Goal: Task Accomplishment & Management: Complete application form

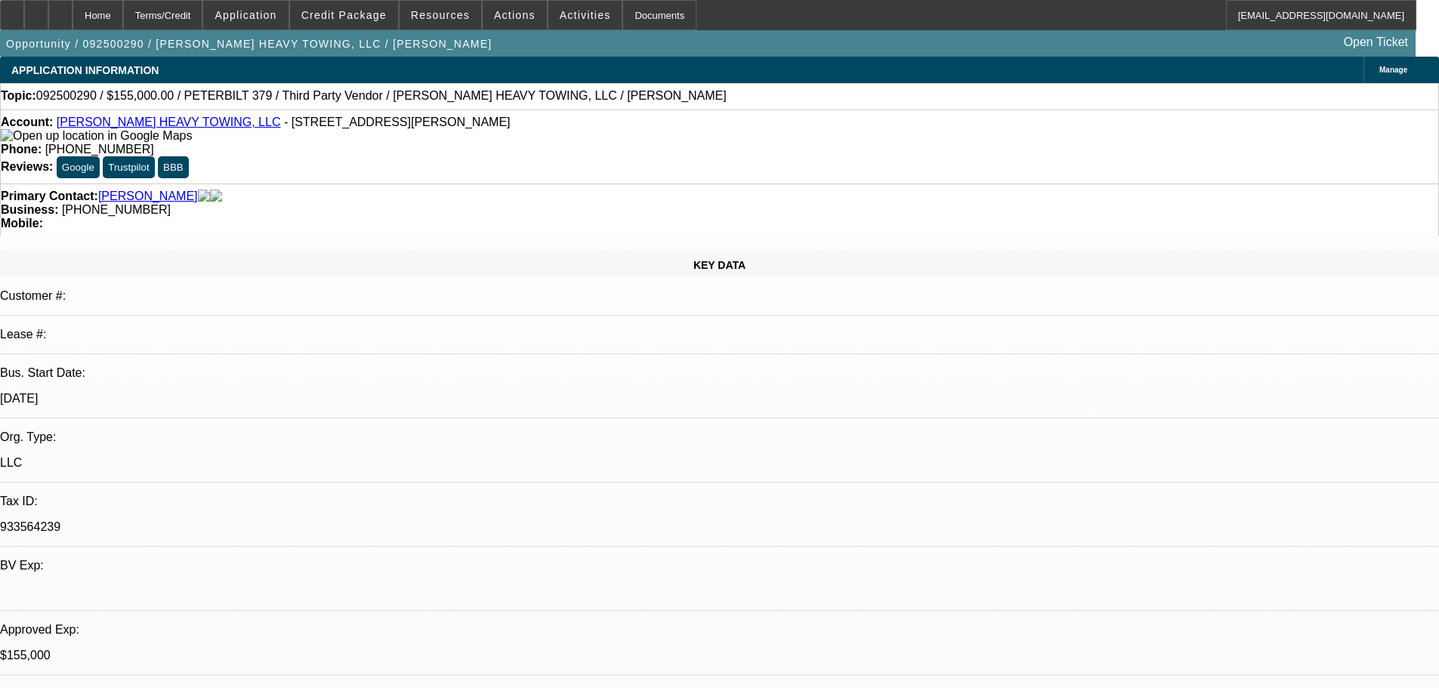
select select "0"
select select "2"
select select "0.1"
select select "4"
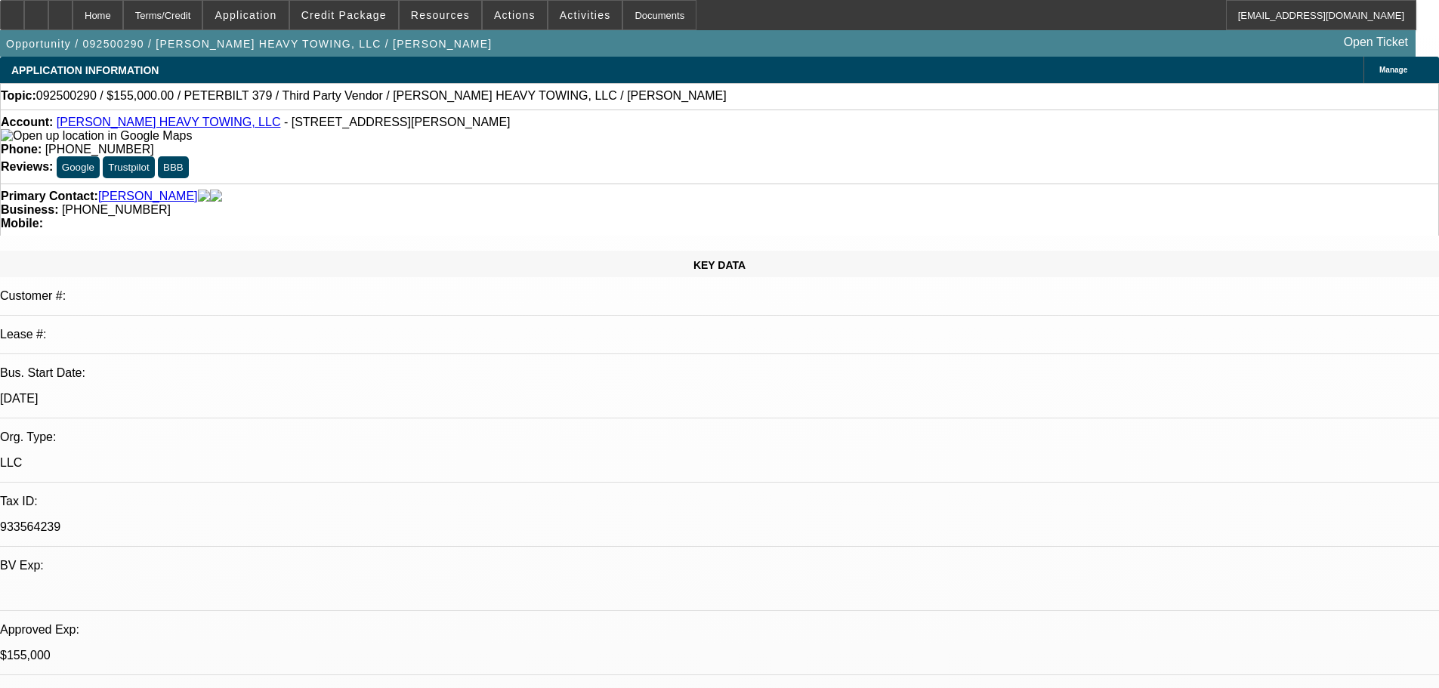
select select "0"
select select "6"
select select "0"
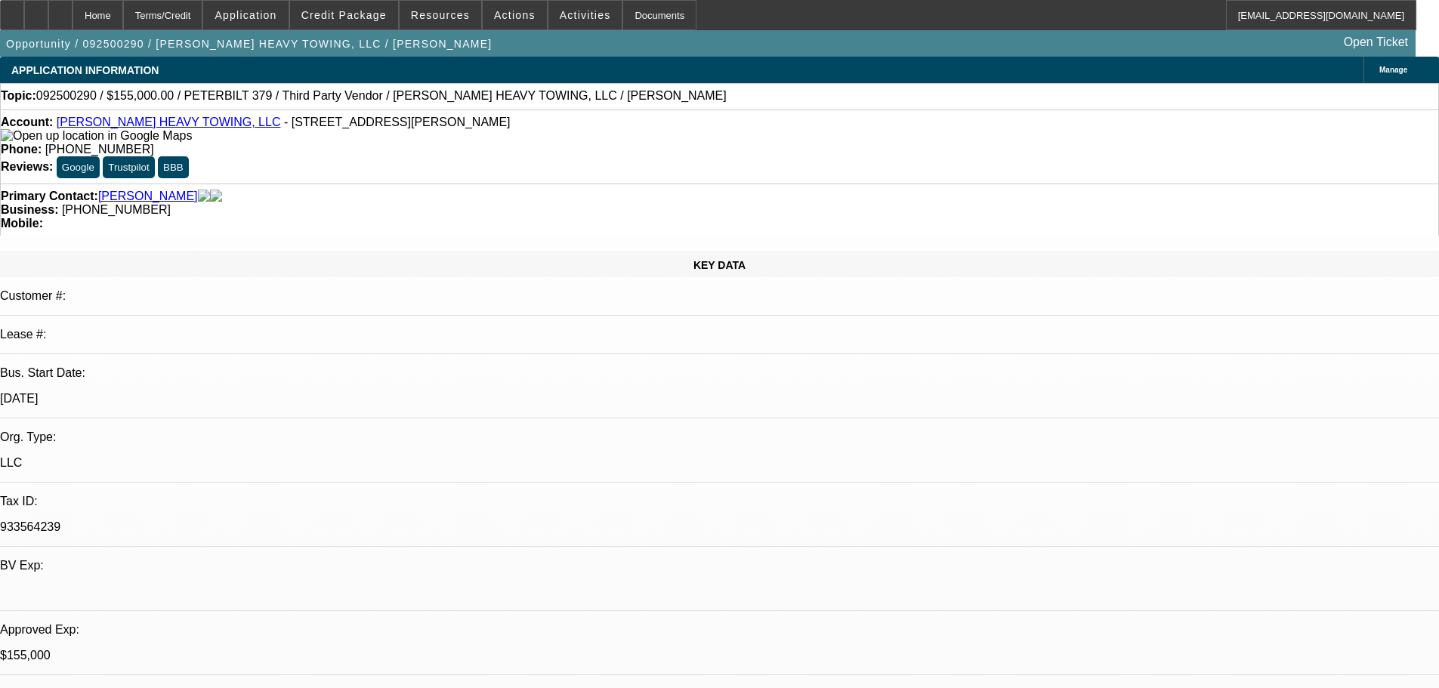
select select "2"
select select "0"
select select "6"
select select "0.1"
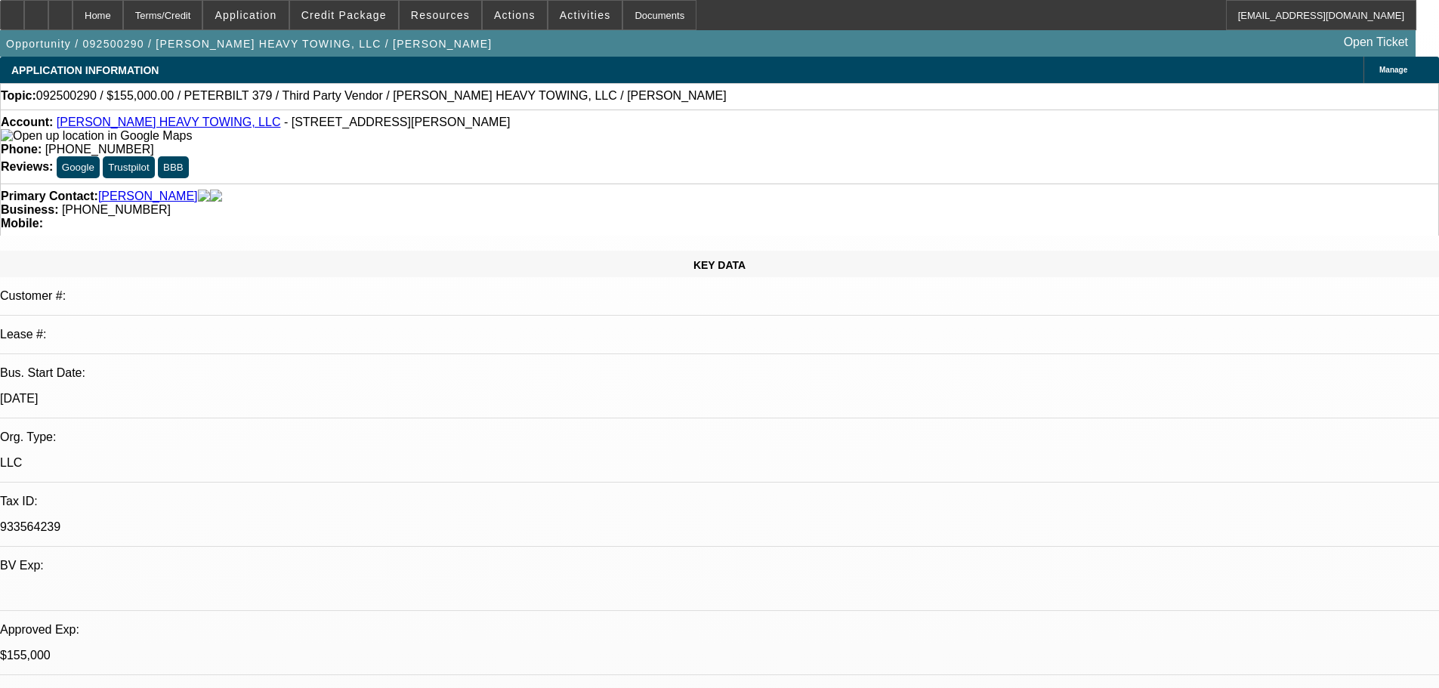
select select "2"
select select "0"
select select "6"
drag, startPoint x: 527, startPoint y: 128, endPoint x: 594, endPoint y: 125, distance: 66.5
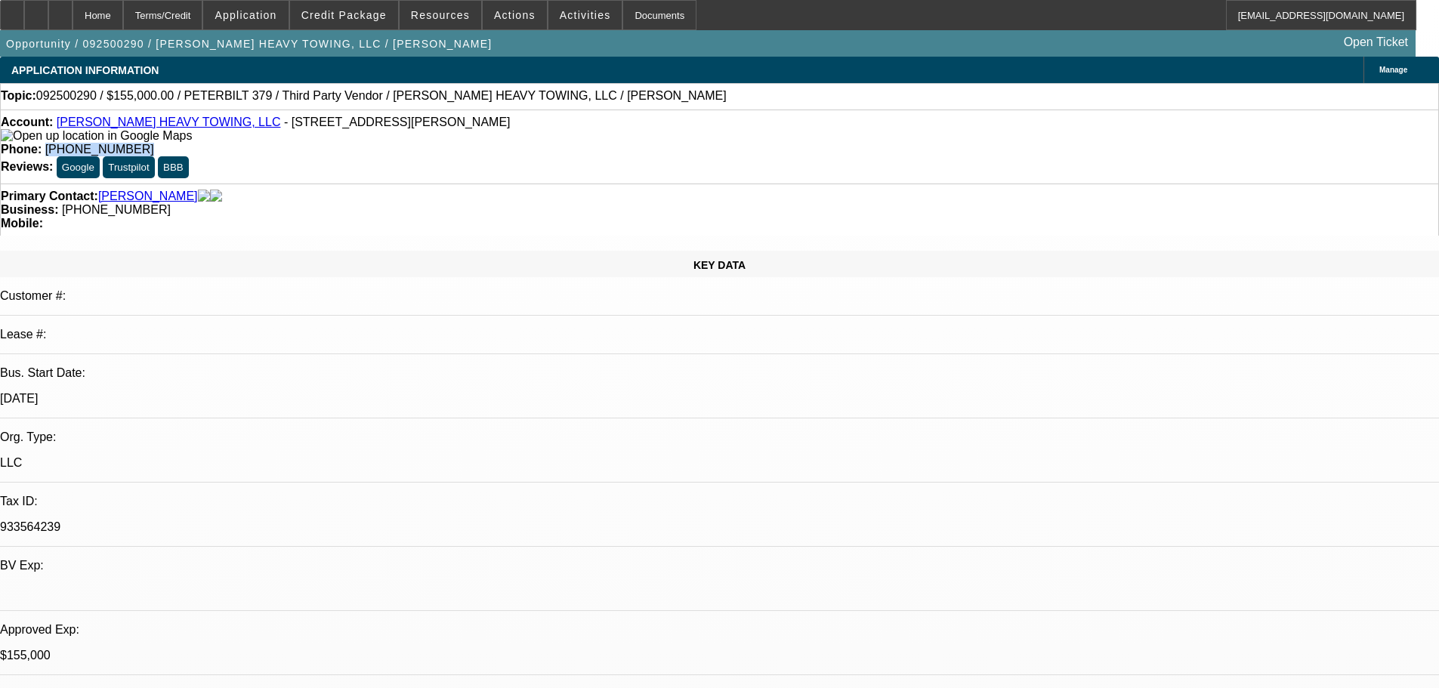
click at [154, 143] on span "(979) 329-2697" at bounding box center [99, 149] width 109 height 13
copy span "(979) 329-2697"
drag, startPoint x: 1385, startPoint y: 476, endPoint x: 978, endPoint y: 470, distance: 407.1
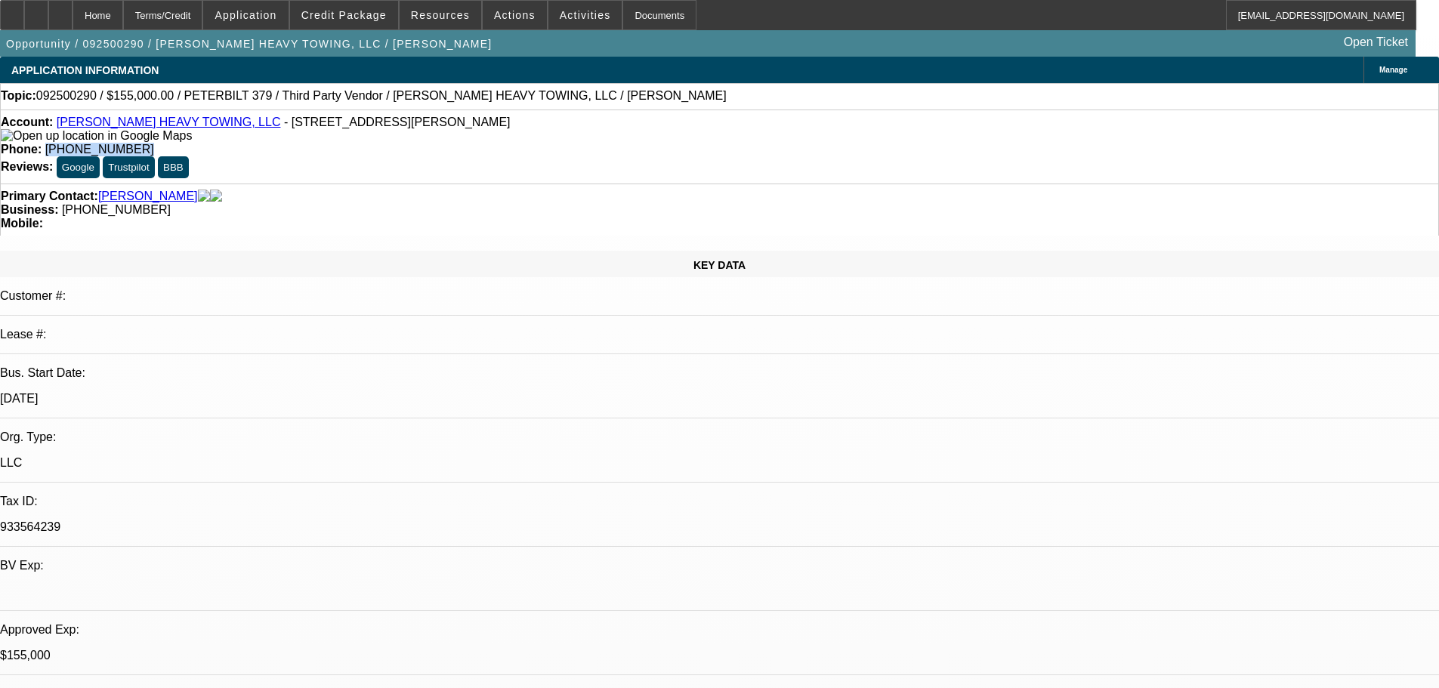
scroll to position [0, 0]
click at [190, 128] on link "KRIMMEL HEAVY TOWING, LLC" at bounding box center [169, 122] width 224 height 13
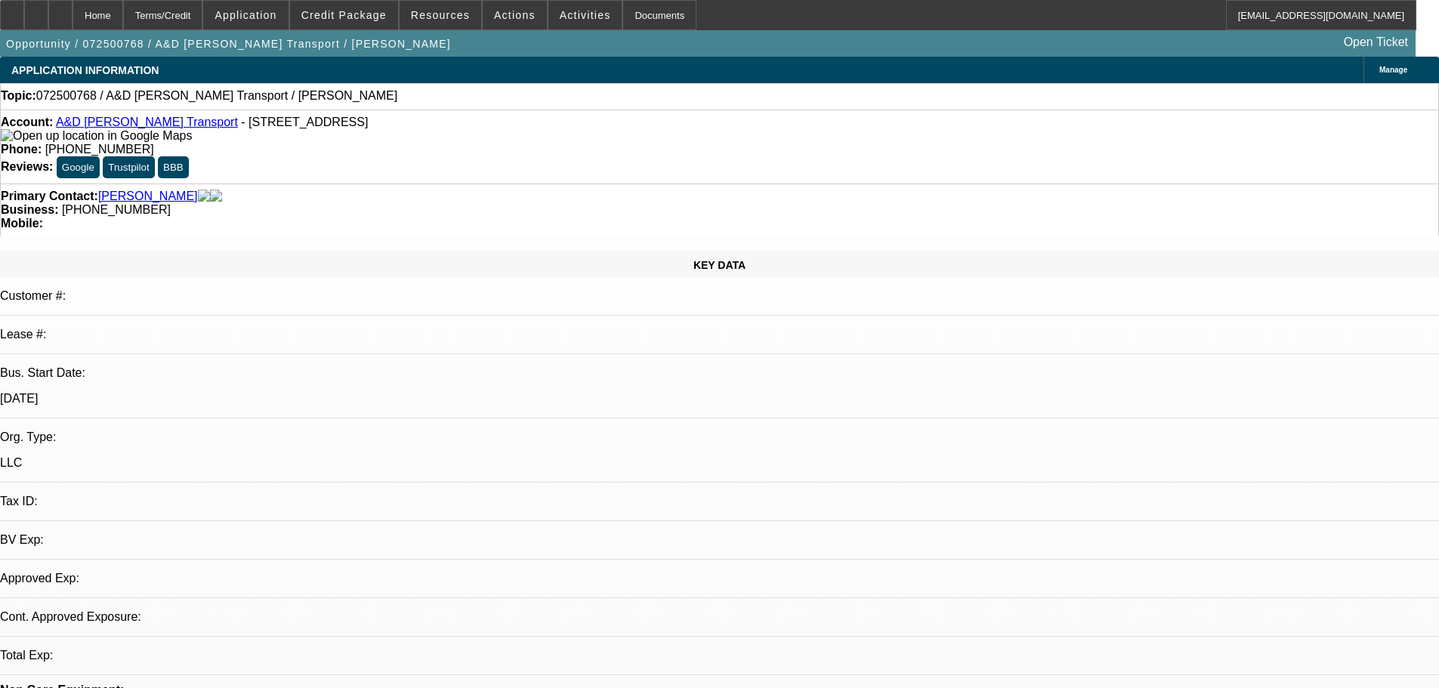
select select "0"
select select "2"
select select "0.1"
select select "4"
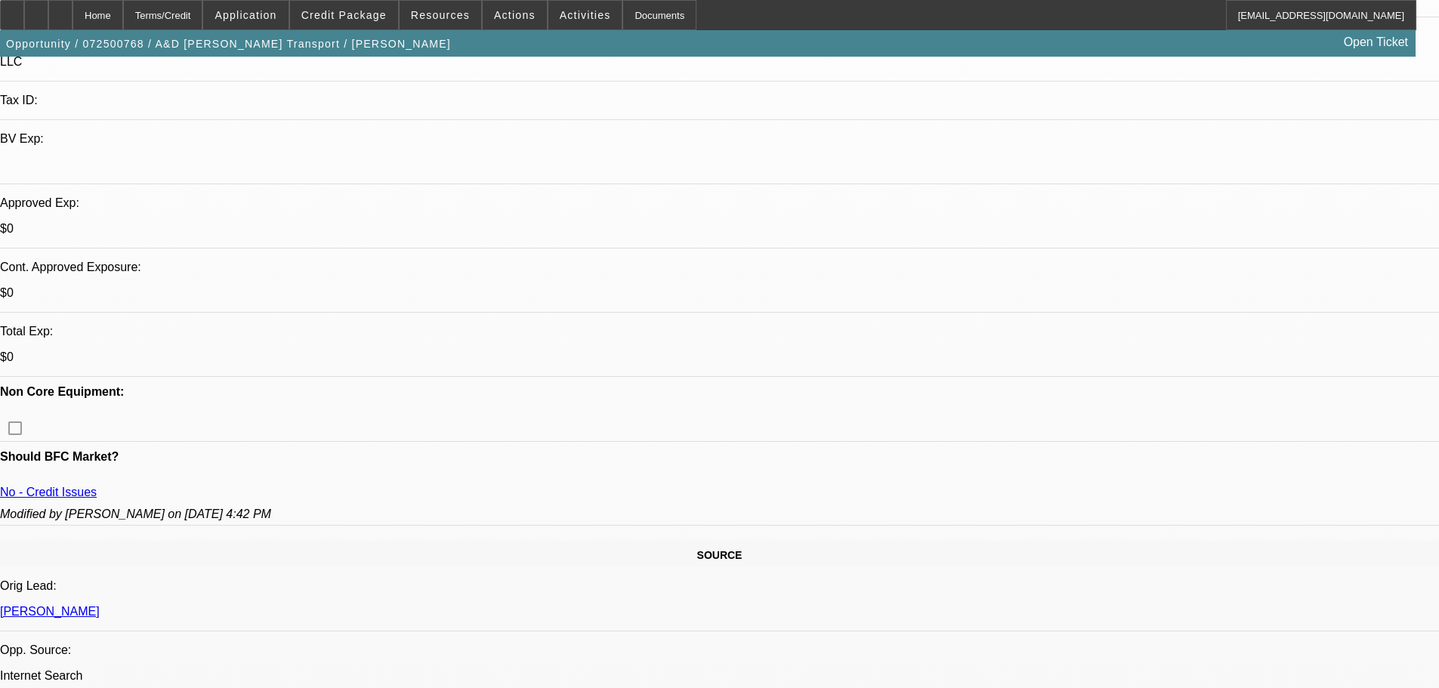
scroll to position [453, 0]
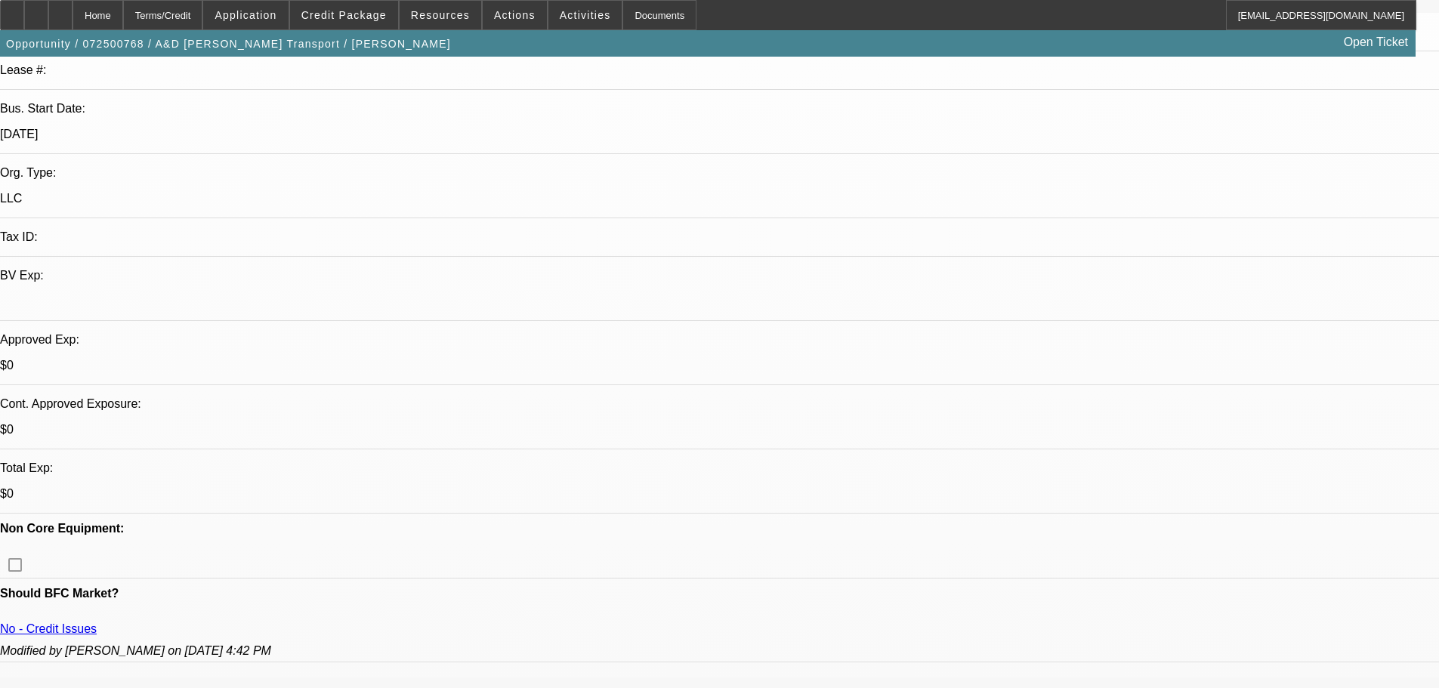
scroll to position [0, 0]
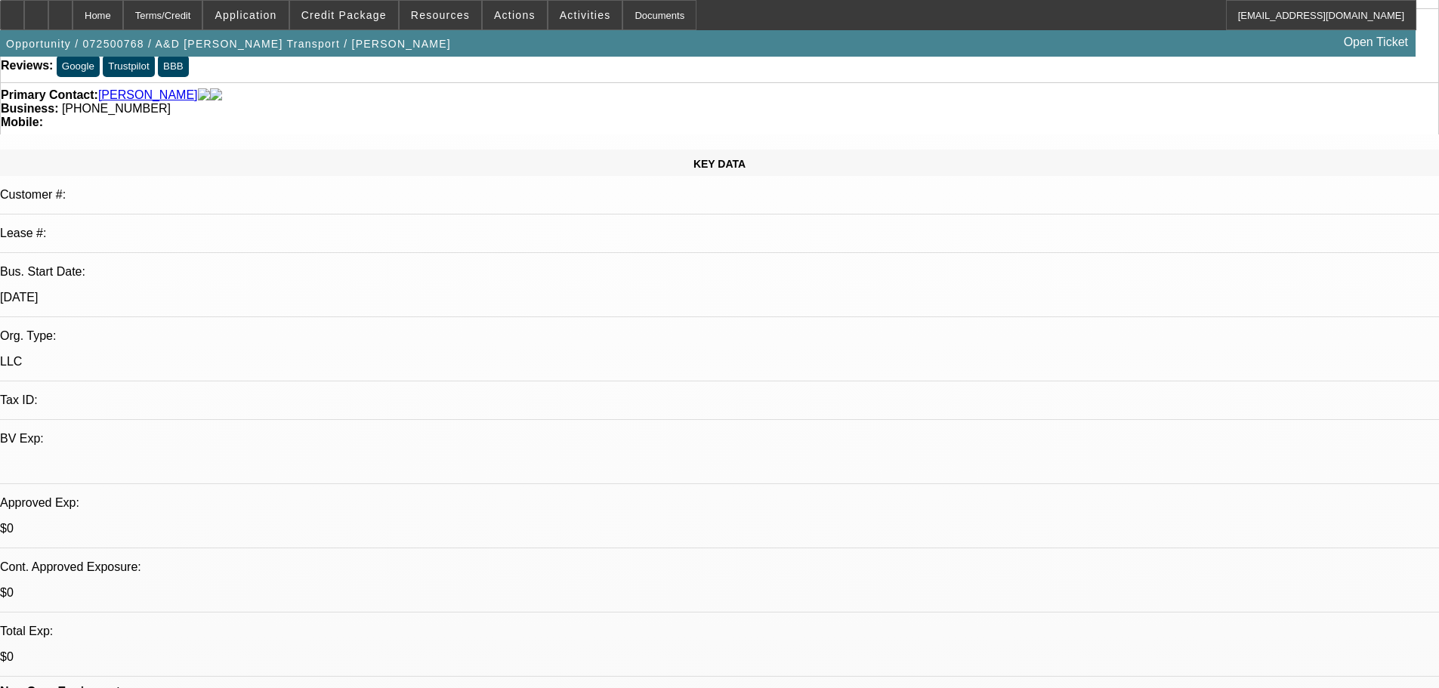
scroll to position [151, 0]
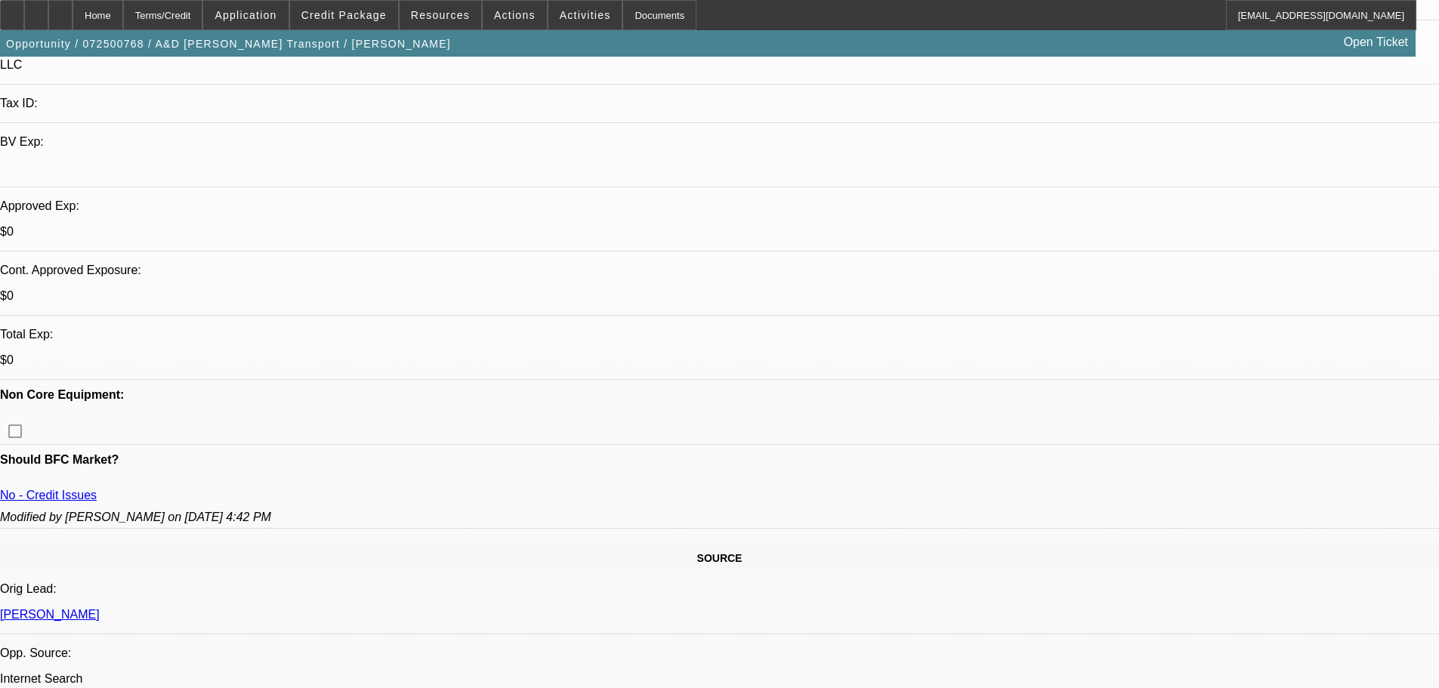
scroll to position [453, 0]
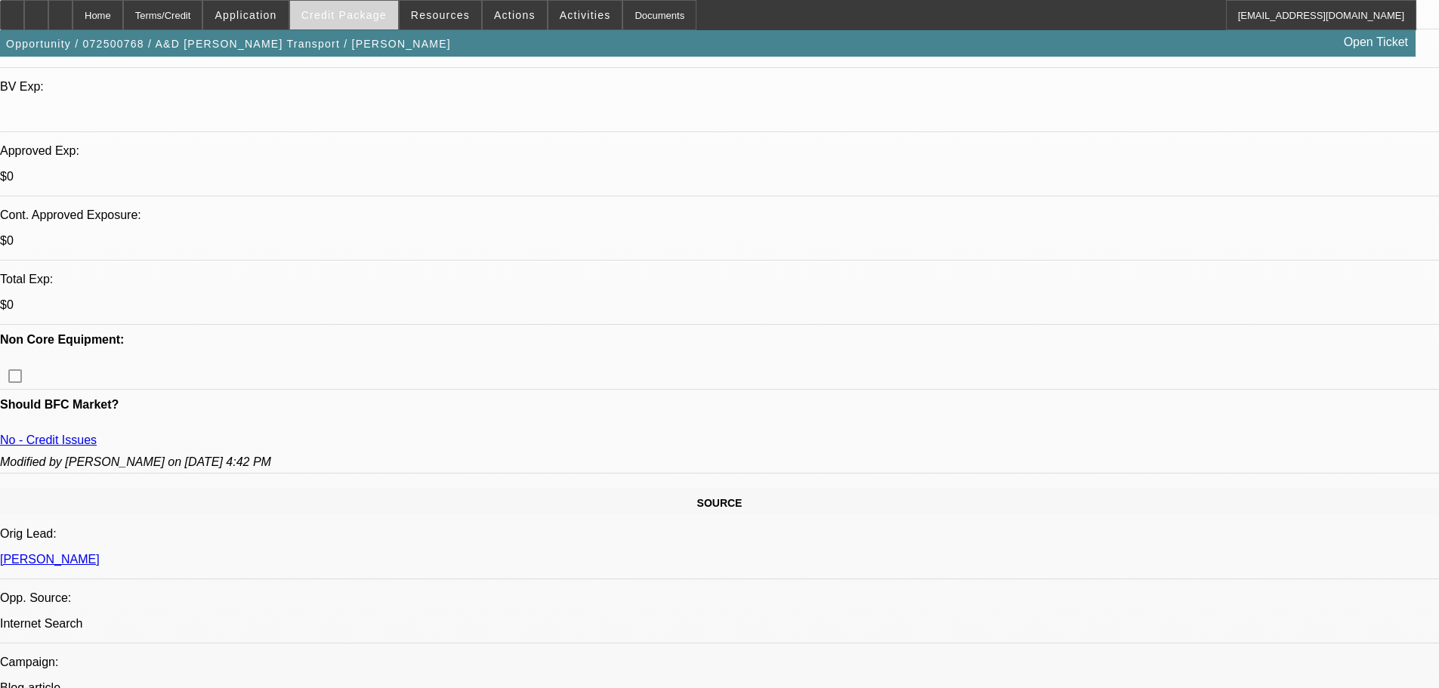
click at [365, 27] on span at bounding box center [344, 15] width 108 height 36
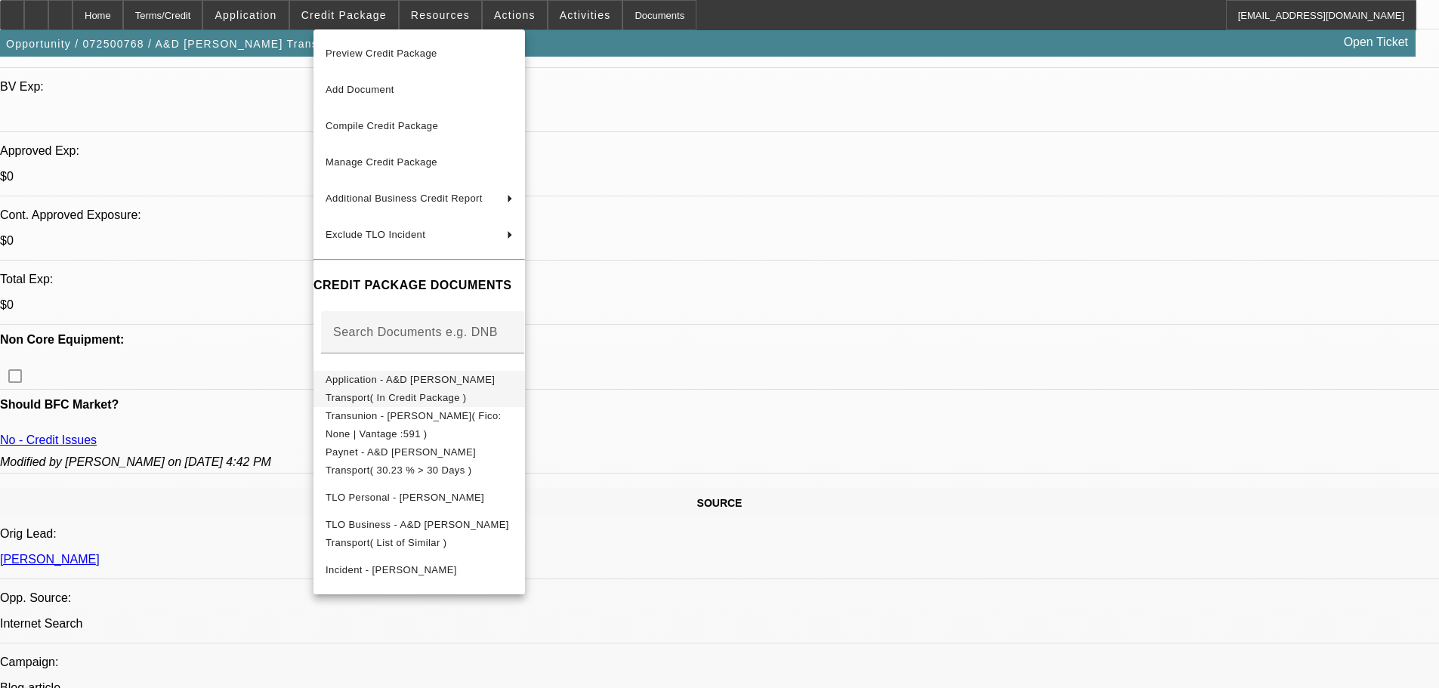
click at [437, 390] on span "Application - A&D Buttermore Transport( In Credit Package )" at bounding box center [418, 389] width 187 height 36
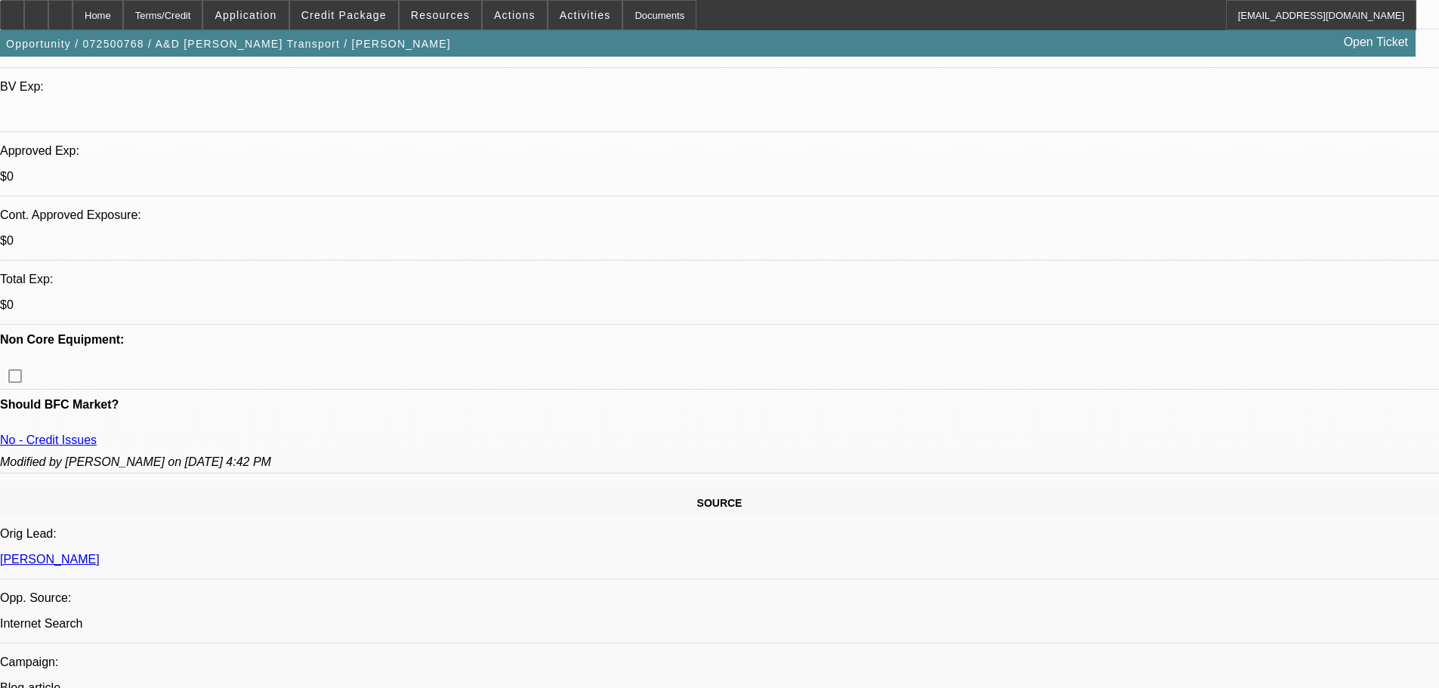
click at [512, 20] on span "Actions" at bounding box center [515, 15] width 42 height 12
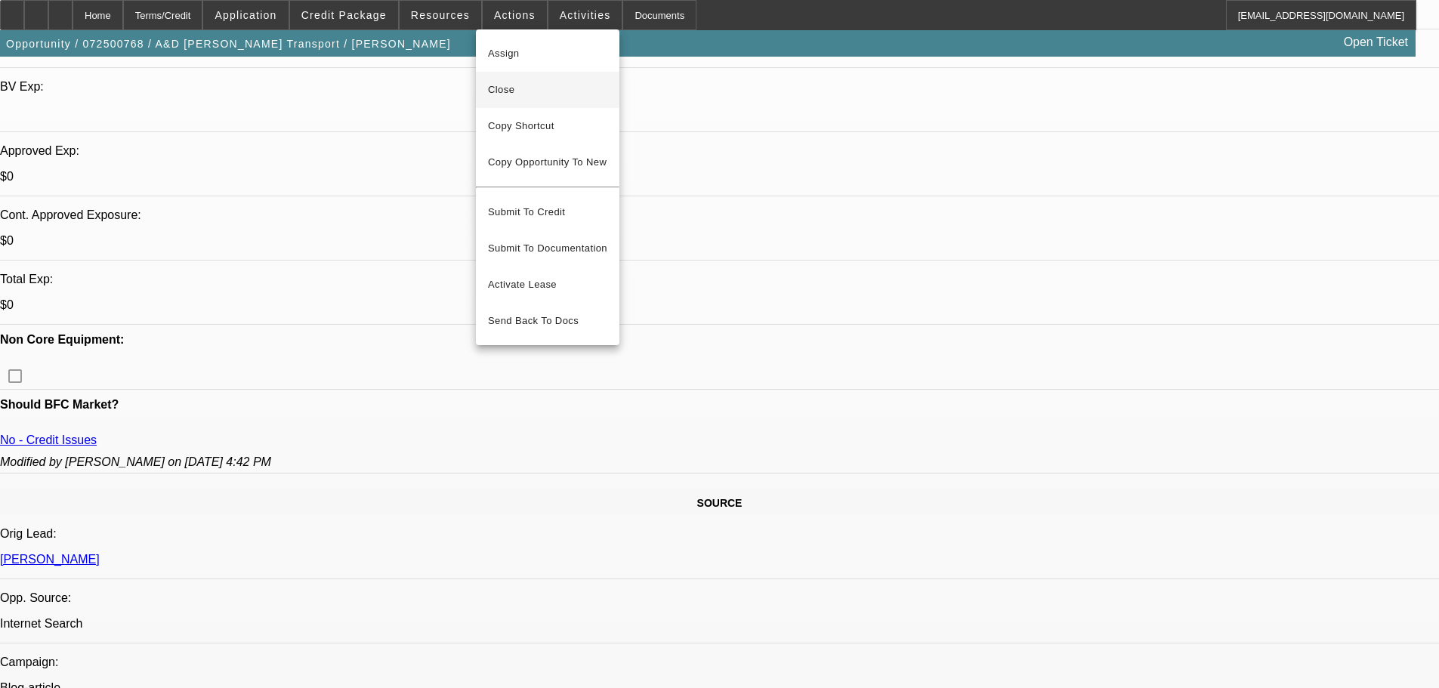
click at [511, 88] on span "Close" at bounding box center [547, 90] width 119 height 18
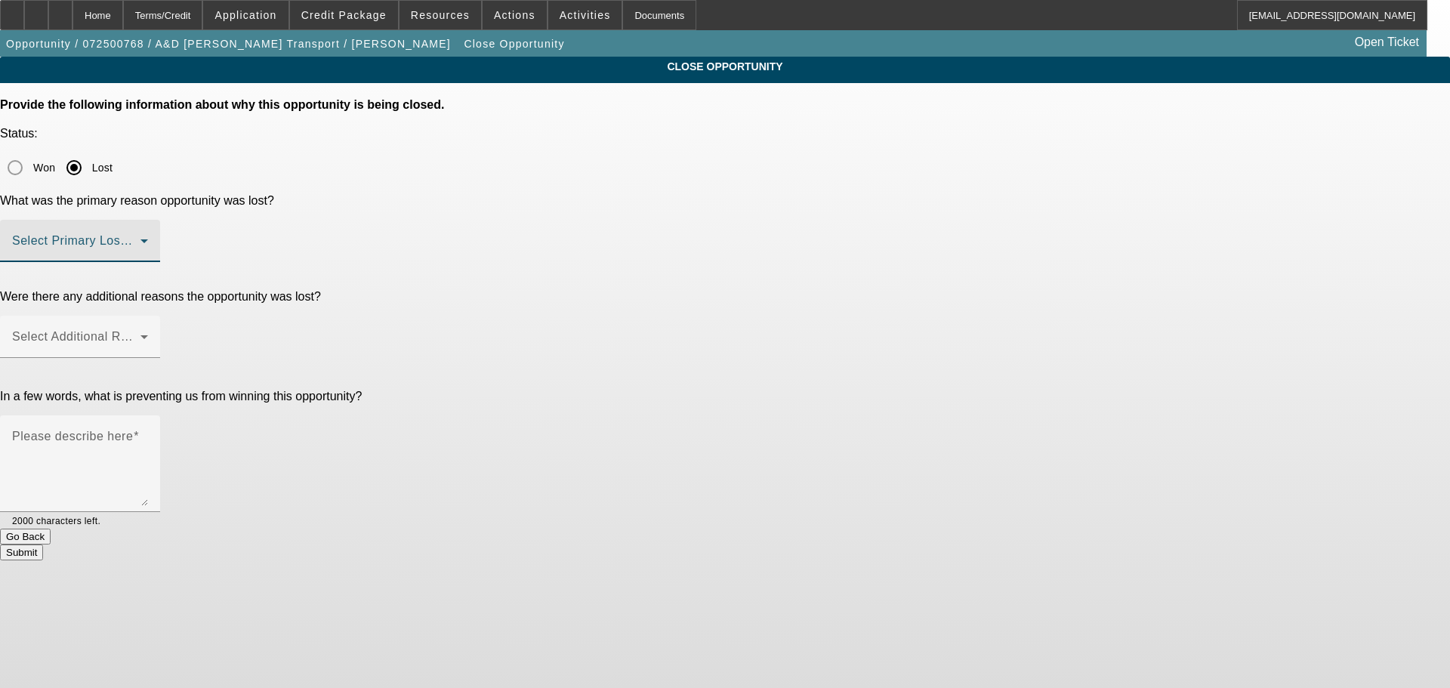
click at [140, 238] on span at bounding box center [76, 247] width 128 height 18
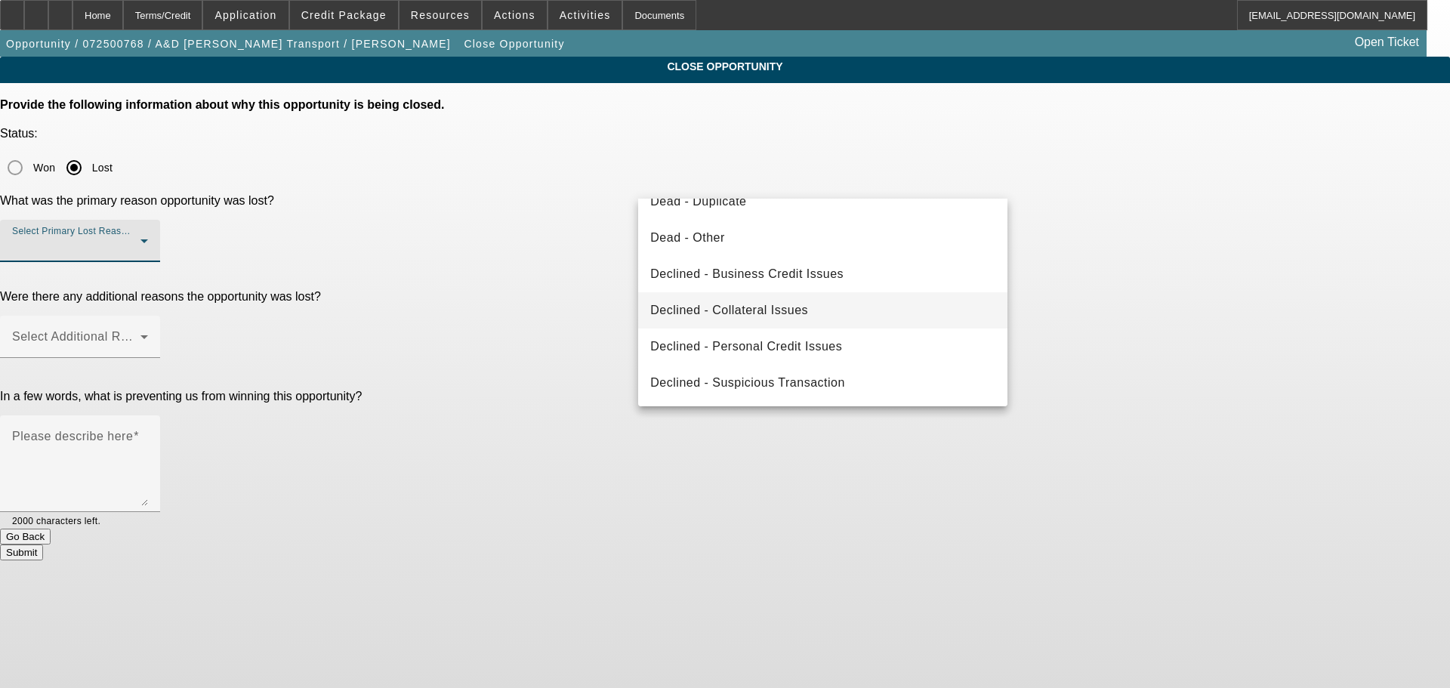
scroll to position [203, 0]
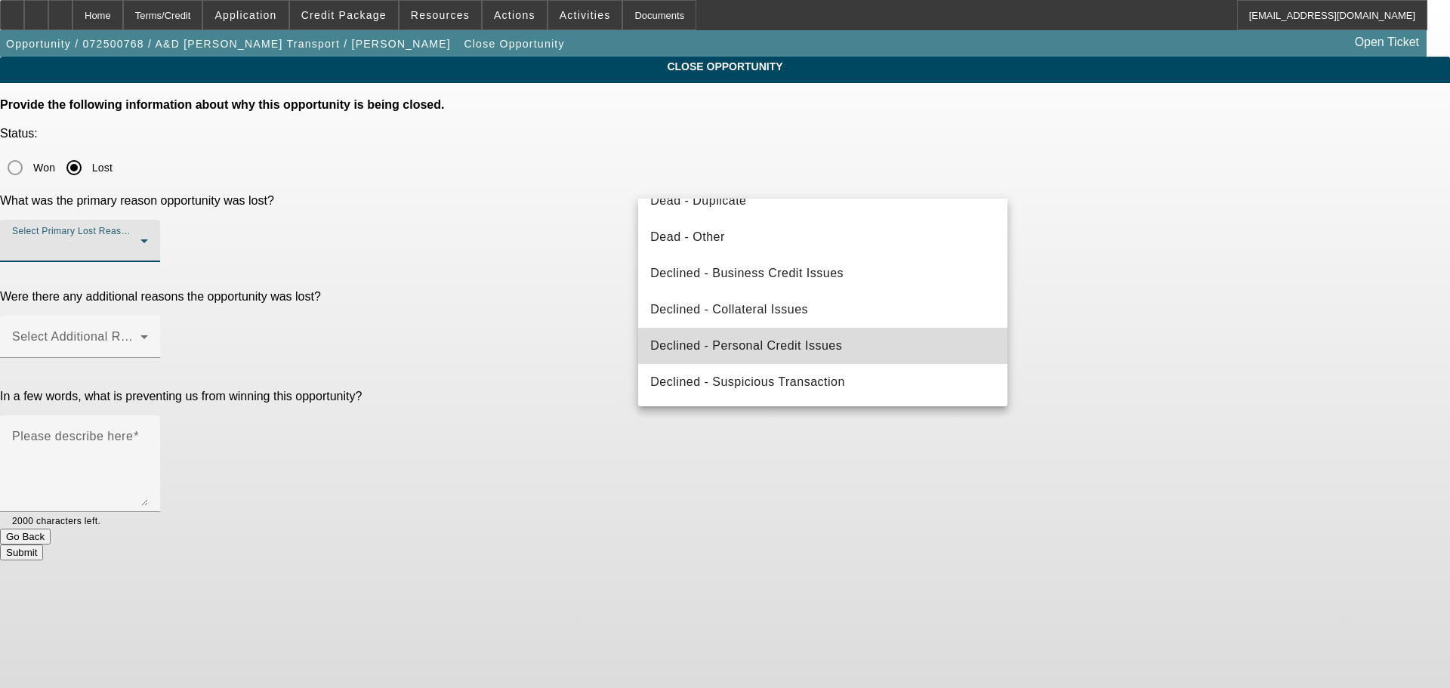
click at [895, 343] on mat-option "Declined - Personal Credit Issues" at bounding box center [822, 346] width 369 height 36
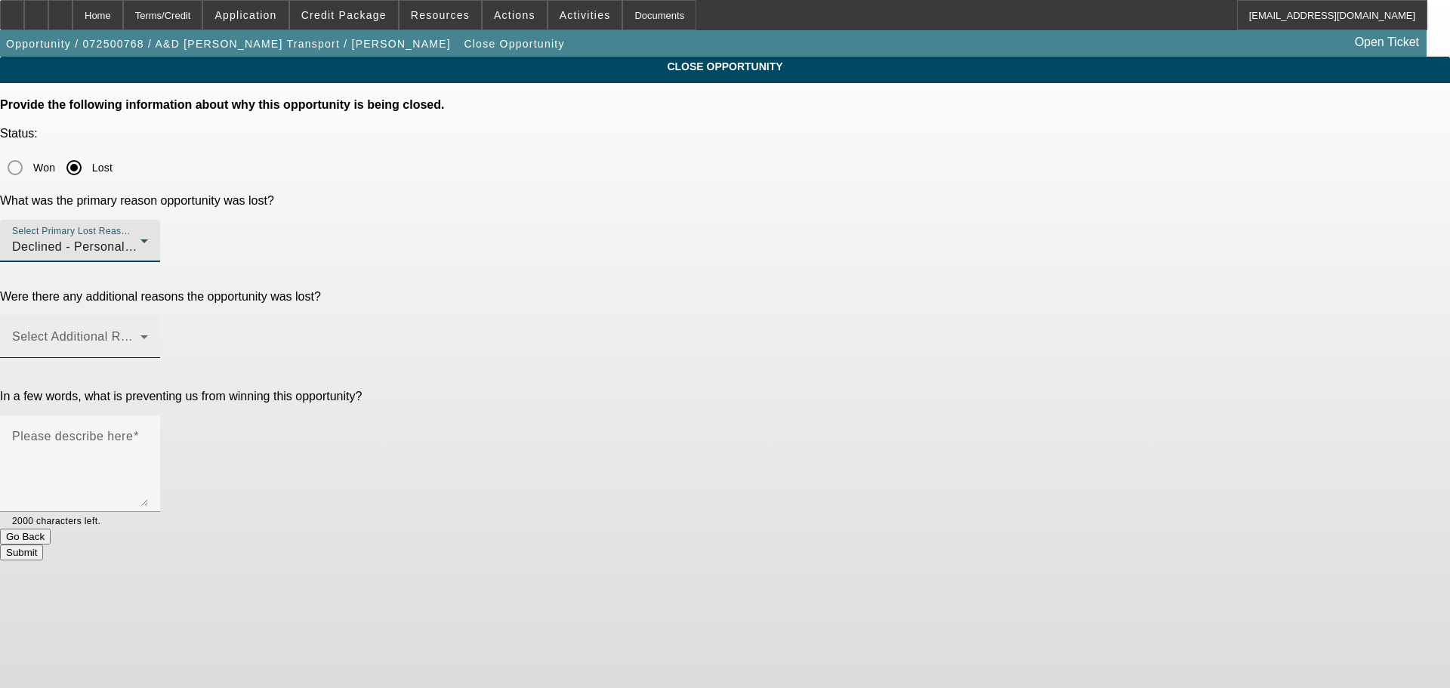
click at [140, 334] on span at bounding box center [76, 343] width 128 height 18
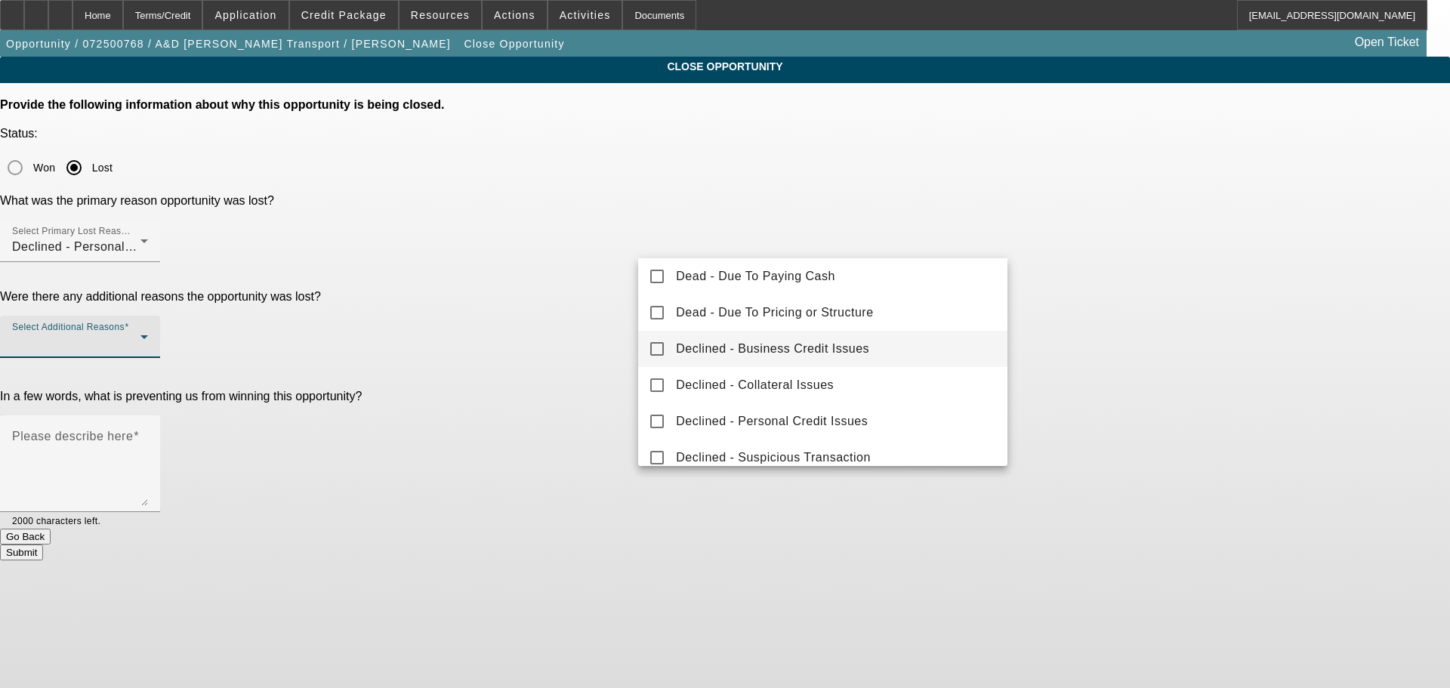
scroll to position [0, 0]
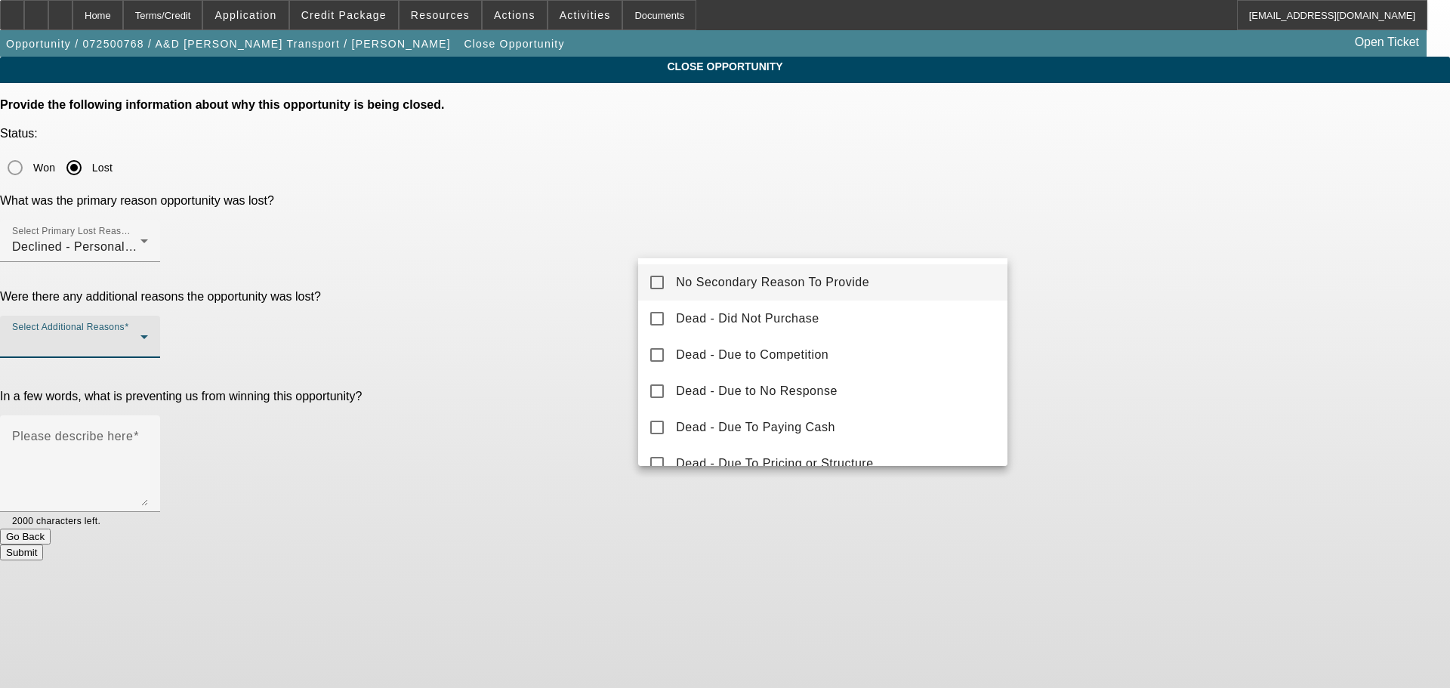
click at [1274, 258] on div at bounding box center [725, 344] width 1450 height 688
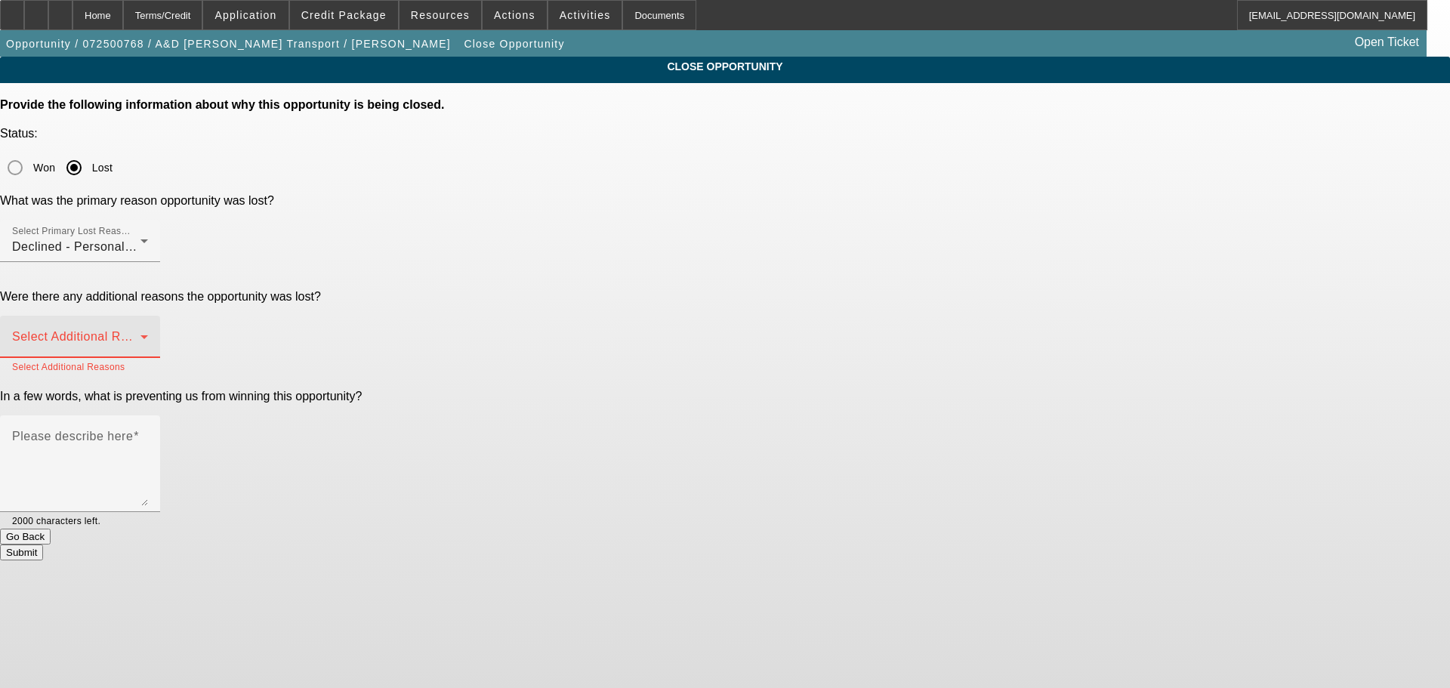
click at [140, 334] on span at bounding box center [76, 343] width 128 height 18
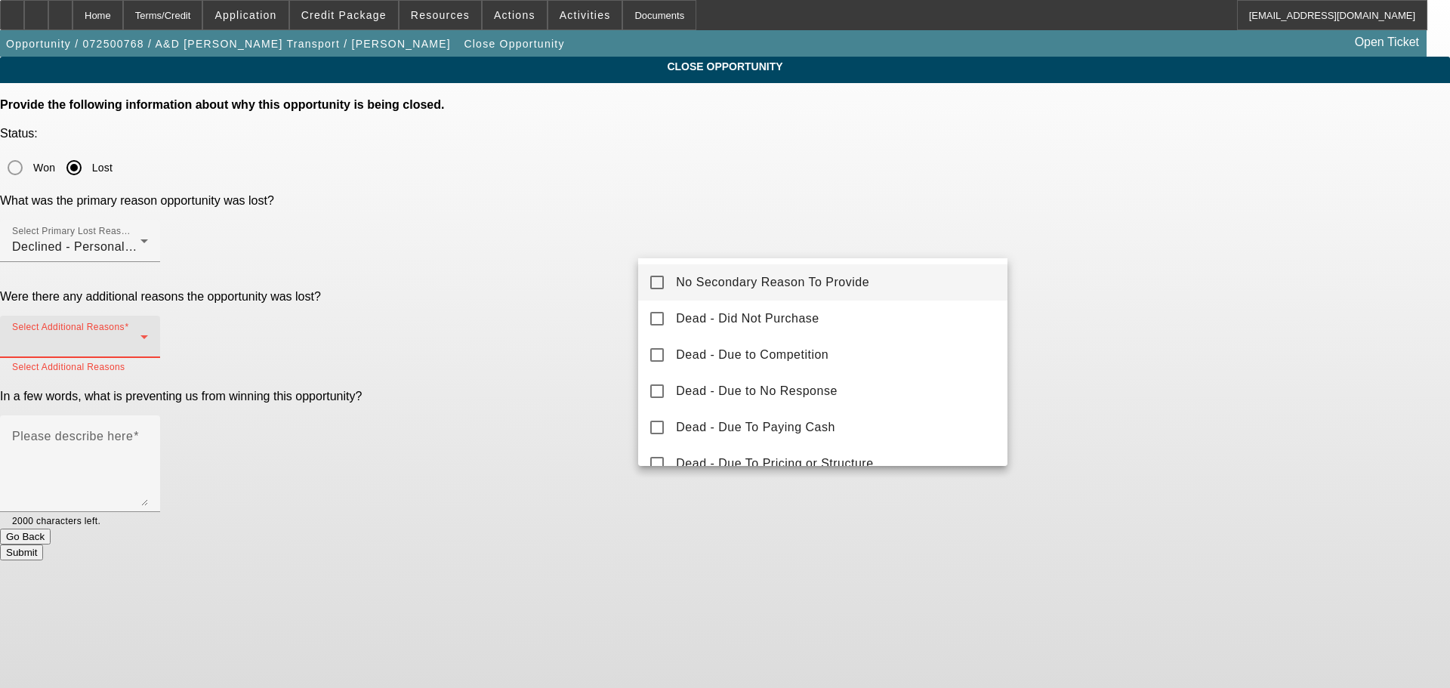
click at [859, 272] on mat-option "No Secondary Reason To Provide" at bounding box center [822, 282] width 369 height 36
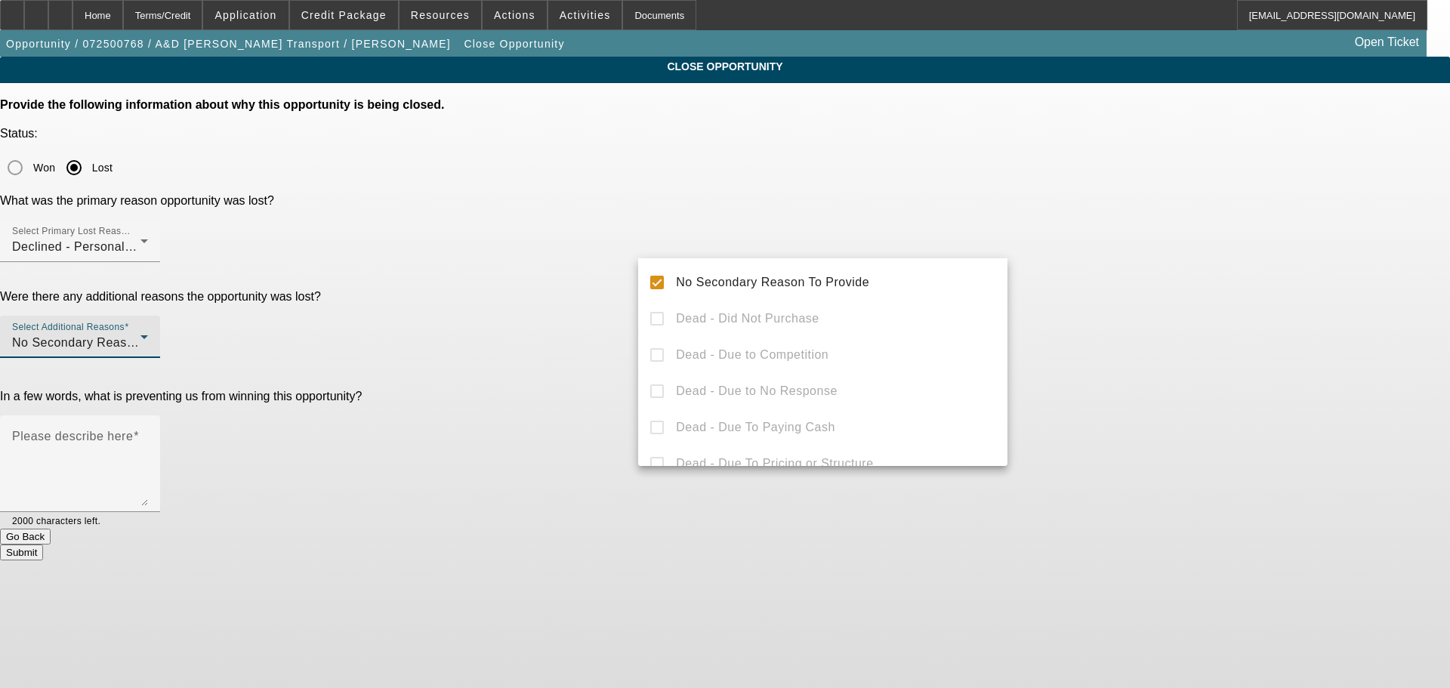
click at [1186, 285] on div at bounding box center [725, 344] width 1450 height 688
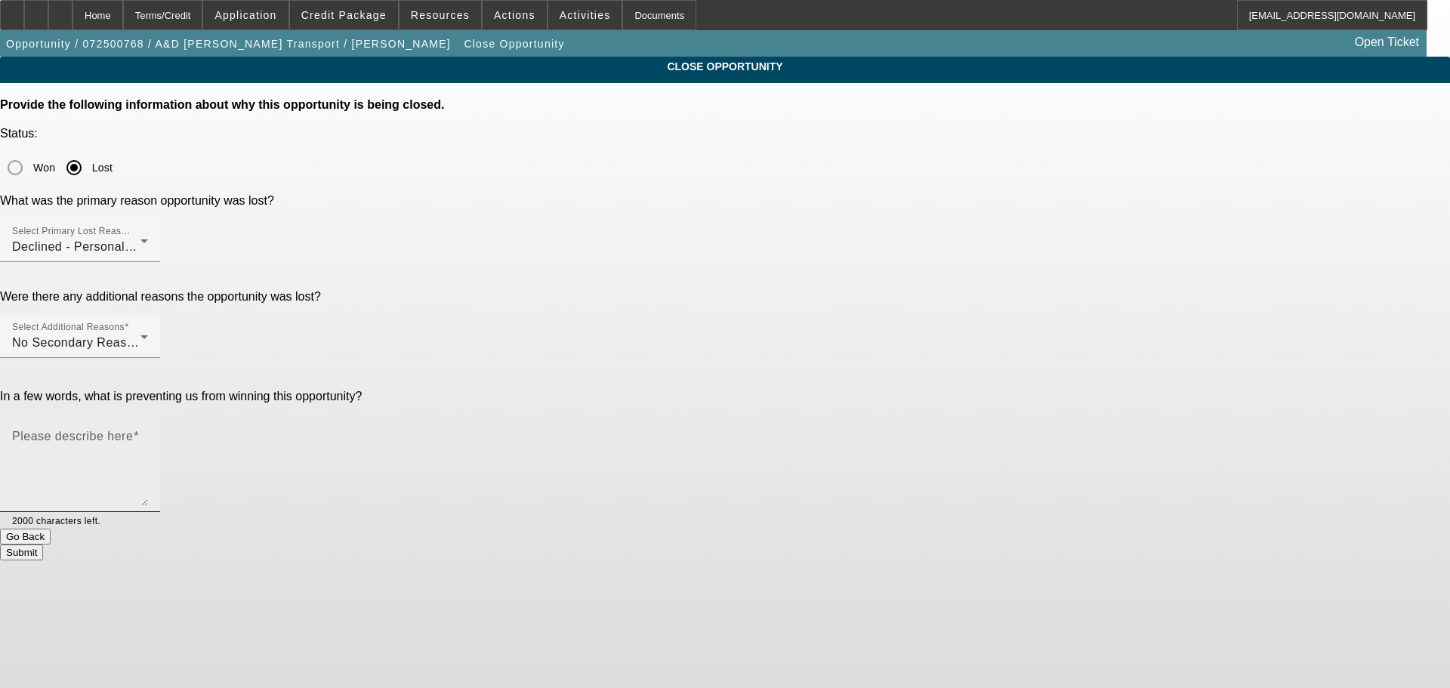
click at [148, 433] on textarea "Please describe here" at bounding box center [80, 469] width 136 height 72
type textarea "Collections and past dues on personal credit."
click at [43, 544] on button "Submit" at bounding box center [21, 552] width 43 height 16
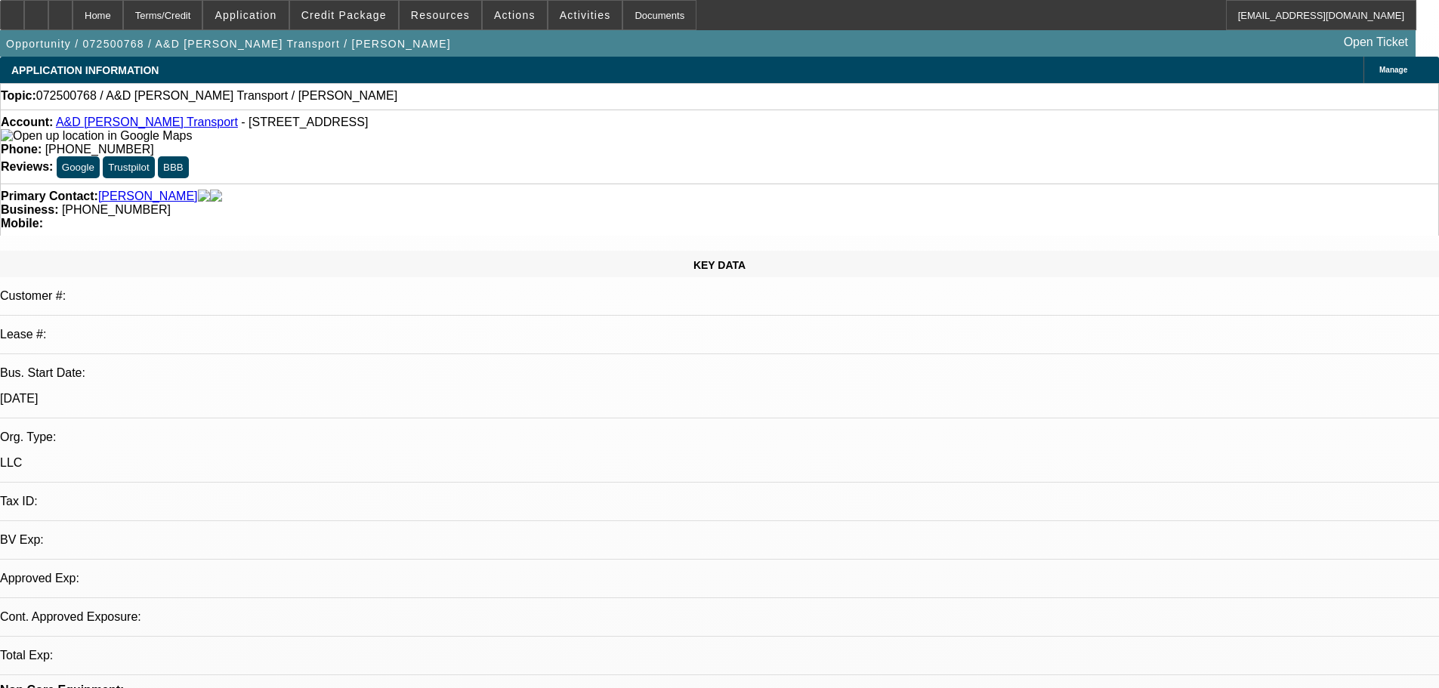
select select "0"
select select "2"
select select "0.1"
select select "4"
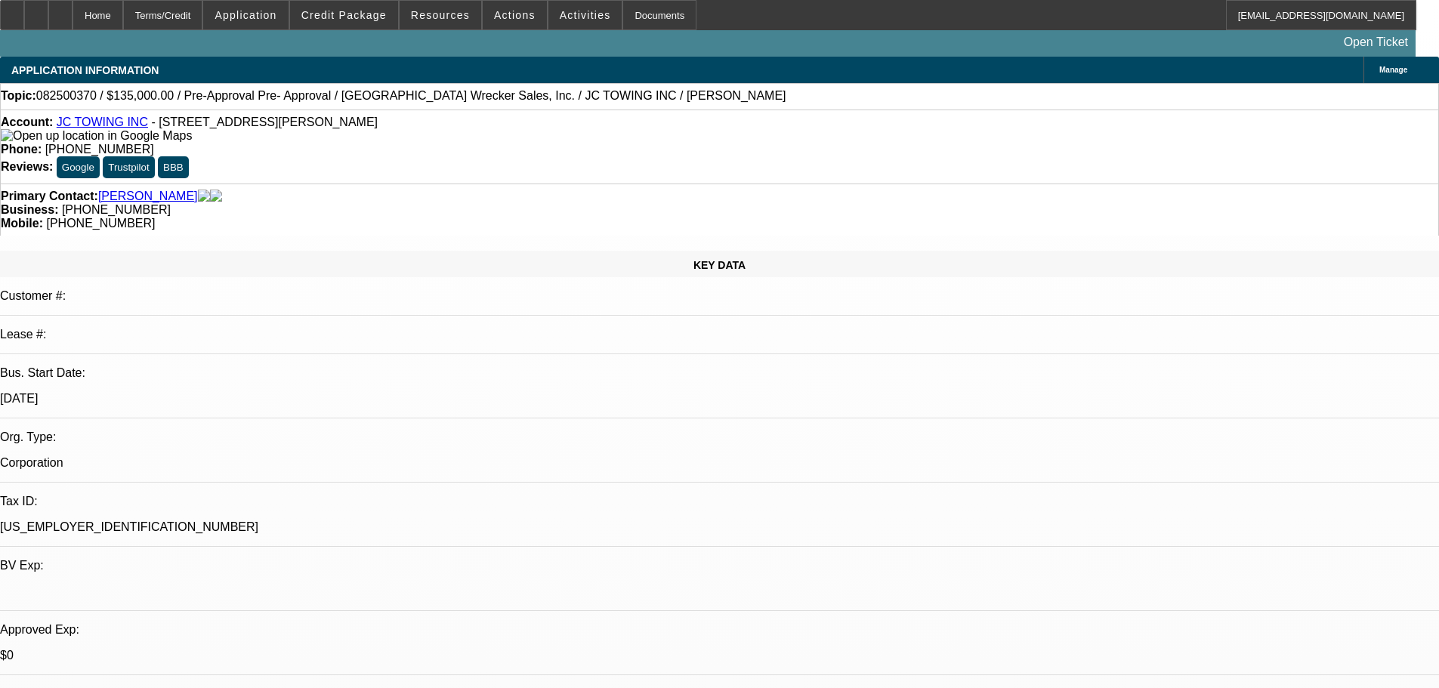
select select "0"
select select "2"
select select "0"
select select "6"
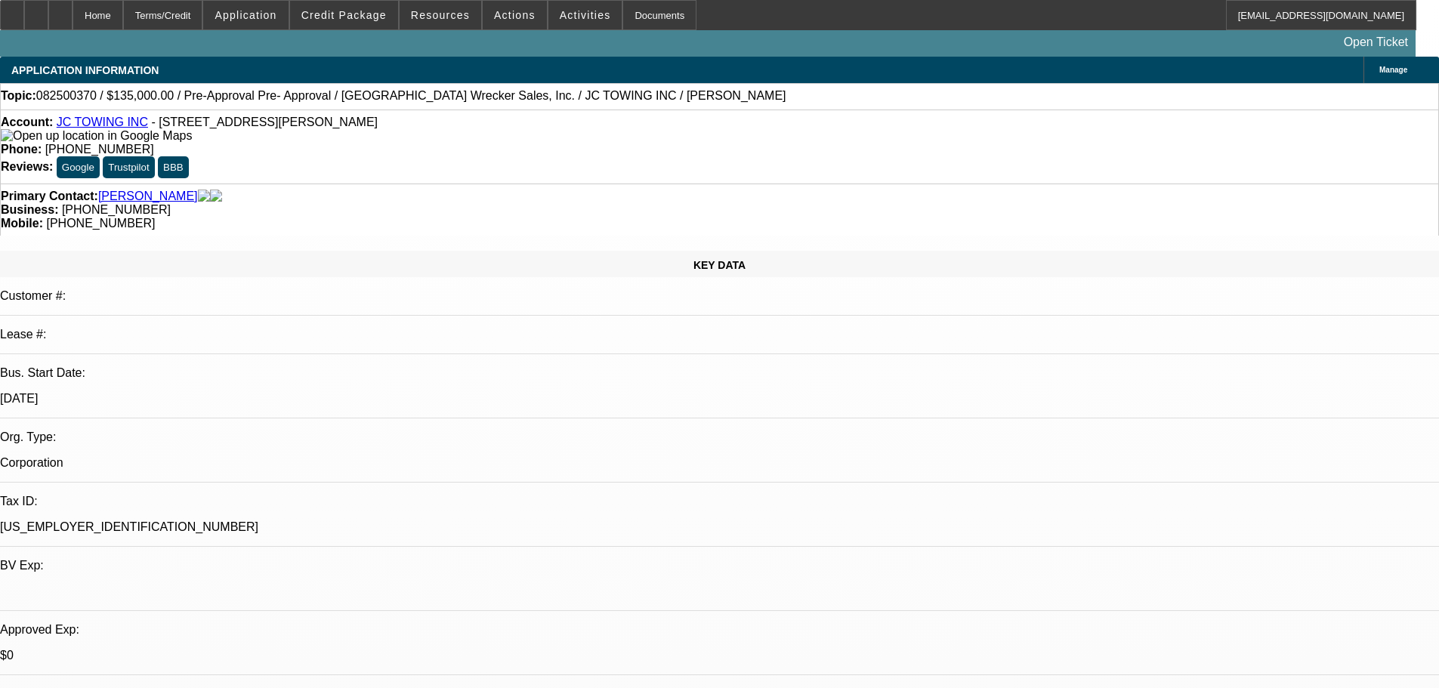
select select "0"
select select "2"
select select "0"
select select "6"
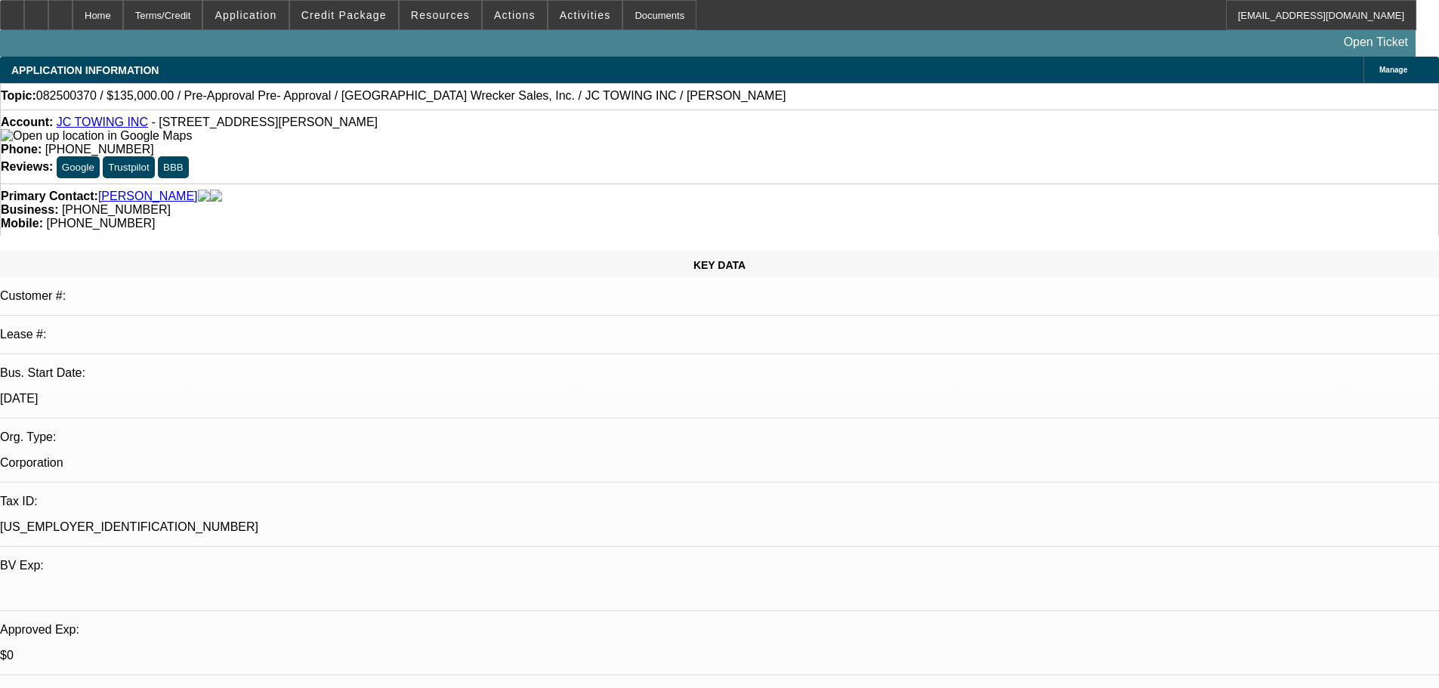
select select "0.2"
select select "0"
select select "2"
select select "0"
select select "6"
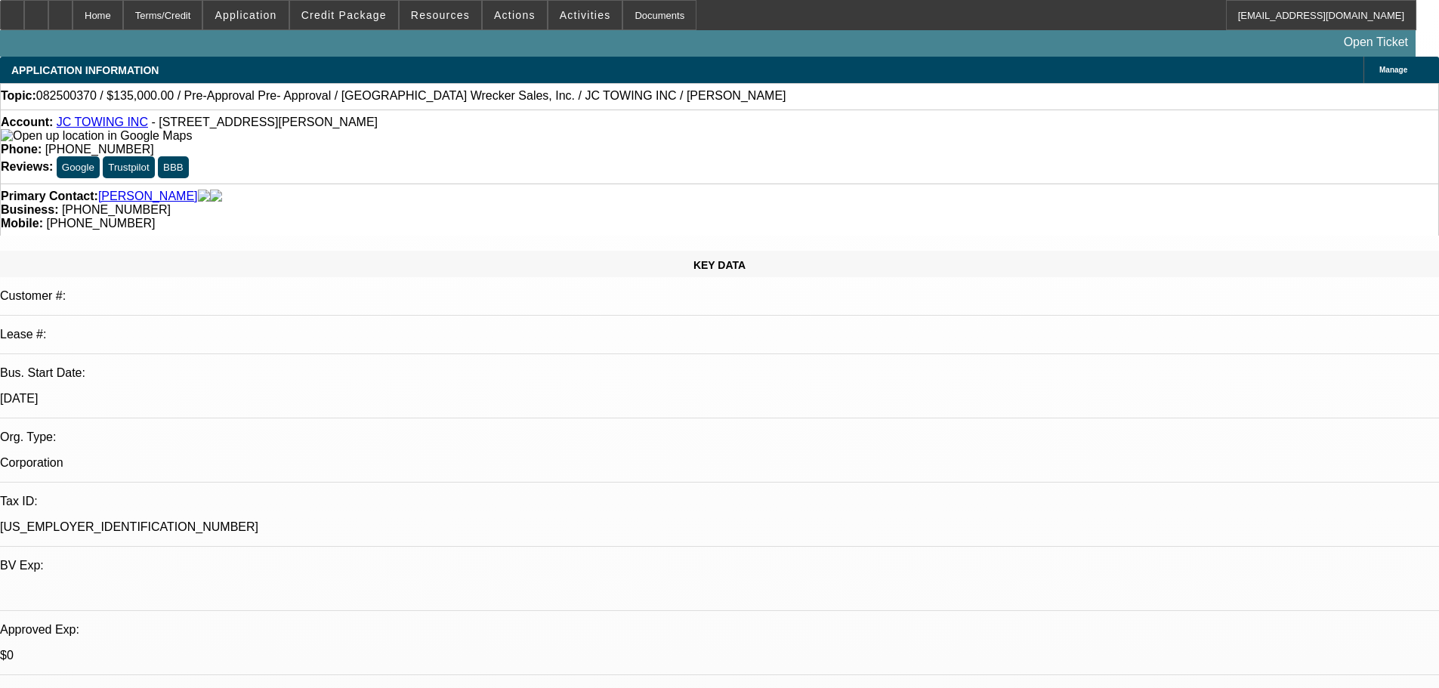
select select "0"
select select "2"
select select "0"
select select "6"
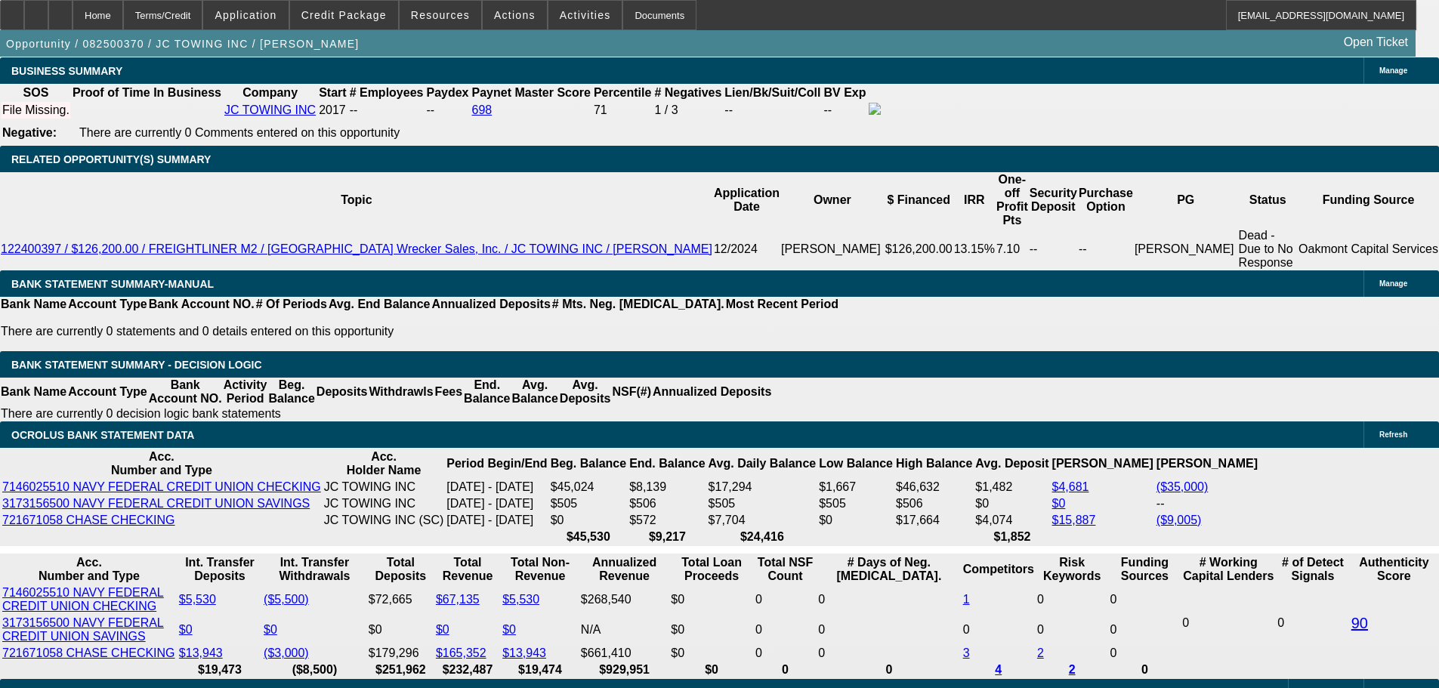
scroll to position [2568, 0]
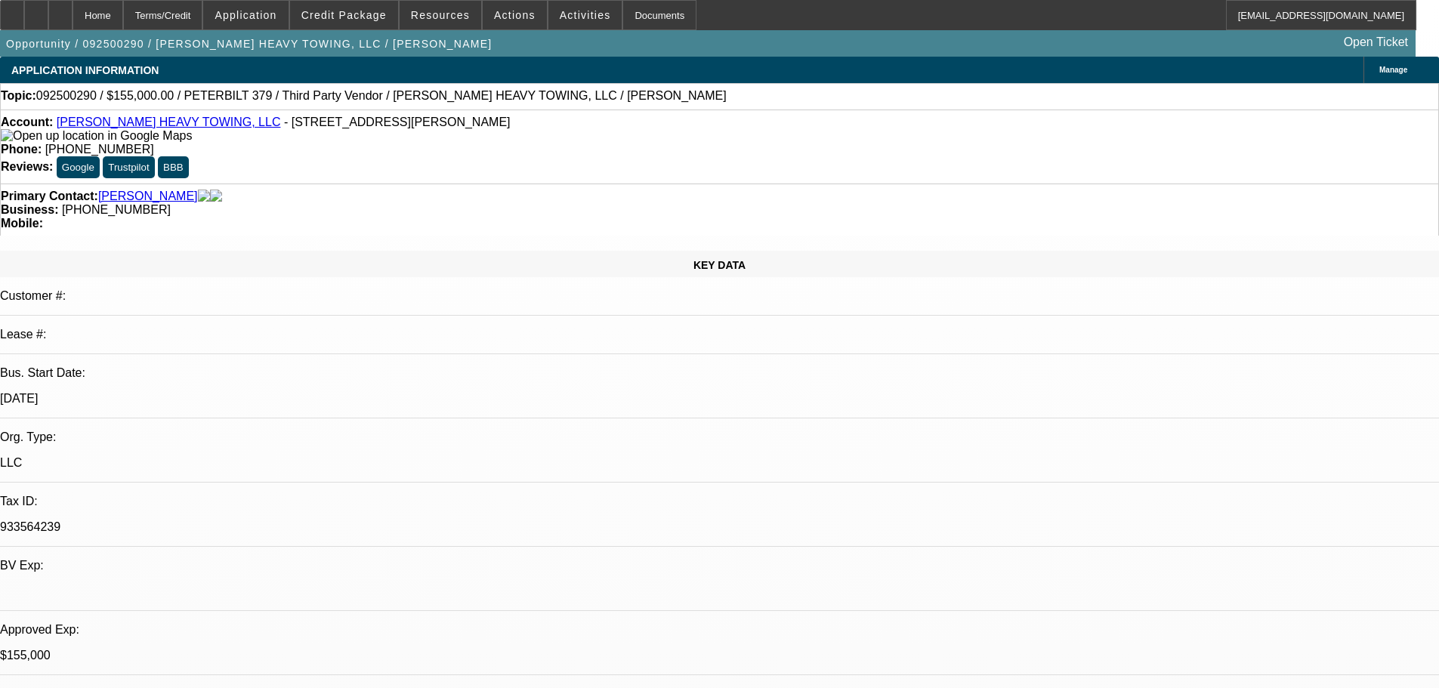
select select "0"
select select "2"
select select "0.1"
select select "4"
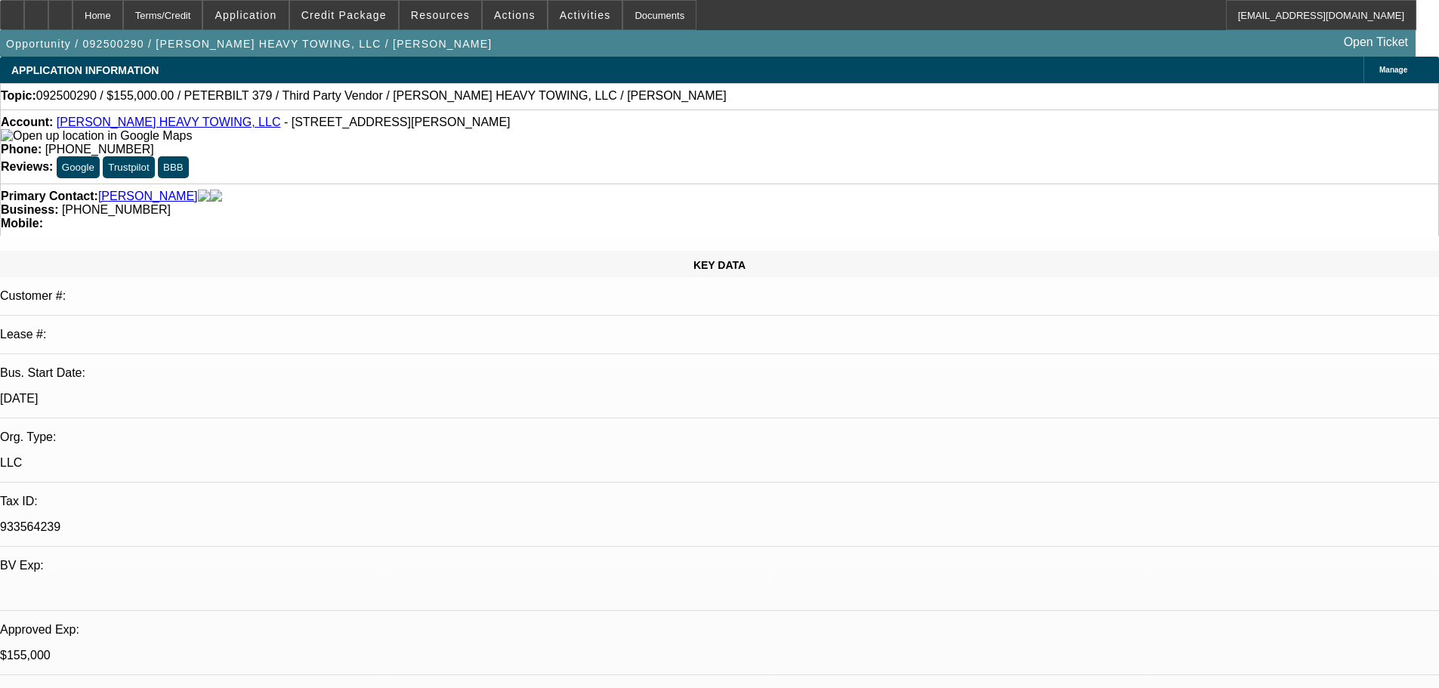
select select "0"
select select "6"
select select "0"
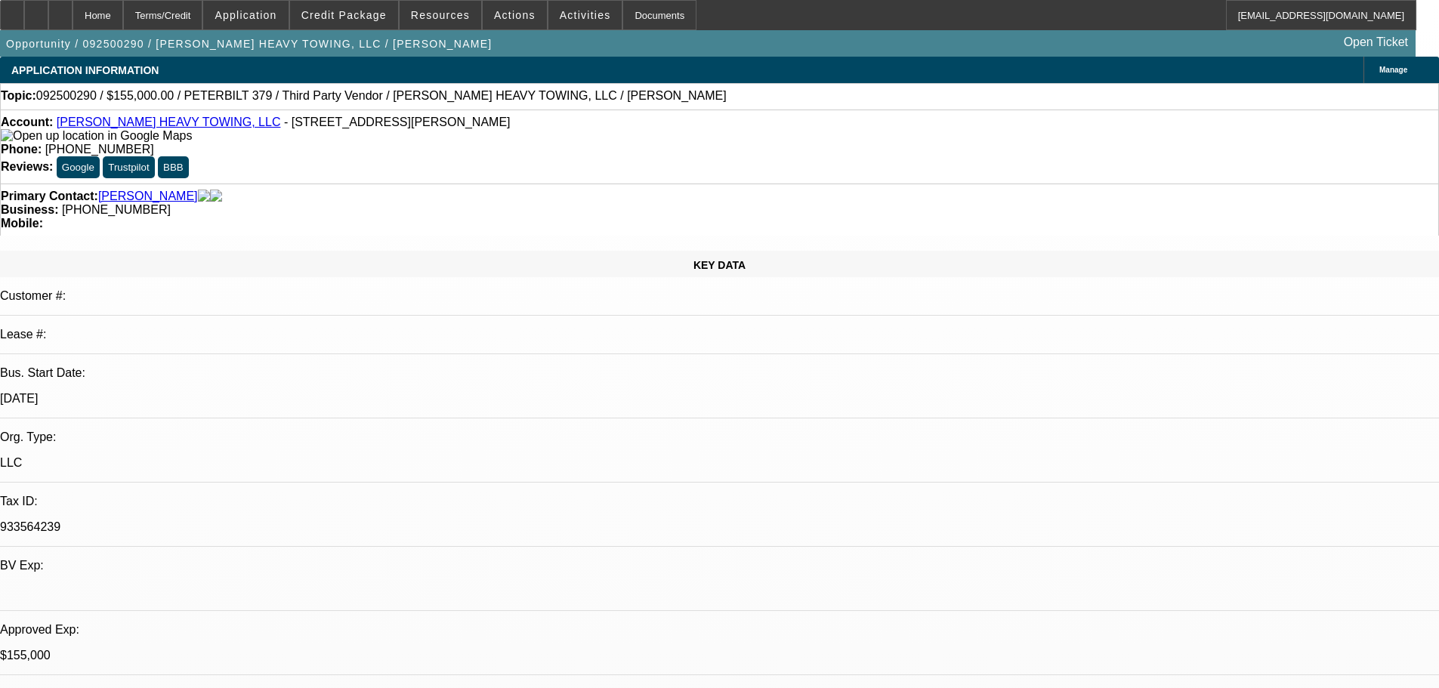
select select "2"
select select "0"
select select "6"
select select "0.1"
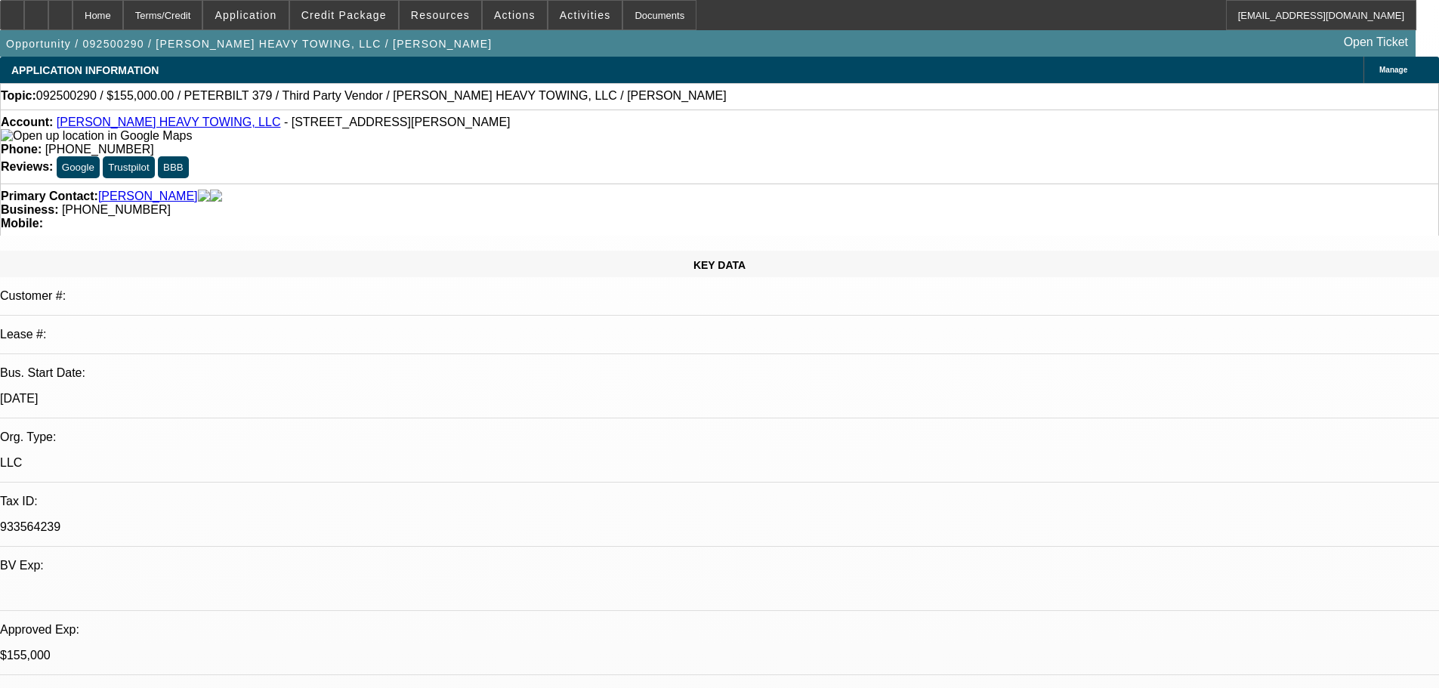
select select "2"
select select "0"
select select "6"
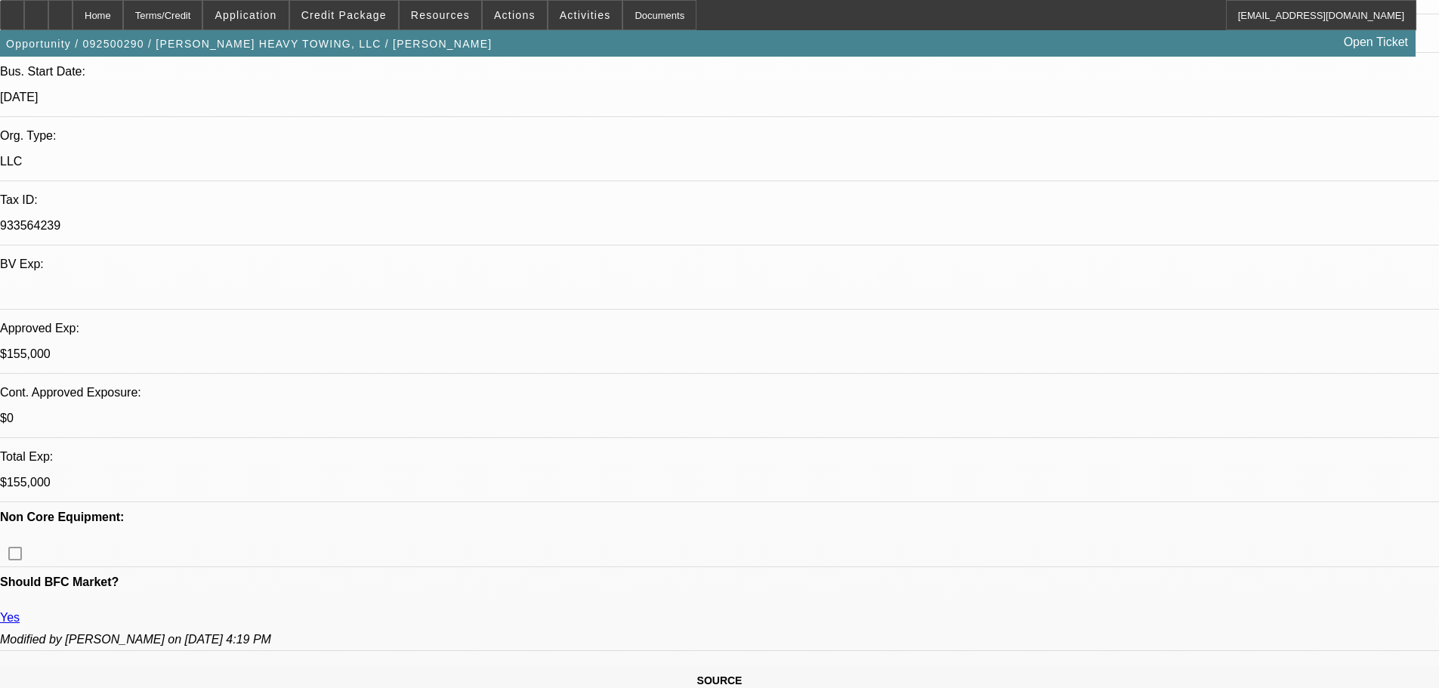
scroll to position [302, 0]
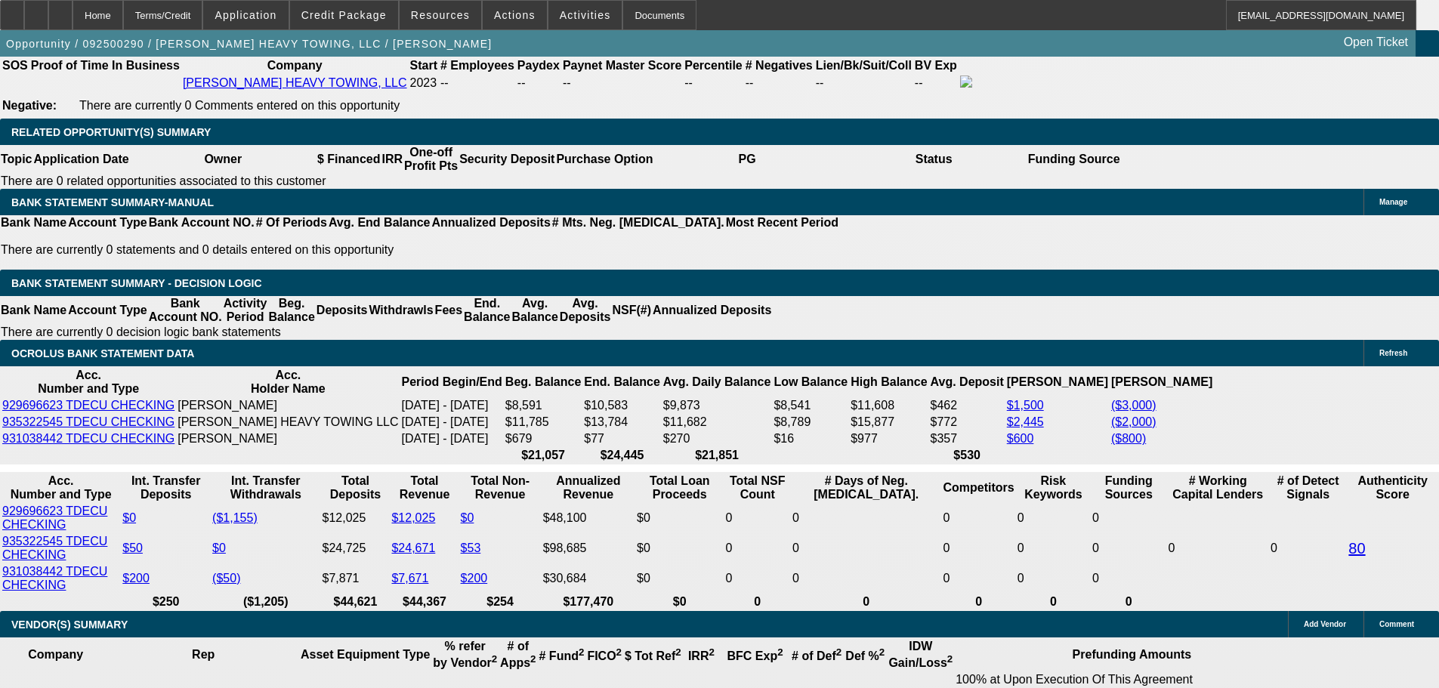
scroll to position [2568, 0]
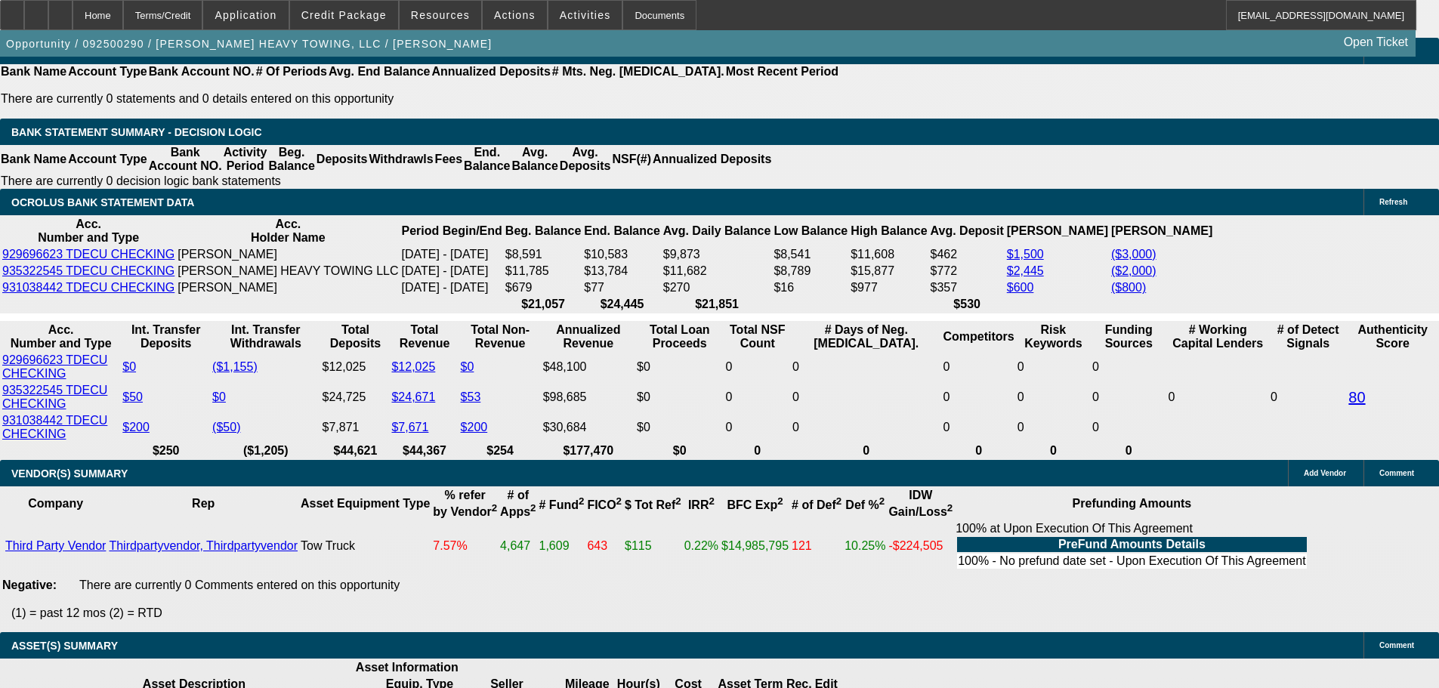
drag, startPoint x: 655, startPoint y: 457, endPoint x: 753, endPoint y: 455, distance: 97.4
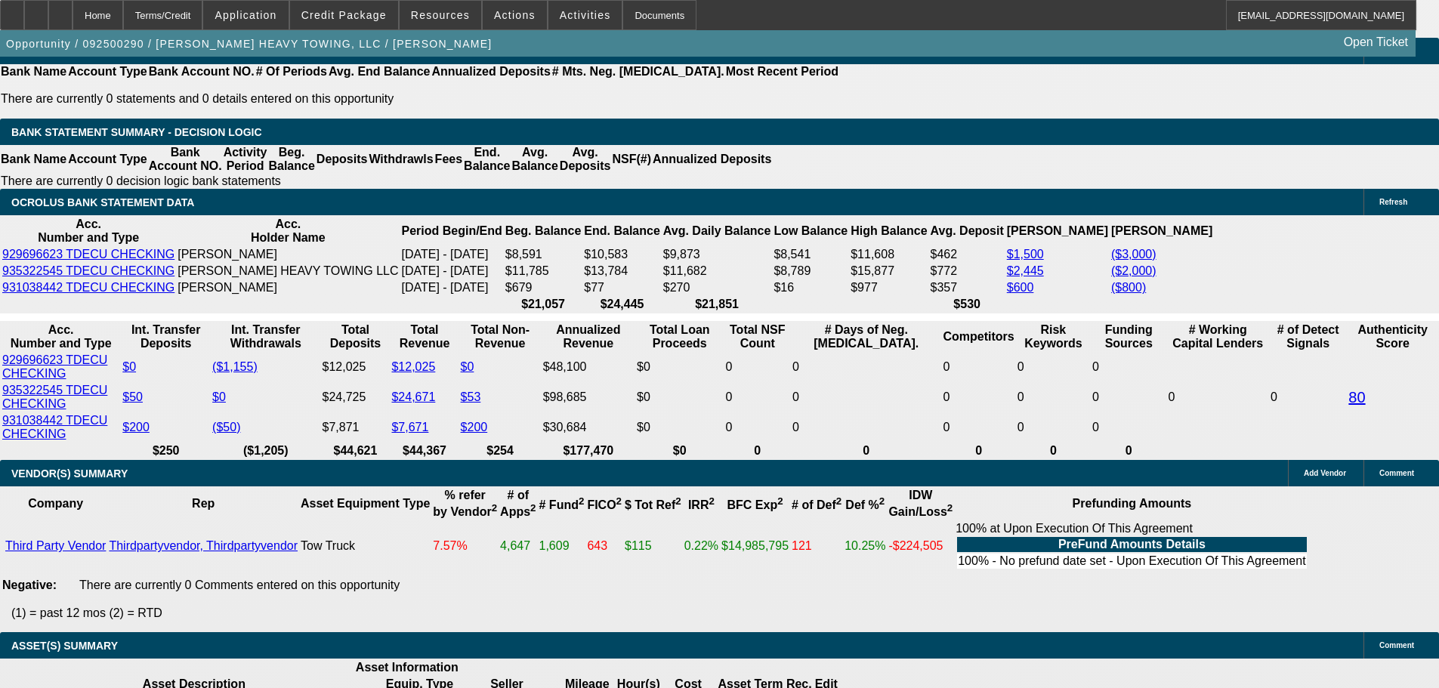
scroll to position [151, 0]
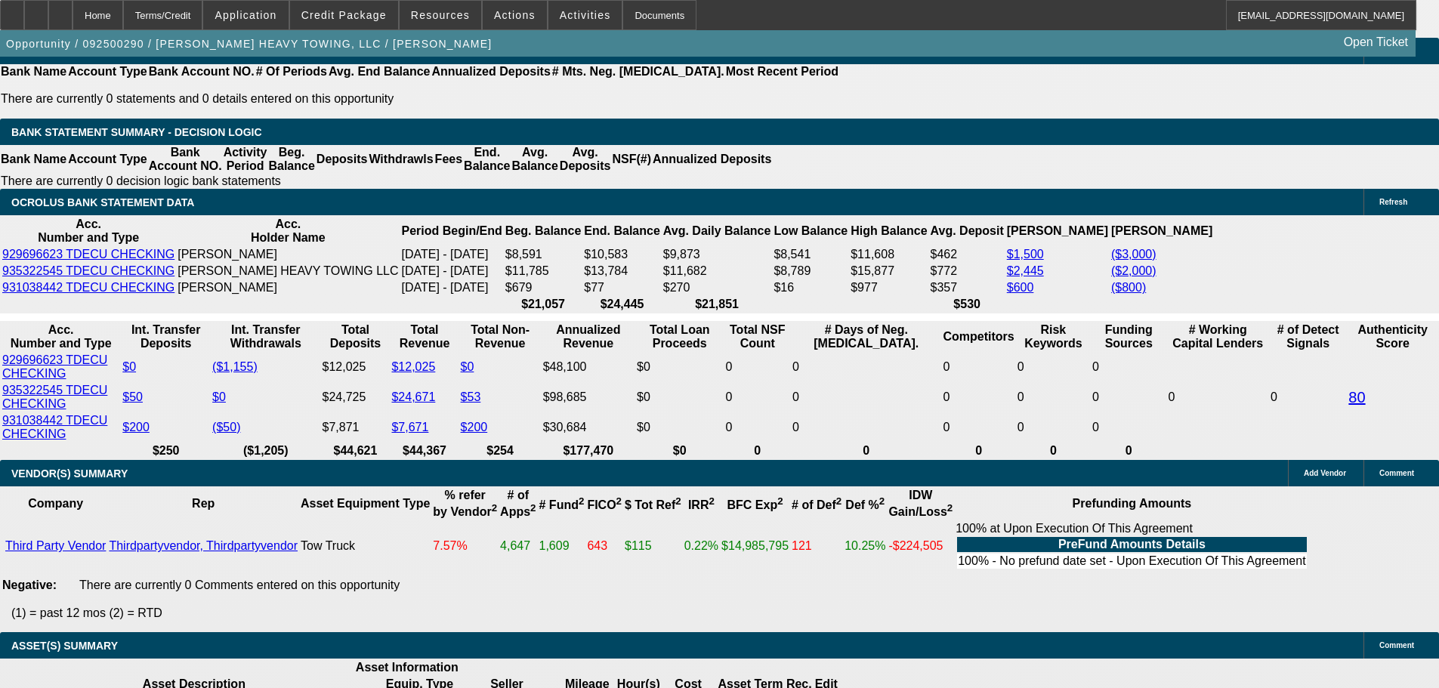
scroll to position [151, 0]
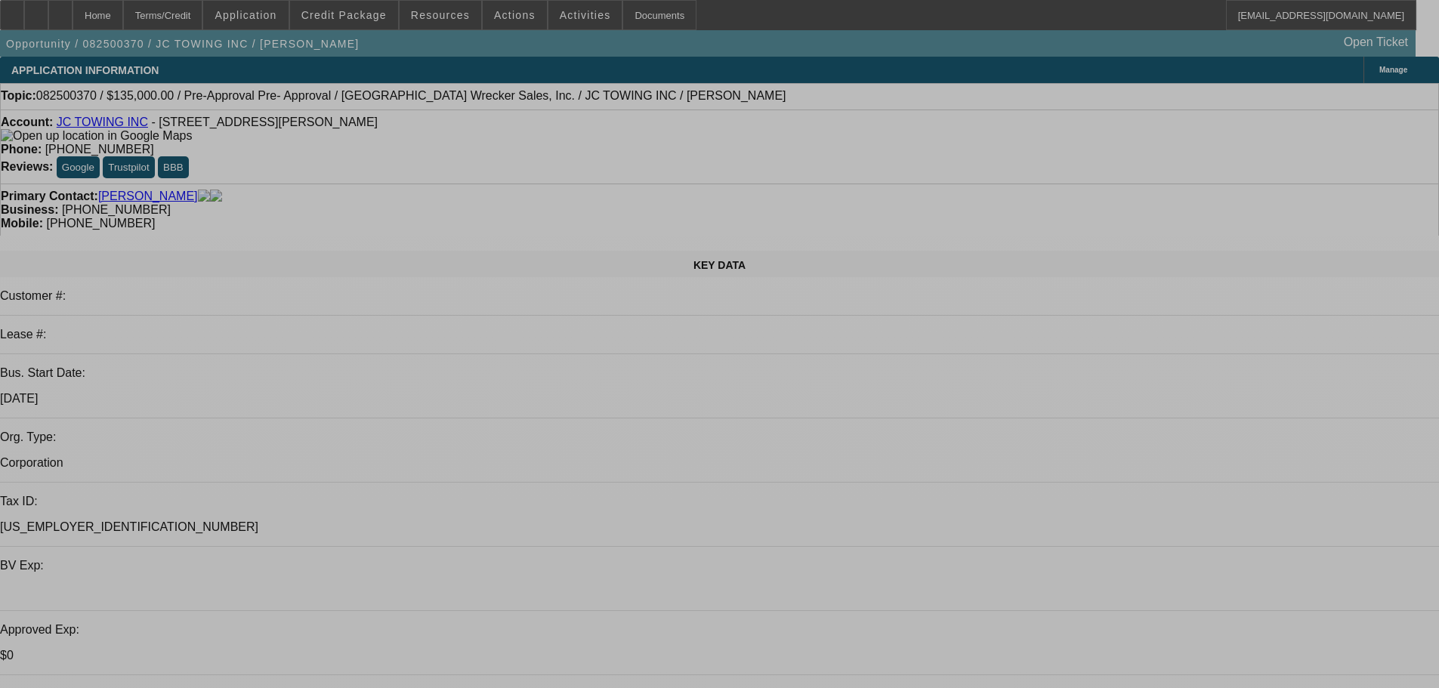
select select "0"
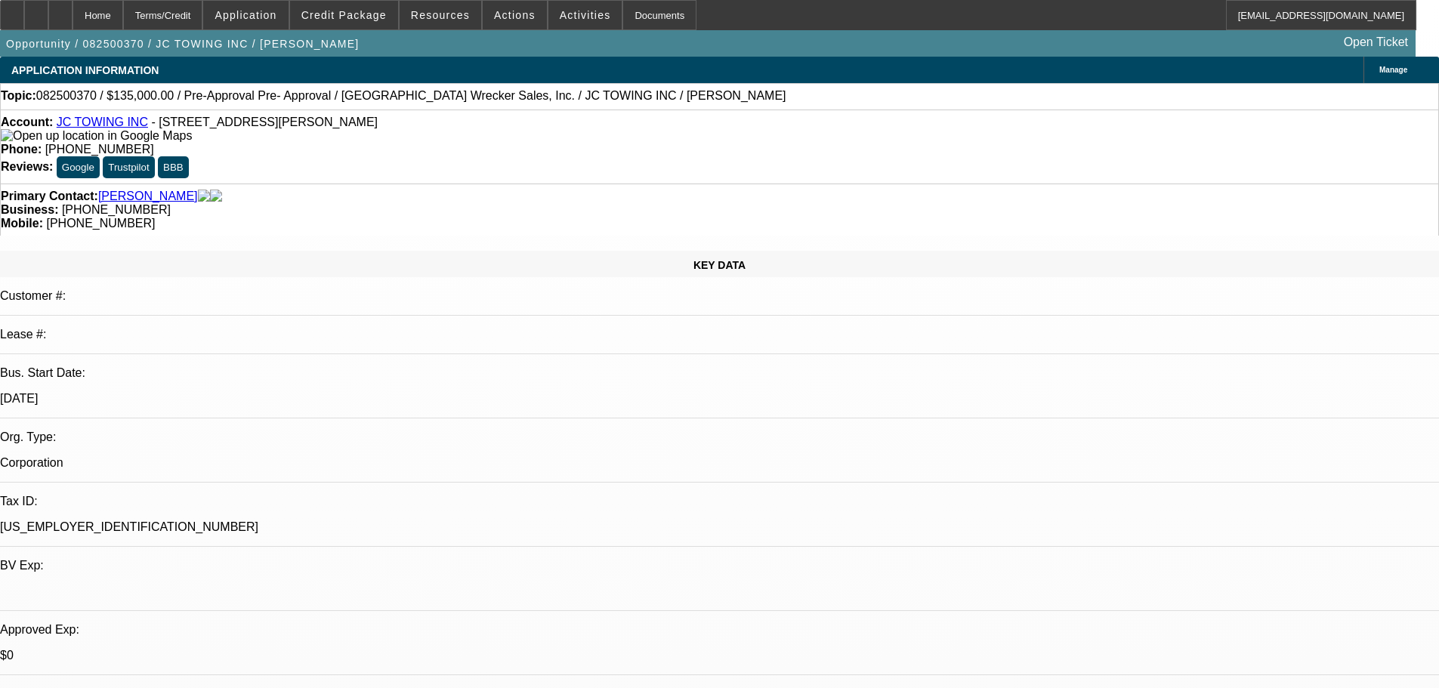
select select "0"
select select "2"
select select "0"
select select "6"
select select "0"
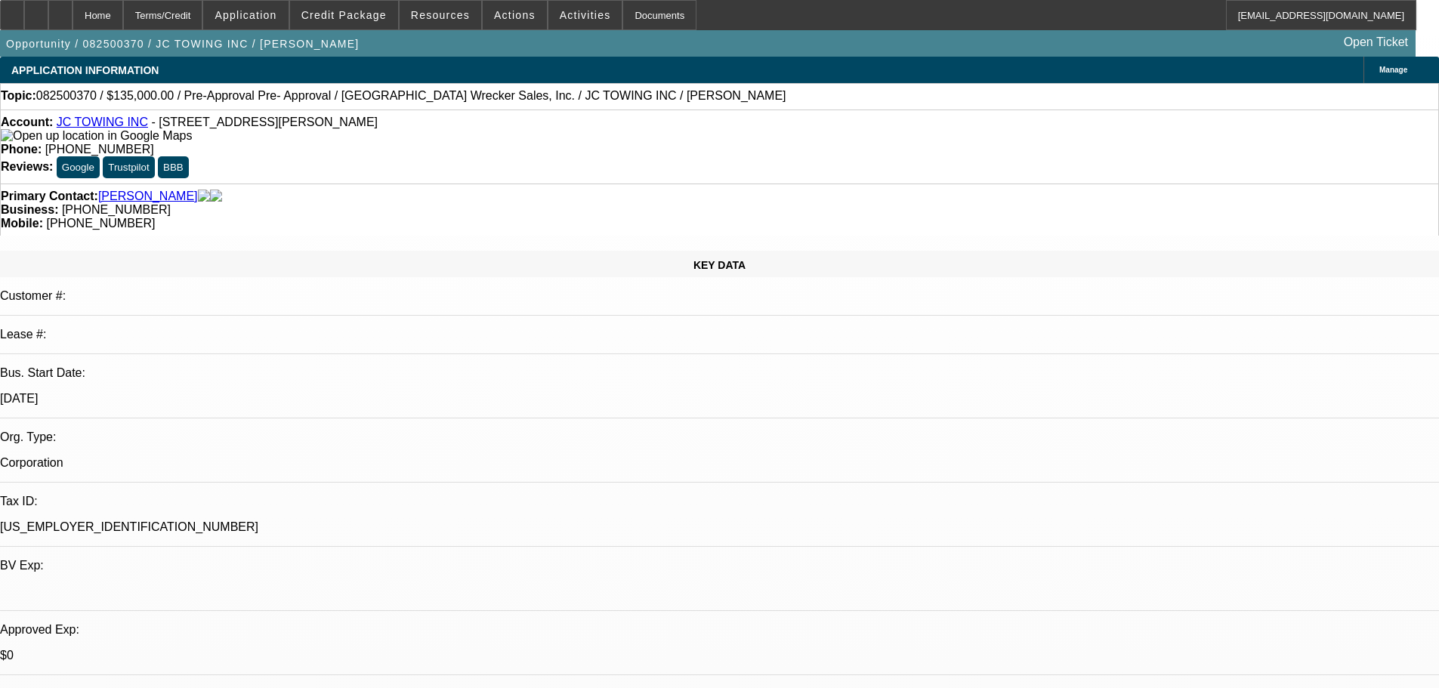
select select "0"
select select "2"
select select "0"
select select "6"
select select "0.2"
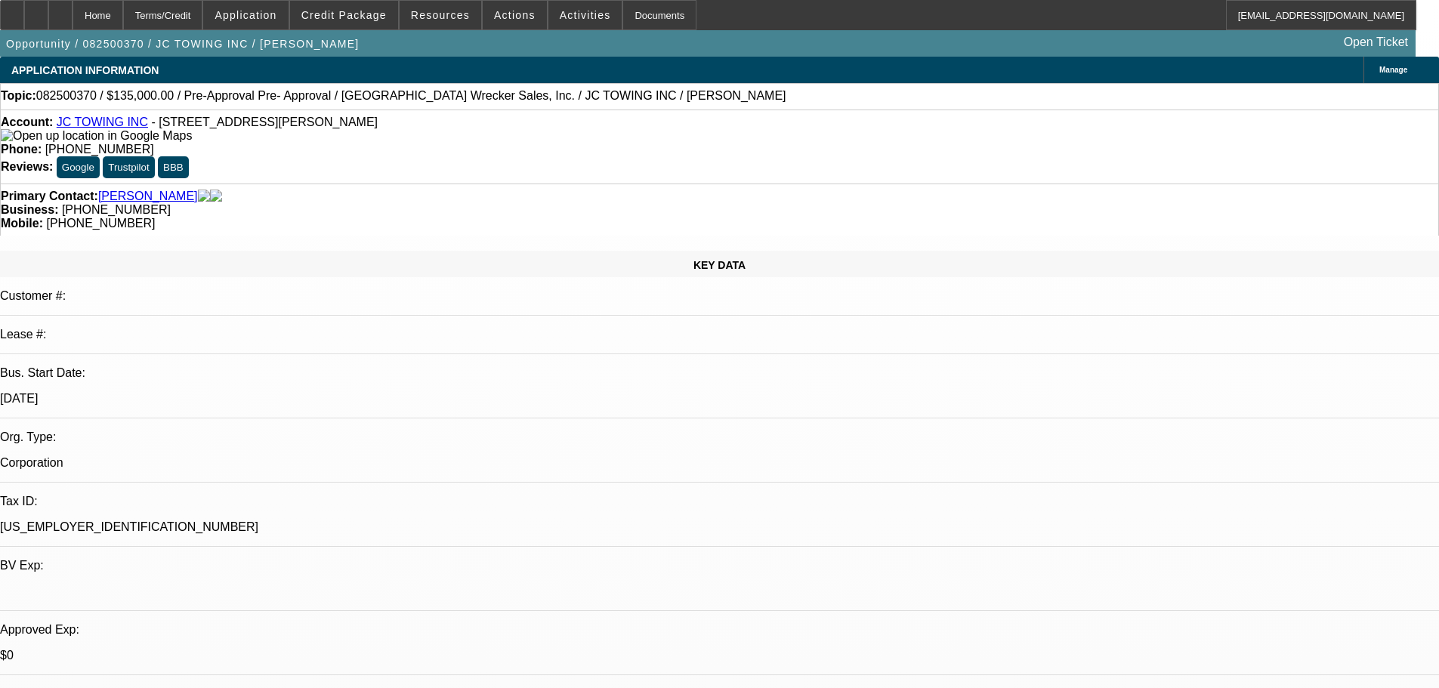
select select "0"
select select "2"
select select "0"
select select "6"
select select "0"
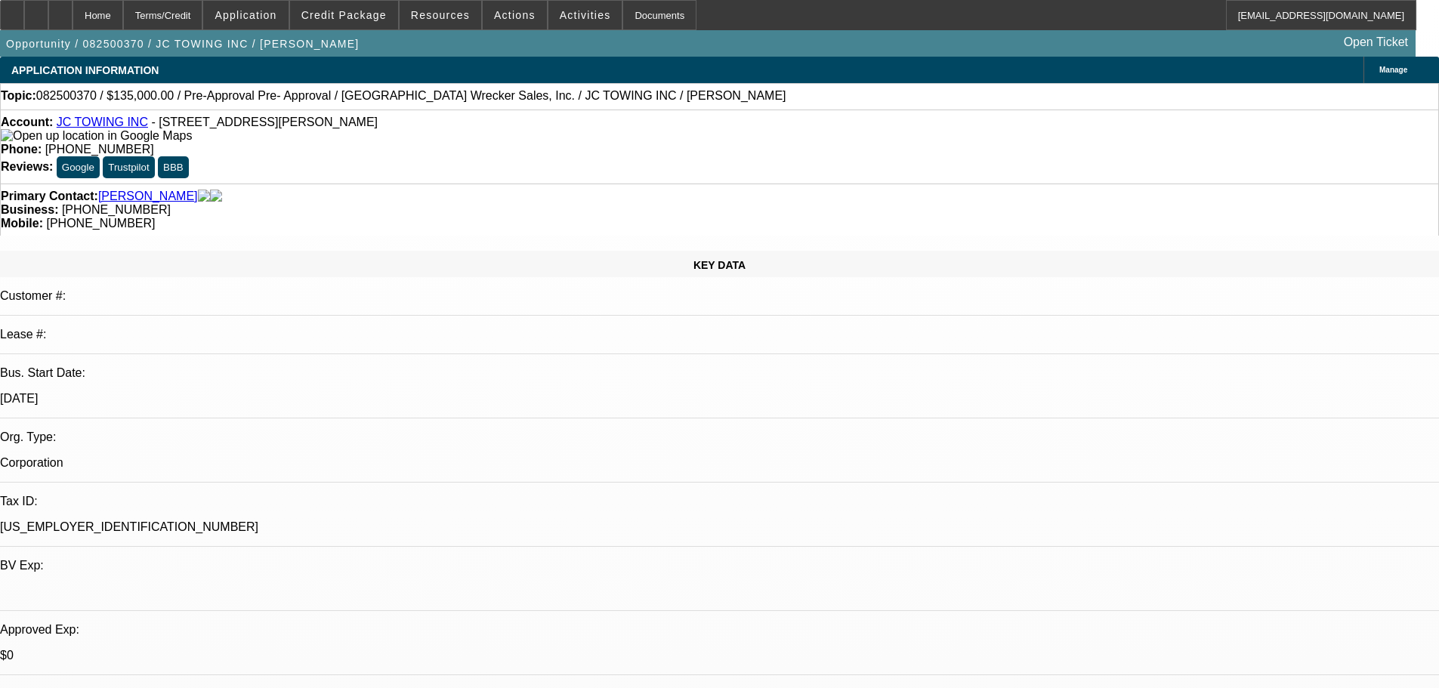
select select "0"
select select "2"
select select "0"
select select "6"
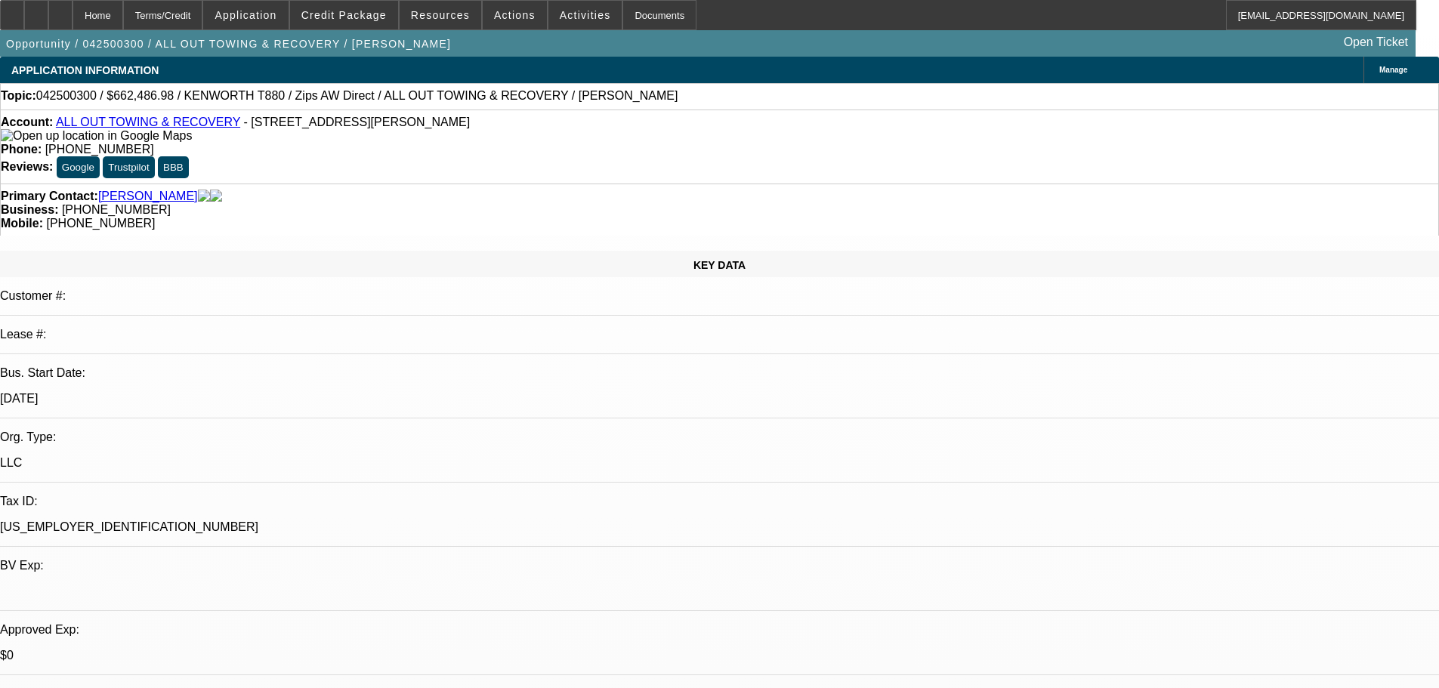
select select "0"
select select "2"
select select "0"
select select "6"
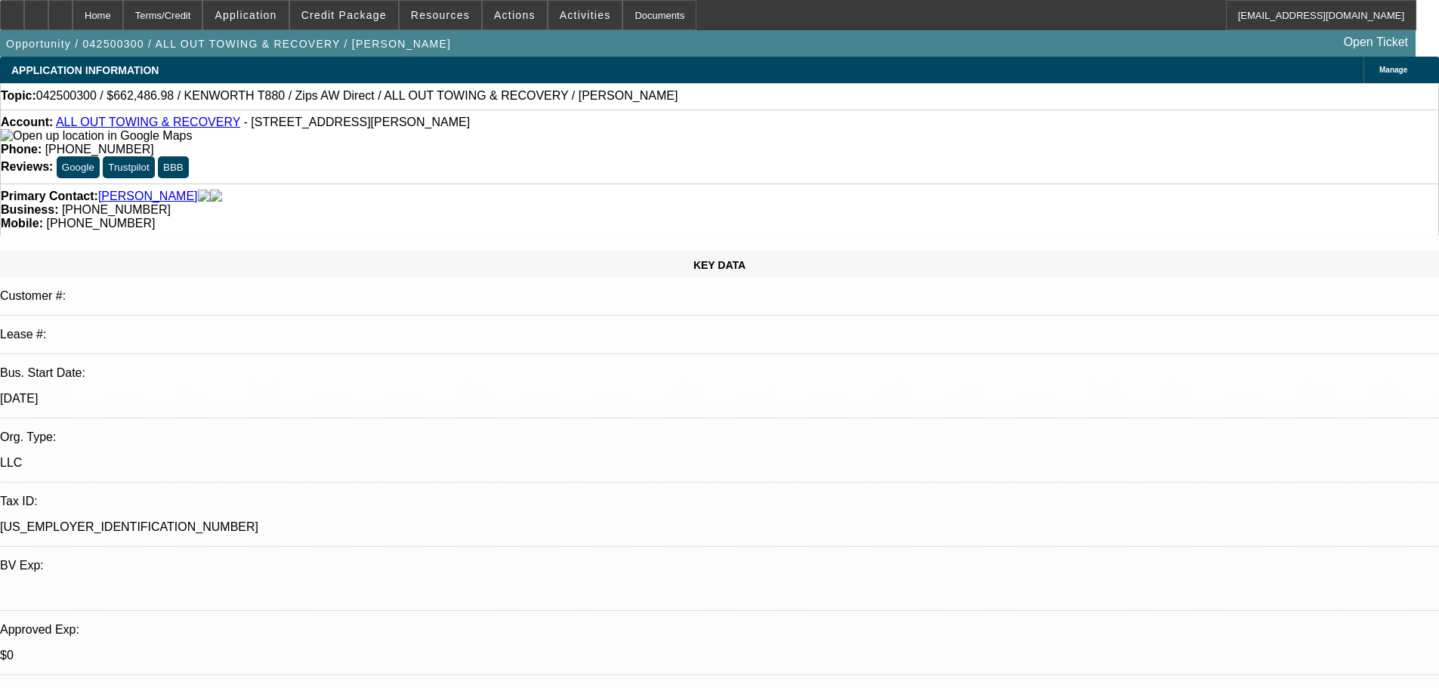
select select "0"
select select "6"
select select "0"
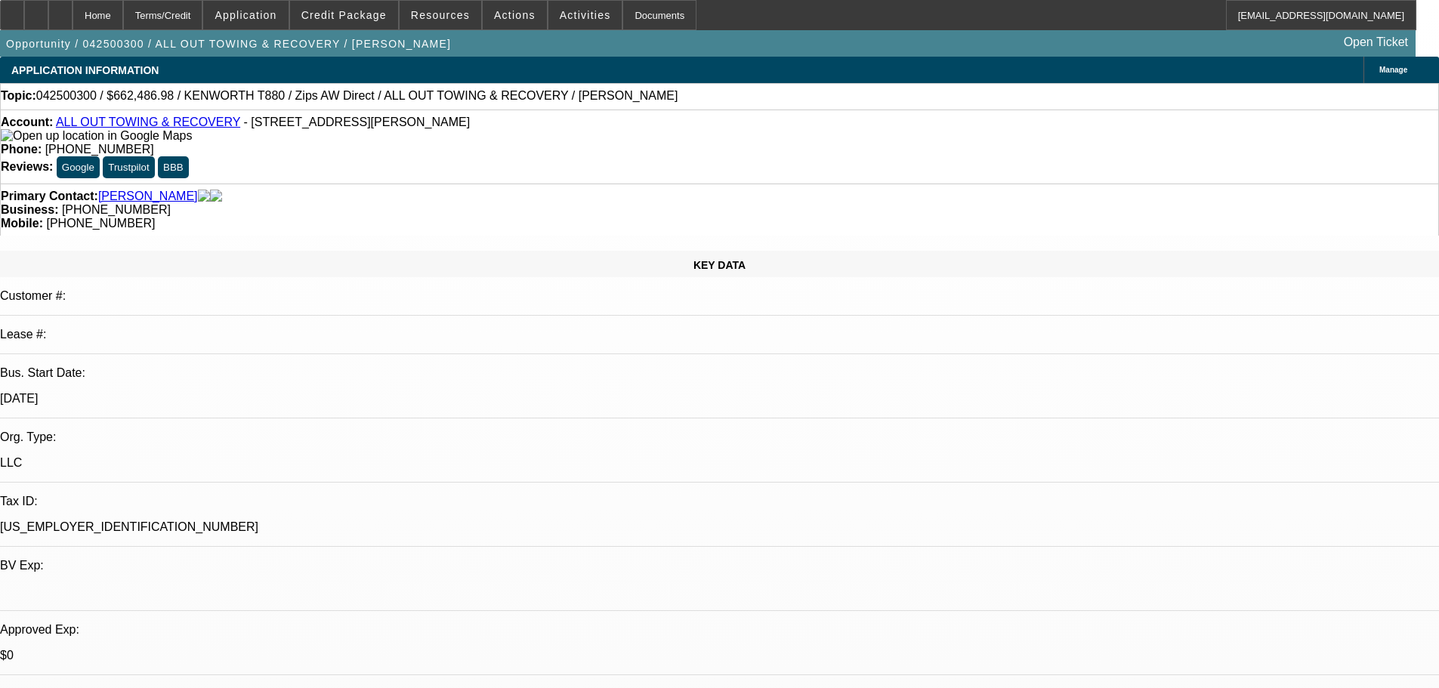
select select "0"
select select "3"
select select "0"
select select "6"
select select "0"
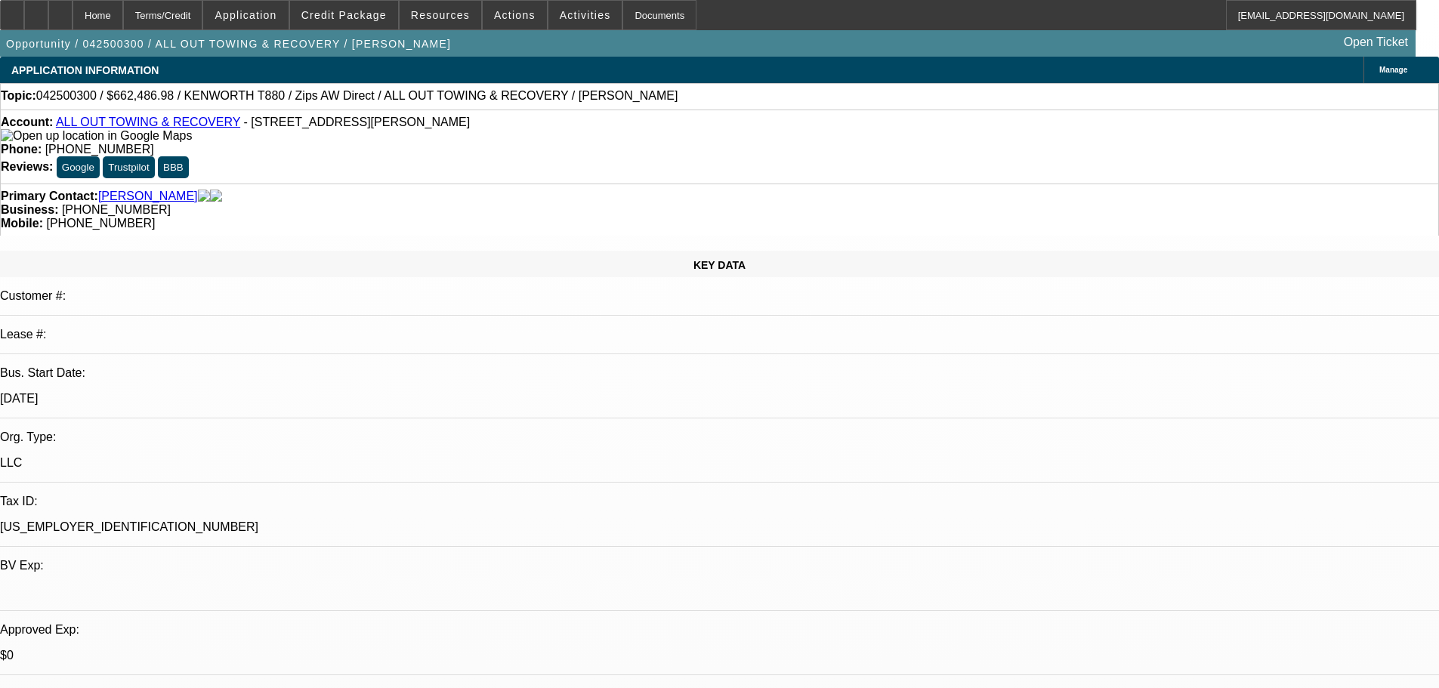
select select "0"
select select "2"
select select "0"
select select "6"
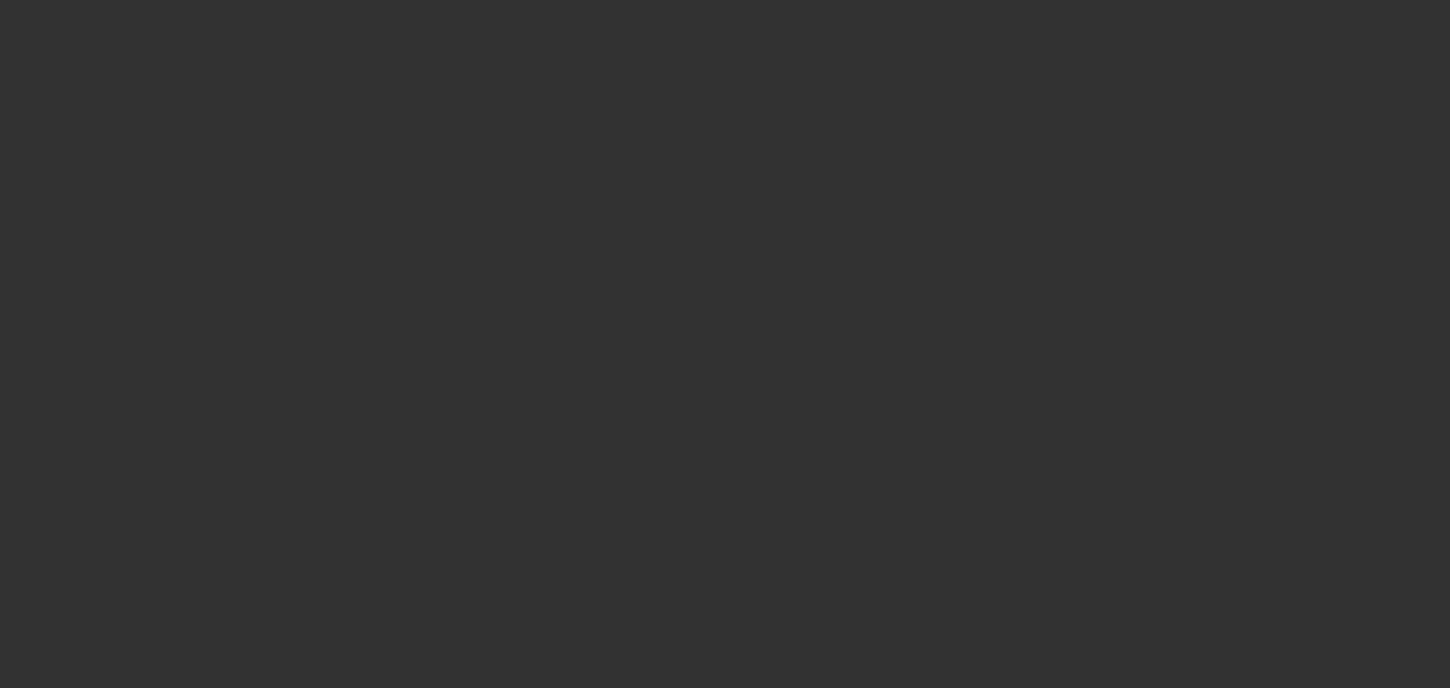
click at [666, 54] on div at bounding box center [725, 344] width 1450 height 688
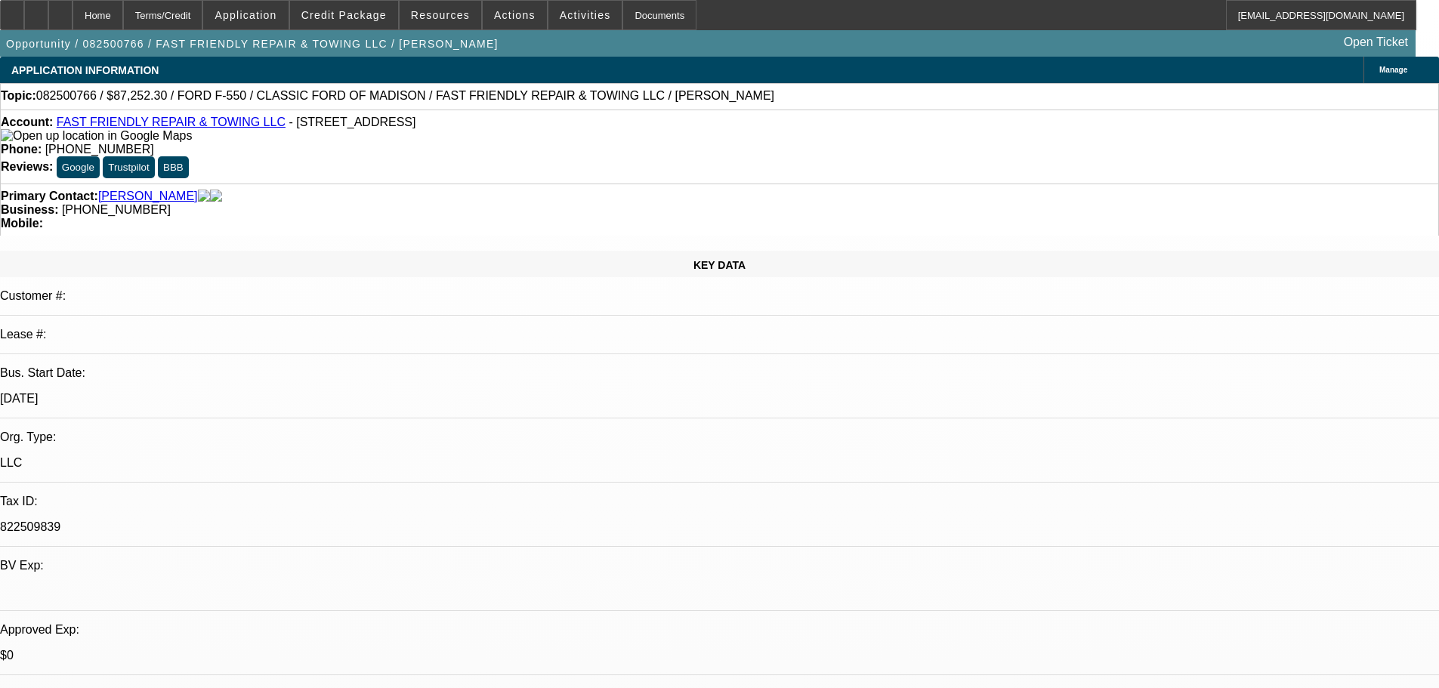
select select "0.1"
select select "2"
select select "0"
select select "6"
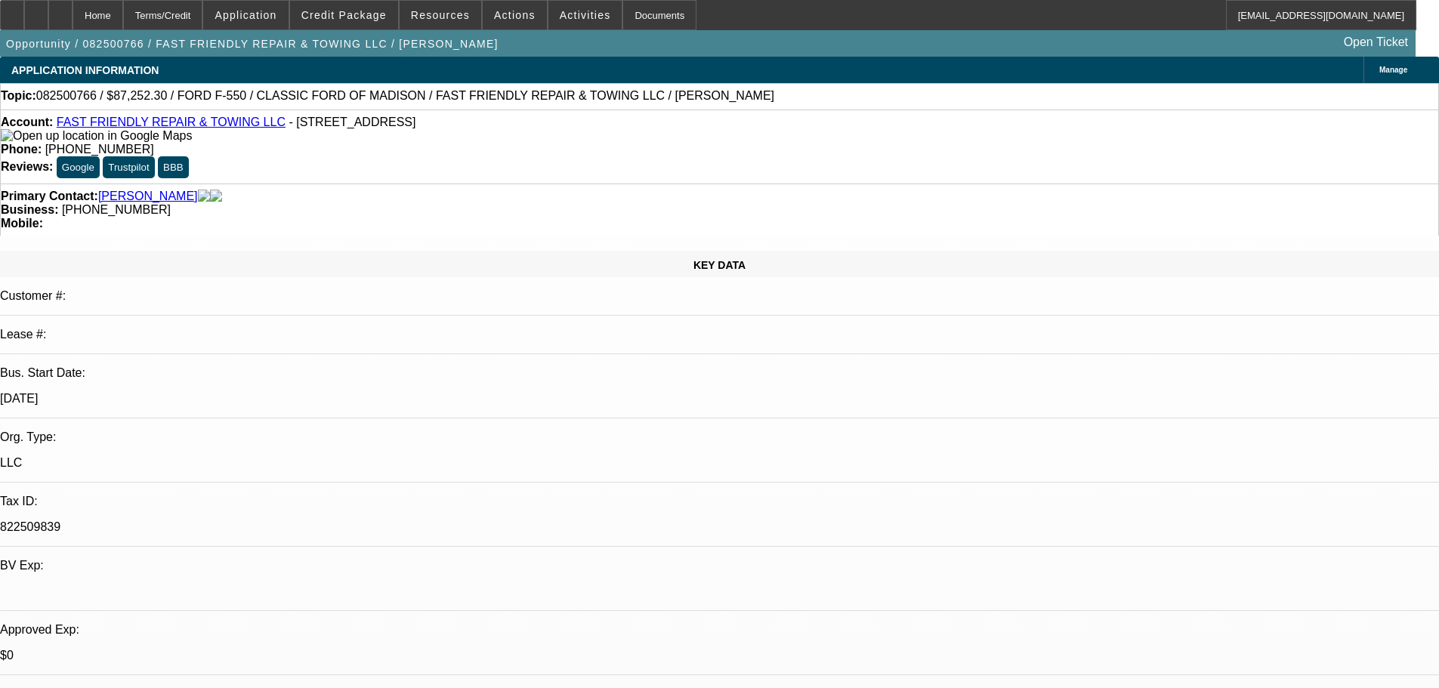
select select "0.1"
select select "2"
select select "0"
select select "6"
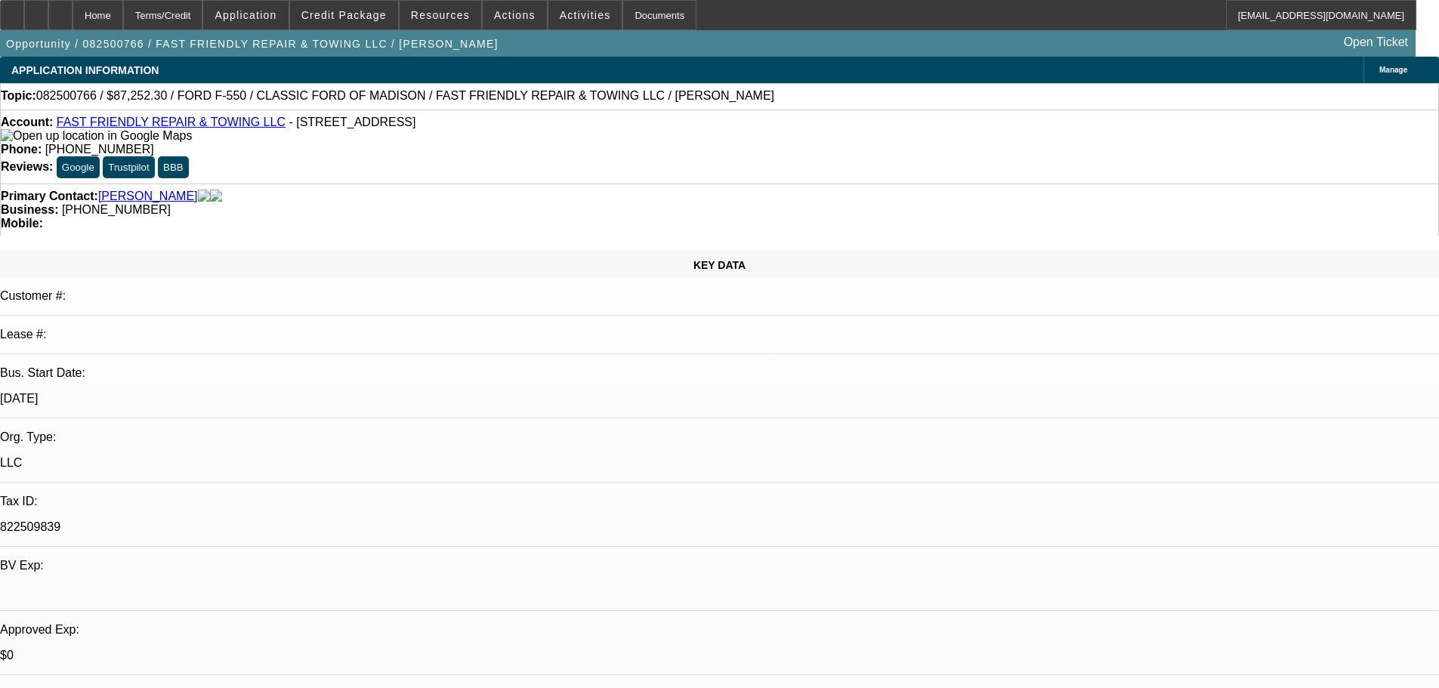
select select "0.1"
select select "2"
select select "0"
select select "6"
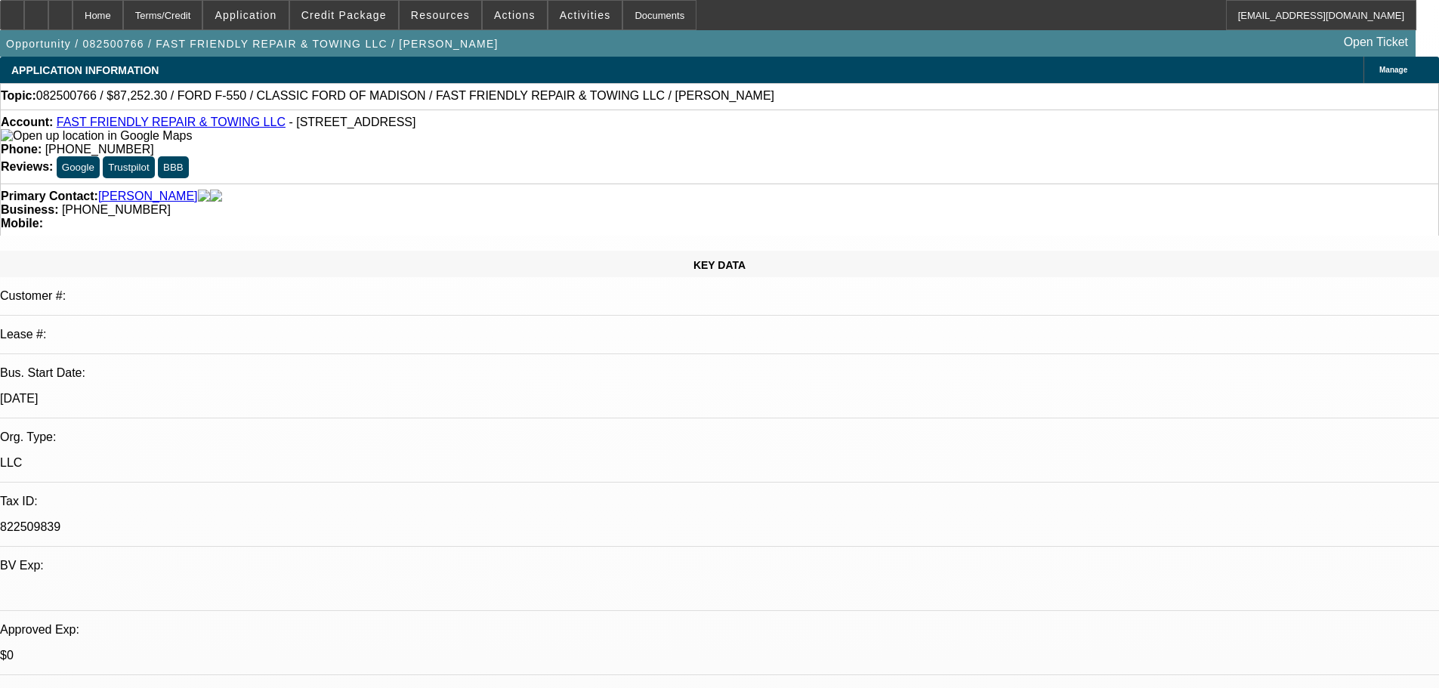
select select "0"
select select "3"
select select "0"
select select "6"
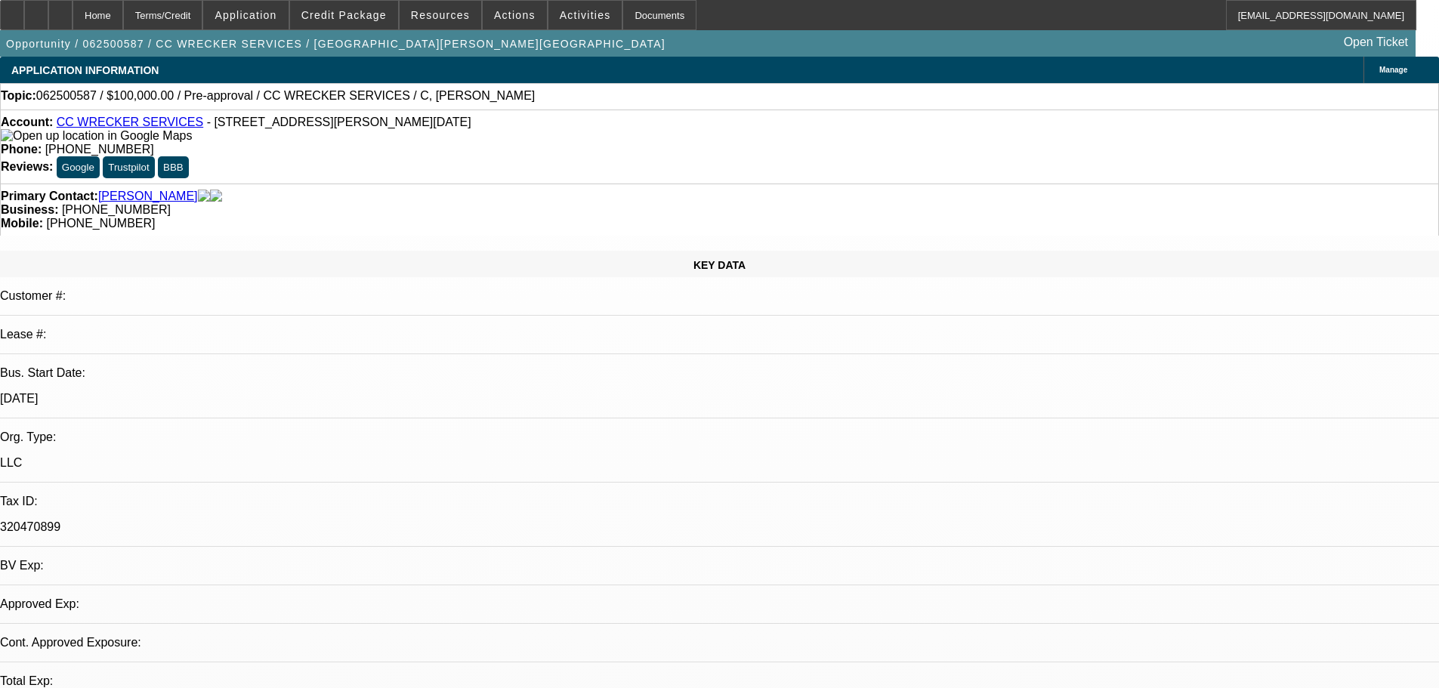
select select "0"
select select "2"
select select "0.1"
select select "4"
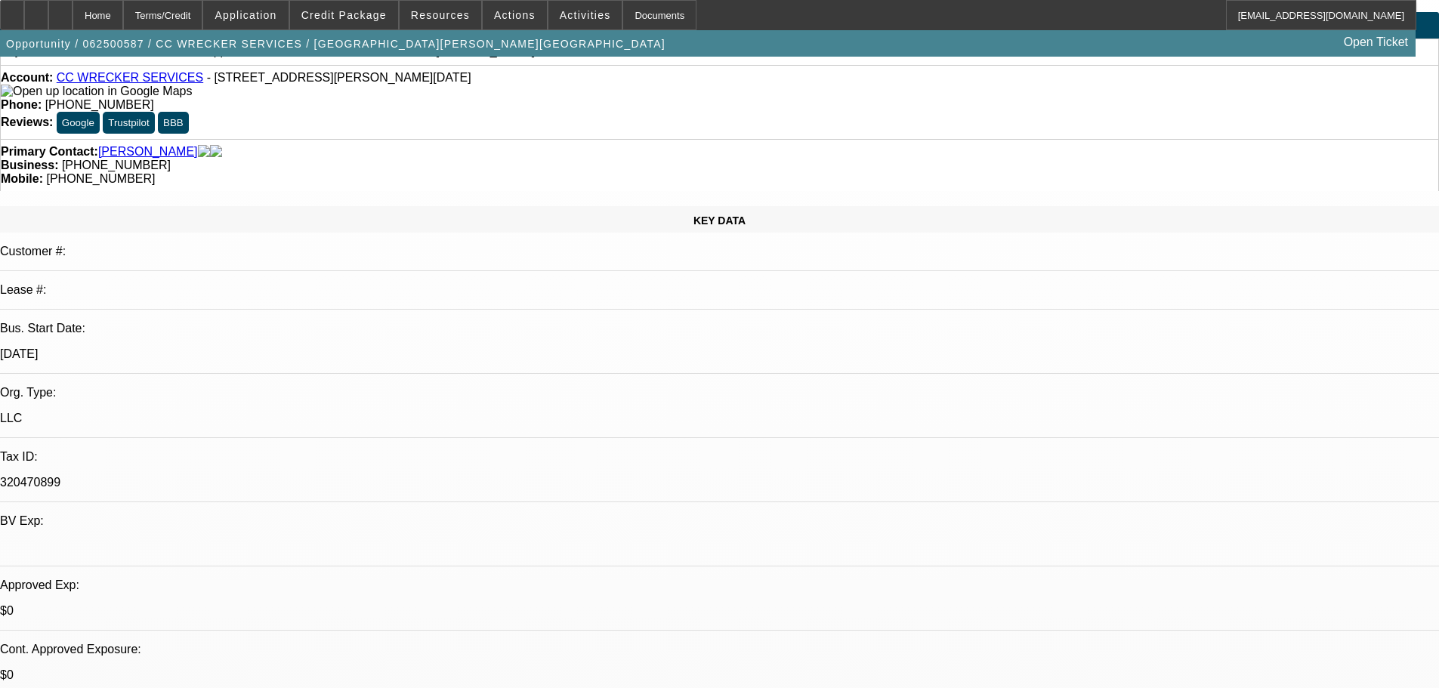
scroll to position [151, 0]
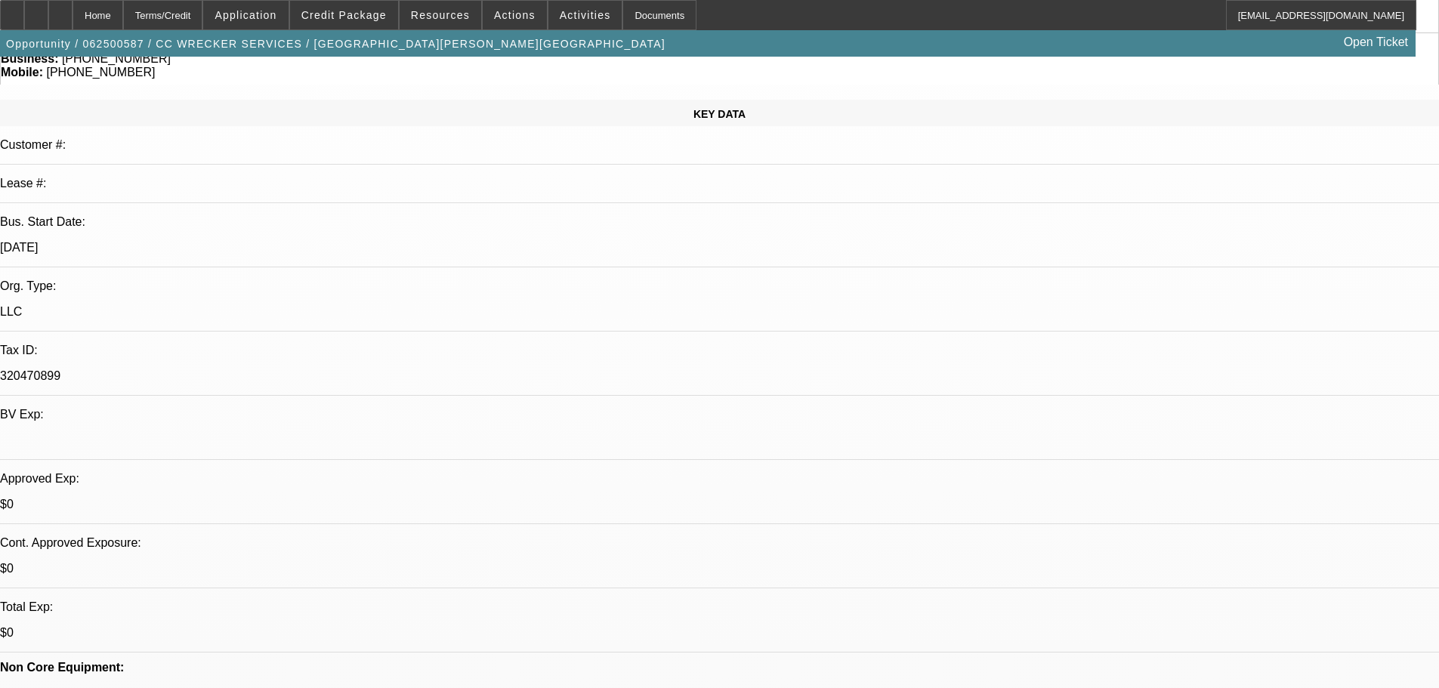
click at [360, 11] on span "Credit Package" at bounding box center [343, 15] width 85 height 12
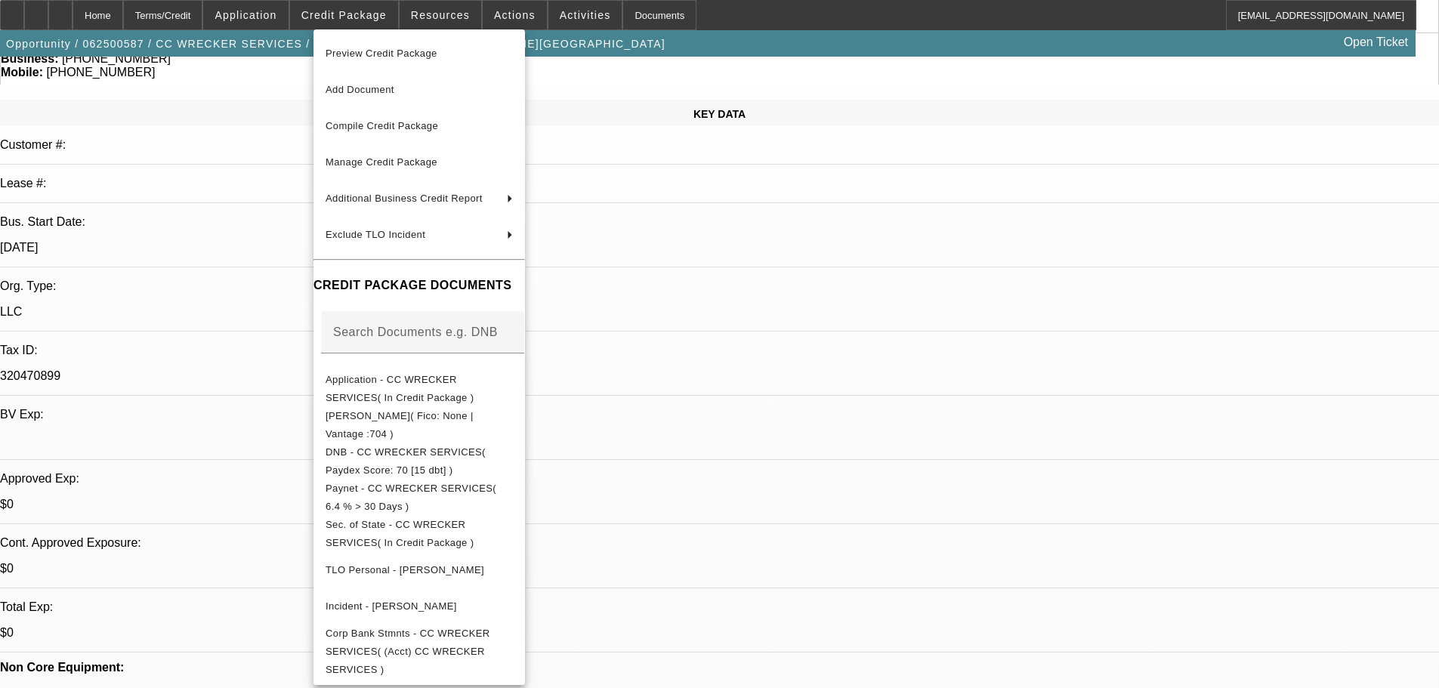
click at [270, 297] on div at bounding box center [719, 344] width 1439 height 688
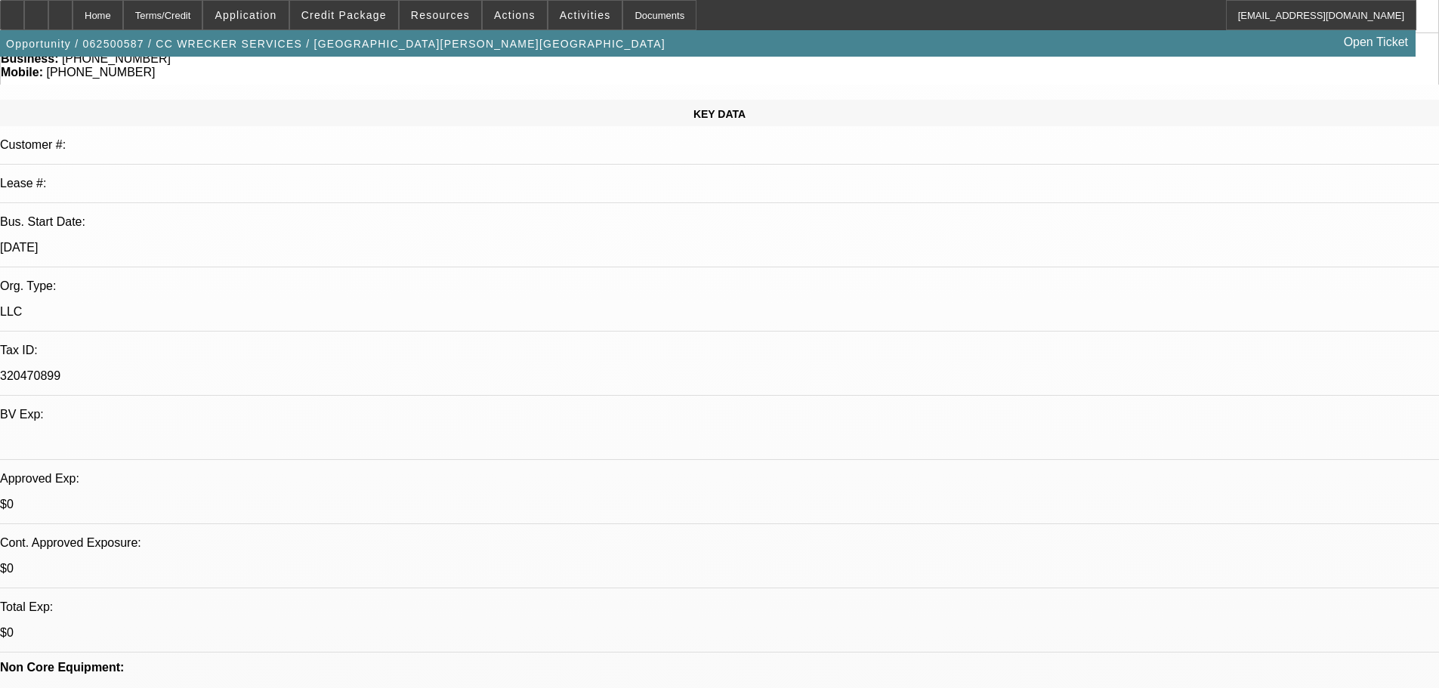
scroll to position [292, 0]
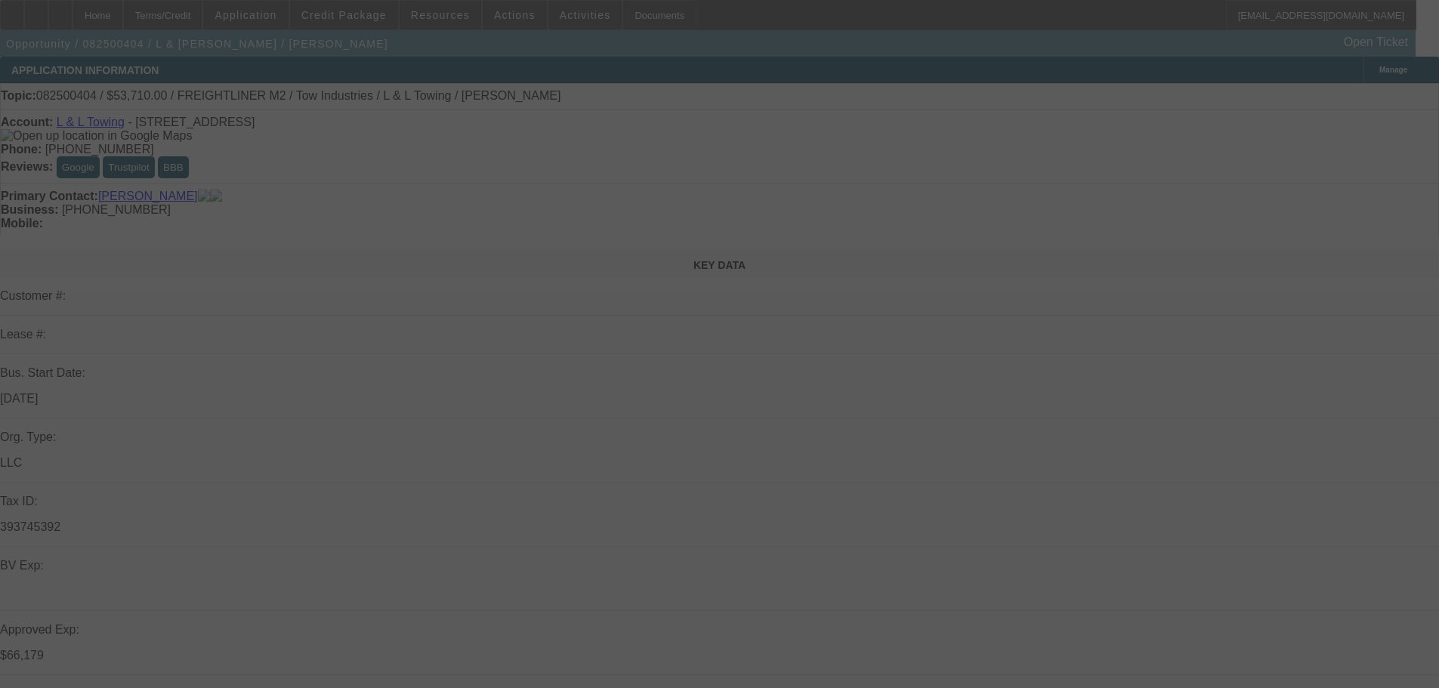
select select "0"
select select "2"
select select "0.1"
select select "4"
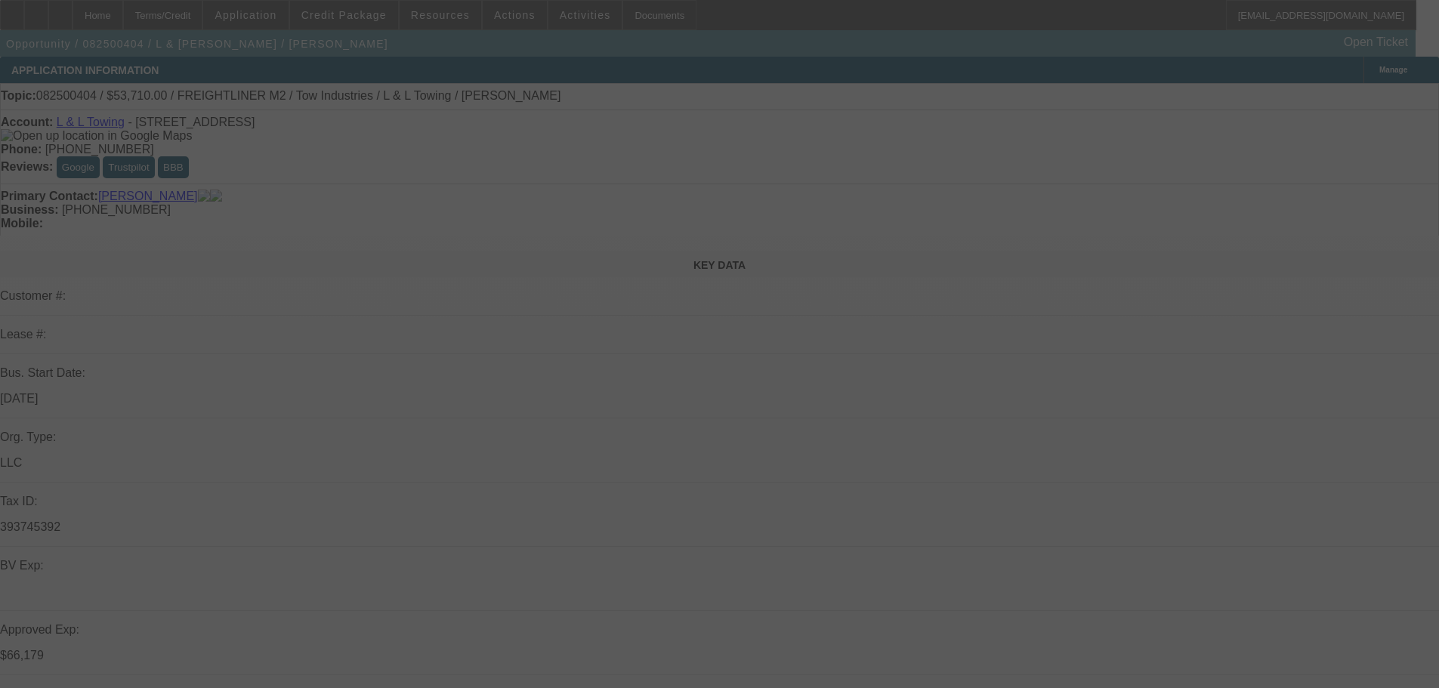
select select "0"
select select "2"
select select "0.1"
select select "4"
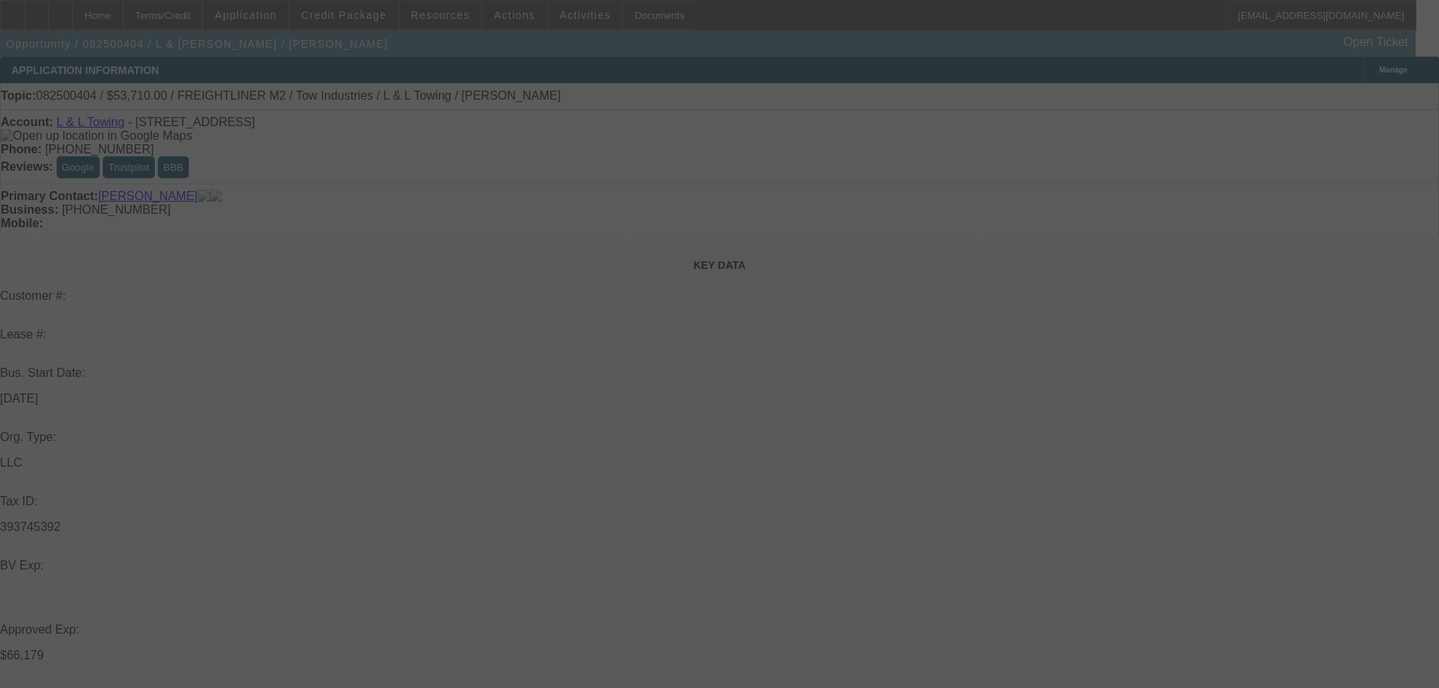
select select "0"
select select "2"
select select "0.1"
select select "4"
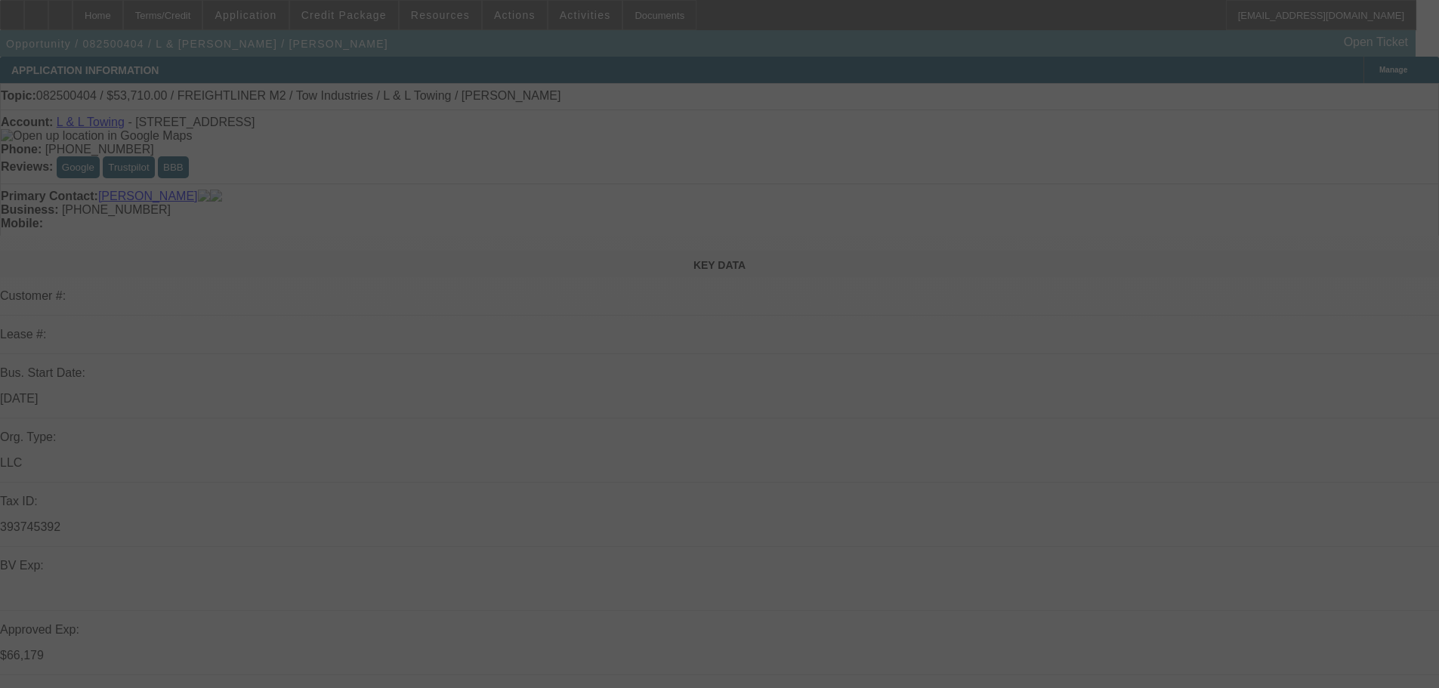
select select "0"
select select "2"
select select "0.1"
select select "4"
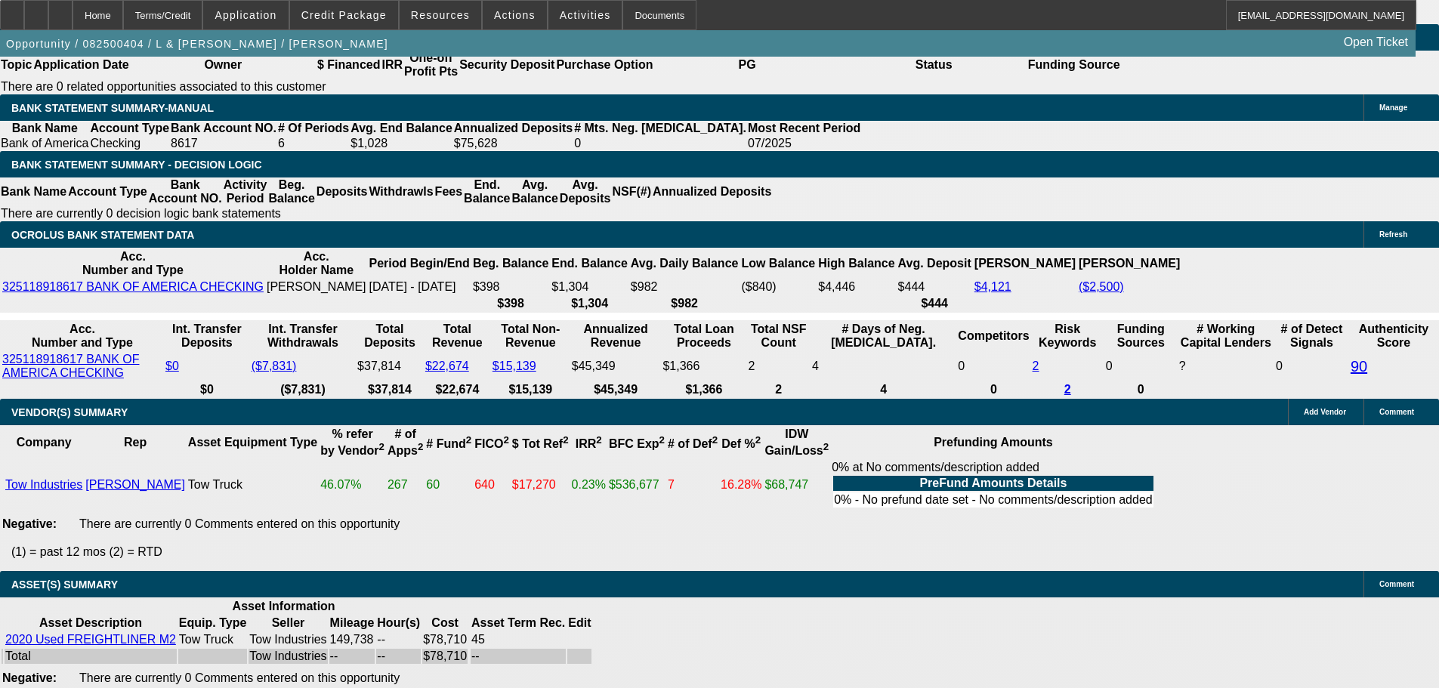
scroll to position [2568, 0]
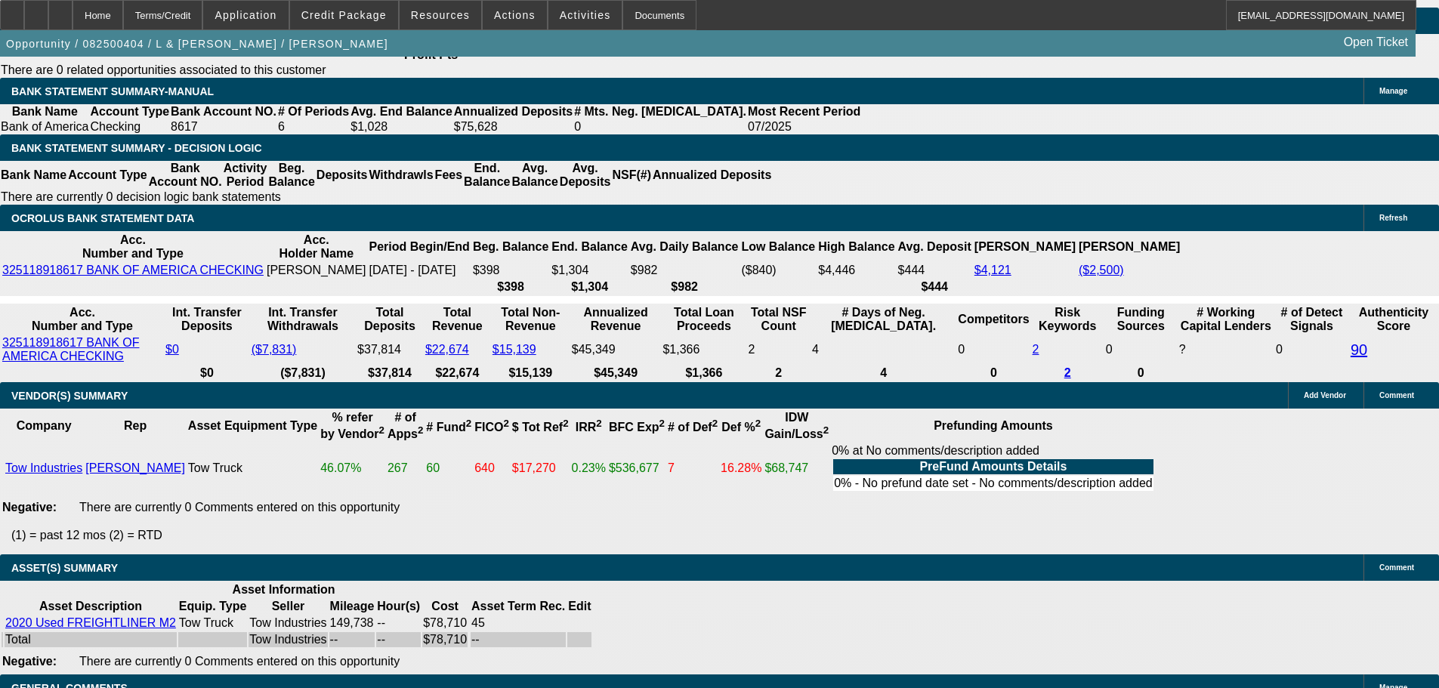
drag, startPoint x: 331, startPoint y: 379, endPoint x: 285, endPoint y: 381, distance: 46.1
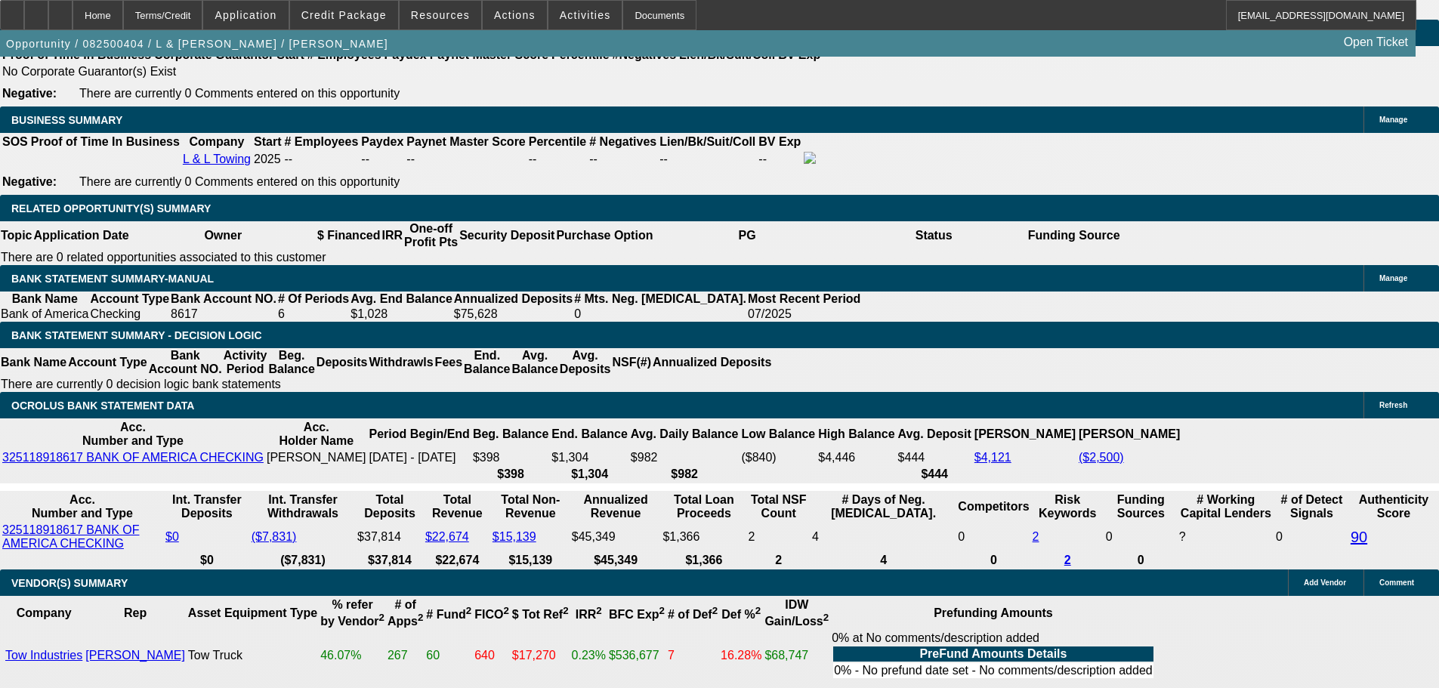
scroll to position [2417, 0]
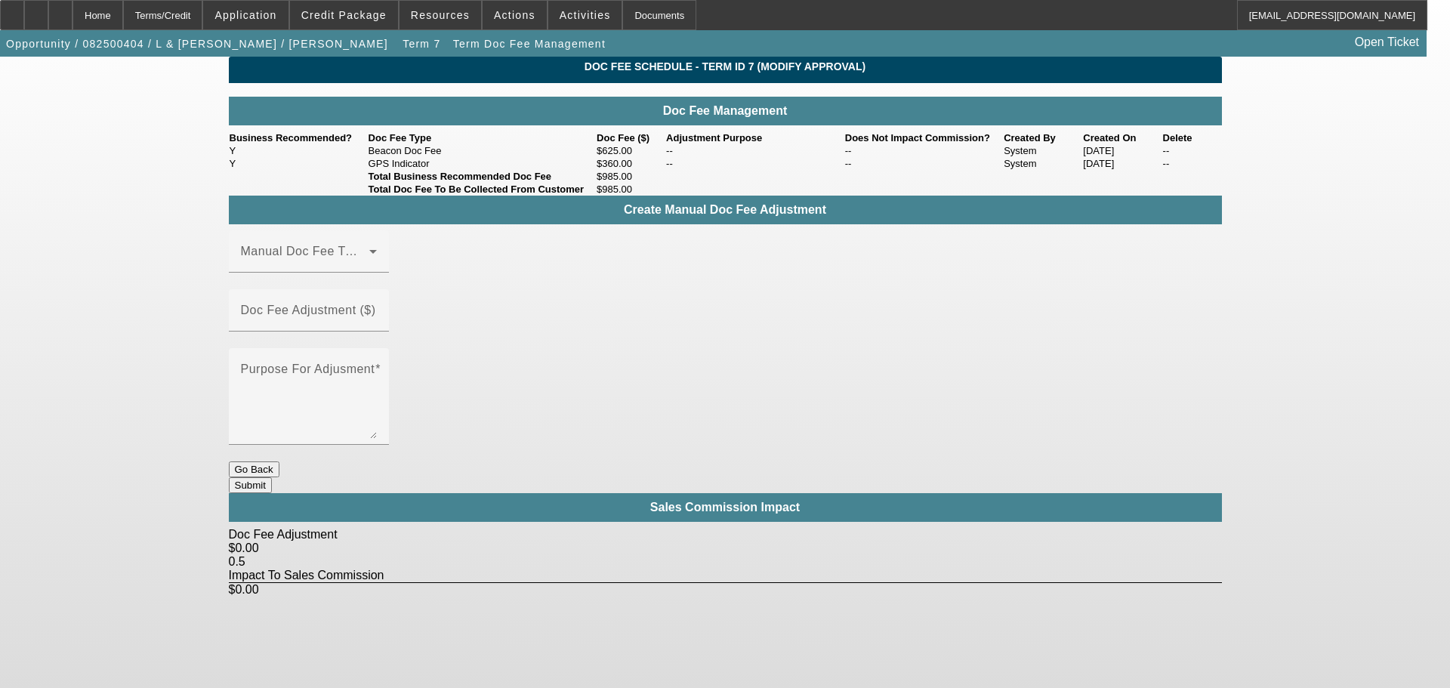
drag, startPoint x: 643, startPoint y: 190, endPoint x: 369, endPoint y: 170, distance: 275.6
click at [369, 170] on tbody "Y Beacon Doc Fee $625.00 -- -- System 09/18/2025 -- Y GPS Indicator $360.00 -- …" at bounding box center [725, 157] width 993 height 26
click at [372, 157] on td "Beacon Doc Fee" at bounding box center [482, 150] width 228 height 13
drag, startPoint x: 296, startPoint y: 171, endPoint x: 652, endPoint y: 196, distance: 357.3
click at [652, 170] on tbody "Y Beacon Doc Fee $625.00 -- -- System 09/18/2025 -- Y GPS Indicator $360.00 -- …" at bounding box center [725, 157] width 993 height 26
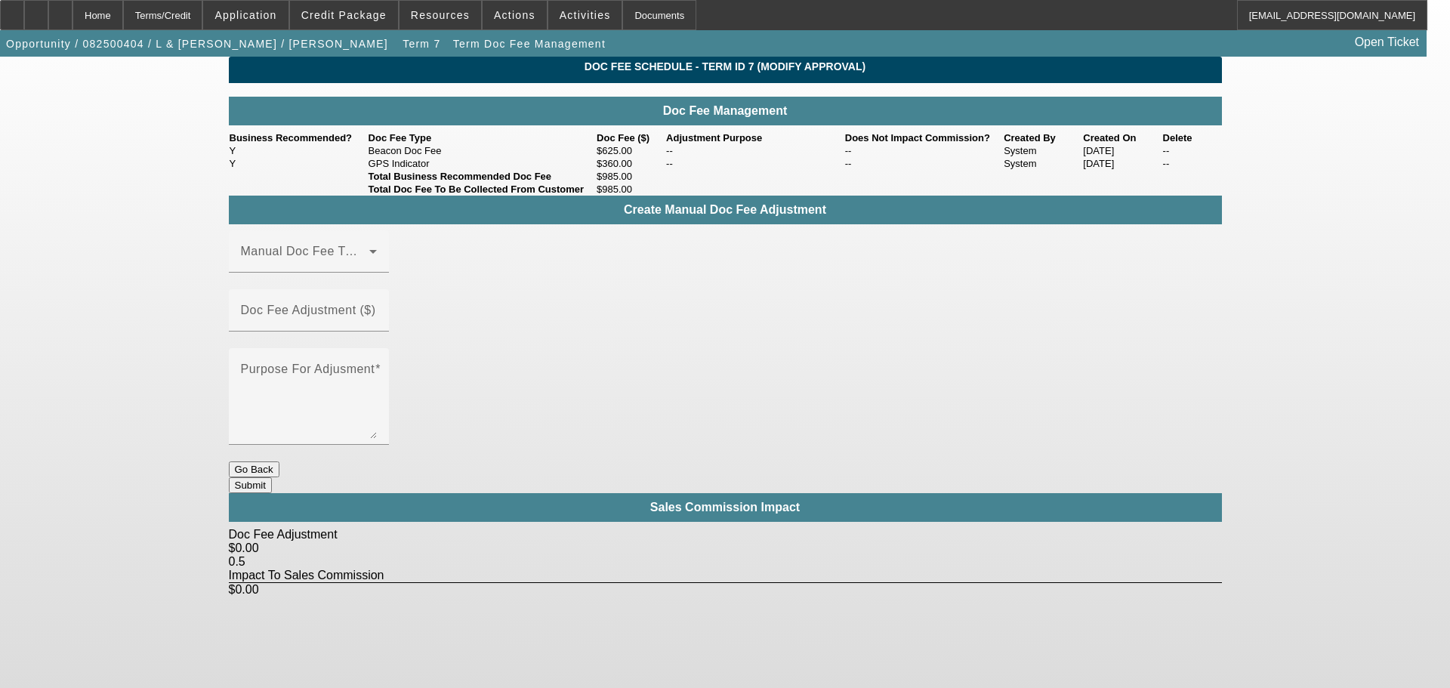
click at [652, 170] on td "$360.00" at bounding box center [630, 163] width 69 height 13
drag, startPoint x: 637, startPoint y: 192, endPoint x: 286, endPoint y: 165, distance: 351.4
click at [285, 167] on tbody "Y Beacon Doc Fee $625.00 -- -- System 09/18/2025 -- Y GPS Indicator $360.00 -- …" at bounding box center [725, 157] width 993 height 26
click at [286, 157] on td "Y" at bounding box center [298, 150] width 139 height 13
drag, startPoint x: 291, startPoint y: 165, endPoint x: 643, endPoint y: 187, distance: 353.4
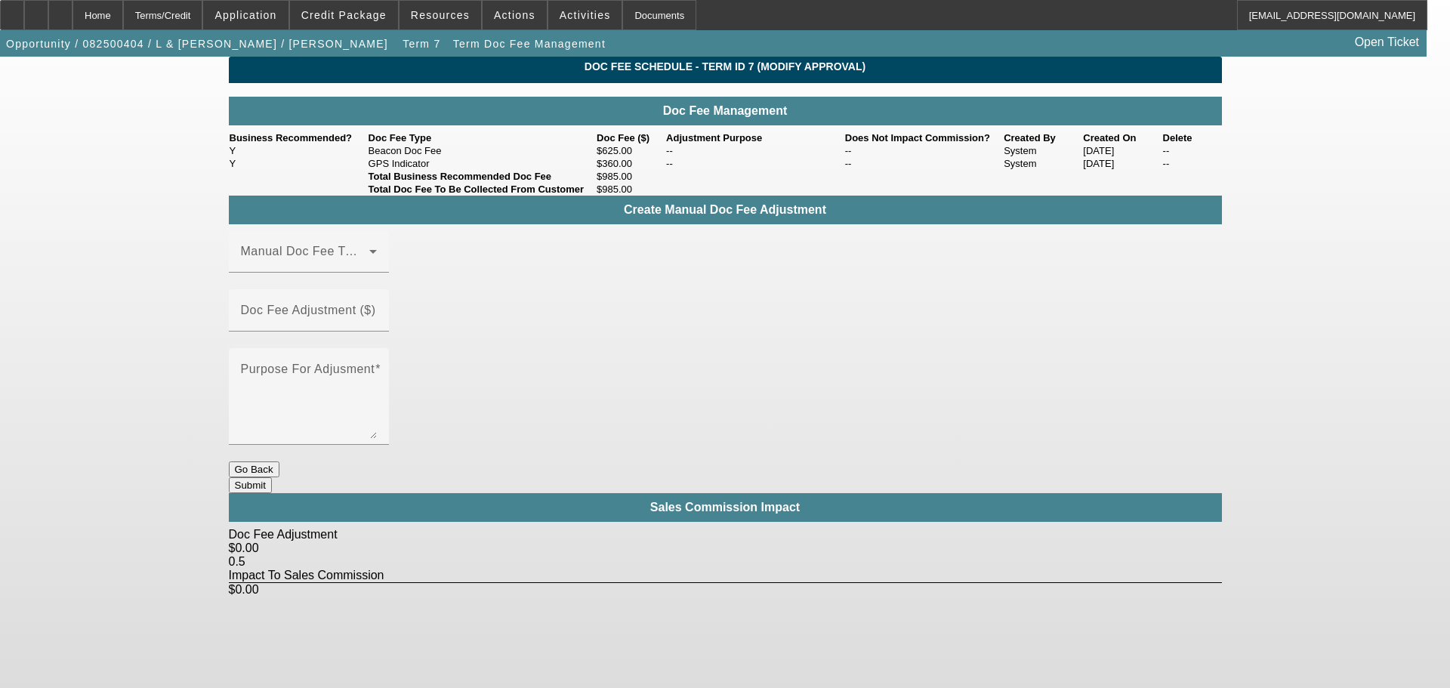
click at [643, 170] on tbody "Y Beacon Doc Fee $625.00 -- -- System 09/18/2025 -- Y GPS Indicator $360.00 -- …" at bounding box center [725, 157] width 993 height 26
click at [639, 170] on td "$360.00" at bounding box center [630, 163] width 69 height 13
drag, startPoint x: 581, startPoint y: 191, endPoint x: 285, endPoint y: 171, distance: 296.0
click at [285, 170] on tbody "Y Beacon Doc Fee $625.00 -- -- System 09/18/2025 -- Y GPS Indicator $360.00 -- …" at bounding box center [725, 157] width 993 height 26
click at [285, 157] on td "Y" at bounding box center [298, 150] width 139 height 13
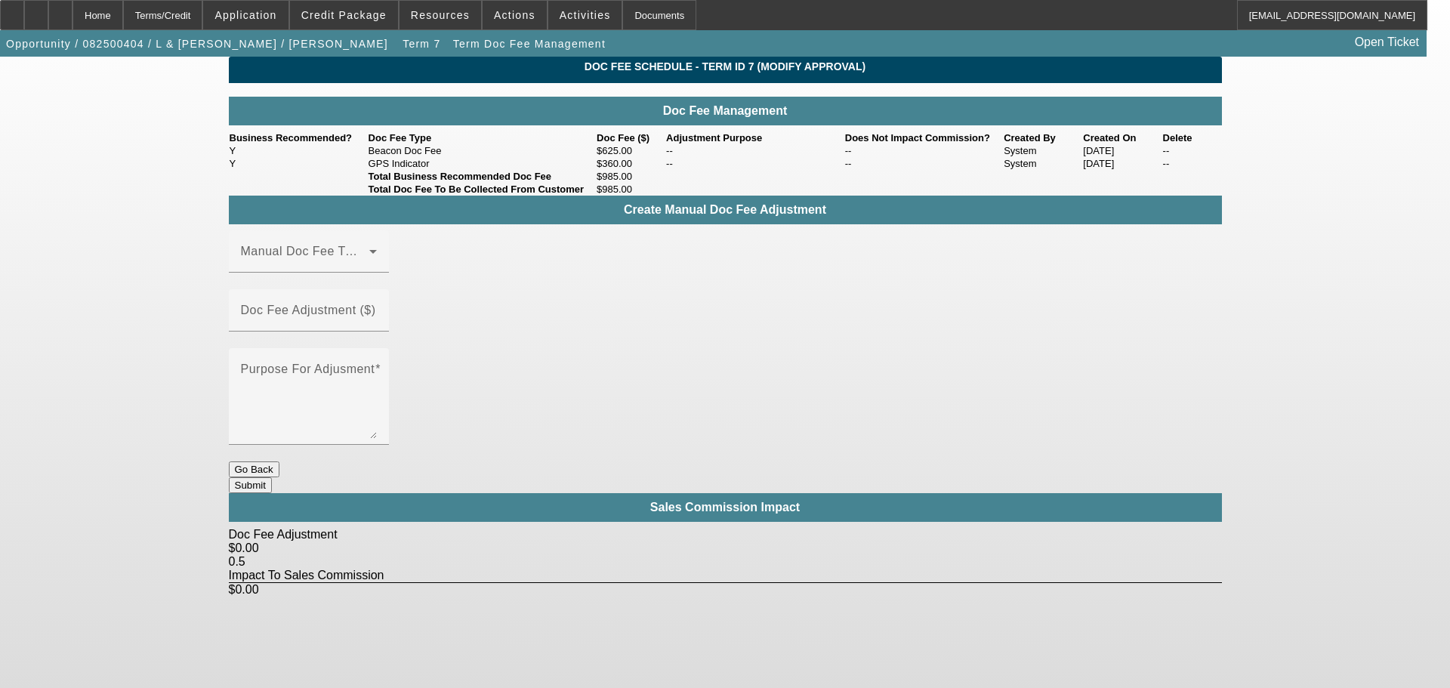
drag, startPoint x: 287, startPoint y: 168, endPoint x: 637, endPoint y: 184, distance: 350.0
click at [637, 170] on tbody "Y Beacon Doc Fee $625.00 -- -- System 09/18/2025 -- Y GPS Indicator $360.00 -- …" at bounding box center [725, 157] width 993 height 26
click at [646, 170] on td "$360.00" at bounding box center [630, 163] width 69 height 13
drag, startPoint x: 640, startPoint y: 190, endPoint x: 268, endPoint y: 164, distance: 373.2
click at [268, 164] on tbody "Y Beacon Doc Fee $625.00 -- -- System 09/18/2025 -- Y GPS Indicator $360.00 -- …" at bounding box center [725, 157] width 993 height 26
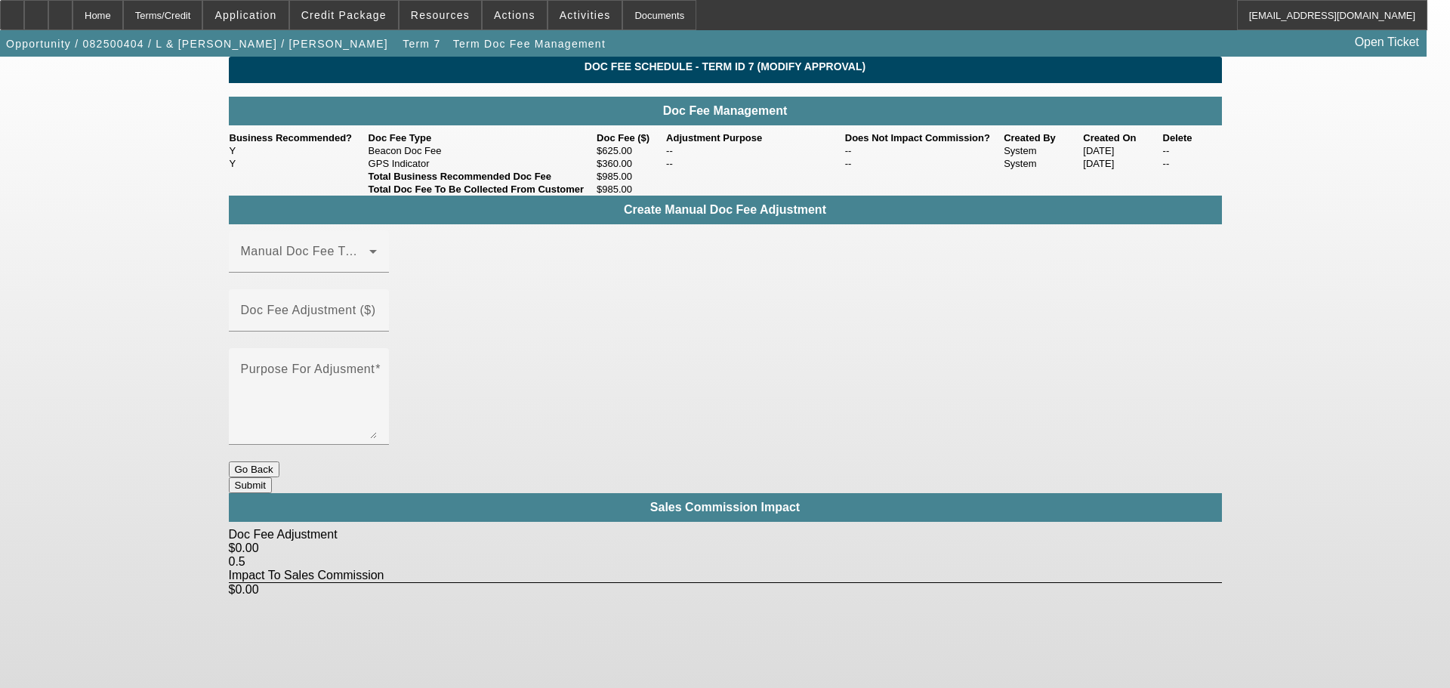
click at [268, 157] on td "Y" at bounding box center [298, 150] width 139 height 13
drag, startPoint x: 285, startPoint y: 164, endPoint x: 649, endPoint y: 187, distance: 364.7
click at [649, 170] on tbody "Y Beacon Doc Fee $625.00 -- -- System 09/18/2025 -- Y GPS Indicator $360.00 -- …" at bounding box center [725, 157] width 993 height 26
click at [649, 170] on td "$360.00" at bounding box center [630, 163] width 69 height 13
drag, startPoint x: 638, startPoint y: 193, endPoint x: 296, endPoint y: 176, distance: 342.5
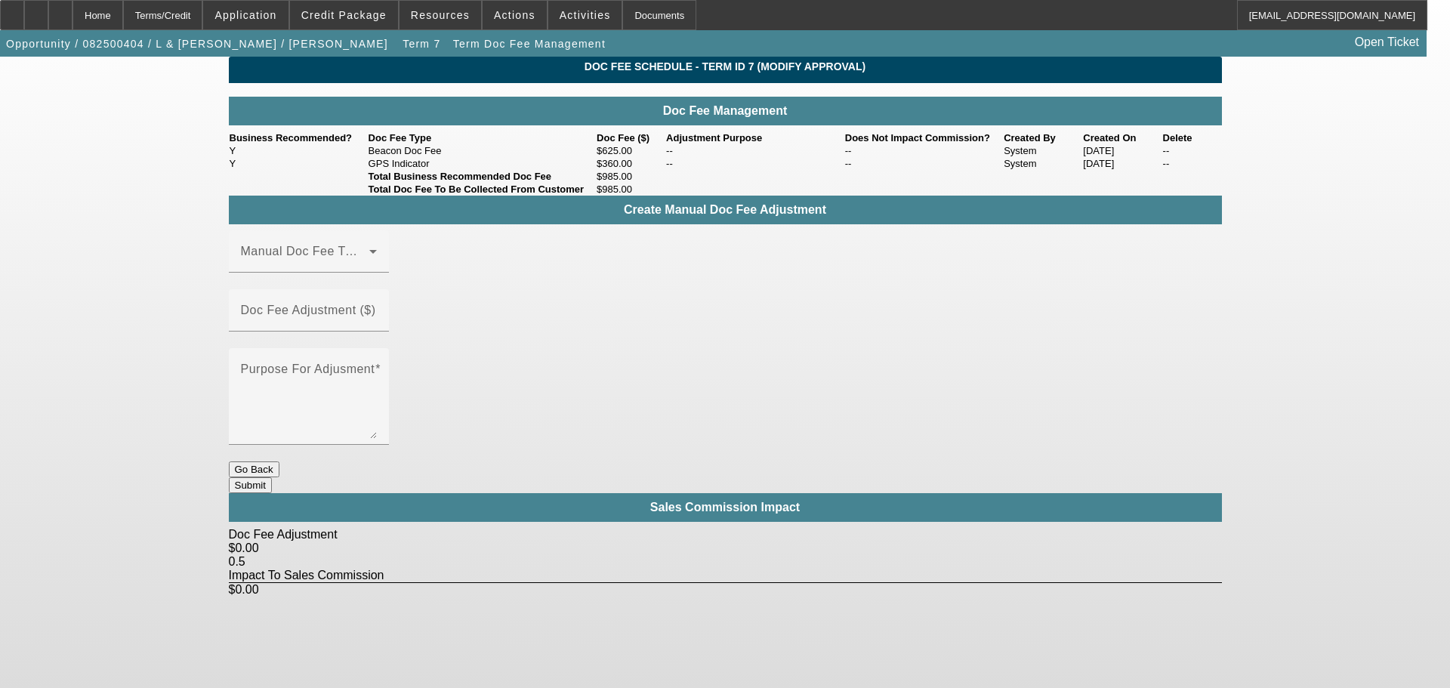
click at [296, 170] on tbody "Y Beacon Doc Fee $625.00 -- -- System 09/18/2025 -- Y GPS Indicator $360.00 -- …" at bounding box center [725, 157] width 993 height 26
click at [296, 157] on td "Y" at bounding box center [298, 150] width 139 height 13
click at [123, 16] on div "Home" at bounding box center [97, 15] width 51 height 30
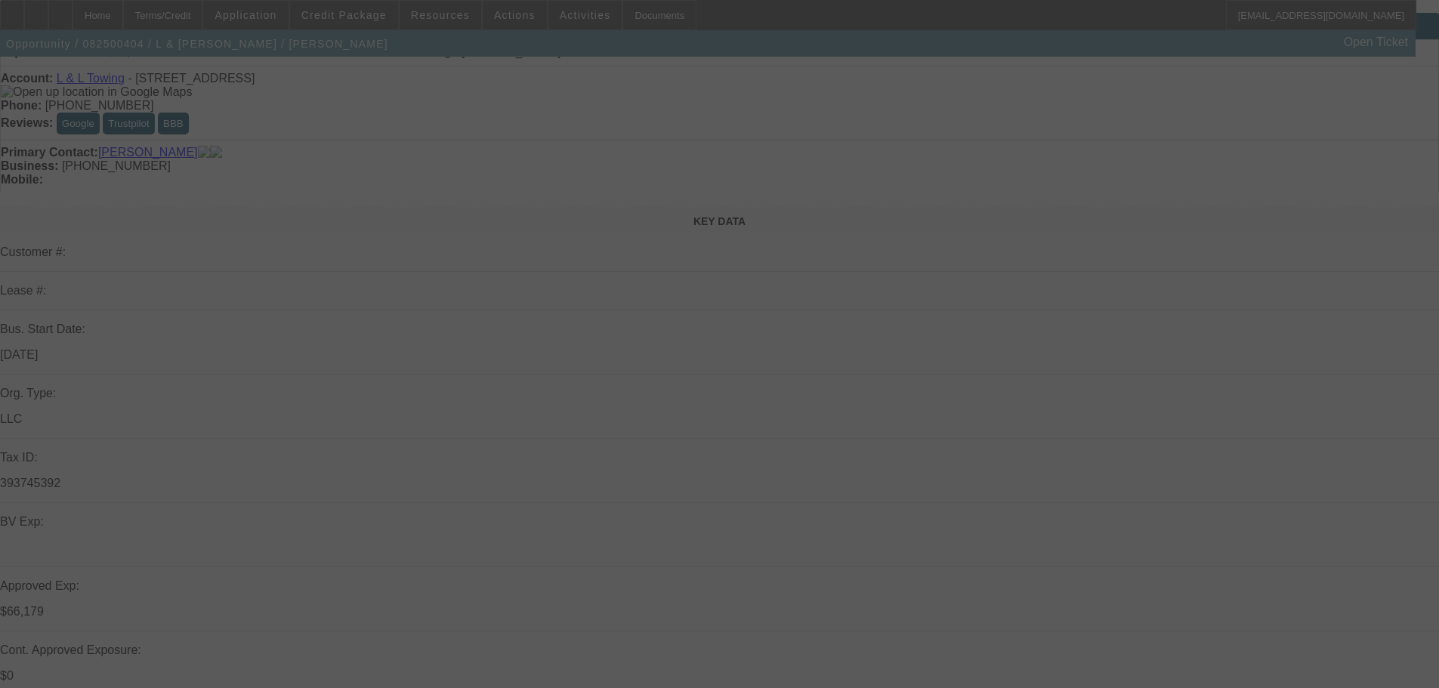
scroll to position [151, 0]
select select "0"
select select "2"
select select "0.1"
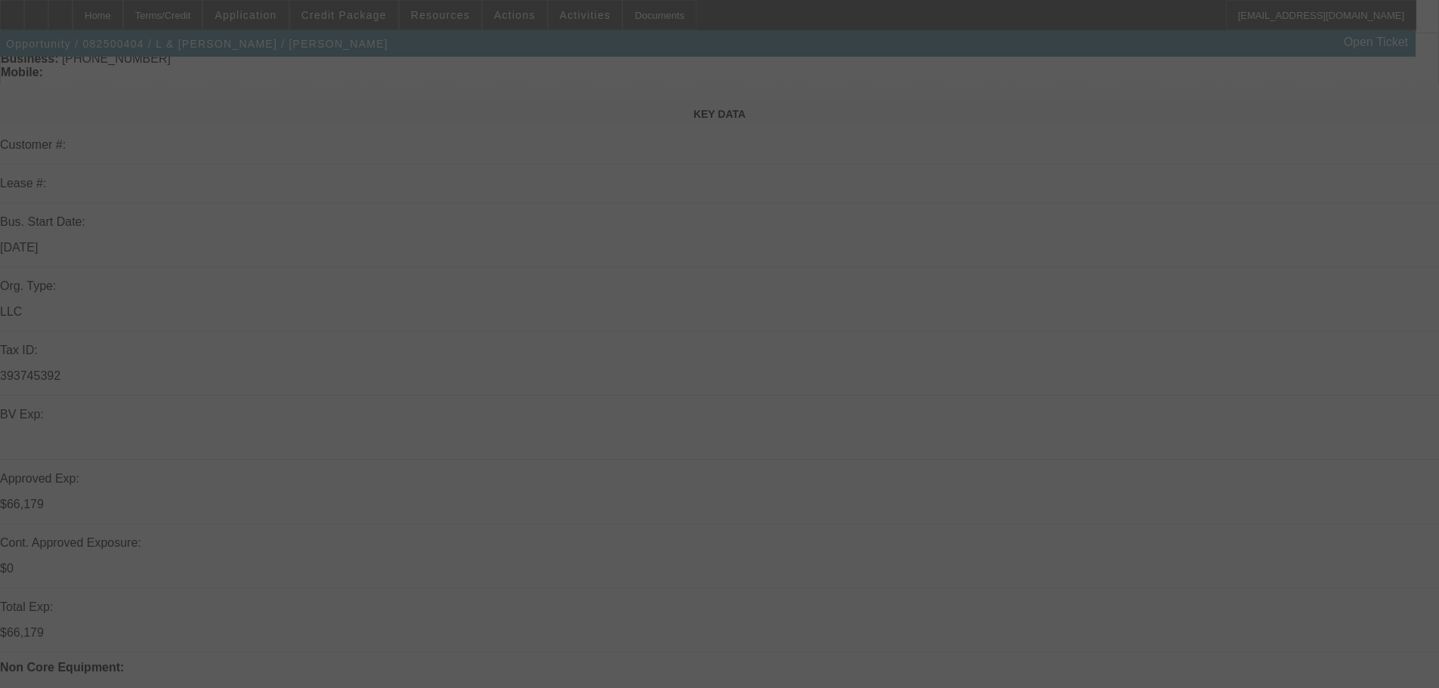
select select "4"
select select "0"
select select "2"
select select "0.1"
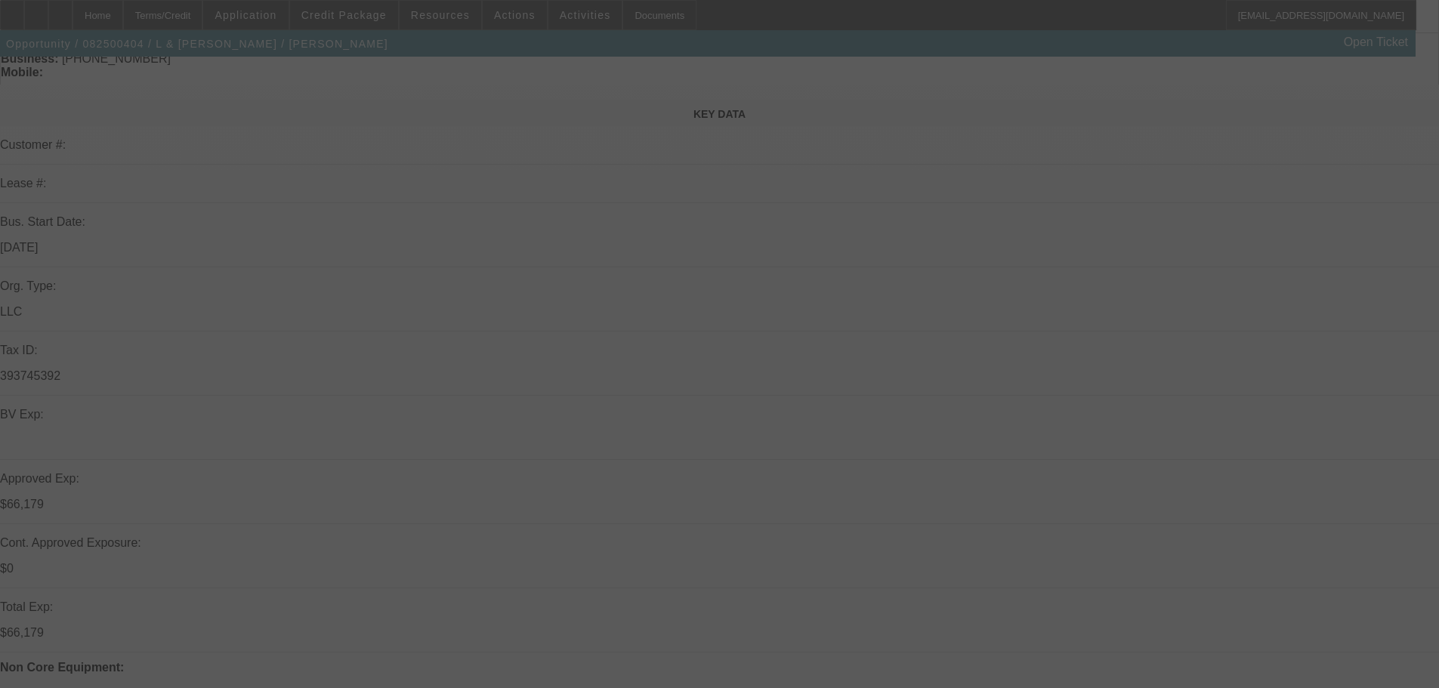
select select "4"
select select "0"
select select "2"
select select "0.1"
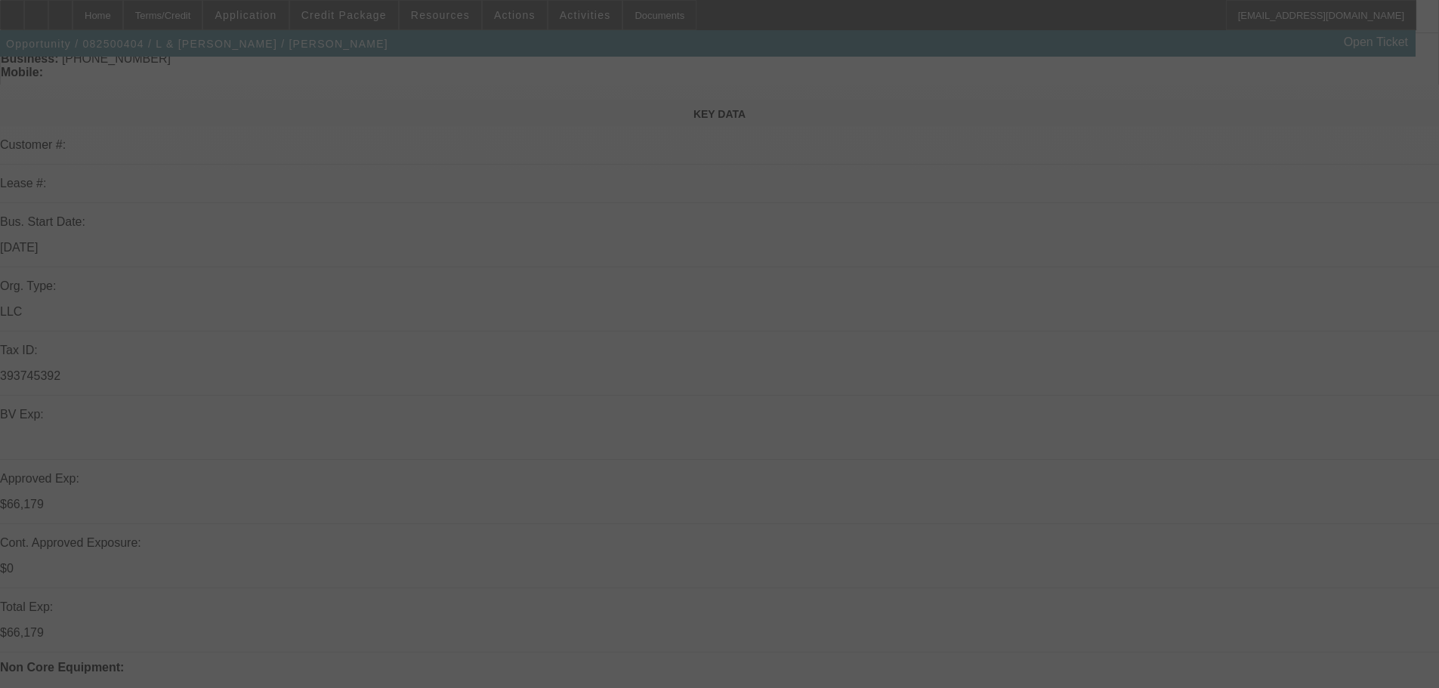
select select "4"
select select "0"
select select "2"
select select "0.1"
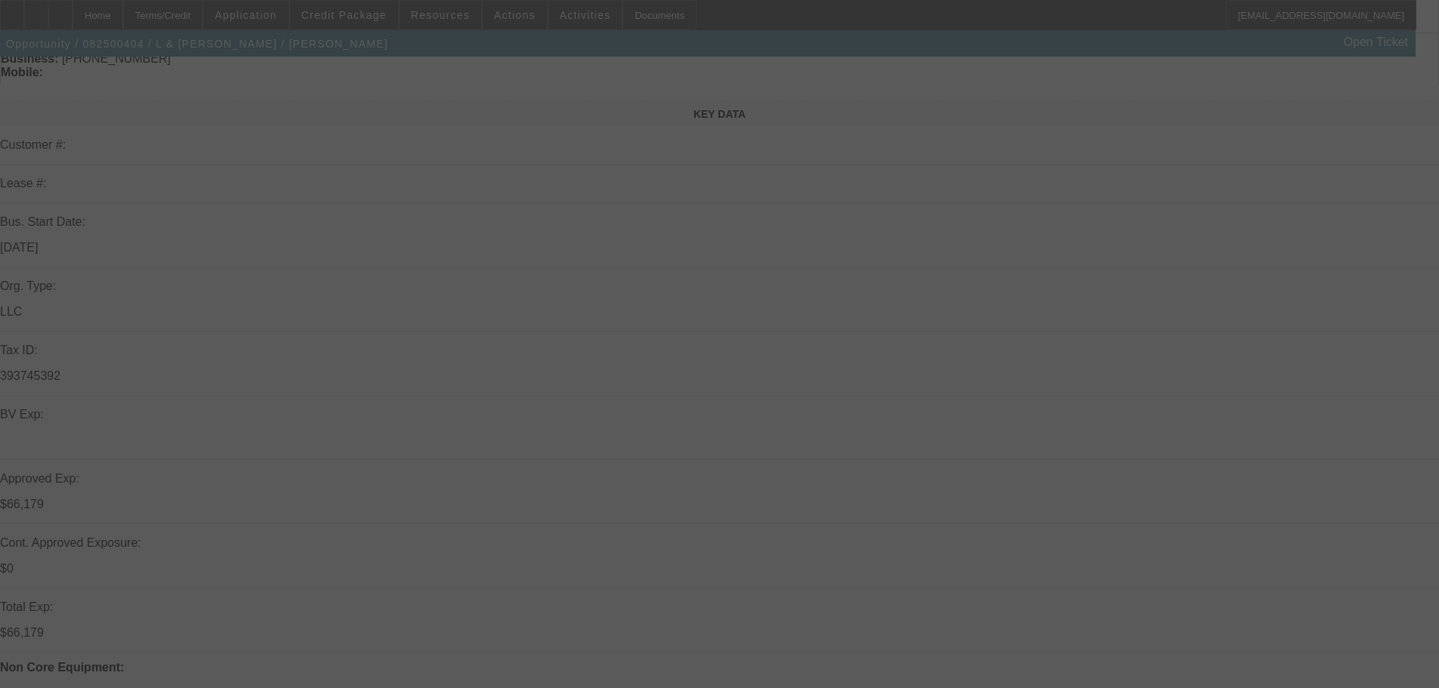
select select "4"
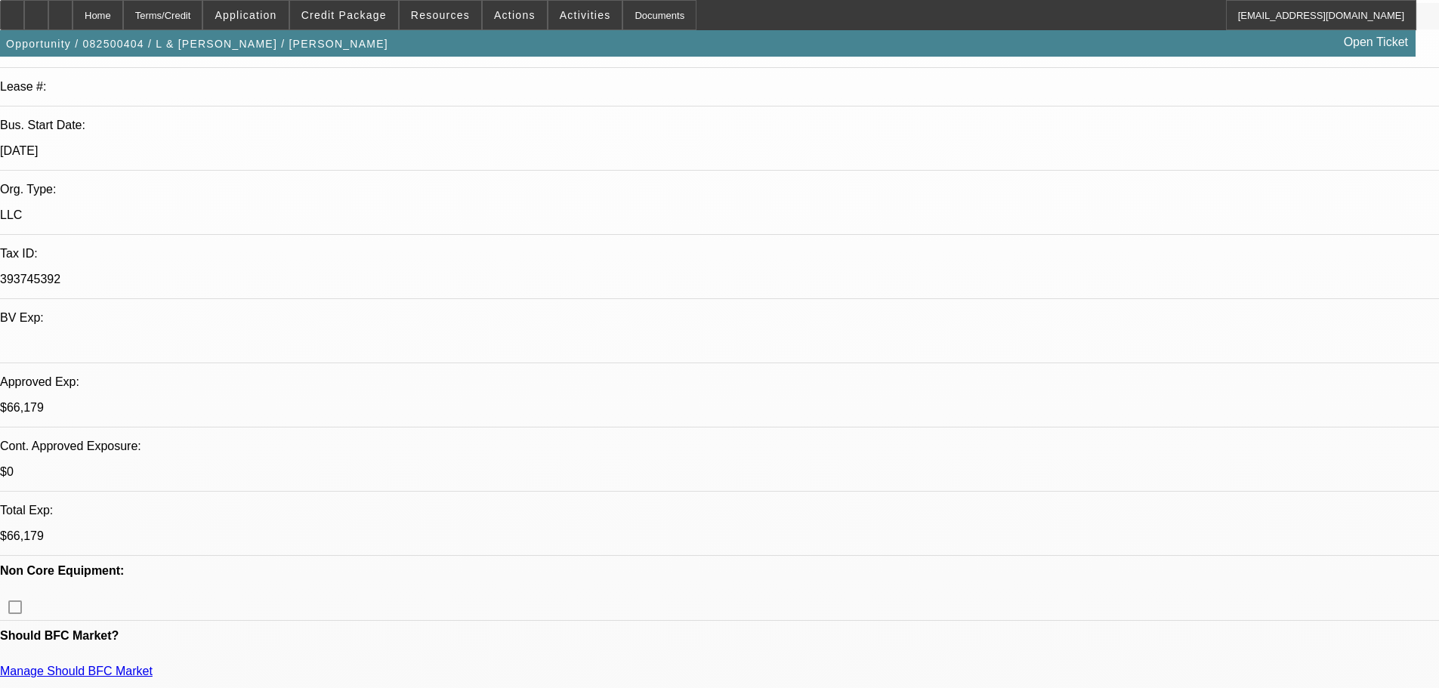
scroll to position [302, 0]
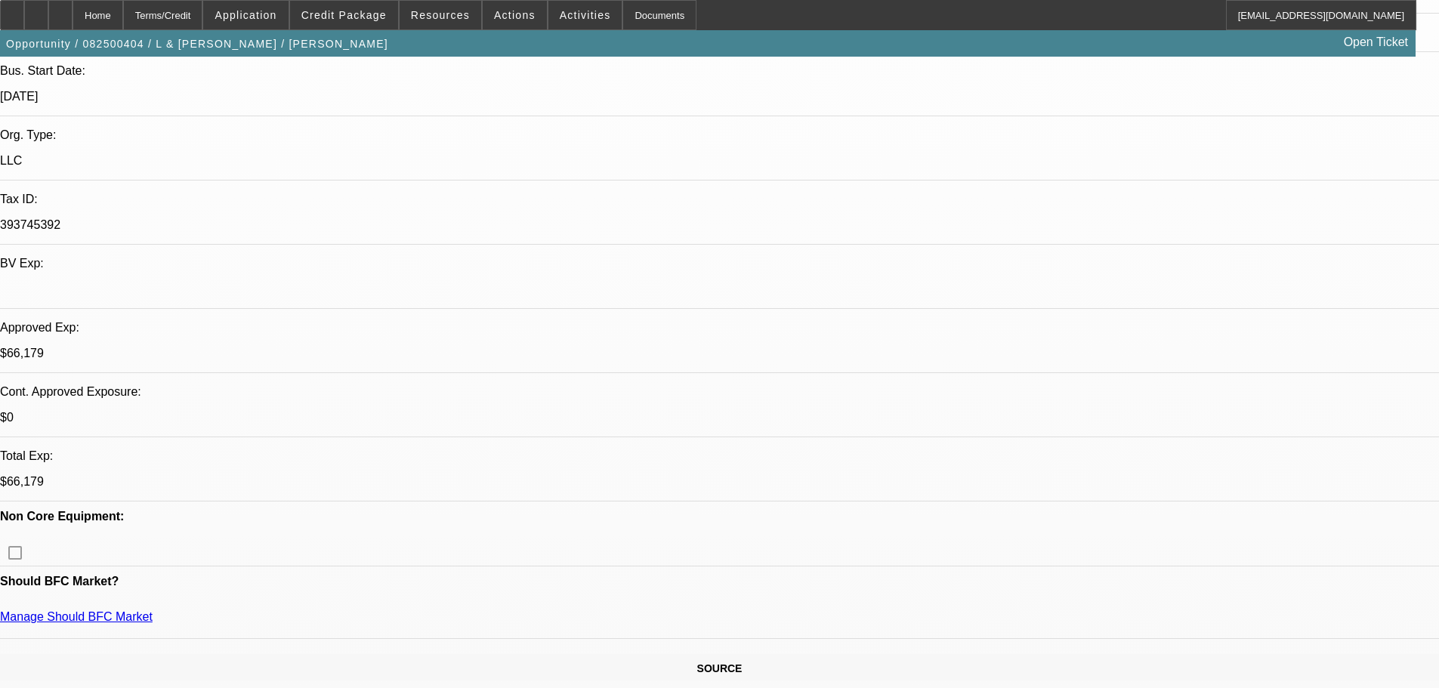
drag, startPoint x: 393, startPoint y: 354, endPoint x: 351, endPoint y: 353, distance: 41.5
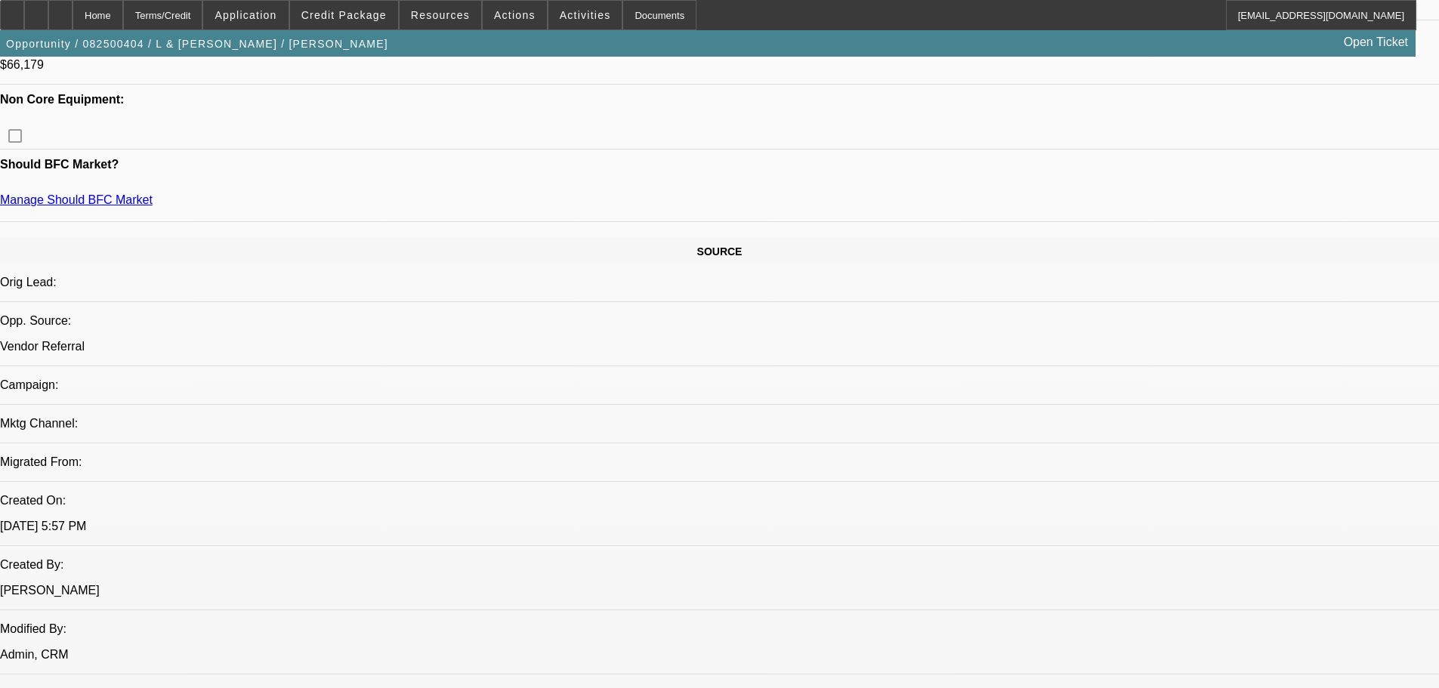
scroll to position [755, 0]
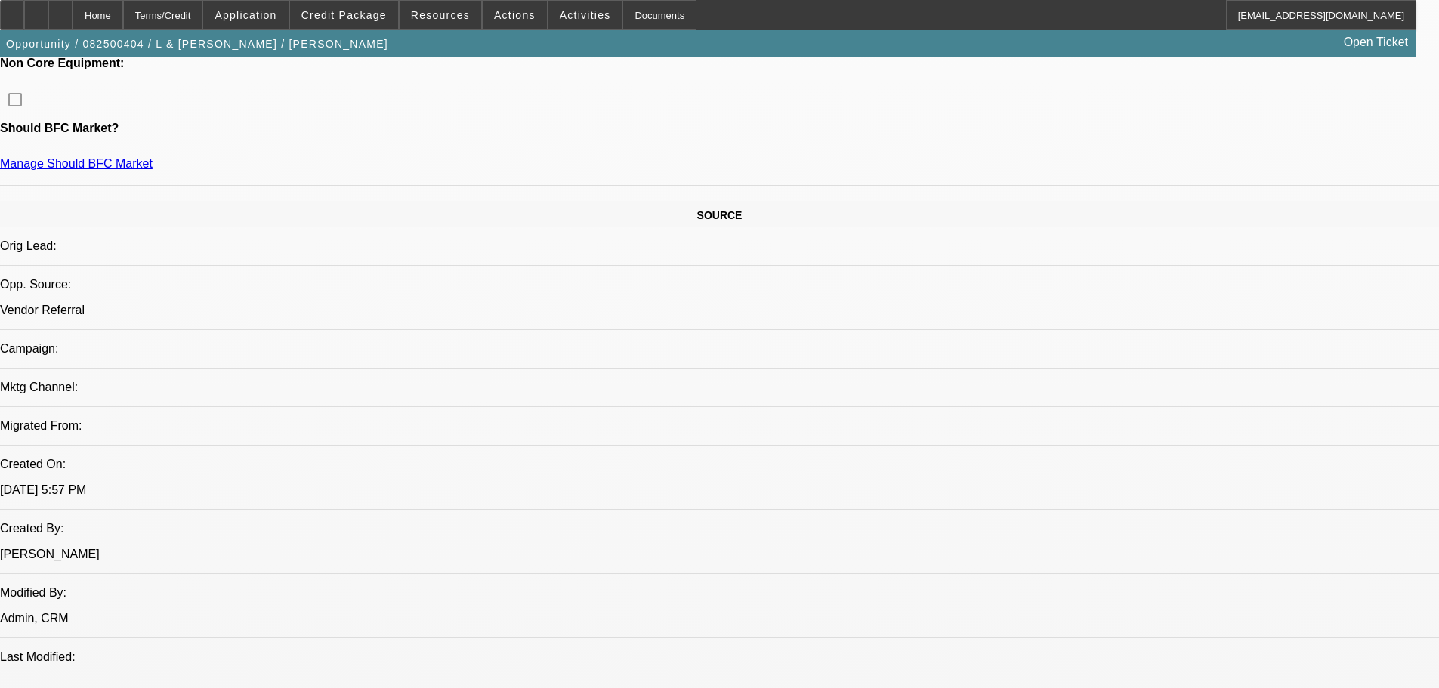
drag, startPoint x: 523, startPoint y: 350, endPoint x: 544, endPoint y: 353, distance: 20.6
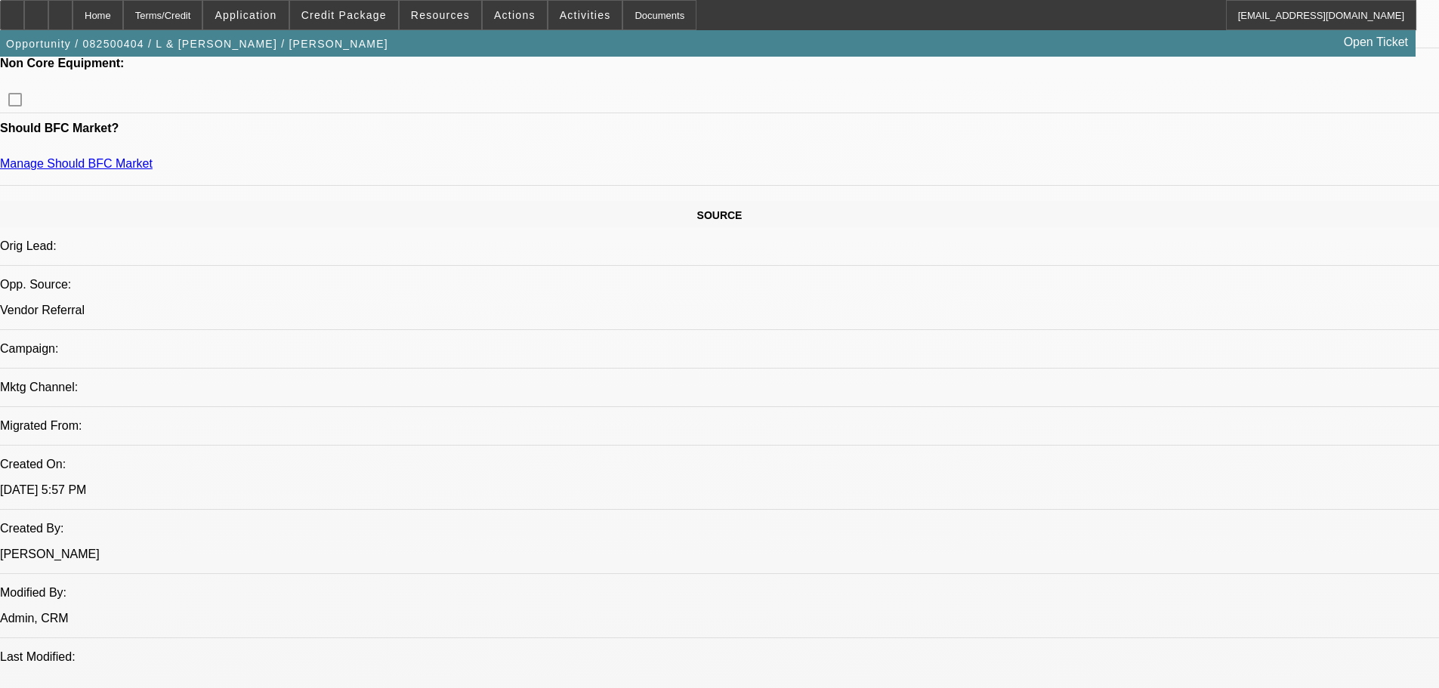
drag, startPoint x: 554, startPoint y: 353, endPoint x: 566, endPoint y: 351, distance: 12.9
drag, startPoint x: 572, startPoint y: 351, endPoint x: 612, endPoint y: 353, distance: 40.1
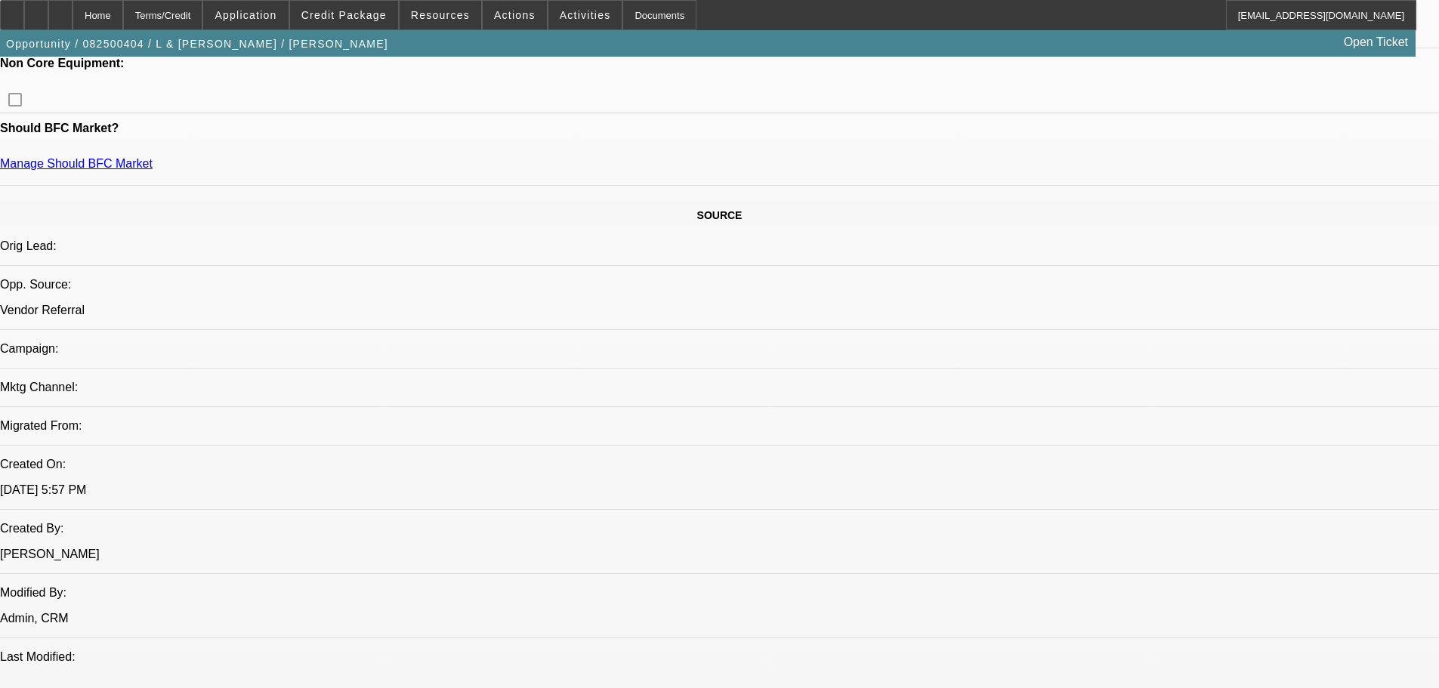
drag, startPoint x: 613, startPoint y: 351, endPoint x: 572, endPoint y: 349, distance: 41.6
drag, startPoint x: 572, startPoint y: 350, endPoint x: 631, endPoint y: 356, distance: 60.0
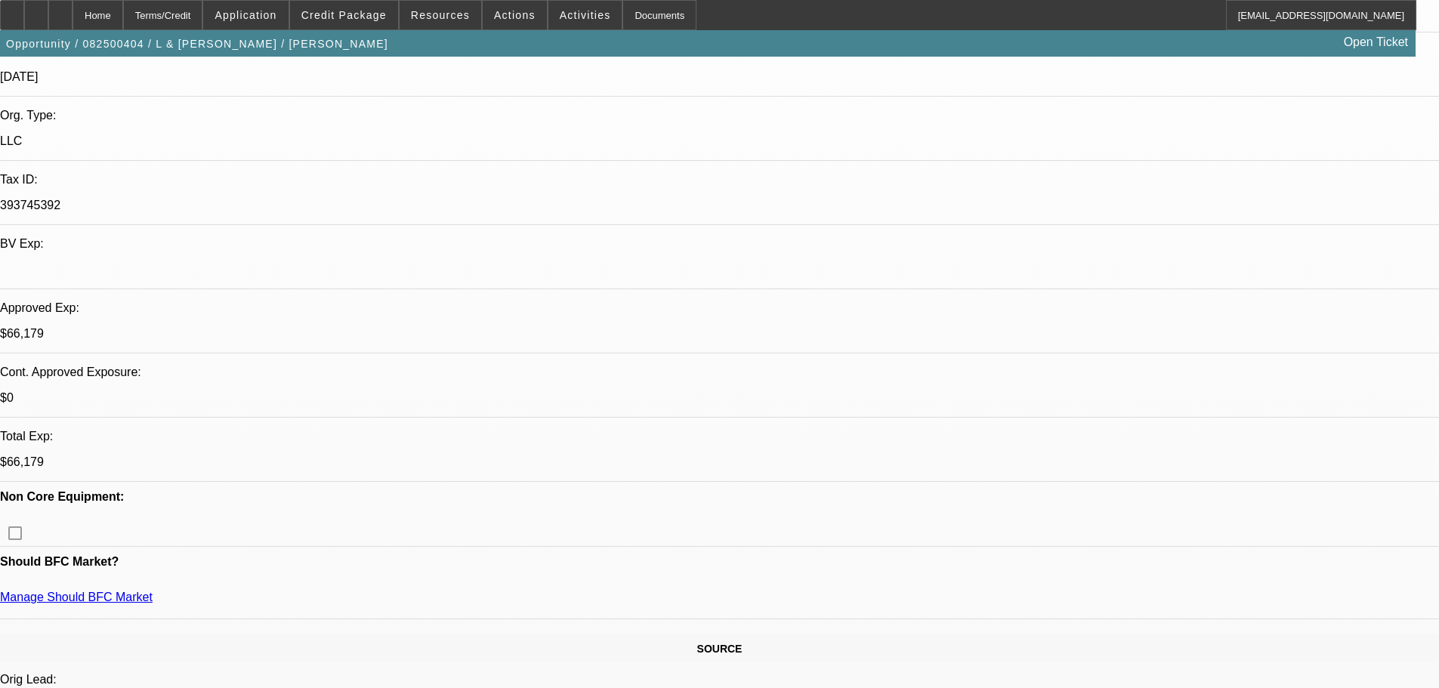
scroll to position [302, 0]
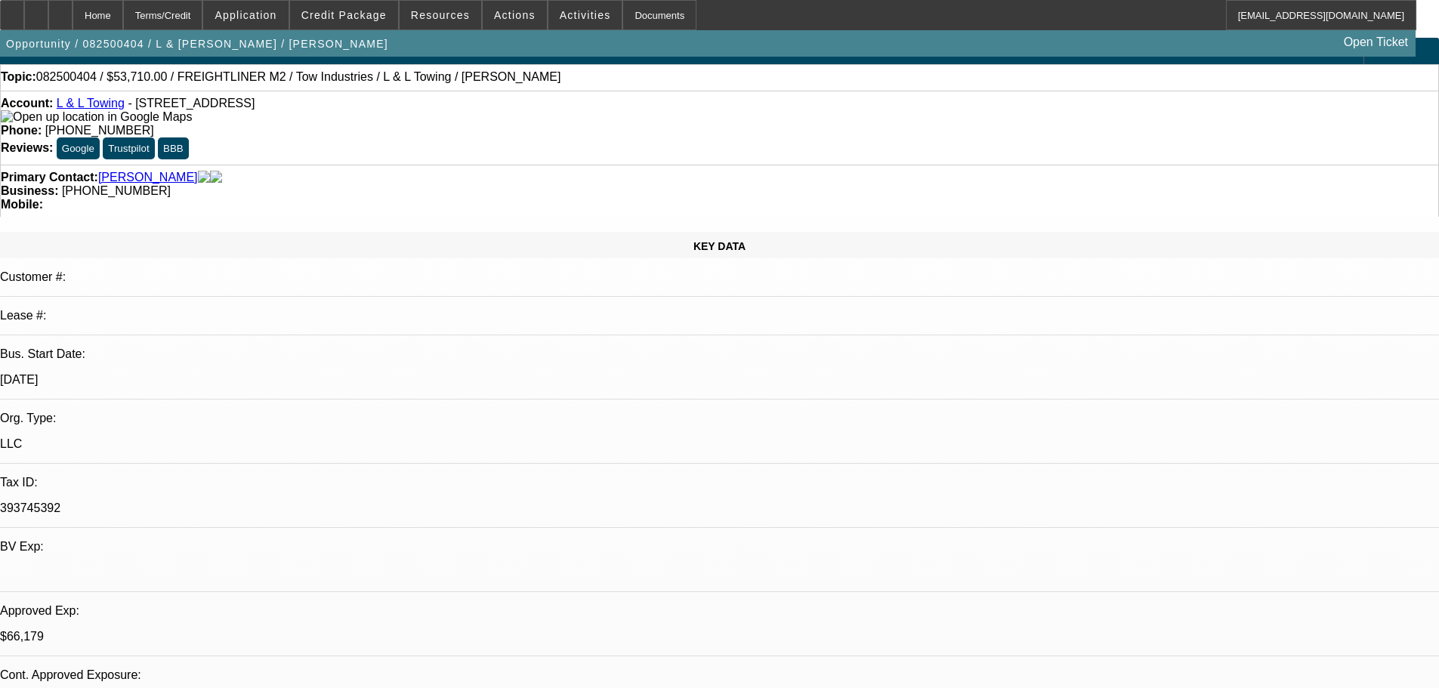
scroll to position [0, 0]
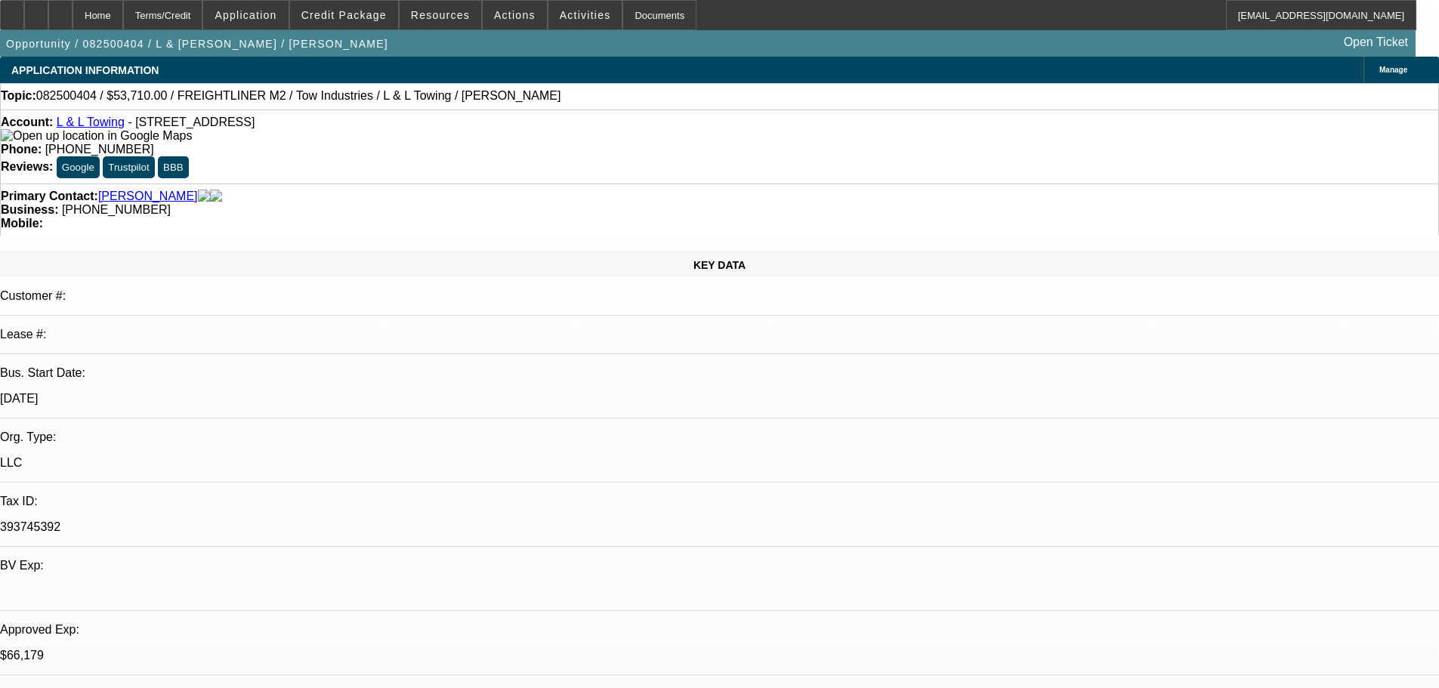
click at [86, 121] on link "L & L Towing" at bounding box center [91, 122] width 68 height 13
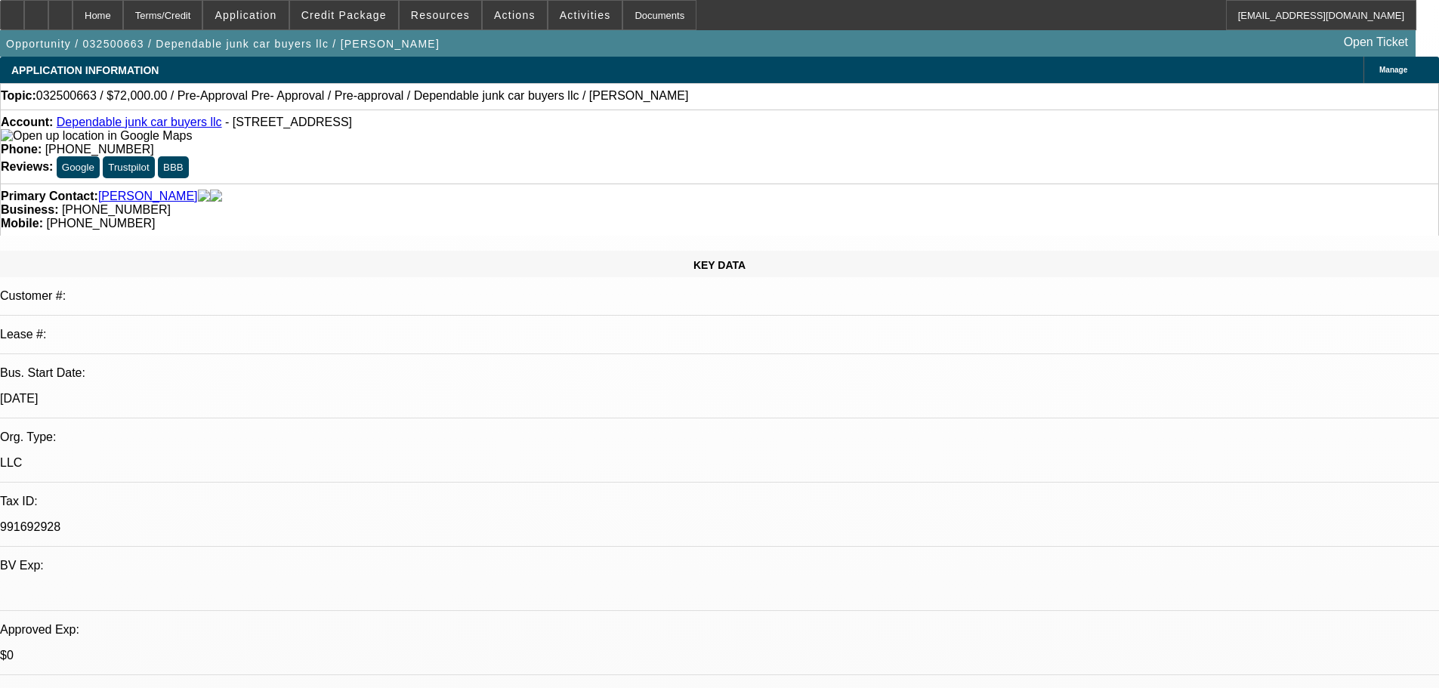
select select "0.1"
select select "2"
select select "0.1"
select select "4"
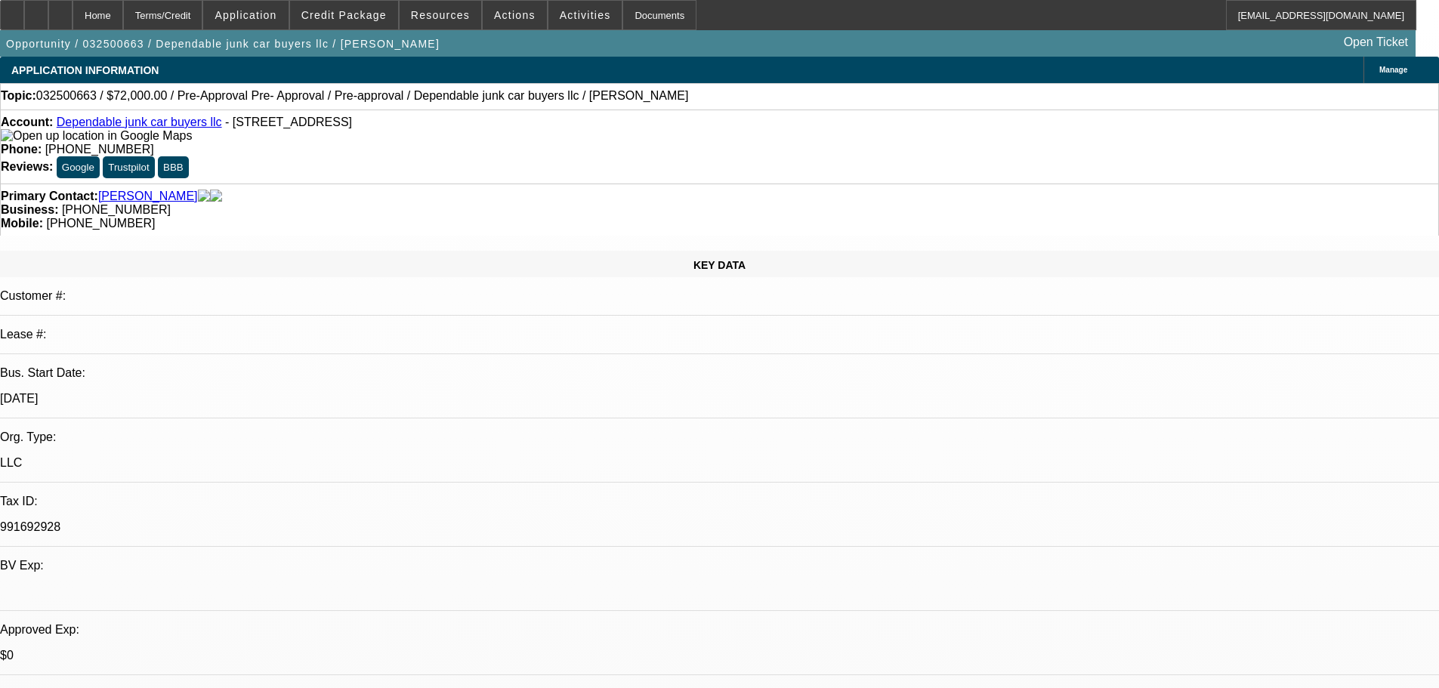
select select "0.1"
select select "2"
select select "0.1"
select select "4"
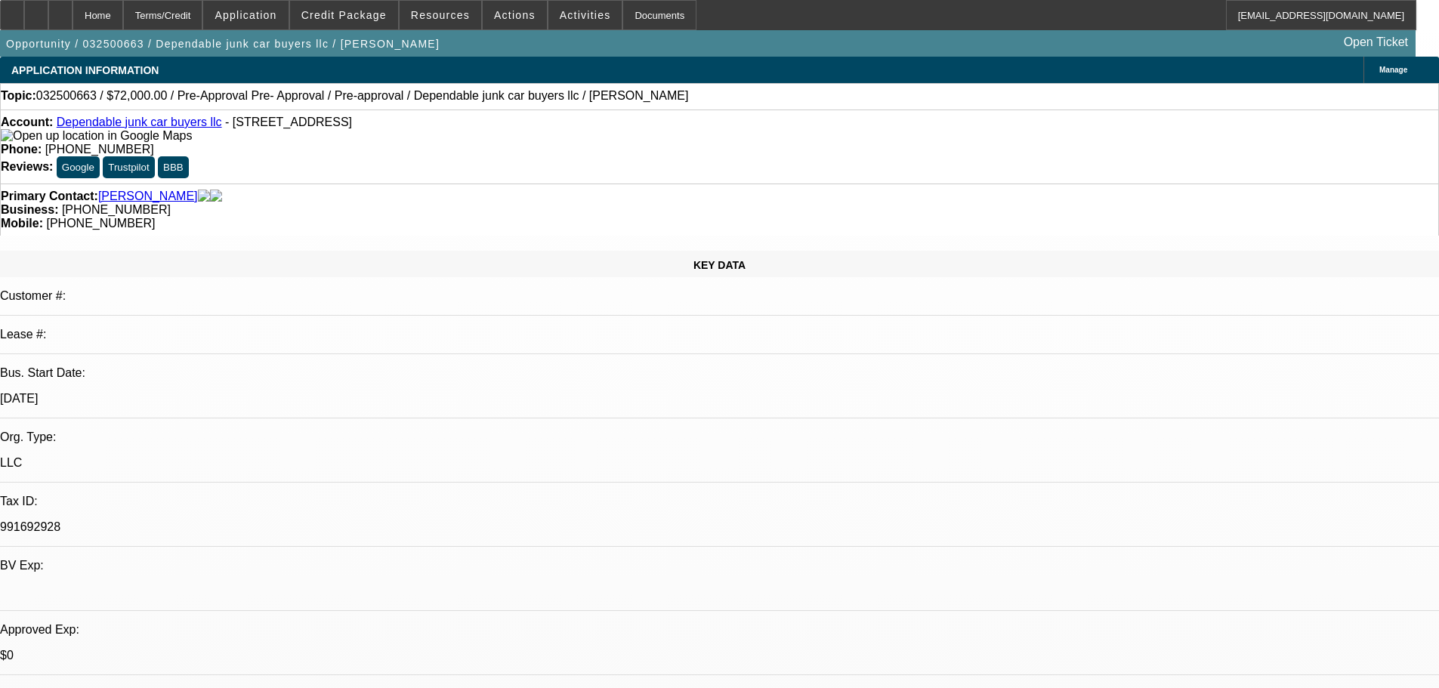
select select "0.1"
select select "2"
select select "0.1"
select select "4"
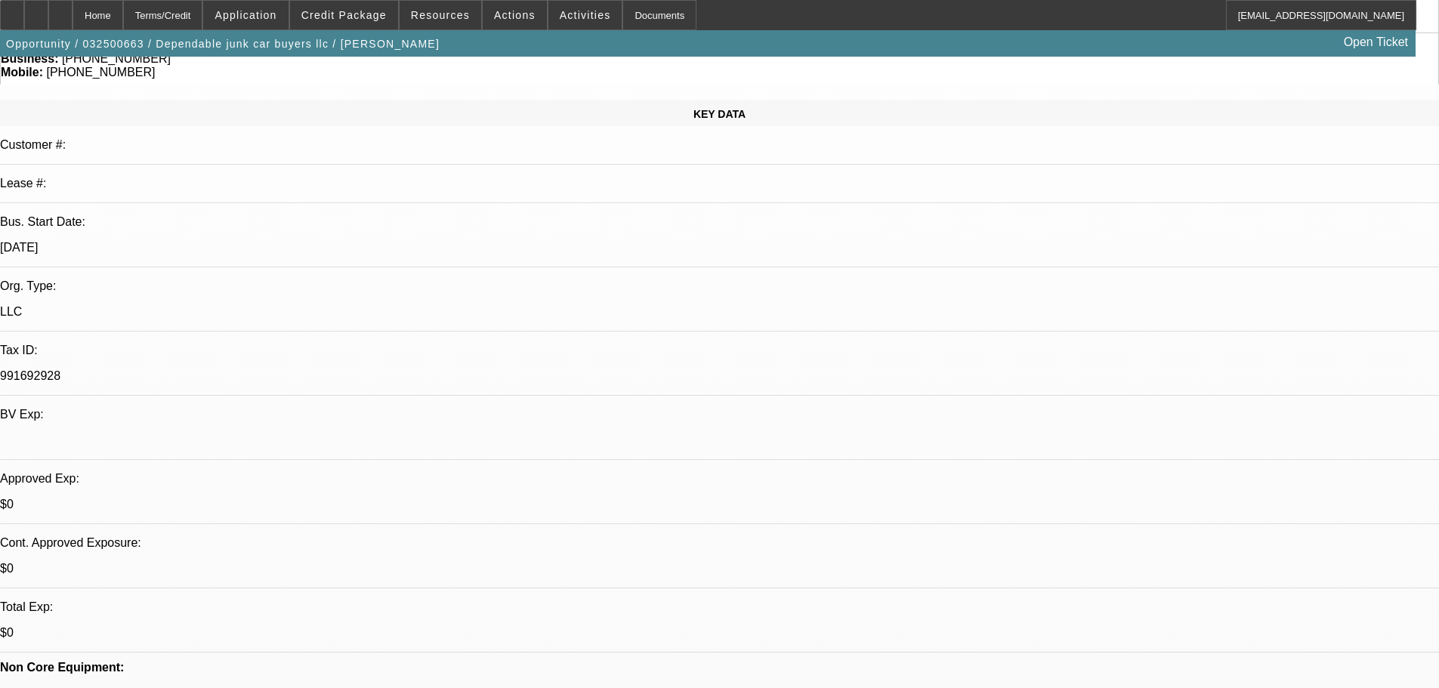
scroll to position [302, 0]
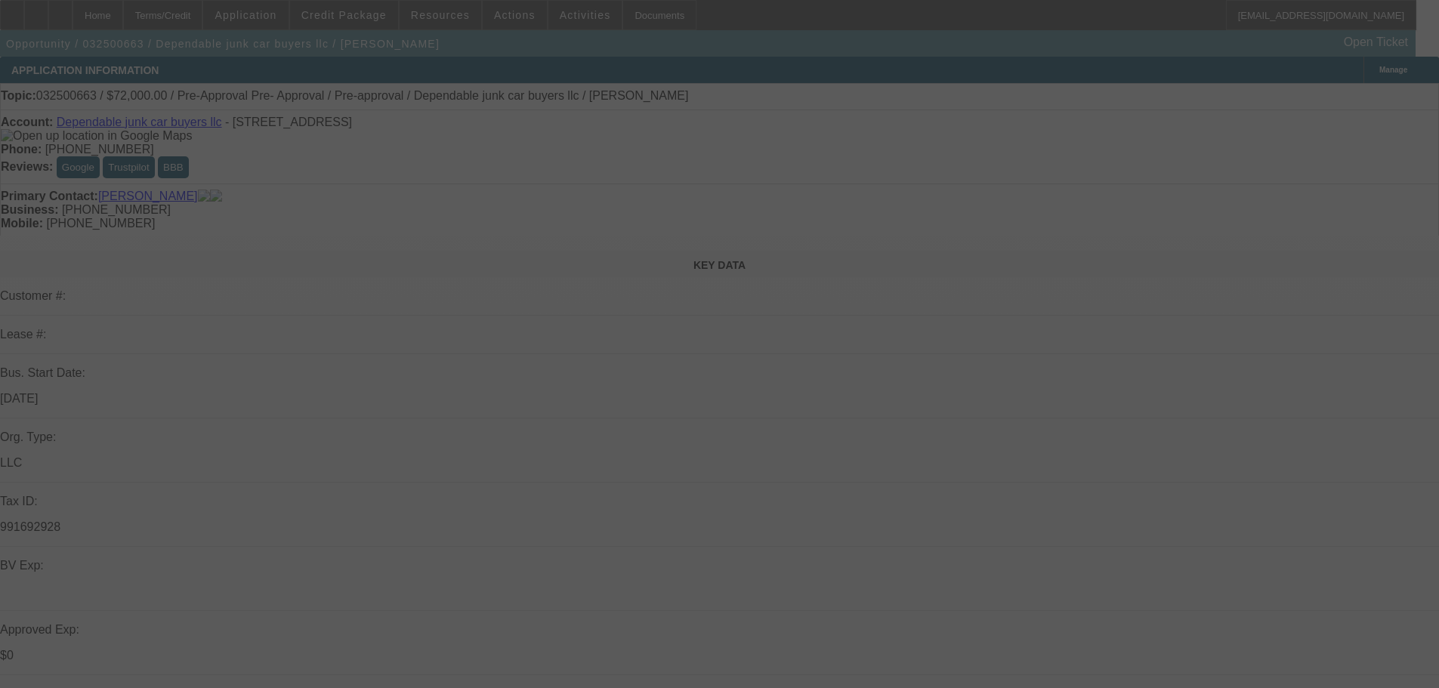
select select "0.1"
select select "2"
select select "0.1"
select select "4"
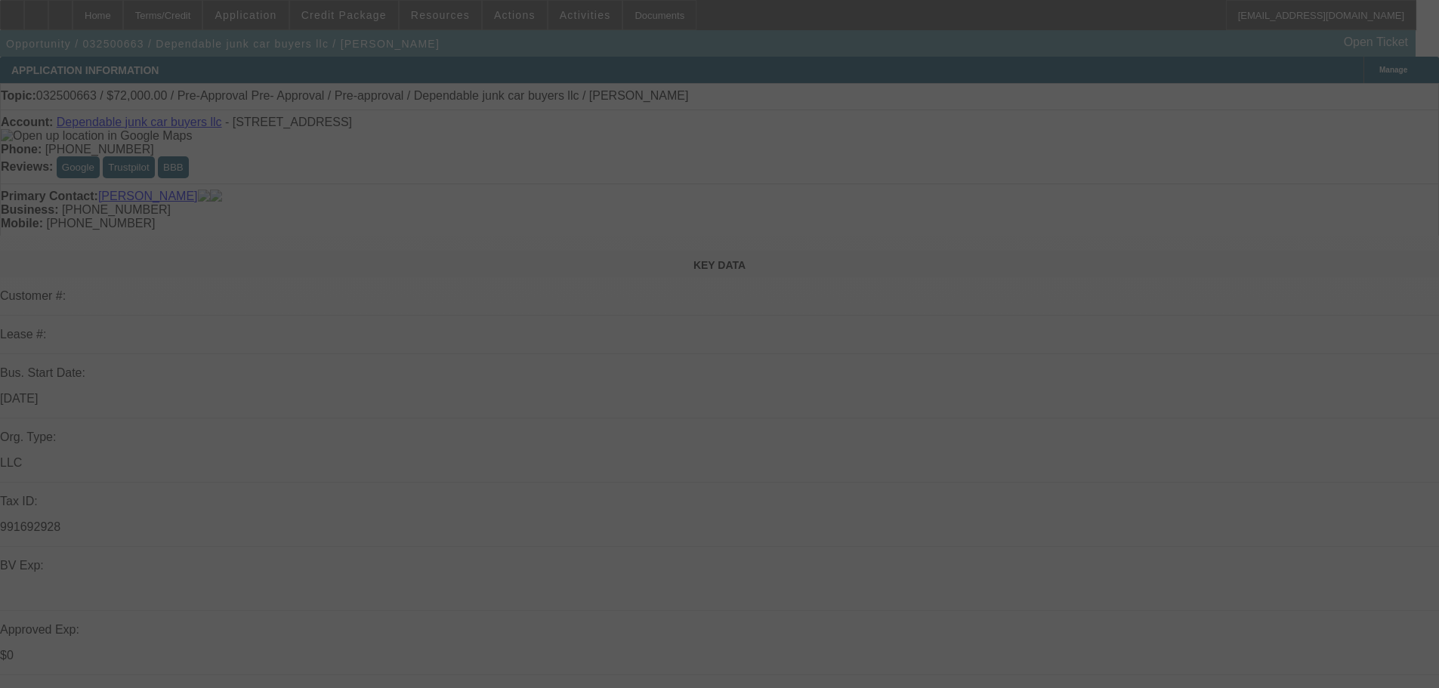
select select "0.1"
select select "2"
select select "0.1"
select select "4"
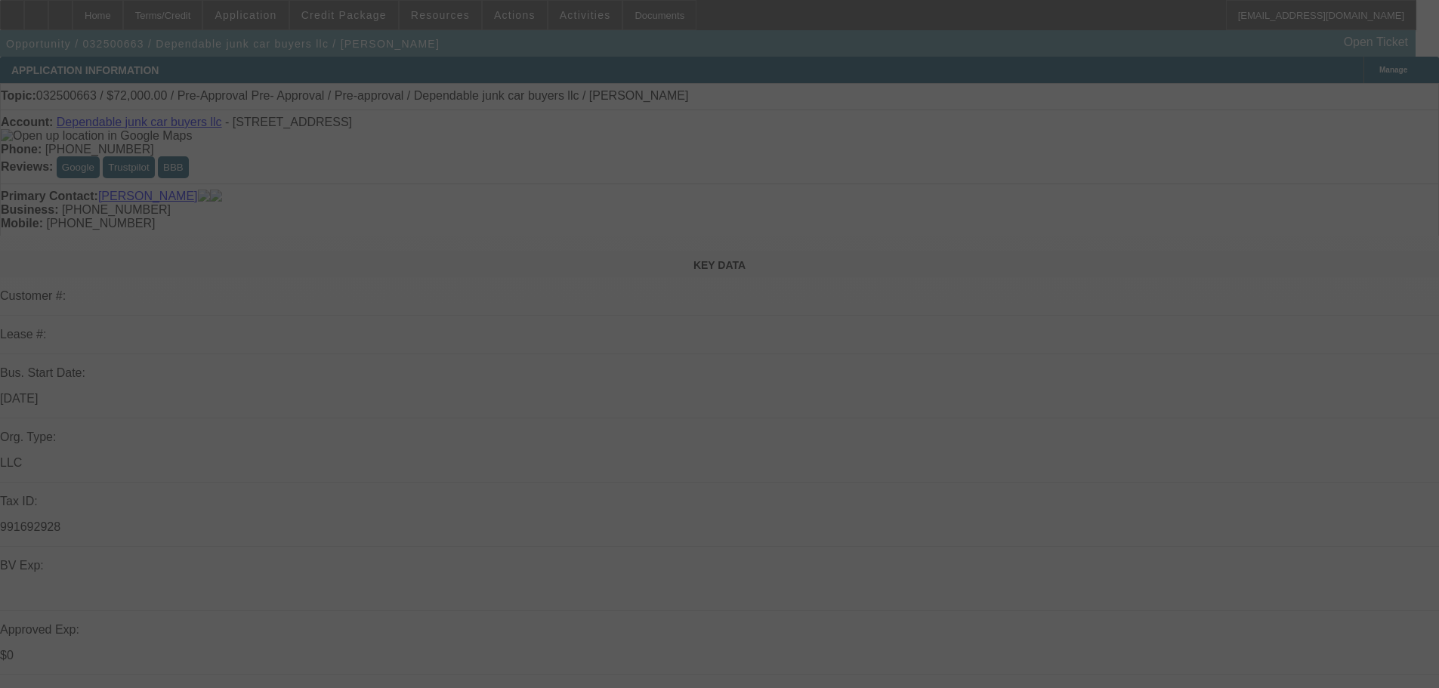
select select "0.1"
select select "2"
select select "0.1"
select select "4"
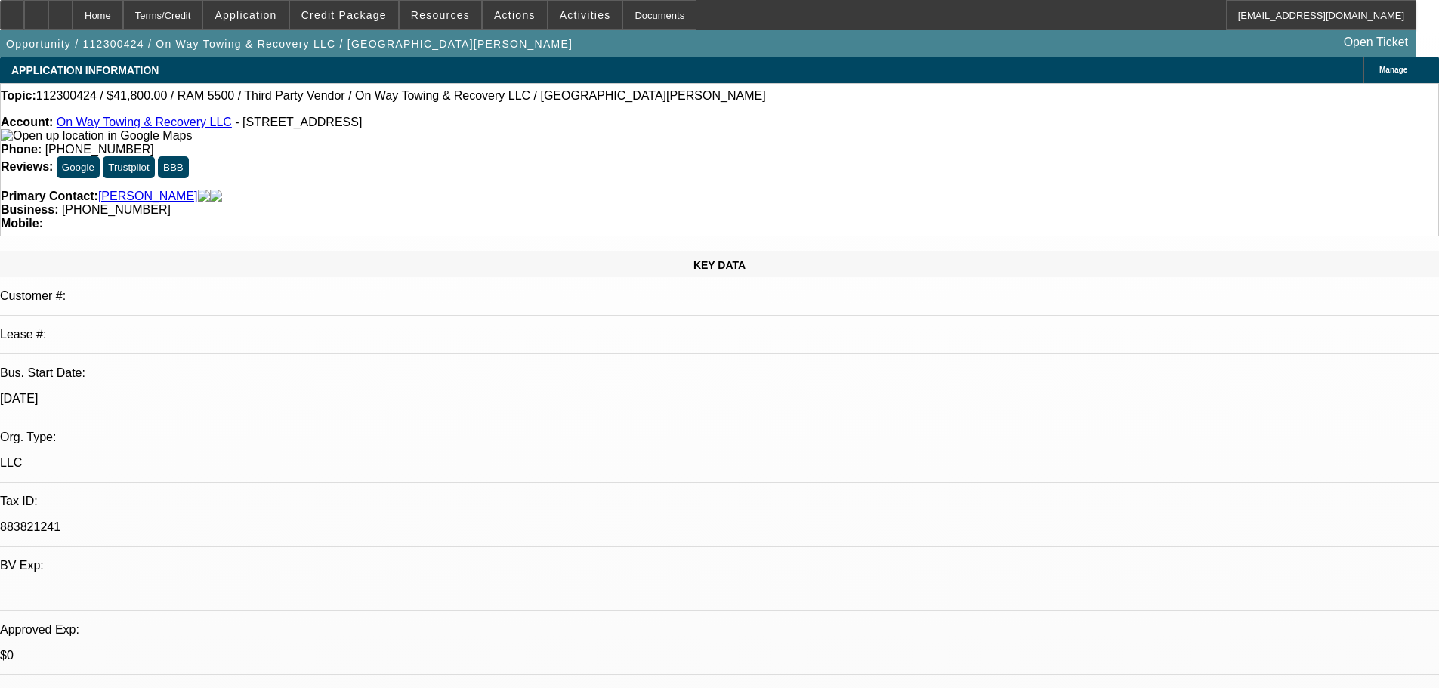
select select "0"
select select "2"
select select "0.1"
select select "4"
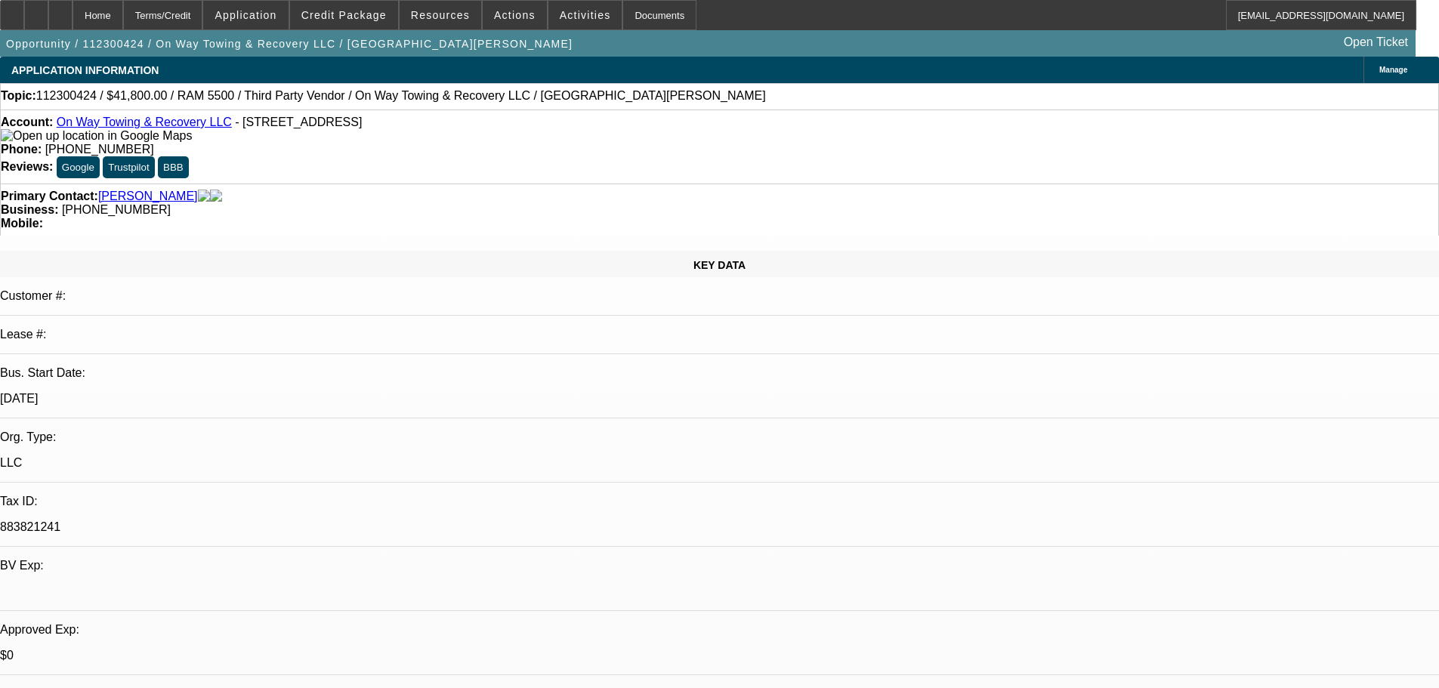
select select "0"
select select "2"
select select "0.1"
select select "4"
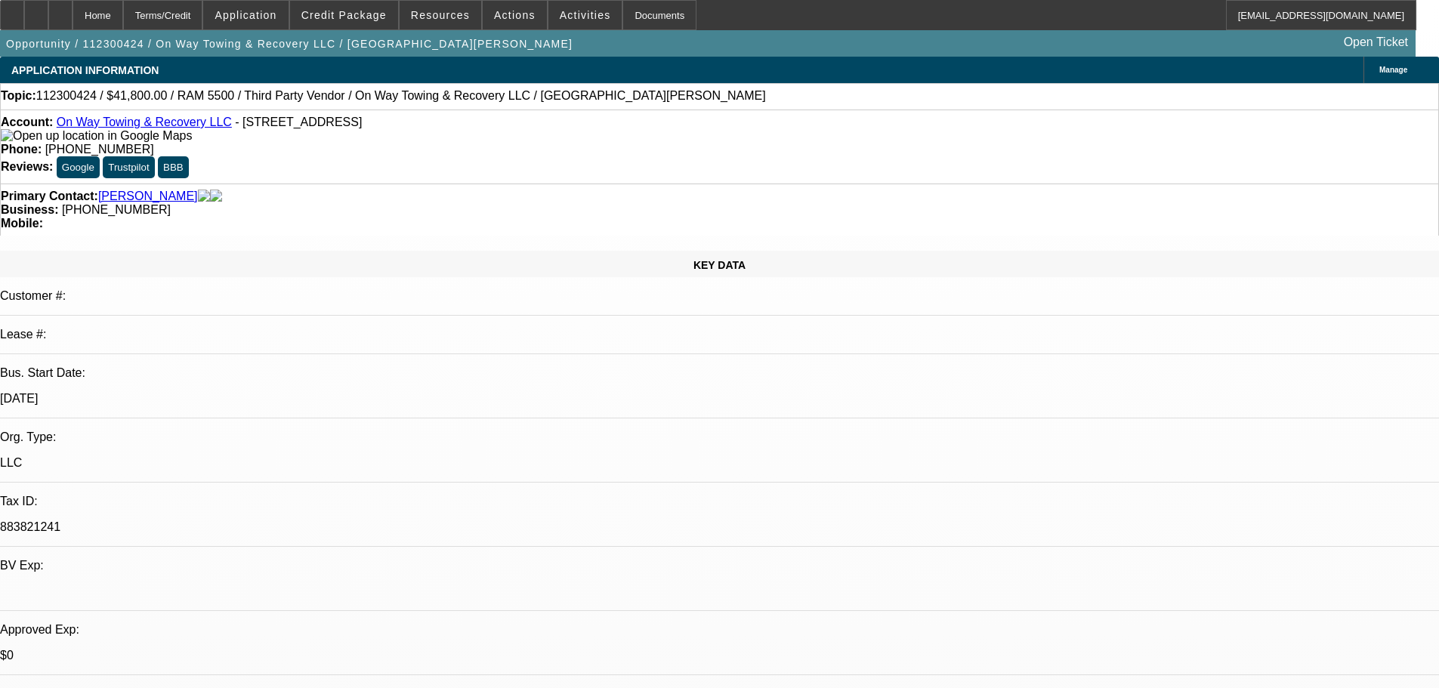
select select "0"
select select "2"
select select "0.1"
select select "4"
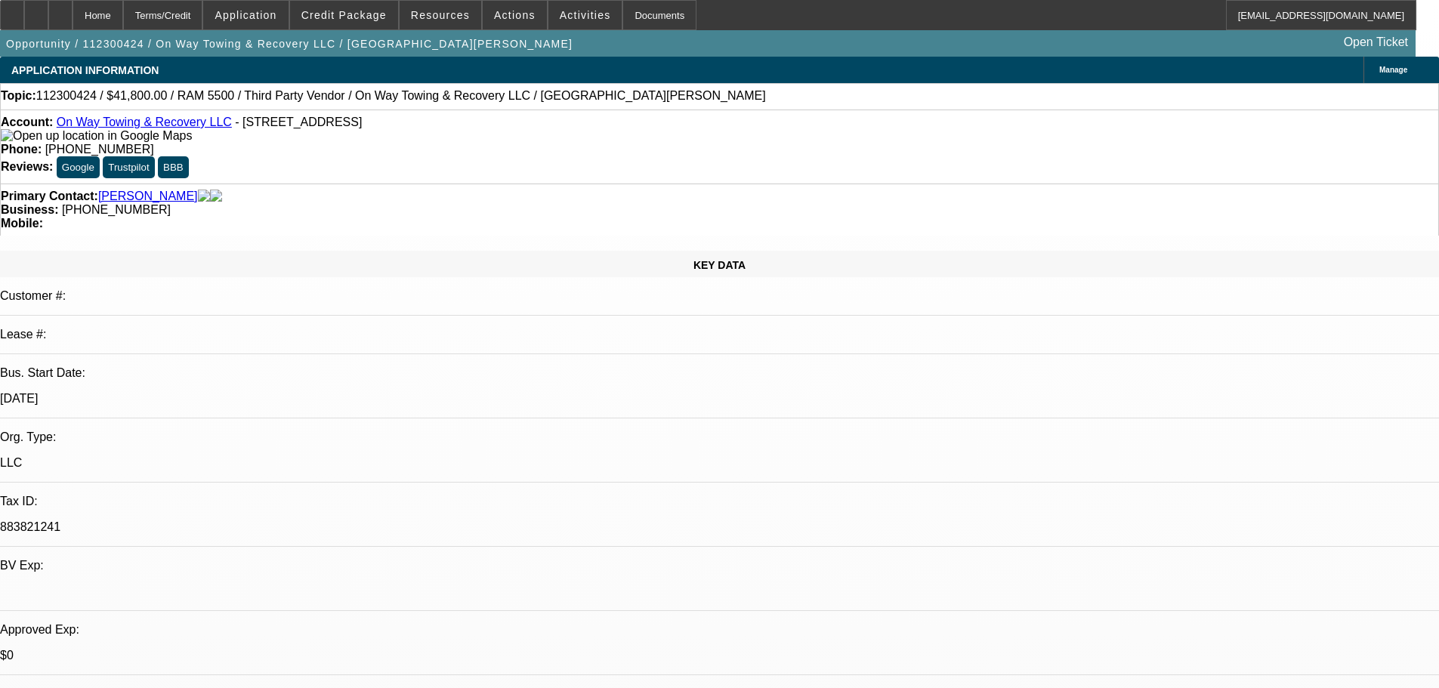
select select "0"
select select "2"
select select "0.1"
select select "4"
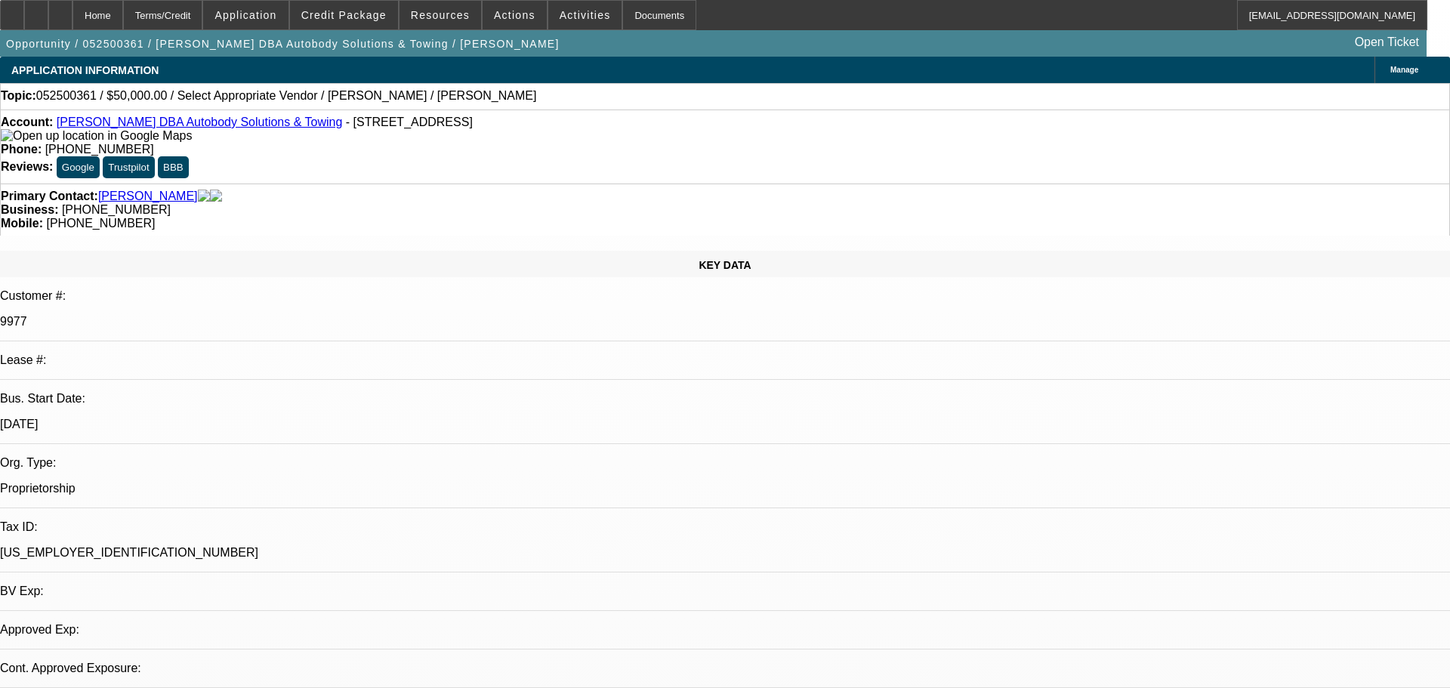
select select "0"
select select "2"
select select "0.1"
select select "4"
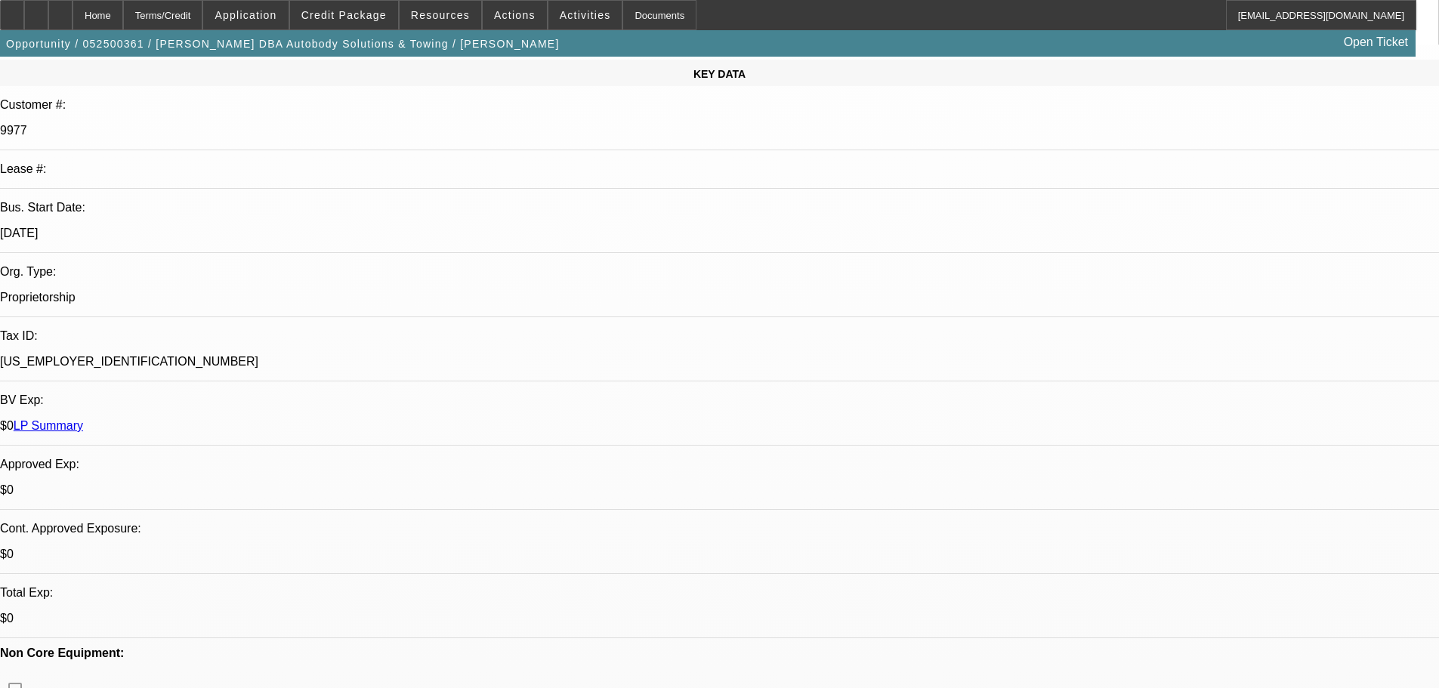
scroll to position [302, 0]
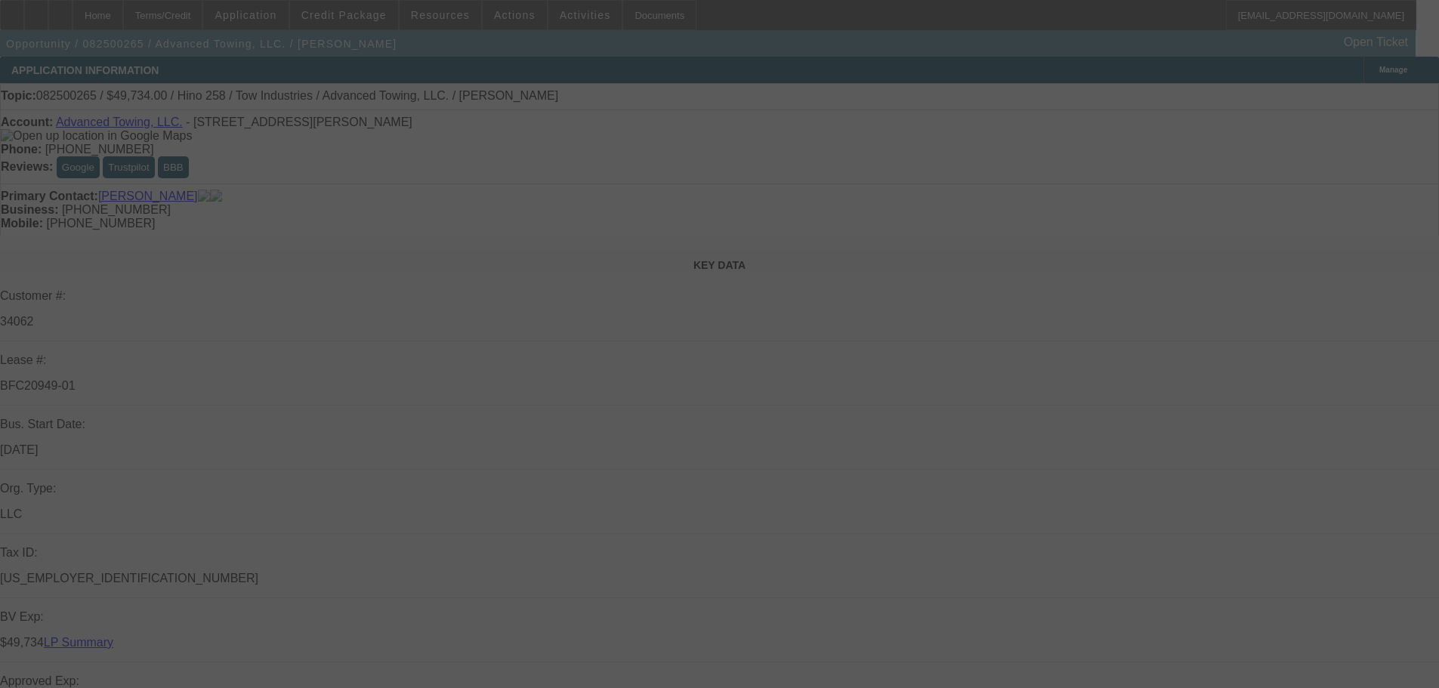
select select "0.1"
select select "2"
select select "0.1"
select select "4"
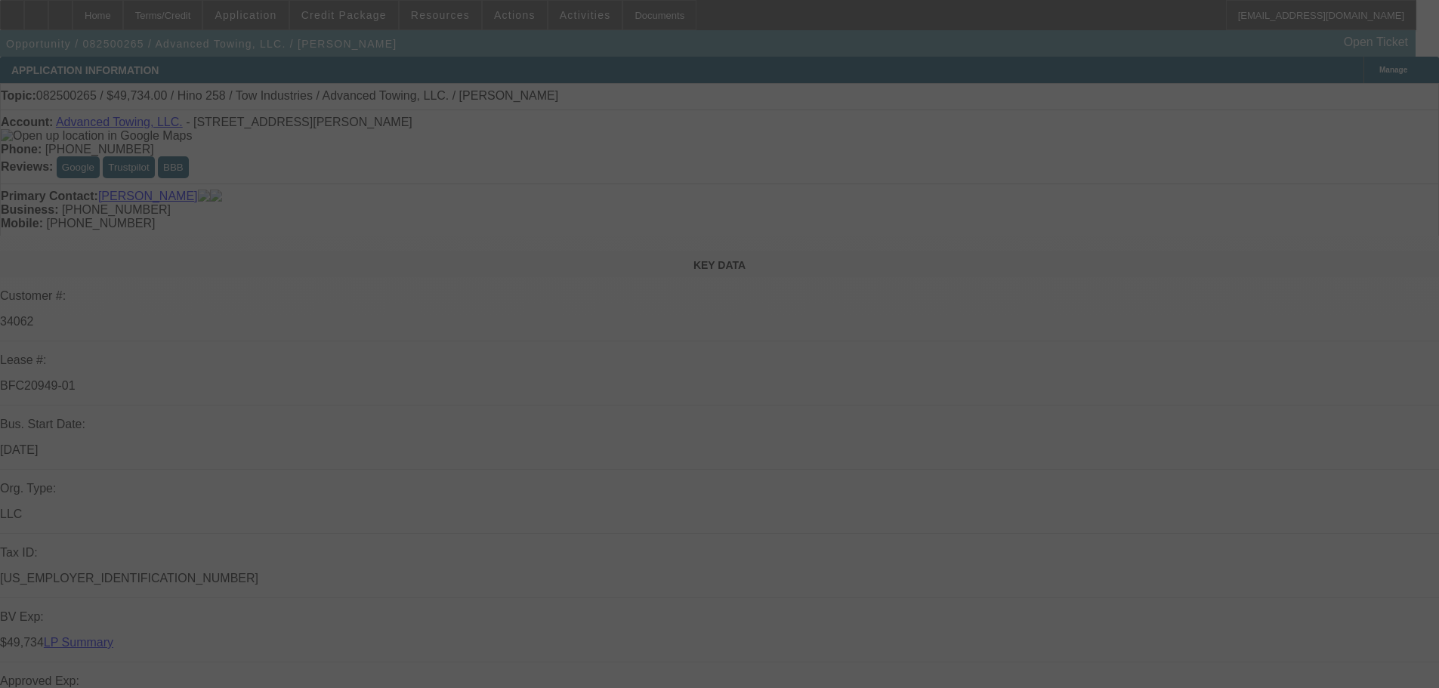
select select "0.1"
select select "2"
select select "0.1"
select select "4"
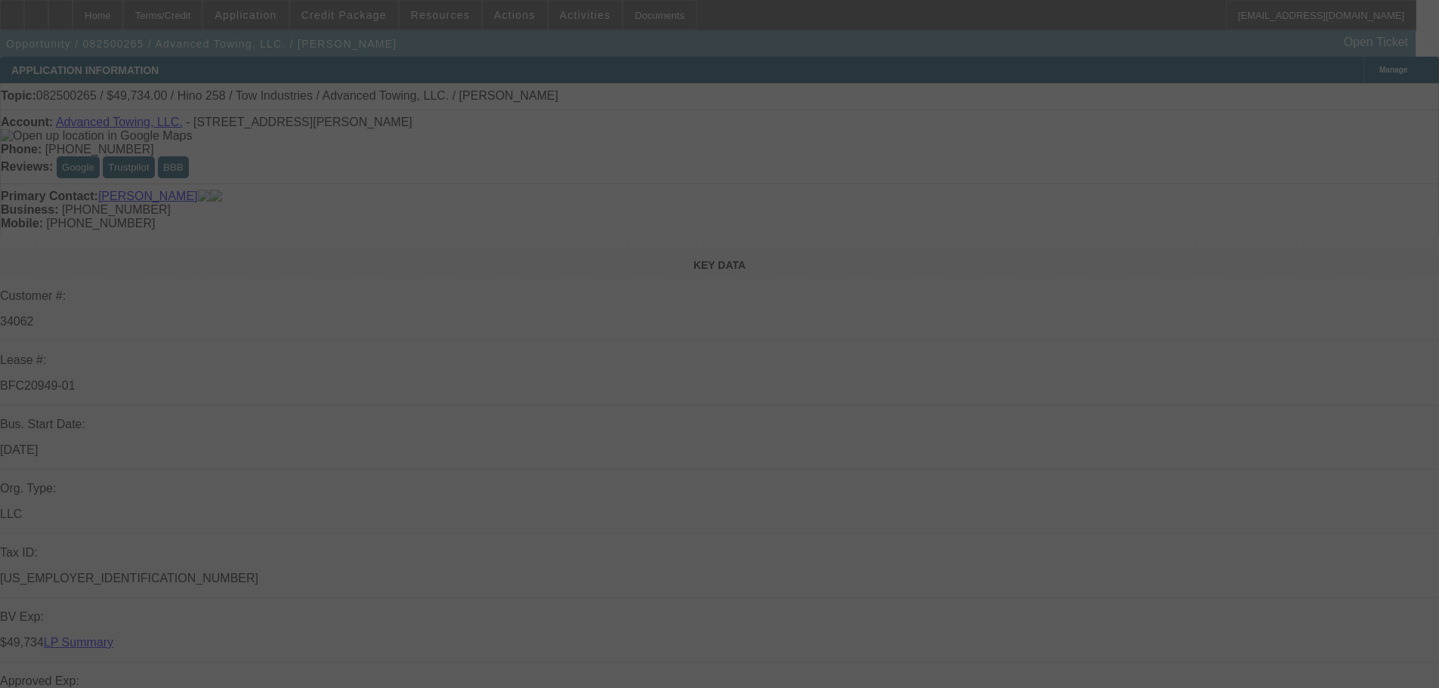
select select "0.1"
select select "2"
select select "0.1"
select select "4"
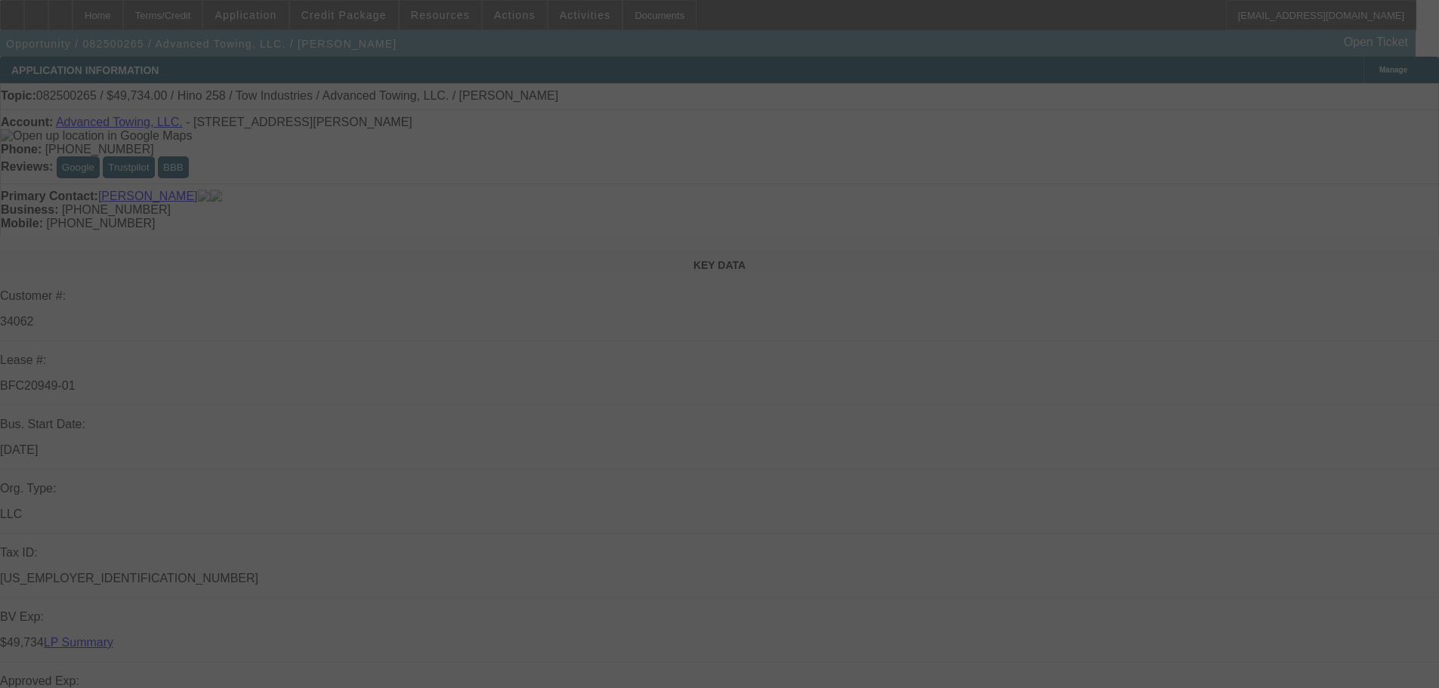
select select "2"
select select "0.1"
select select "4"
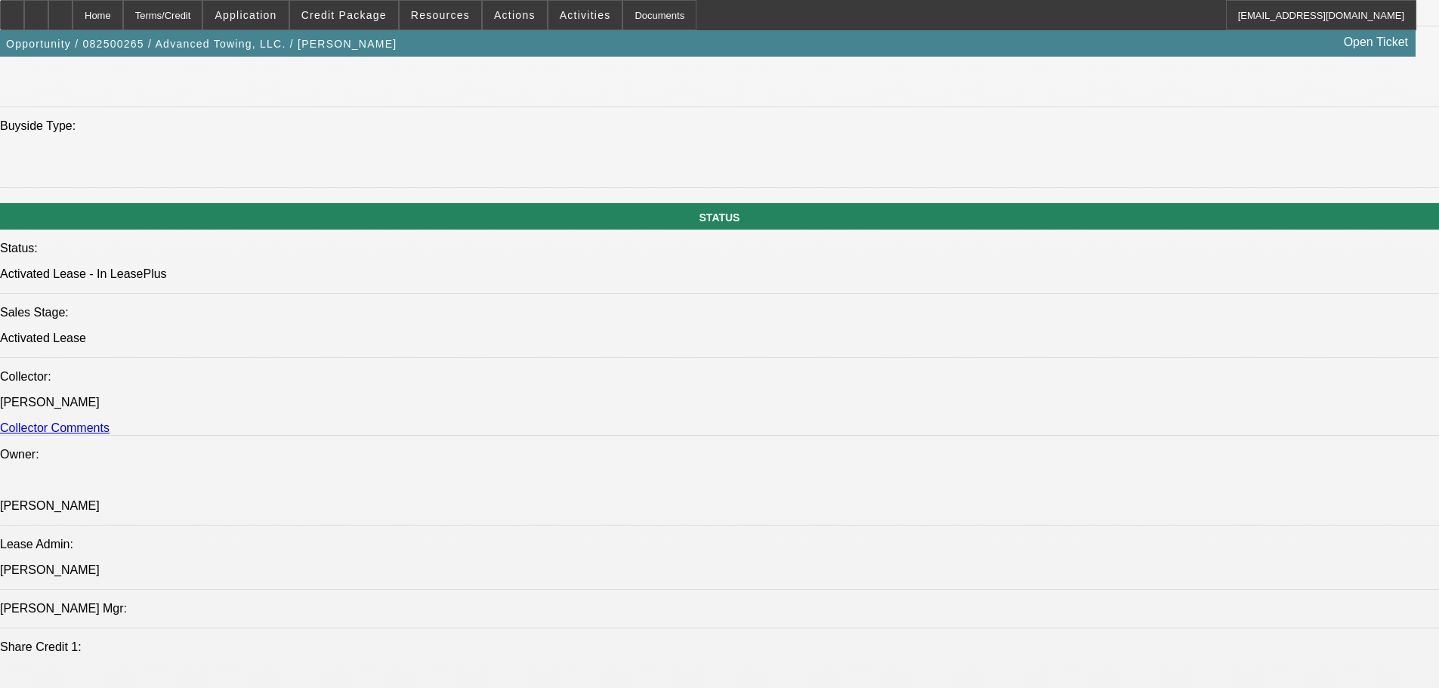
scroll to position [1661, 0]
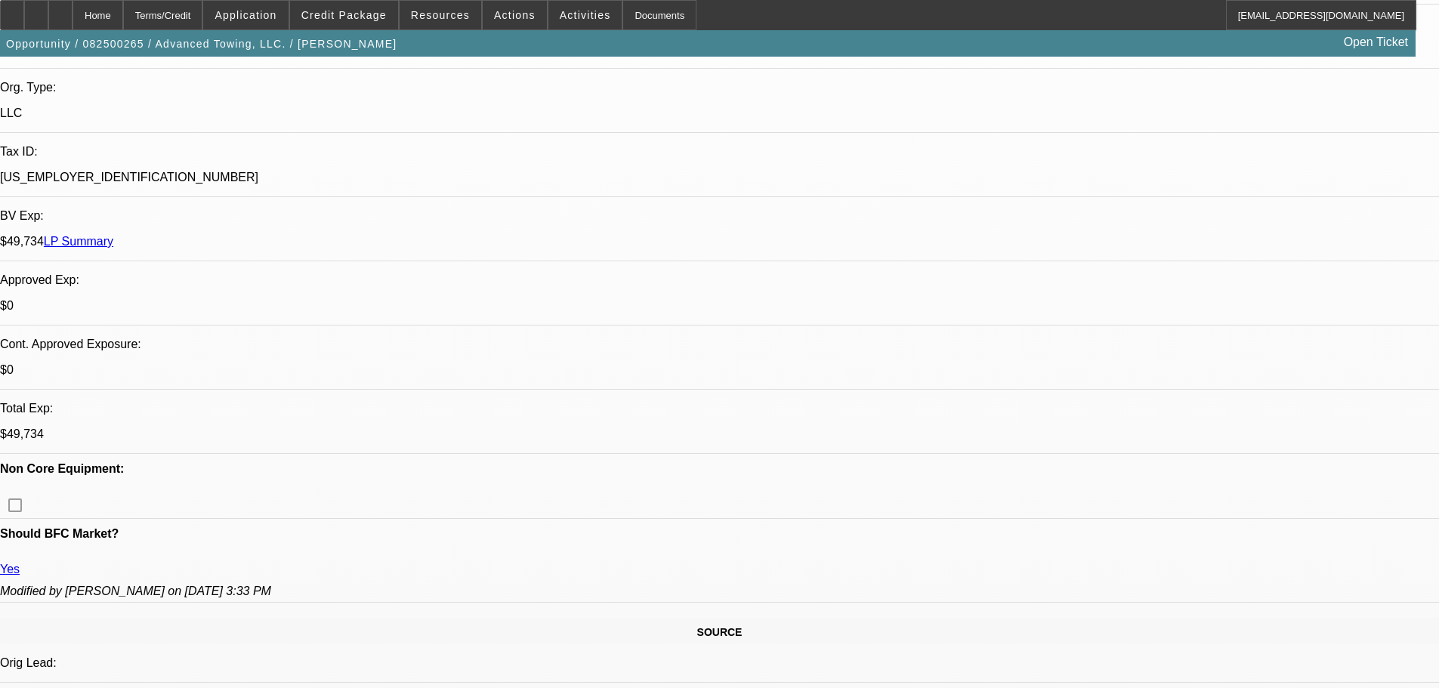
scroll to position [453, 0]
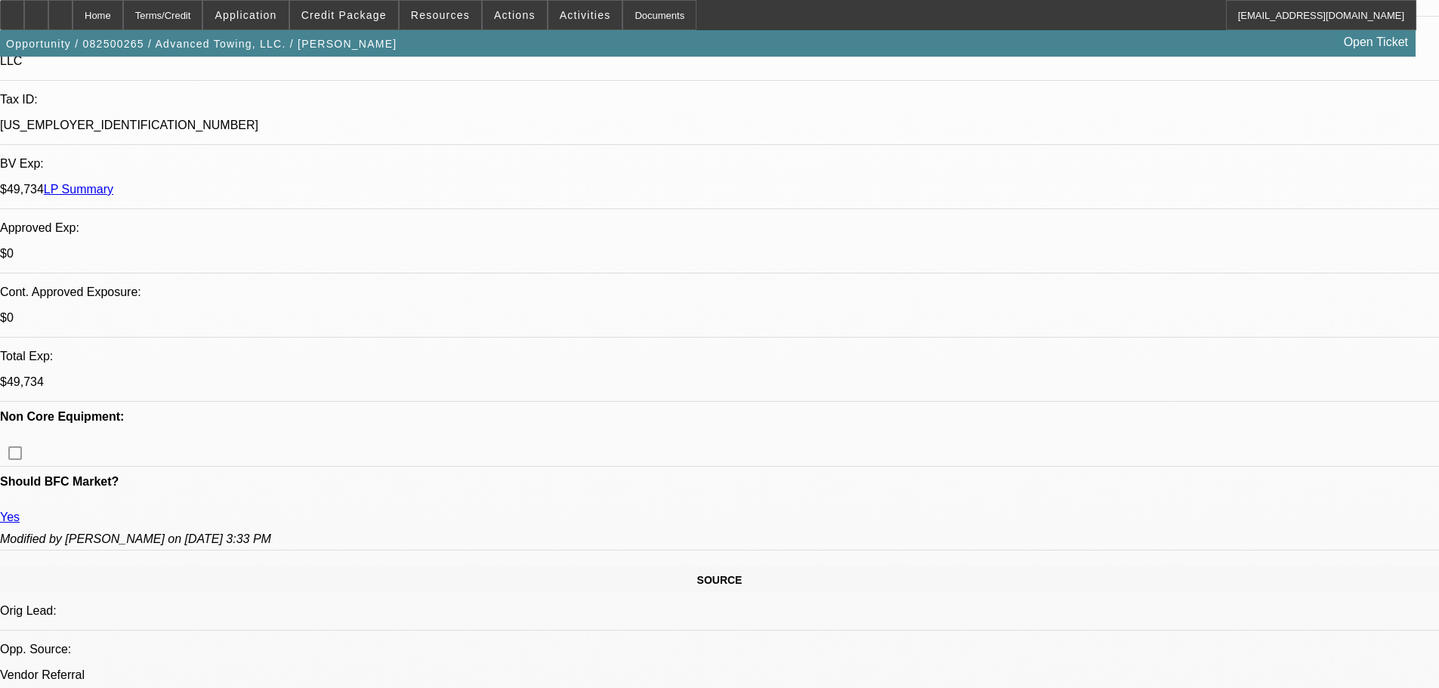
drag, startPoint x: 810, startPoint y: 299, endPoint x: 20, endPoint y: 298, distance: 790.7
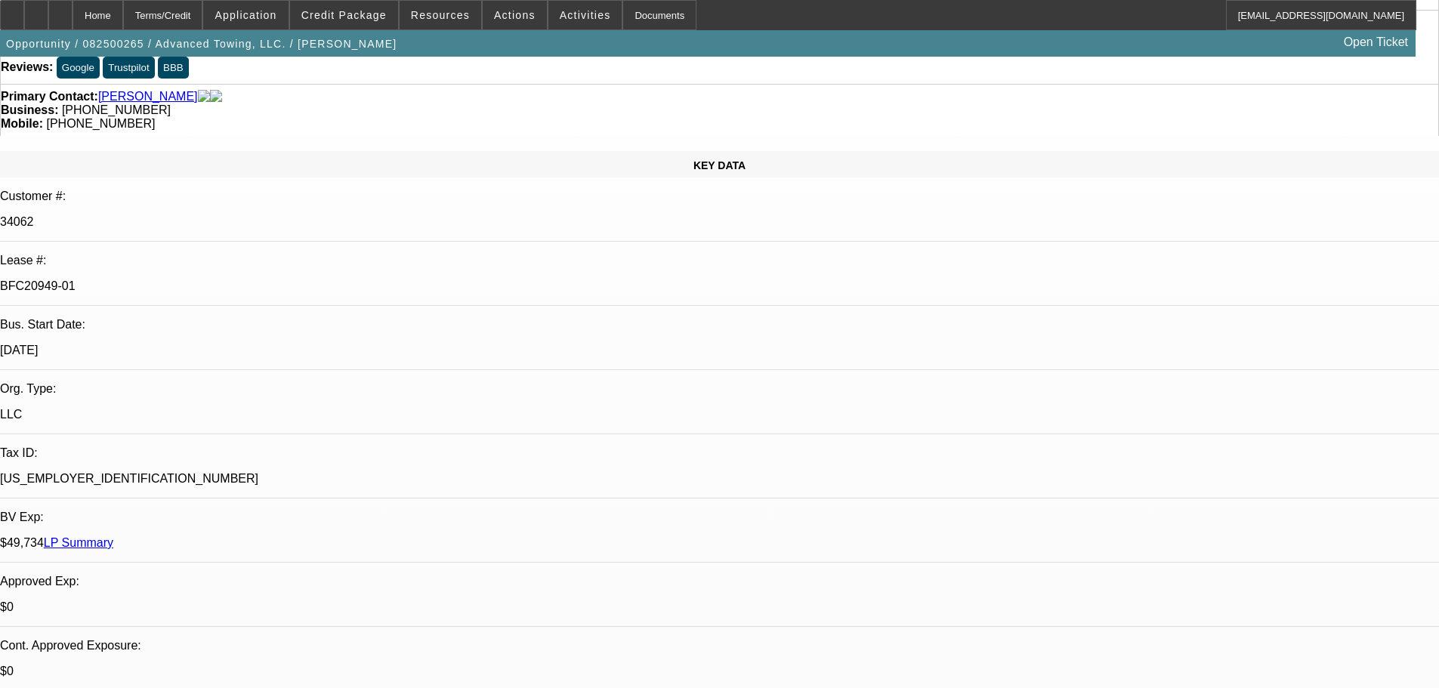
scroll to position [151, 0]
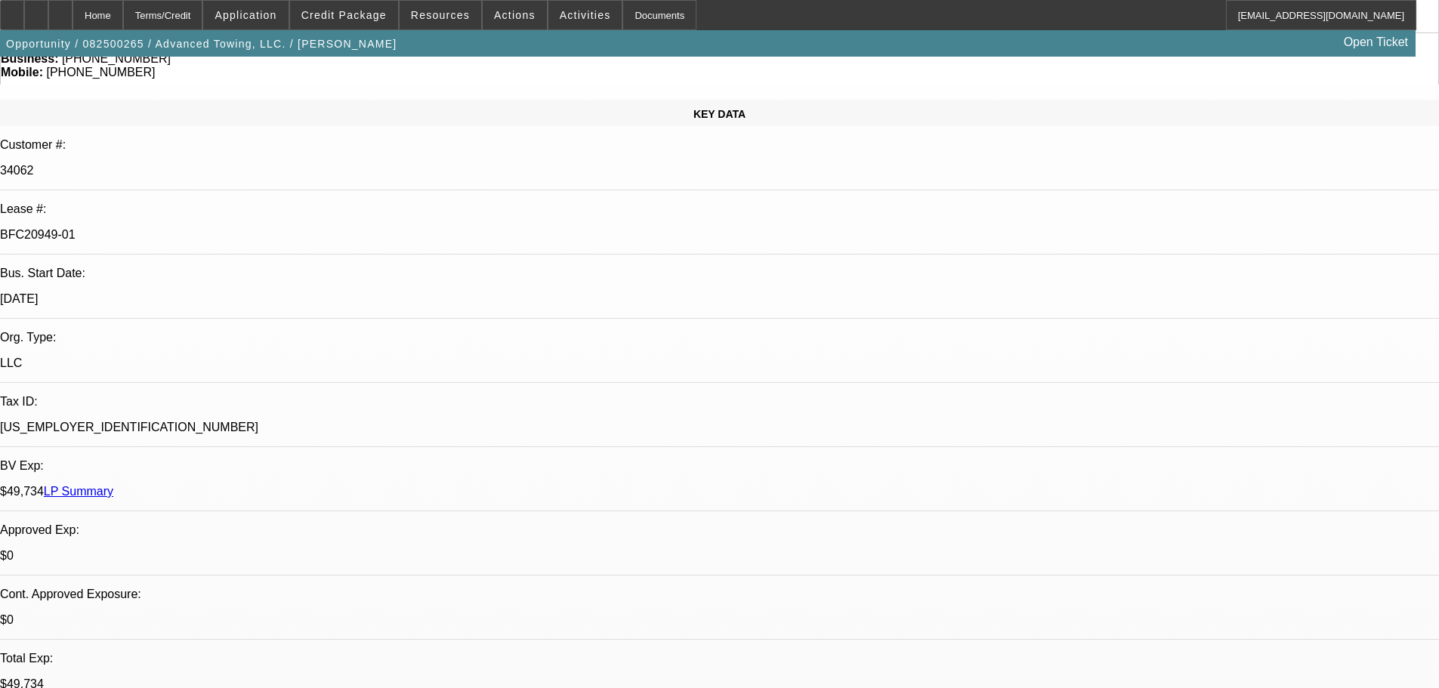
drag, startPoint x: 571, startPoint y: 509, endPoint x: 549, endPoint y: 510, distance: 22.0
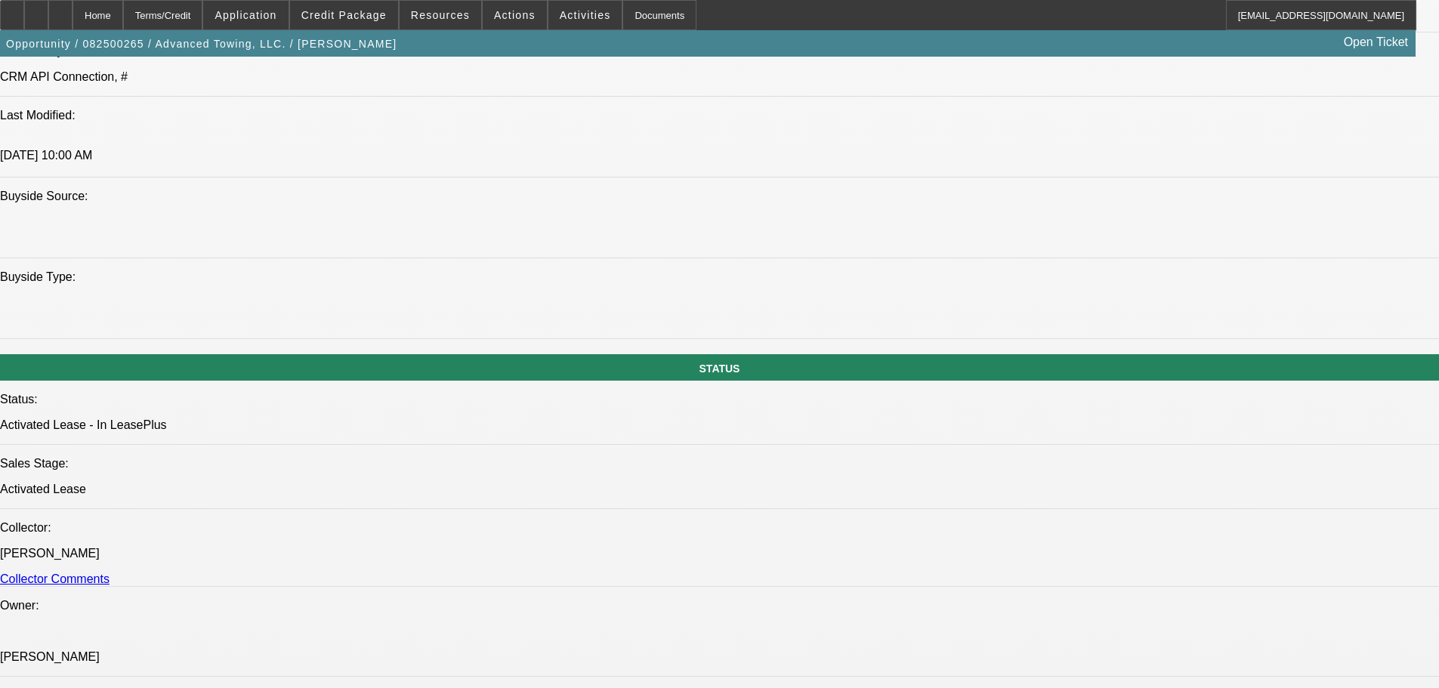
scroll to position [1208, 0]
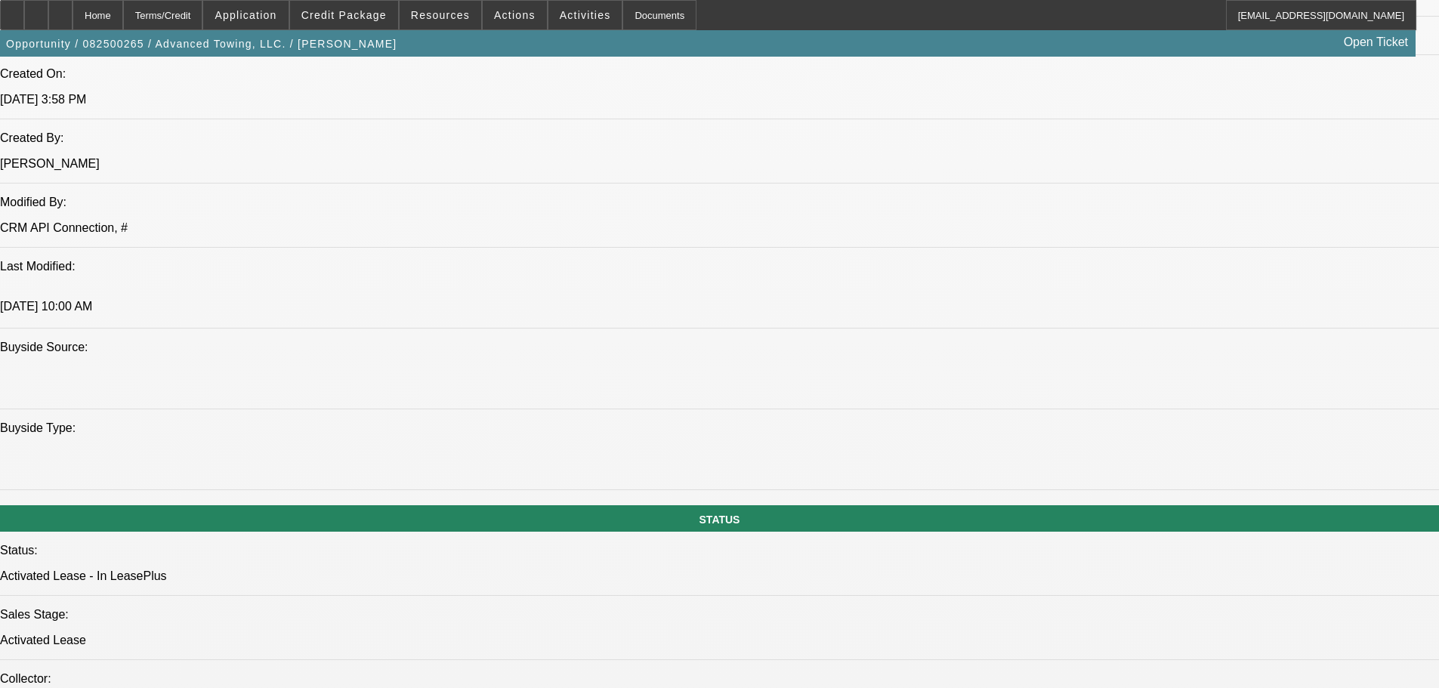
drag, startPoint x: 473, startPoint y: 245, endPoint x: 458, endPoint y: 244, distance: 15.9
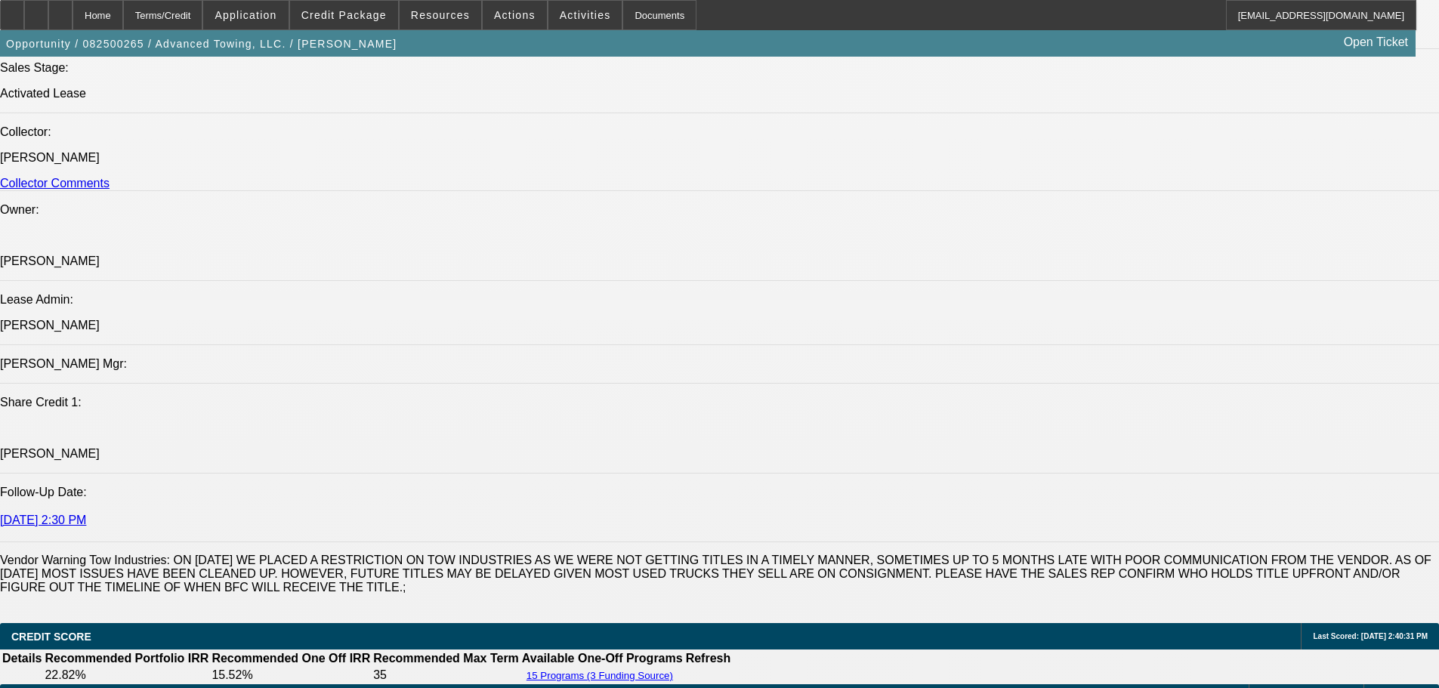
scroll to position [1812, 0]
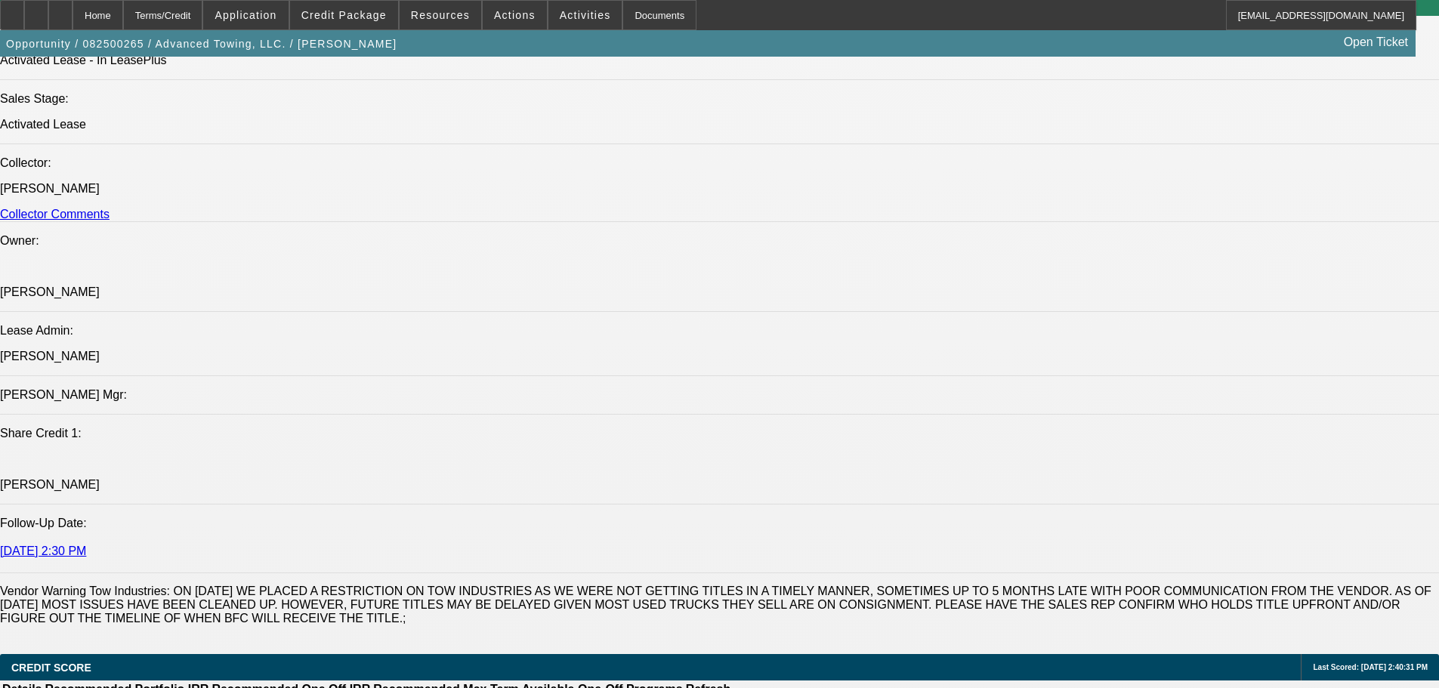
scroll to position [1571, 0]
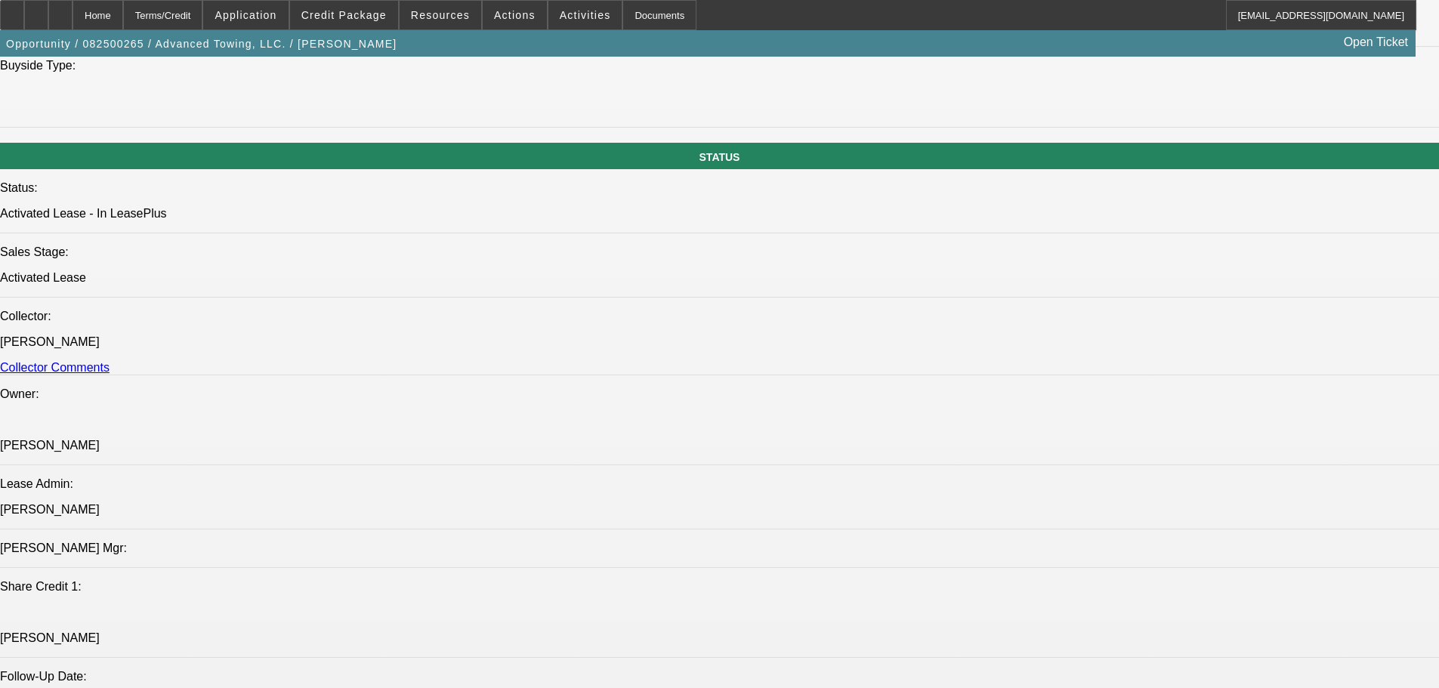
drag, startPoint x: 1075, startPoint y: 487, endPoint x: 991, endPoint y: 489, distance: 83.8
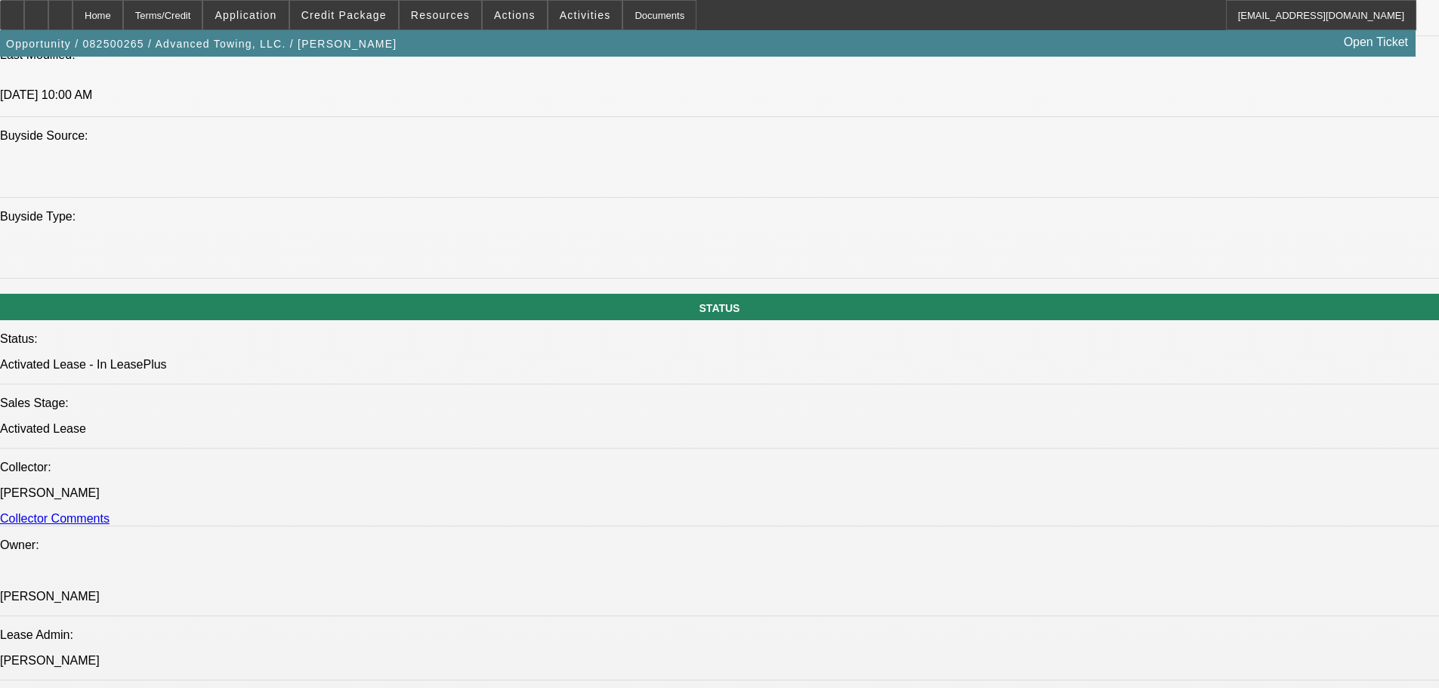
scroll to position [1269, 0]
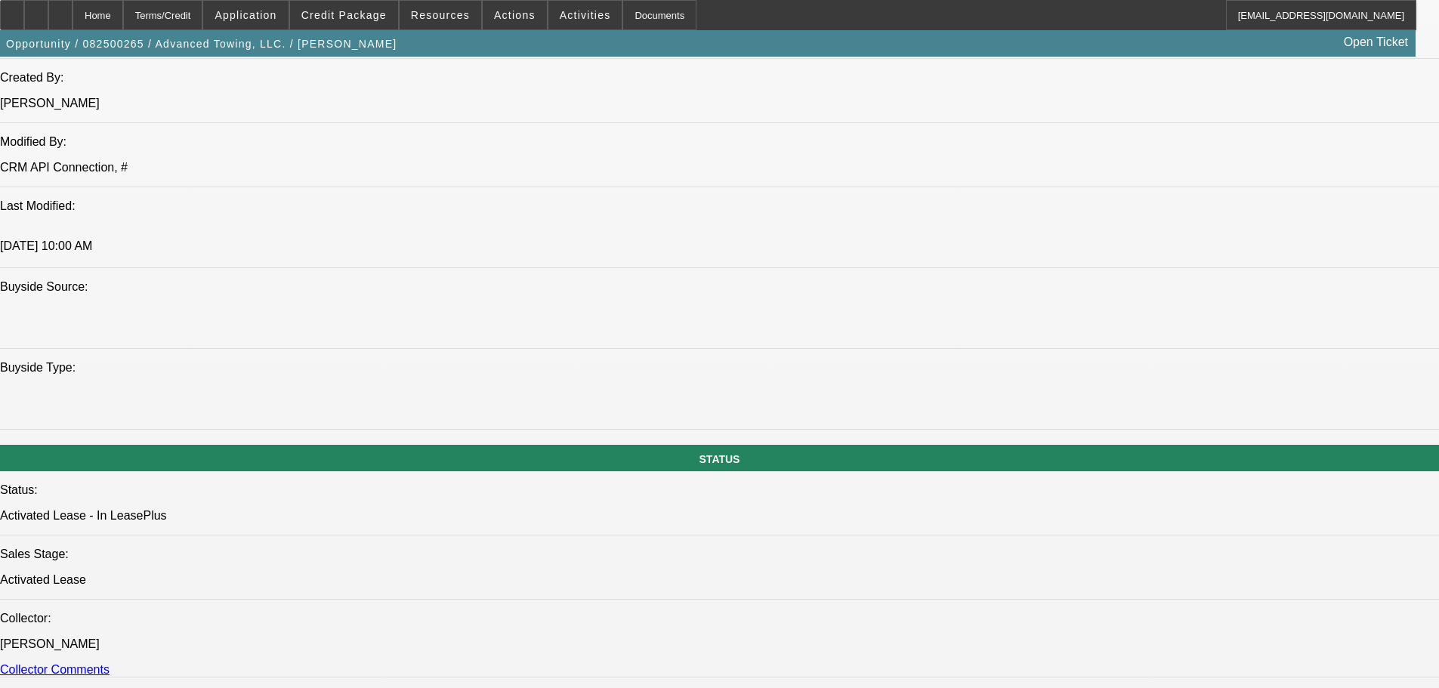
drag, startPoint x: 361, startPoint y: 262, endPoint x: 396, endPoint y: 260, distance: 35.6
drag, startPoint x: 392, startPoint y: 262, endPoint x: 361, endPoint y: 260, distance: 31.0
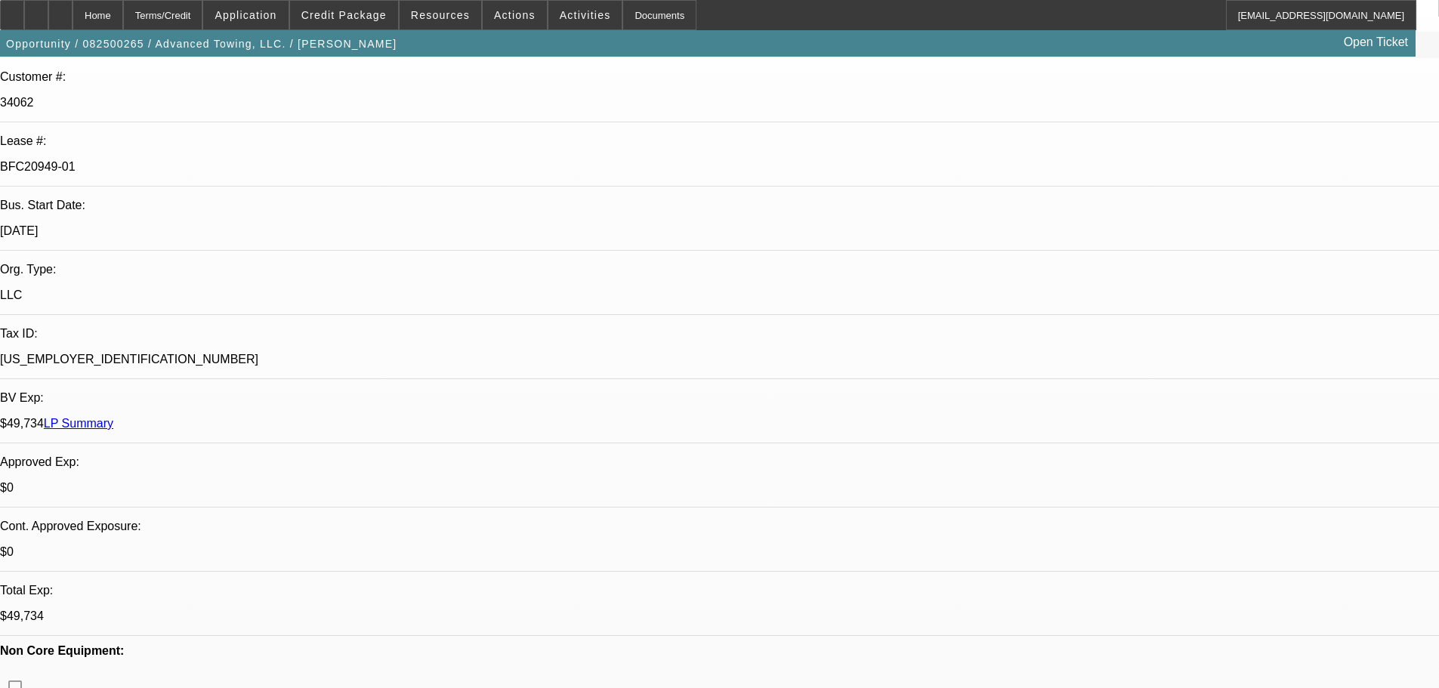
scroll to position [302, 0]
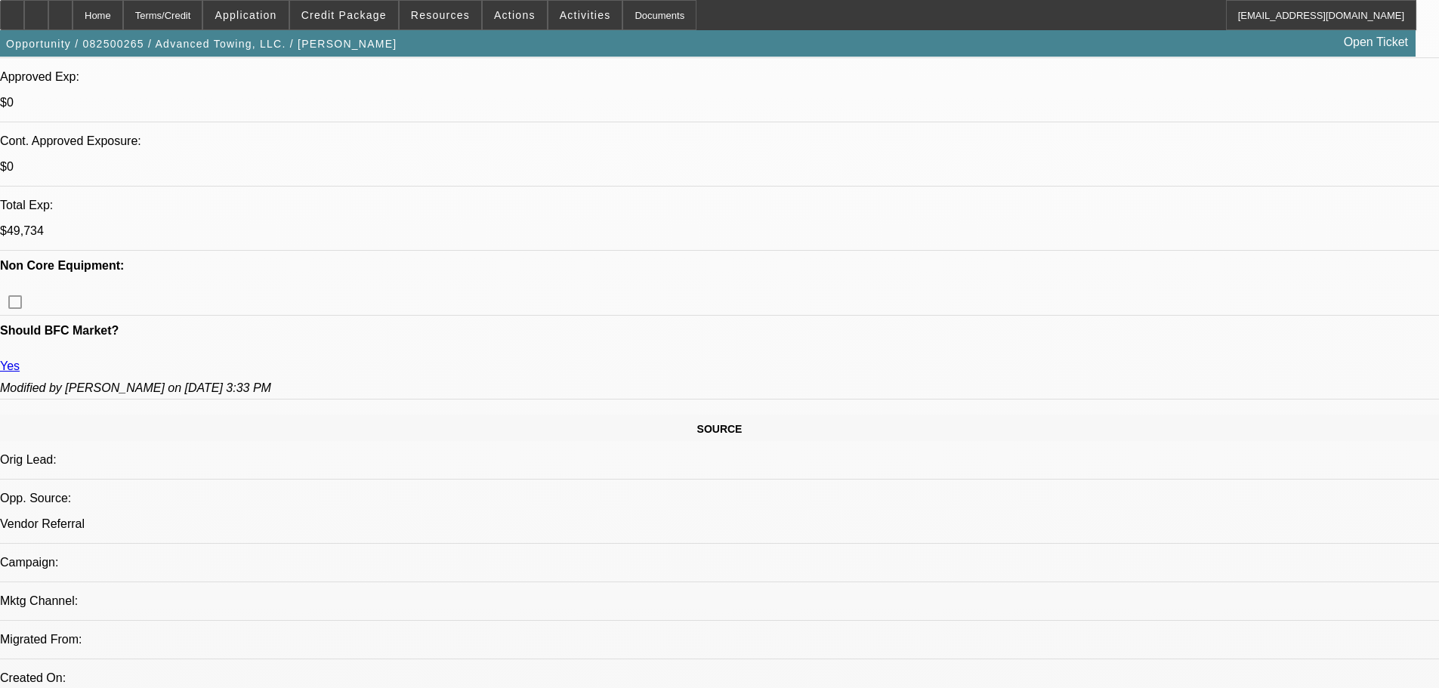
scroll to position [3653, 0]
drag, startPoint x: 1367, startPoint y: 97, endPoint x: 1362, endPoint y: 108, distance: 12.5
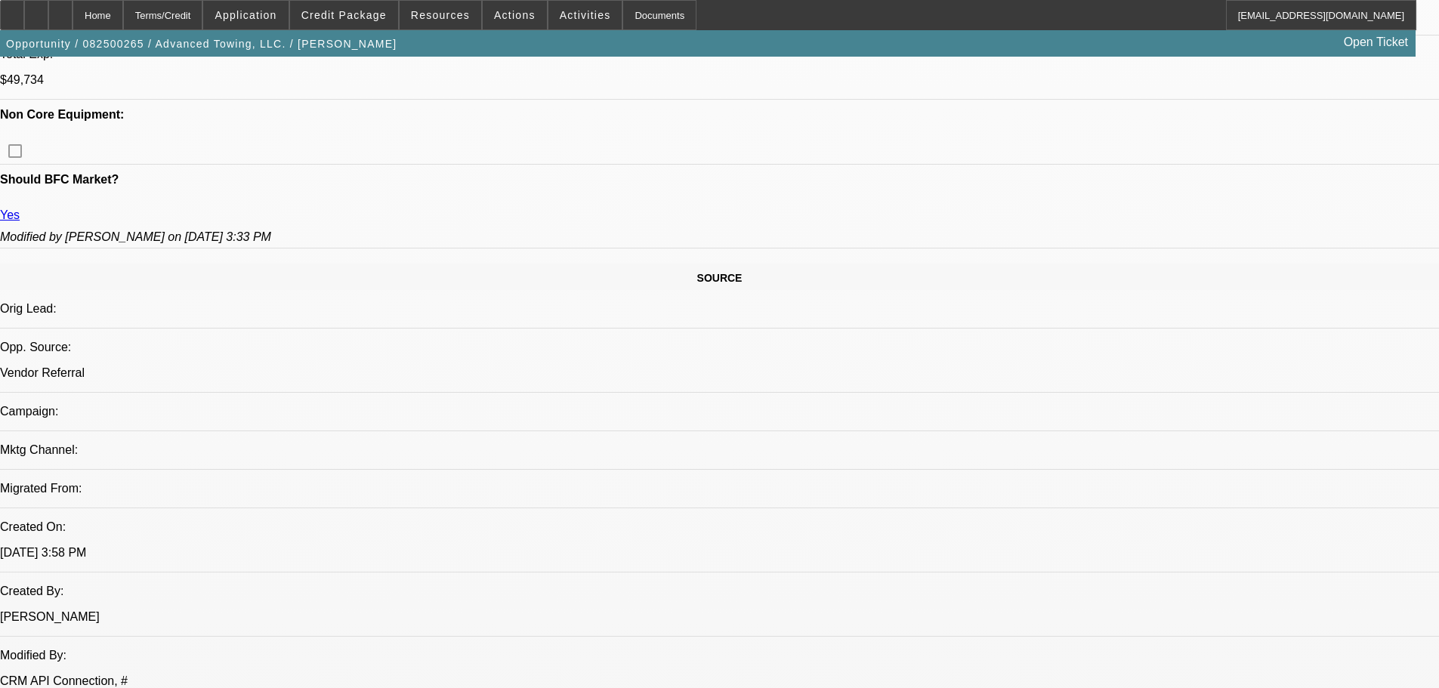
drag, startPoint x: 1211, startPoint y: 424, endPoint x: 975, endPoint y: 428, distance: 236.4
copy div "Opp - [PERSON_NAME] [PHONE_NUMBER] [PHONE_NUMBER]"
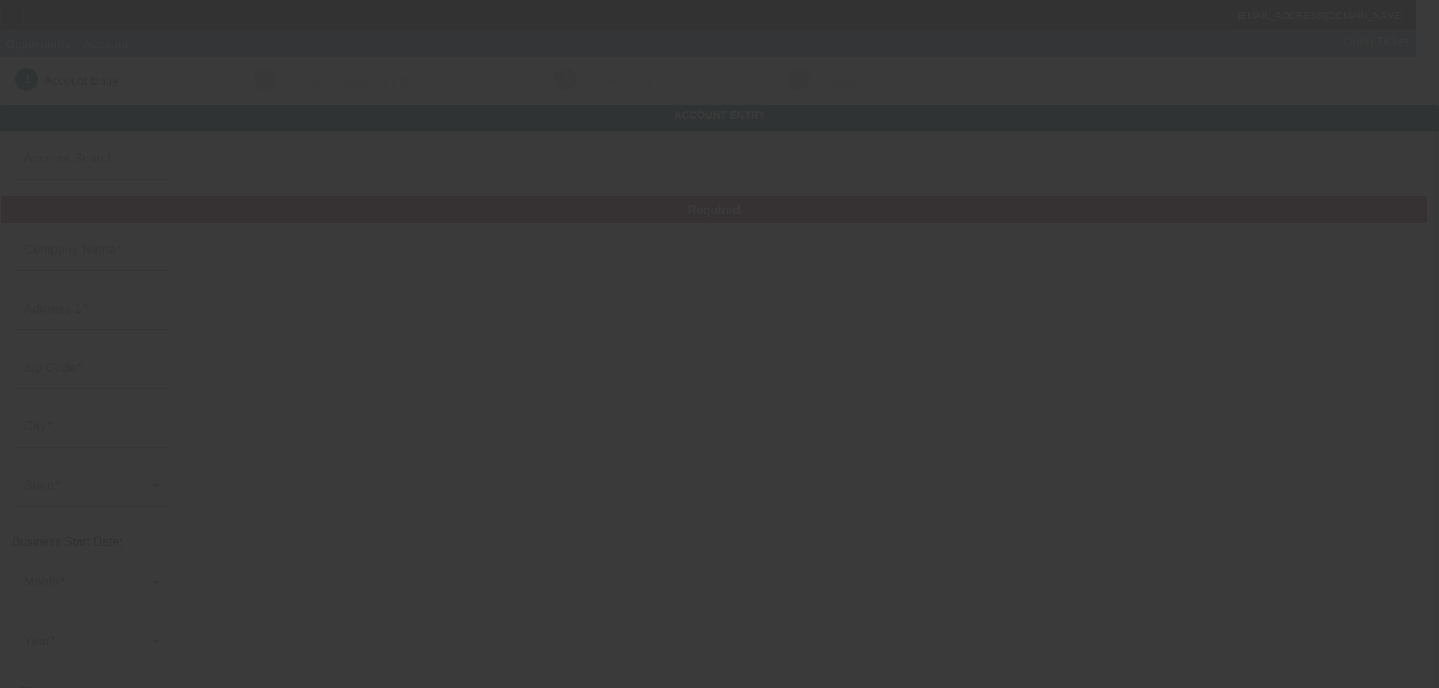
type input "Advanced Towing, LLC."
type input "[STREET_ADDRESS][PERSON_NAME]"
type input "92509"
type input "[GEOGRAPHIC_DATA]"
type input "[PHONE_NUMBER]"
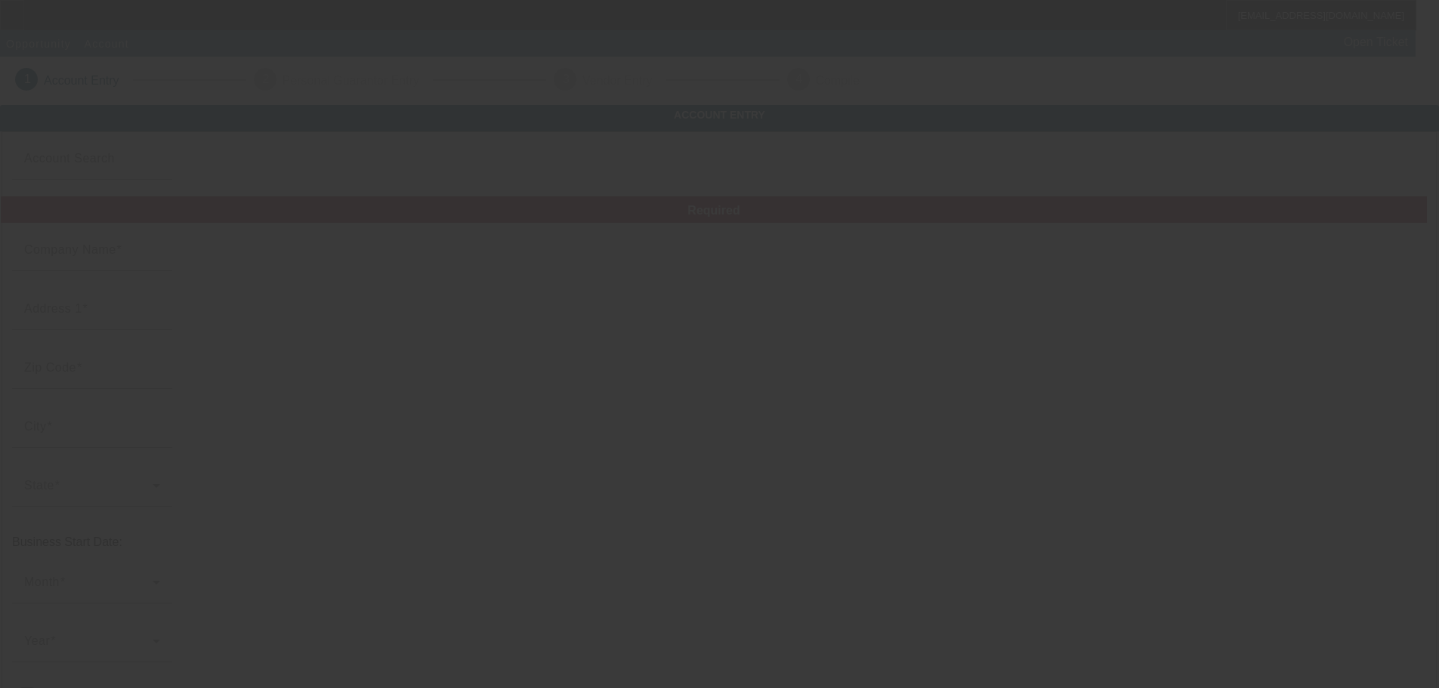
type input "josecjr60@gmail.com"
type input "Riverside"
type input "[US_EMPLOYER_IDENTIFICATION_NUMBER]"
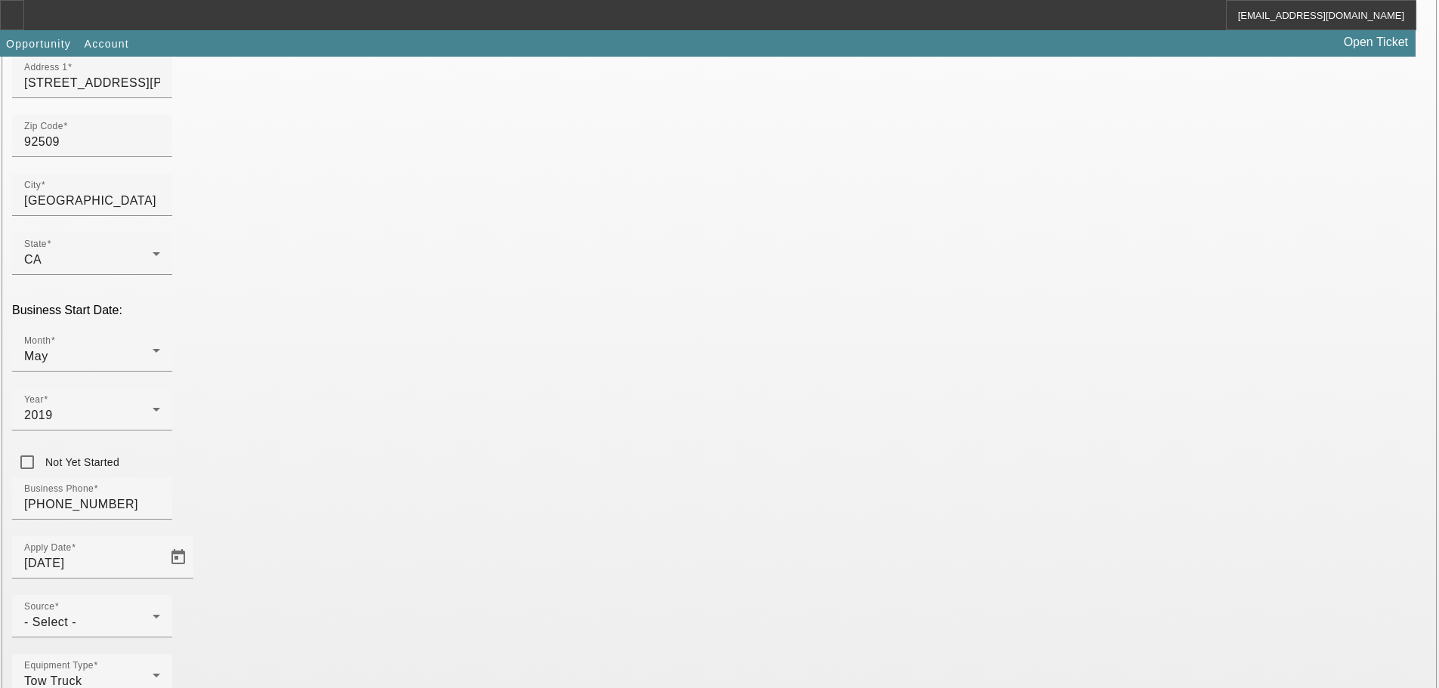
scroll to position [265, 0]
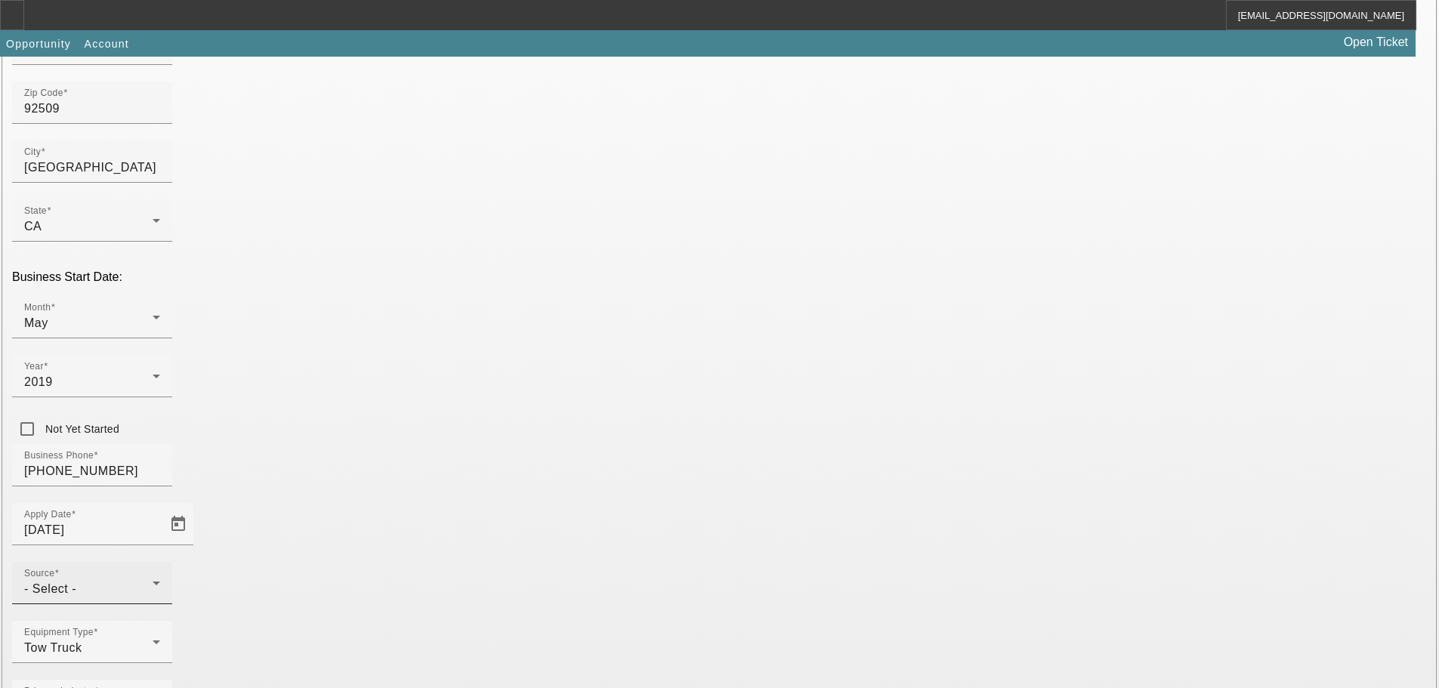
click at [160, 562] on div "Source - Select -" at bounding box center [92, 583] width 136 height 42
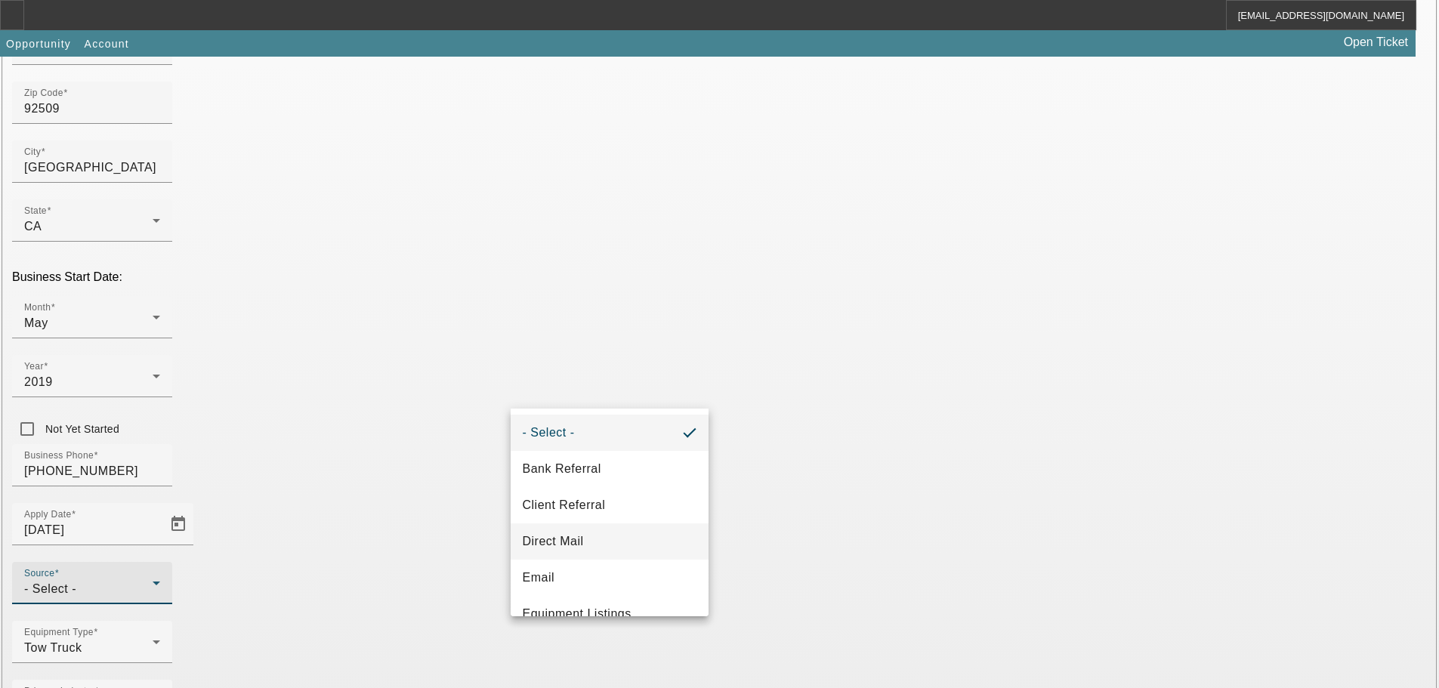
scroll to position [151, 0]
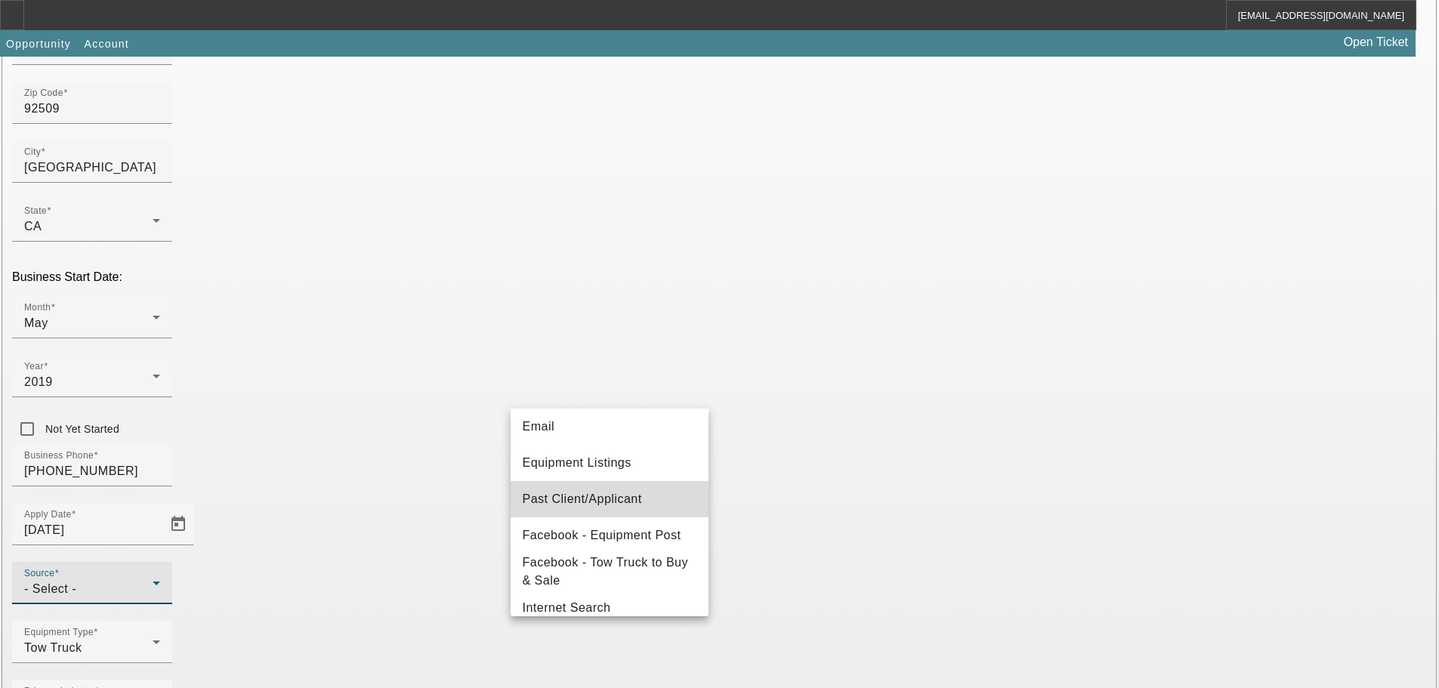
click at [615, 494] on span "Past Client/Applicant" at bounding box center [582, 499] width 119 height 18
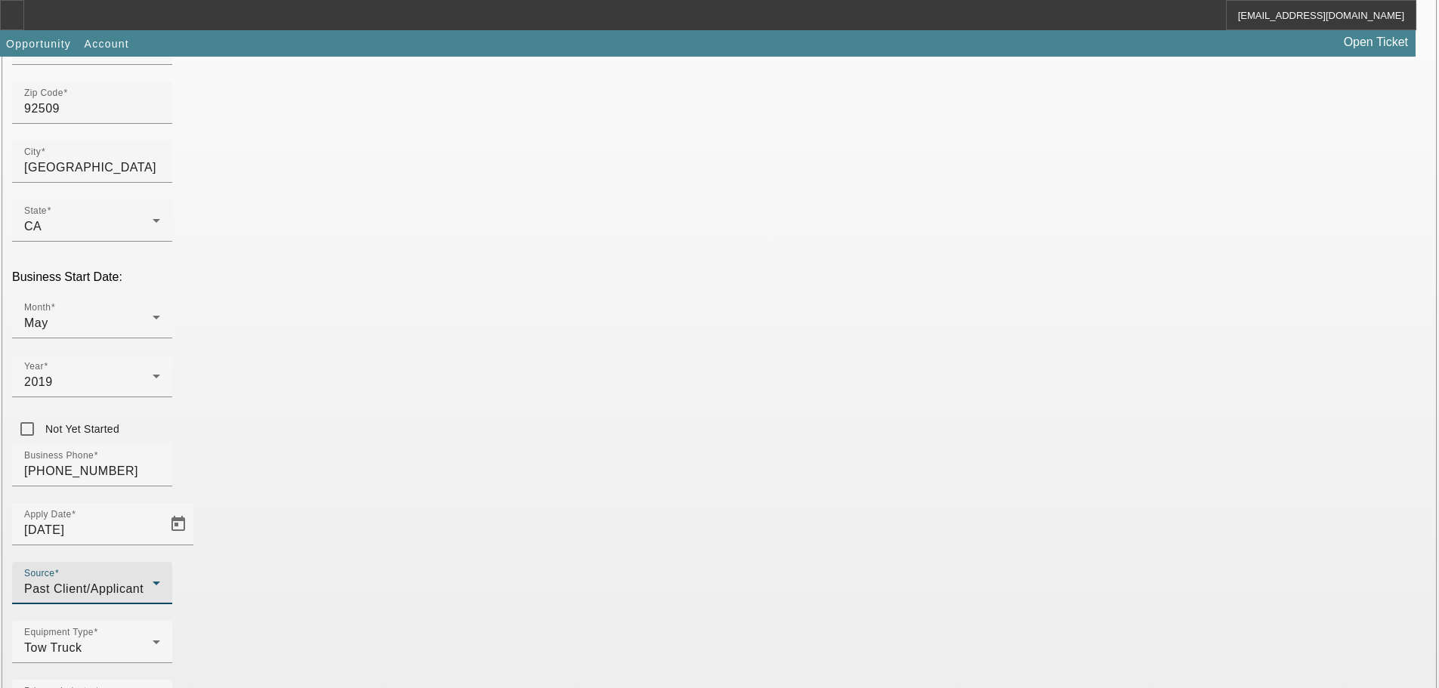
click at [637, 621] on div "Equipment Type Tow Truck" at bounding box center [719, 650] width 1414 height 59
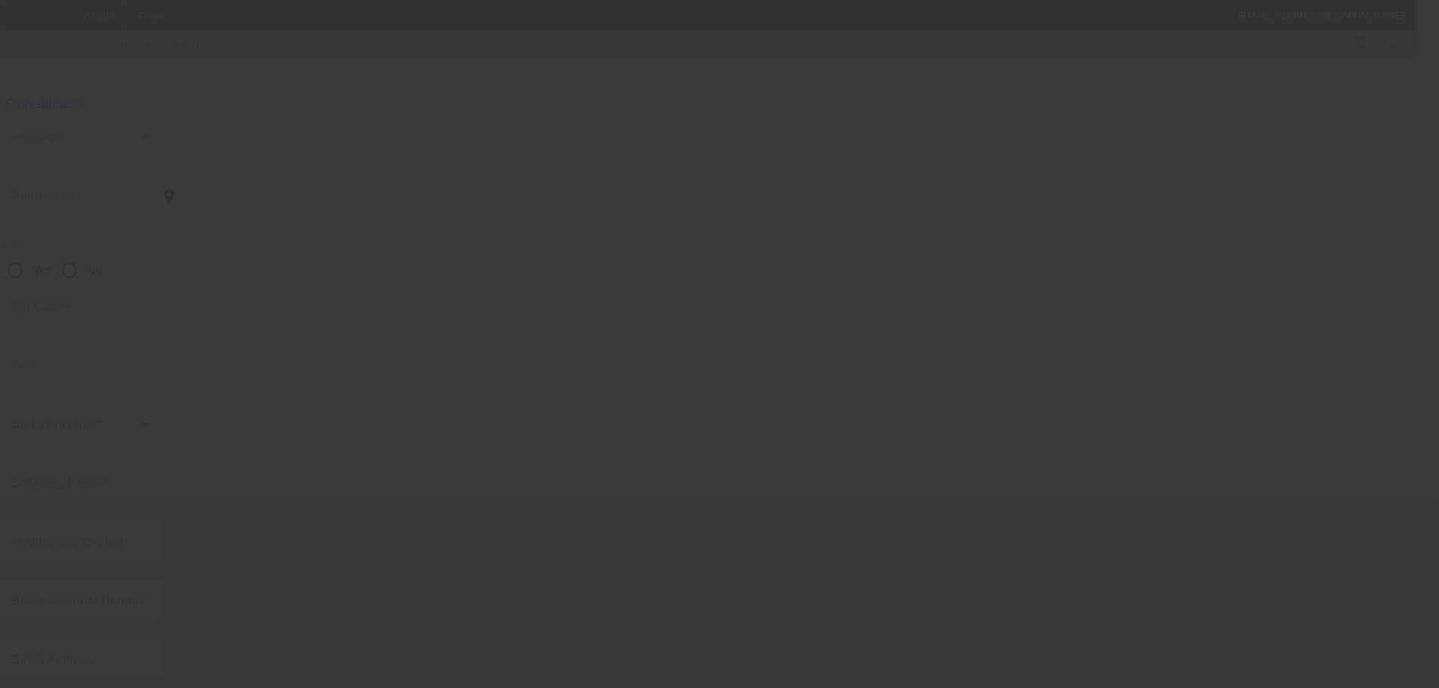
scroll to position [51, 0]
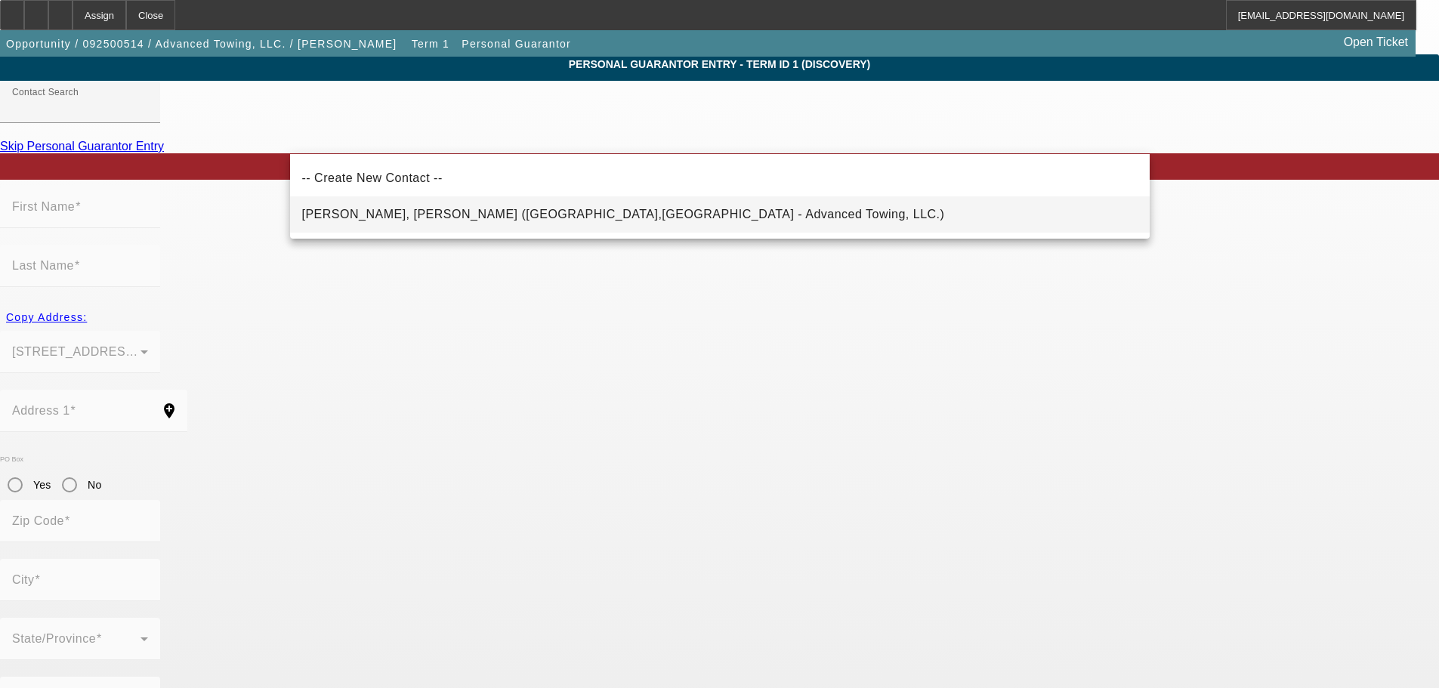
click at [562, 211] on mat-option "Castaneda Jr., Jose (Jurupa,CA - Advanced Towing, LLC.)" at bounding box center [719, 214] width 859 height 36
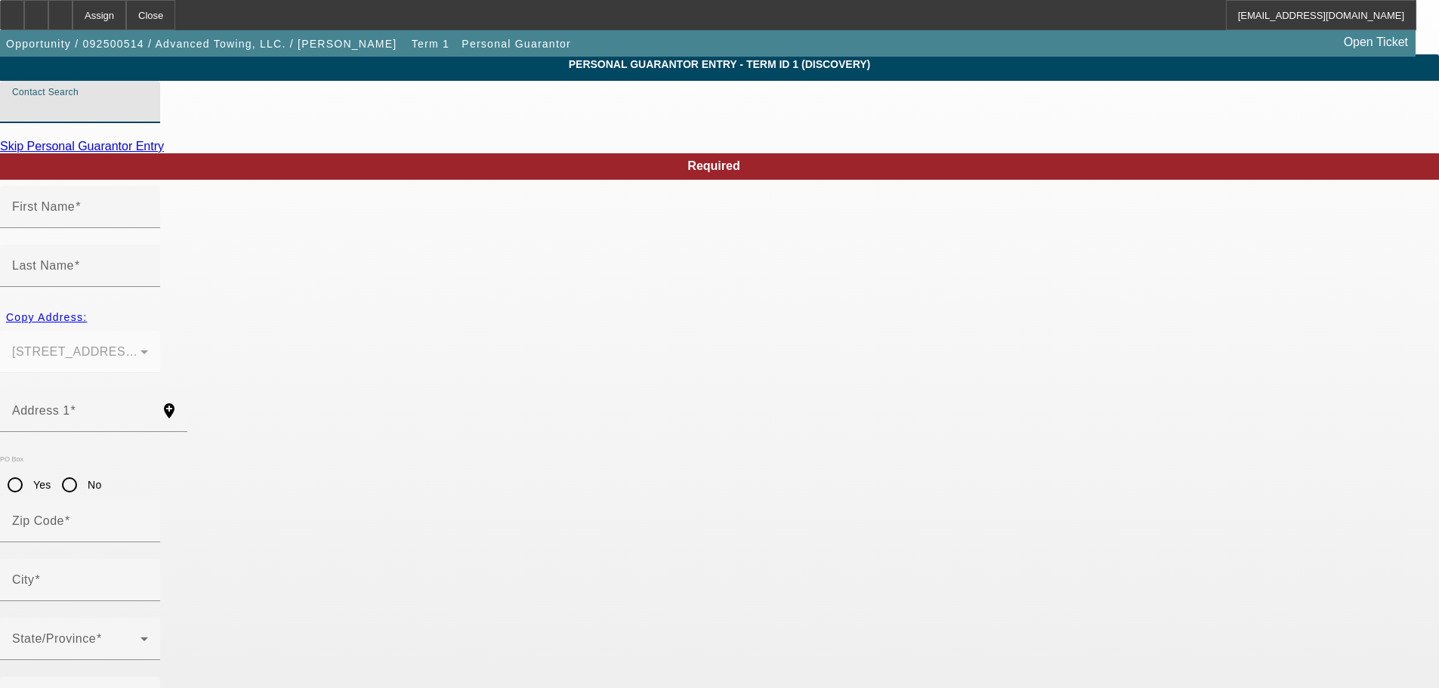
type input "Castaneda Jr., Jose (Jurupa,CA - Advanced Towing, LLC.)"
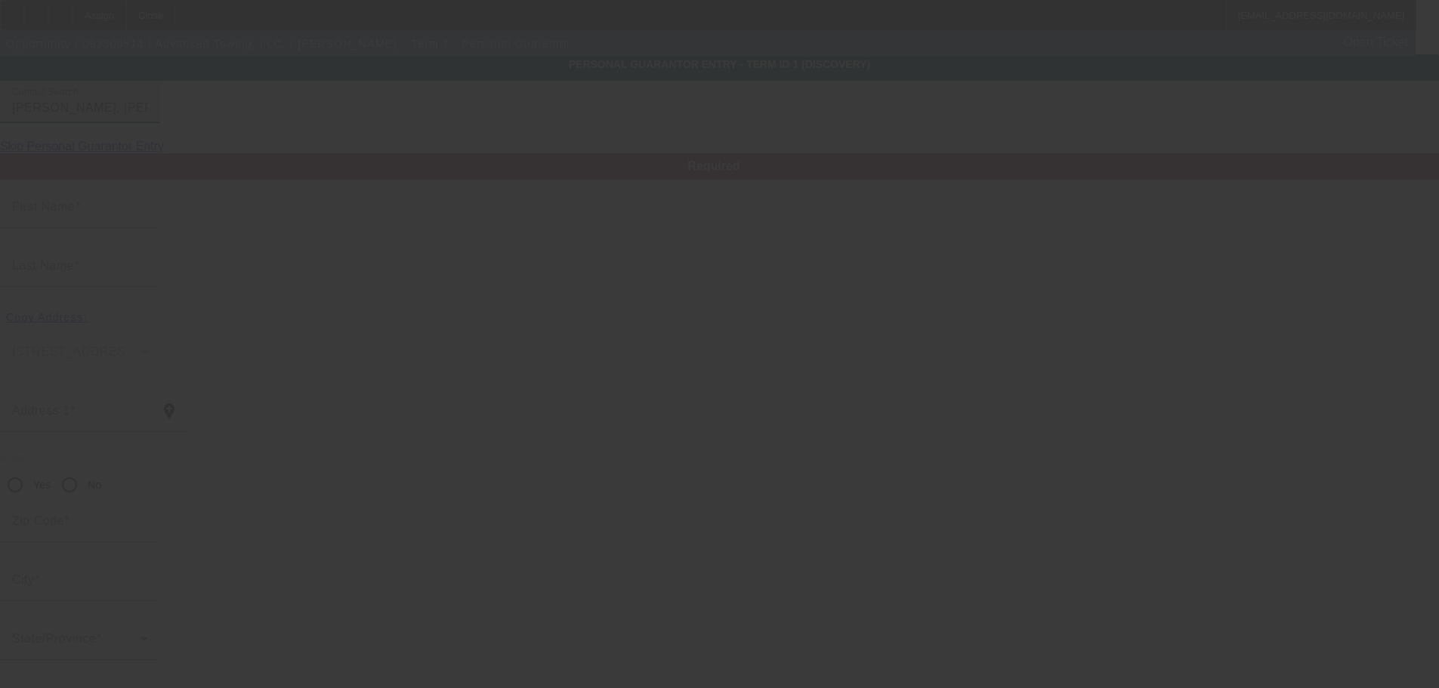
type input "Jose"
type input "Castaneda"
type input "4759 Villa Woods Dr"
radio input "true"
type input "92509"
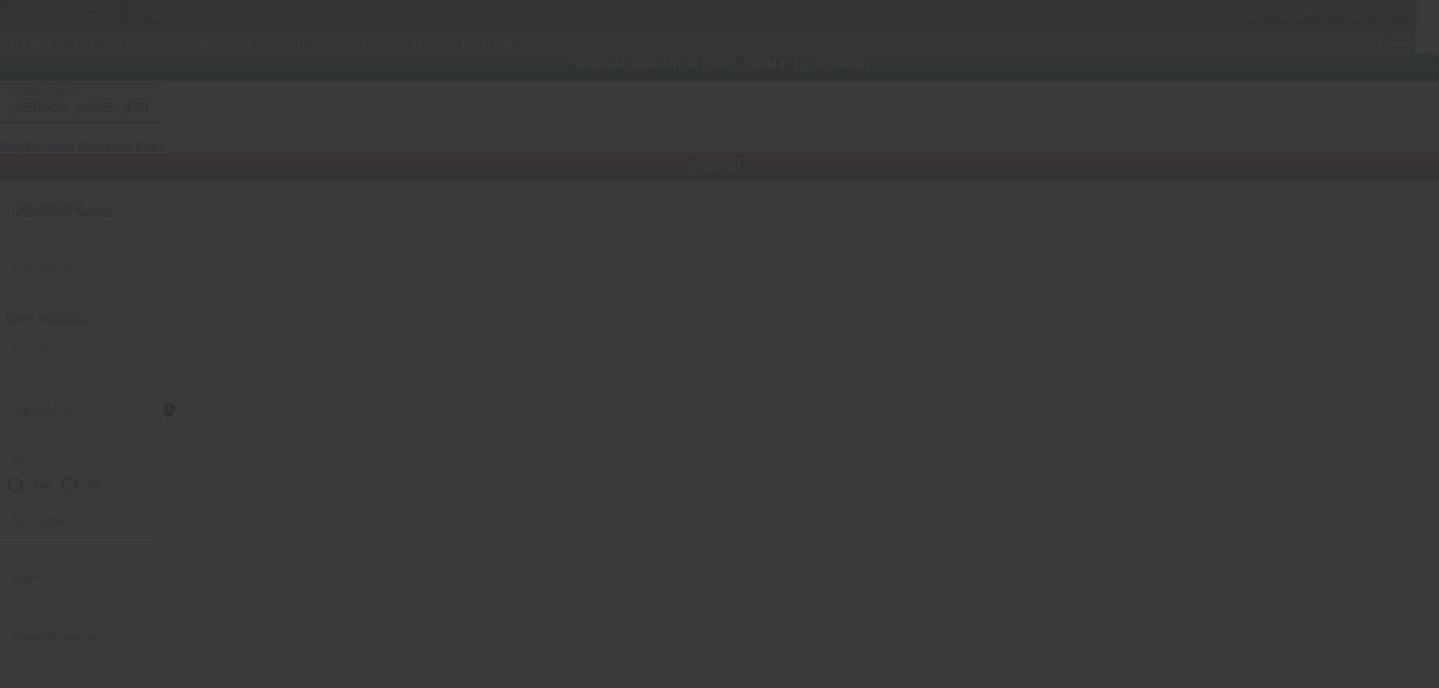
type input "Jurupa"
type input "[PHONE_NUMBER]"
type input "100"
type input "612-25-8460"
type input "josecjr60@gmail.com"
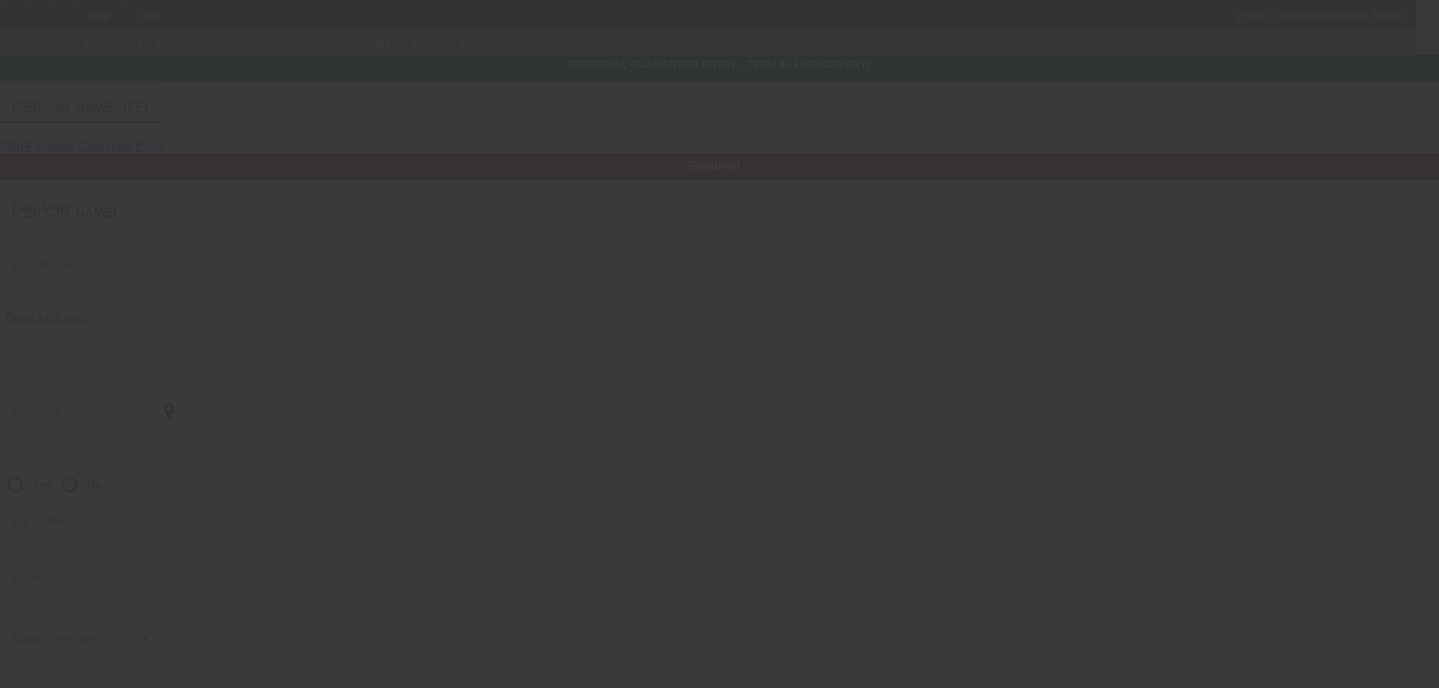
type input "[PHONE_NUMBER]"
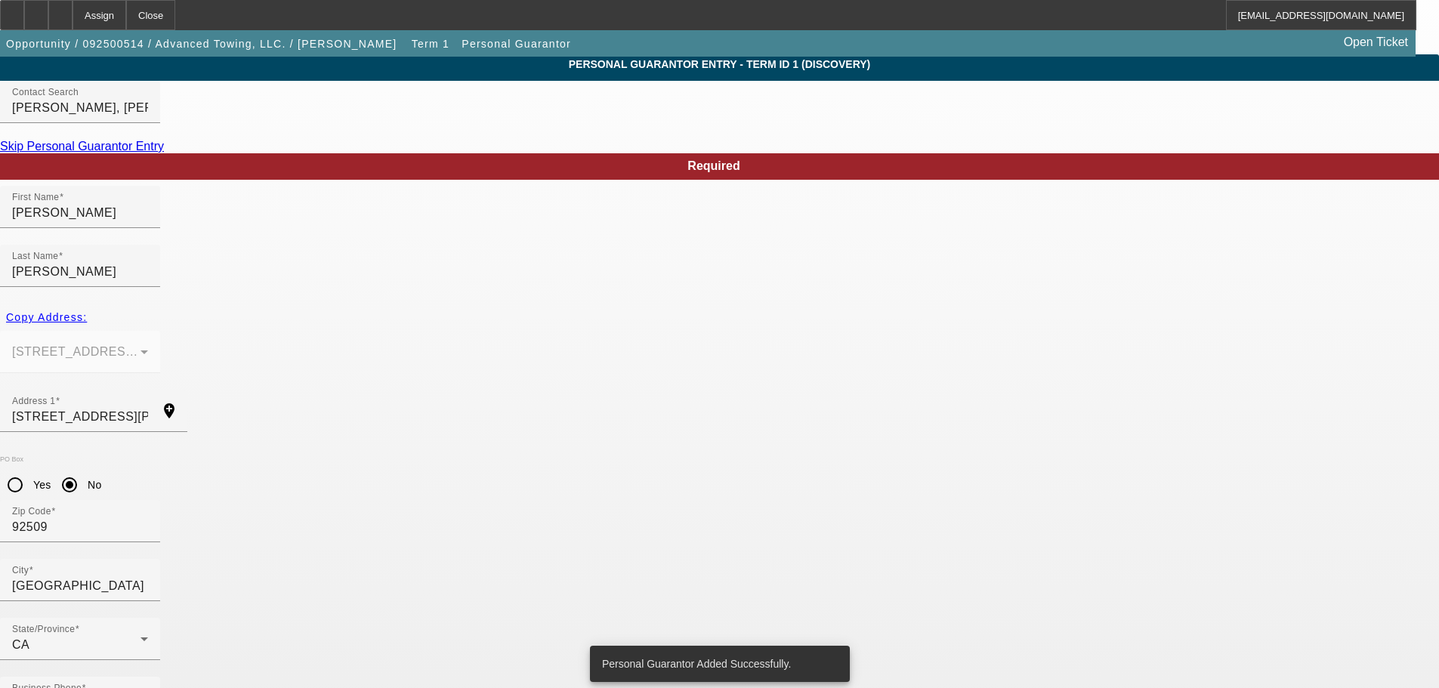
scroll to position [0, 0]
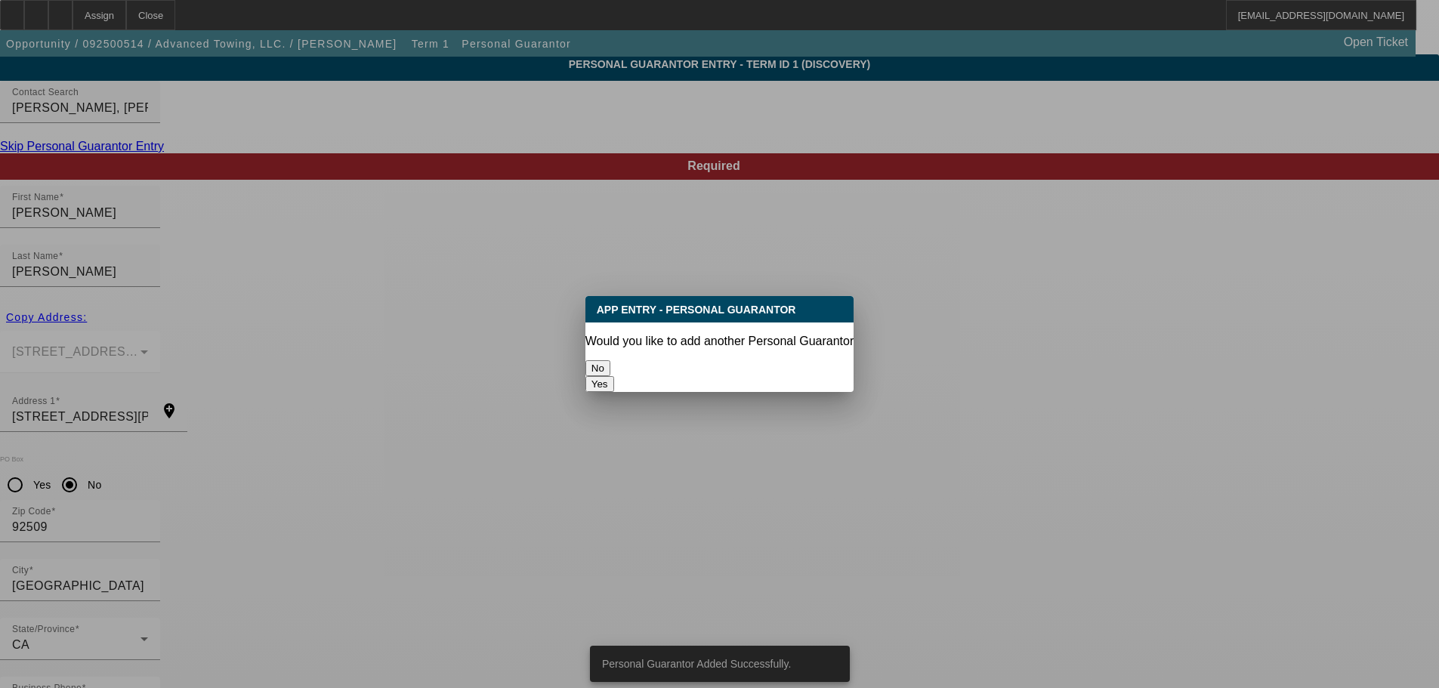
click at [610, 365] on button "No" at bounding box center [597, 368] width 25 height 16
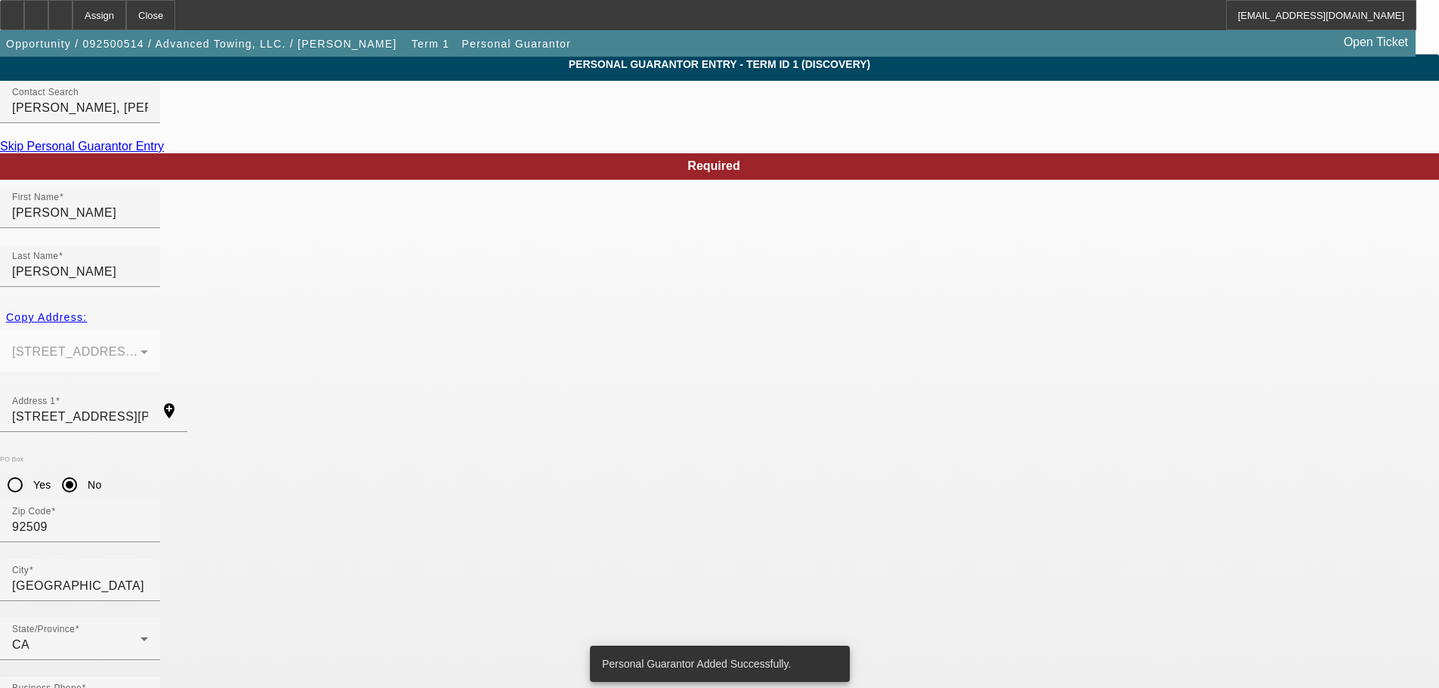
scroll to position [51, 0]
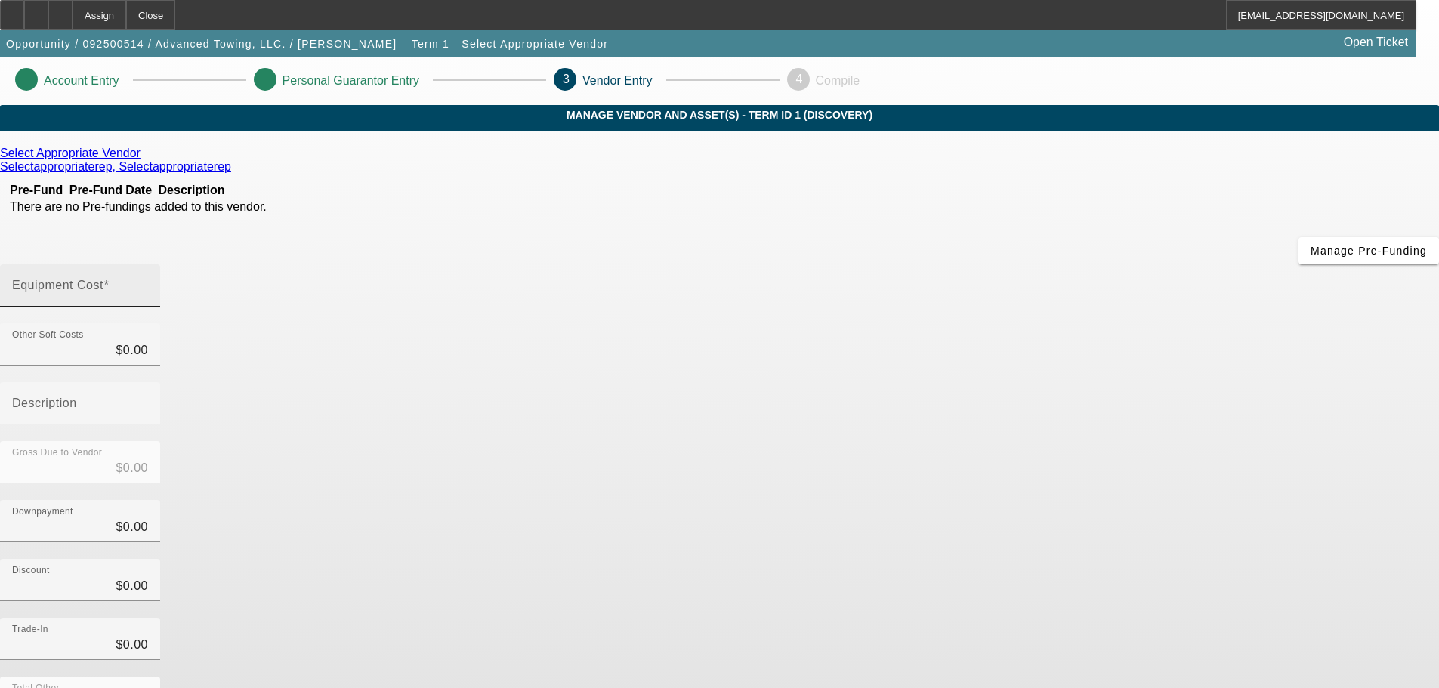
click at [103, 279] on mat-label "Equipment Cost" at bounding box center [57, 285] width 91 height 13
click at [148, 282] on input "Equipment Cost" at bounding box center [80, 291] width 136 height 18
type input "6"
type input "$6.00"
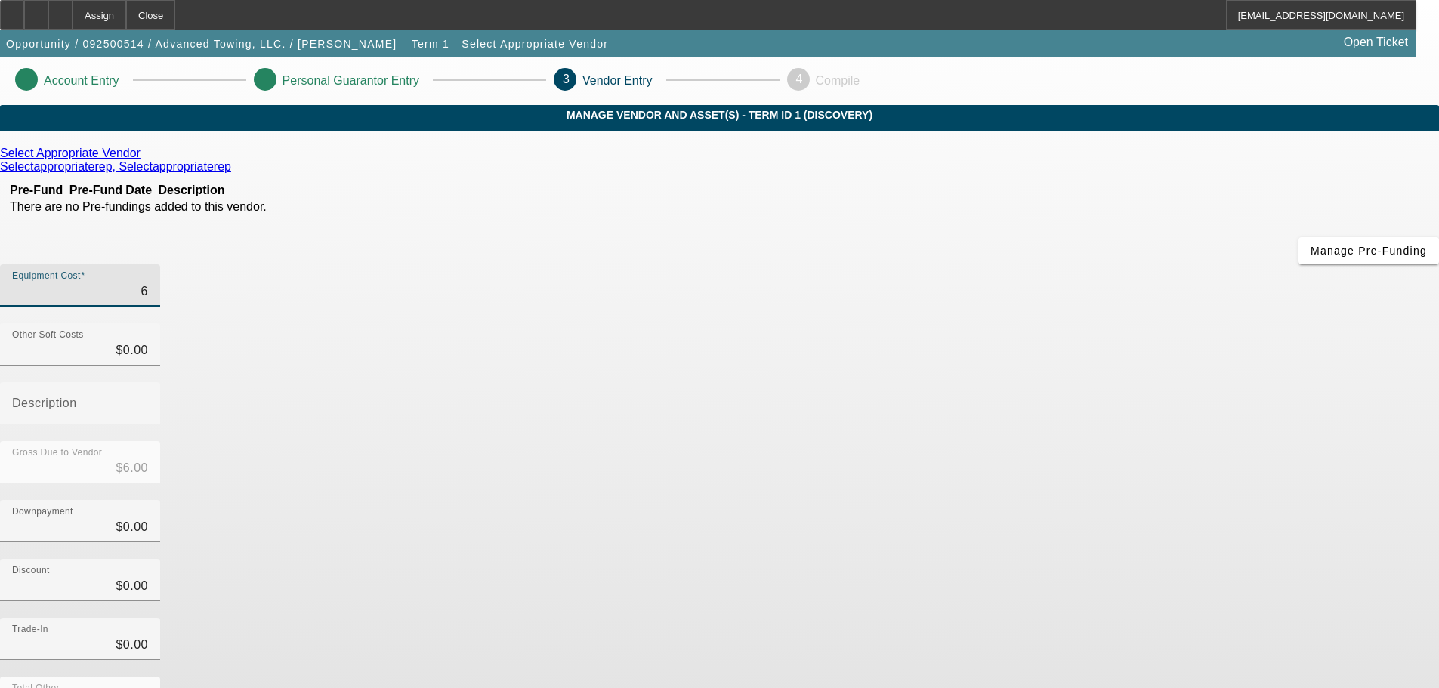
type input "60"
type input "$60.00"
type input "600"
type input "$600.00"
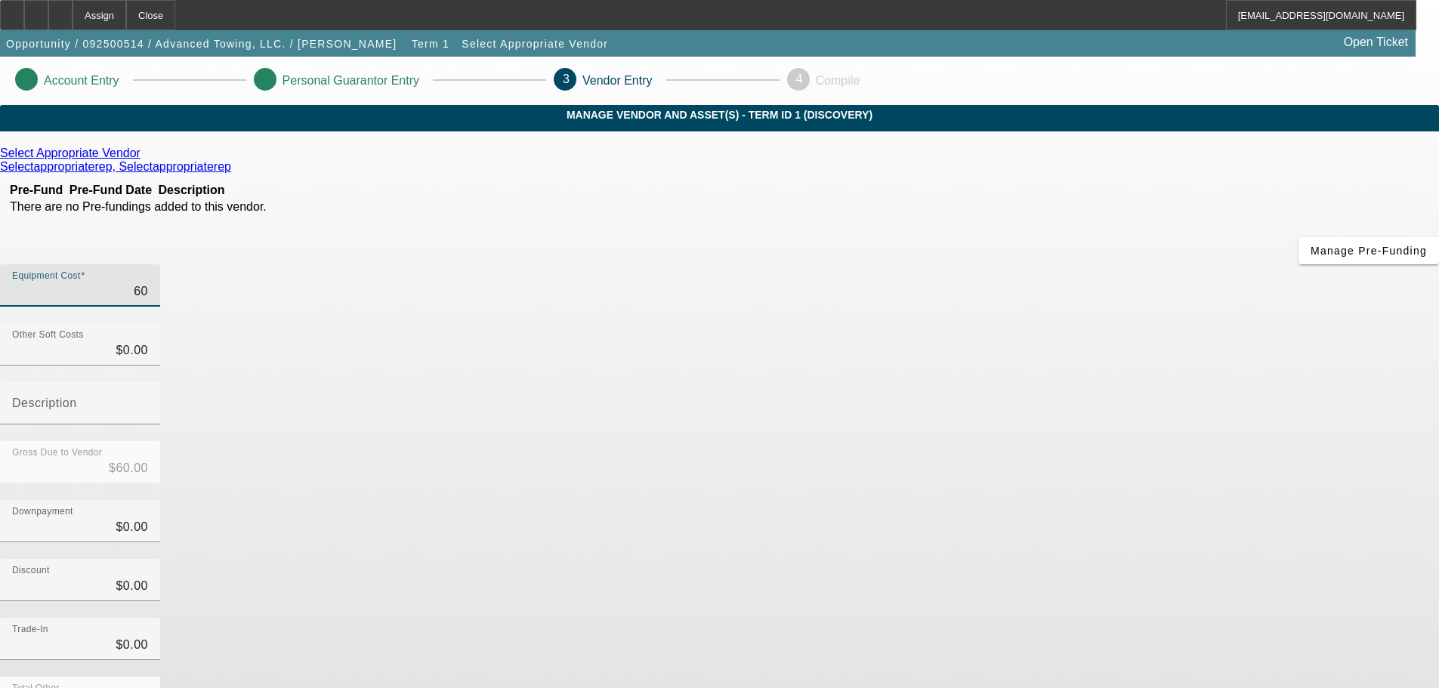
type input "$600.00"
type input "6000"
type input "$6,000.00"
type input "60000"
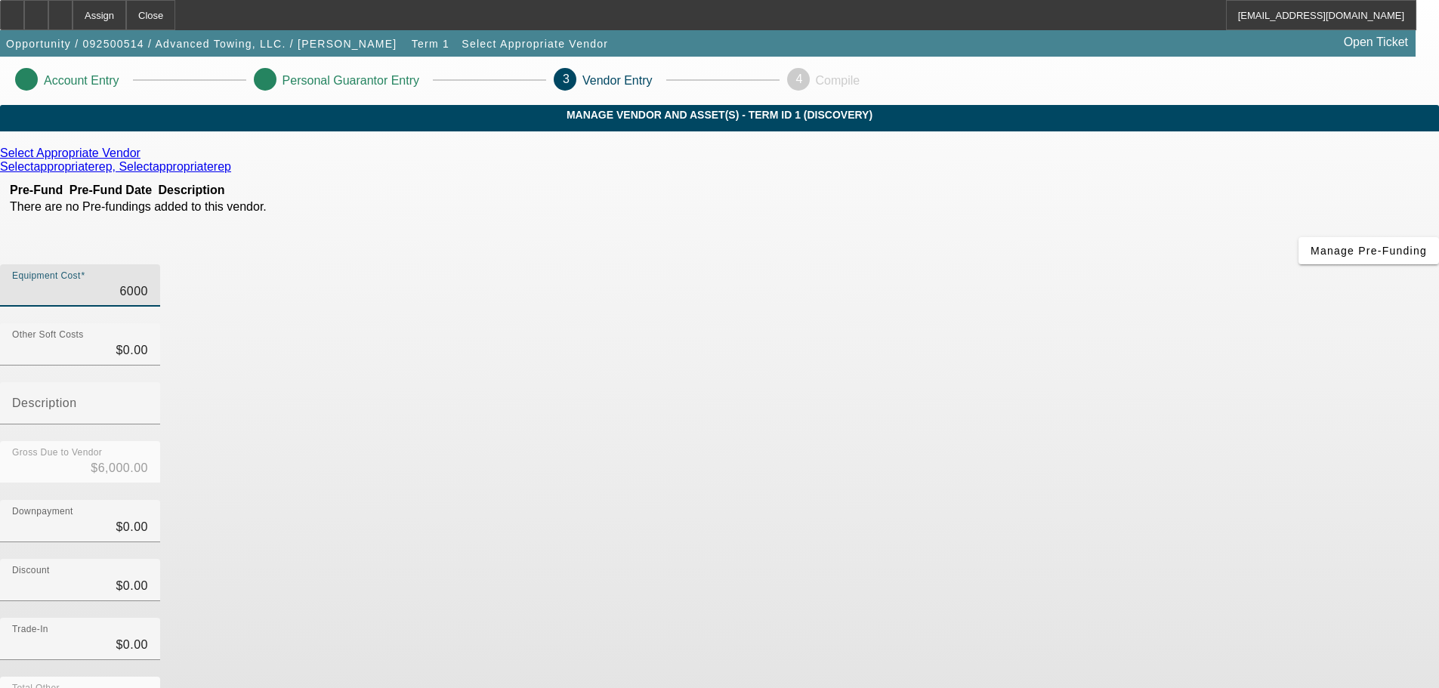
type input "$60,000.00"
click at [662, 578] on div "Select Appropriate Vendor Selectappropriaterep, Selectappropriaterep Pre-Fund P…" at bounding box center [719, 479] width 1439 height 664
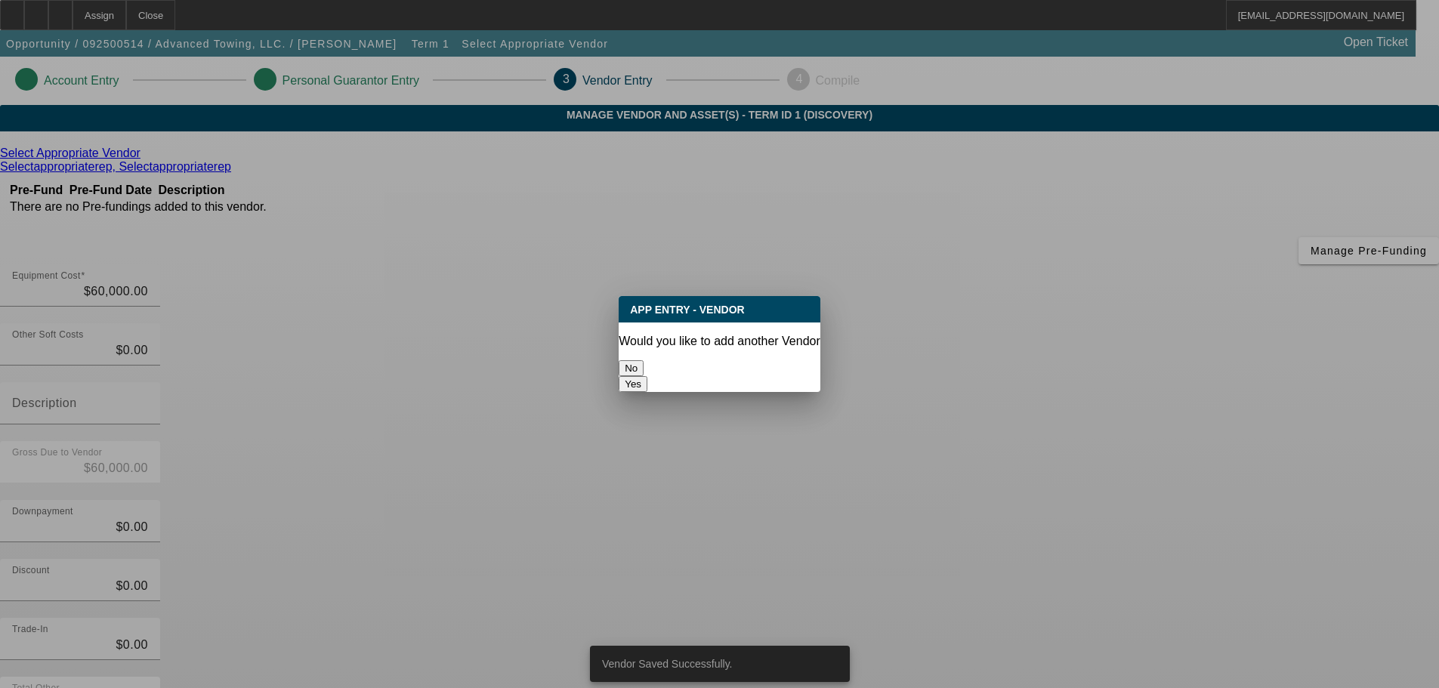
click at [643, 371] on button "No" at bounding box center [630, 368] width 25 height 16
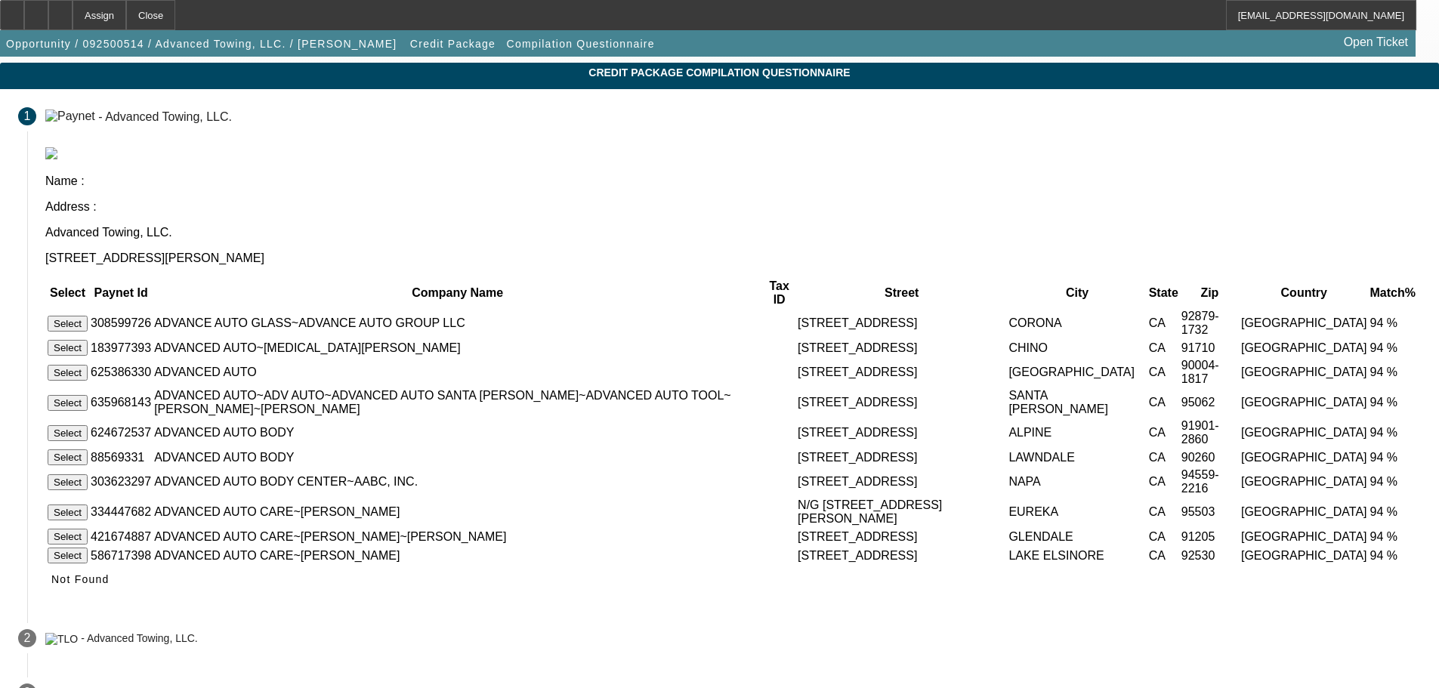
scroll to position [79, 0]
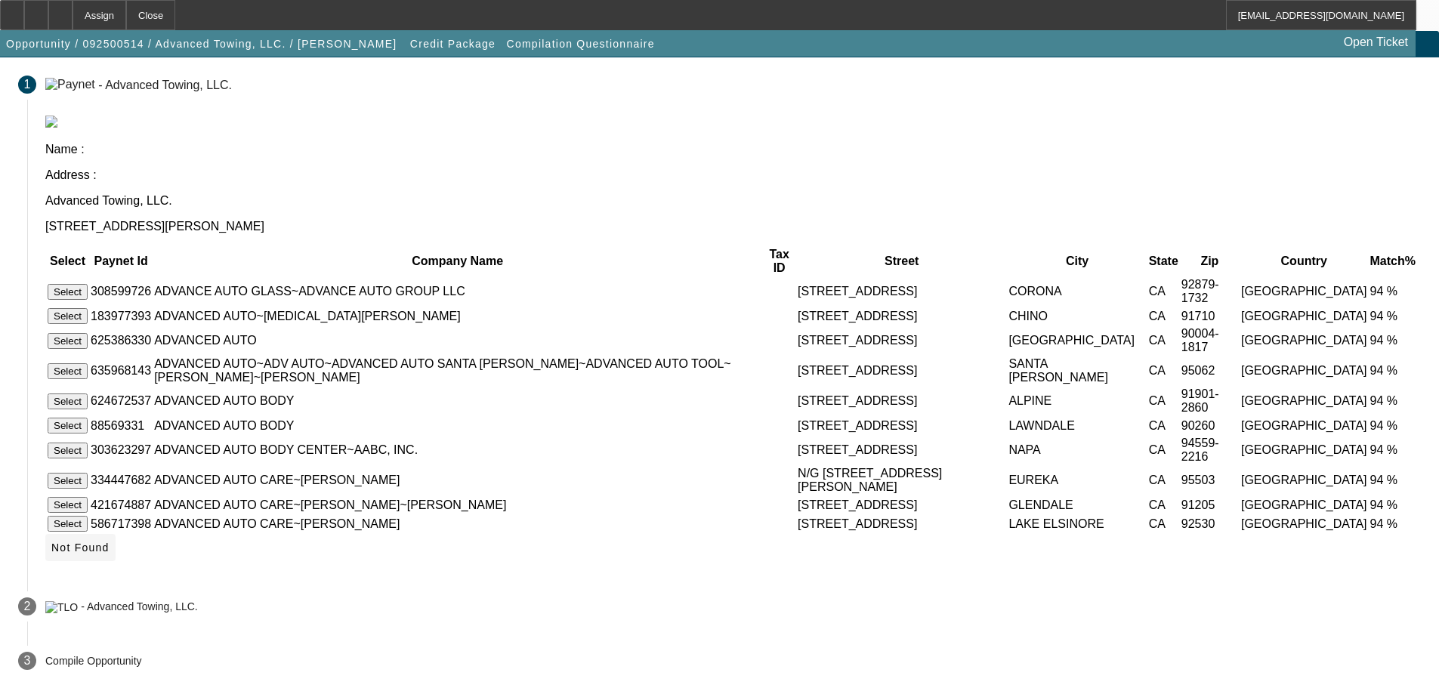
click at [51, 541] on icon at bounding box center [51, 547] width 0 height 12
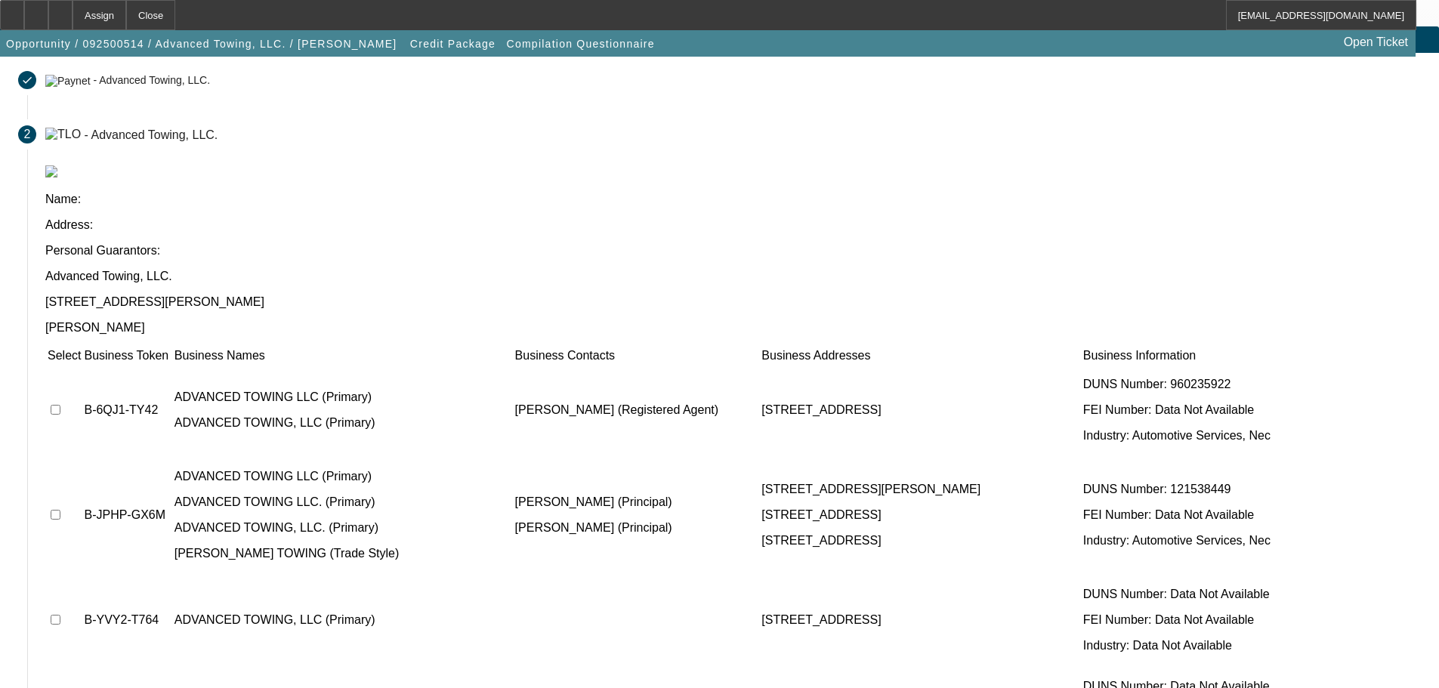
click at [82, 457] on td at bounding box center [64, 515] width 35 height 116
click at [60, 510] on input "checkbox" at bounding box center [56, 515] width 10 height 10
checkbox input "true"
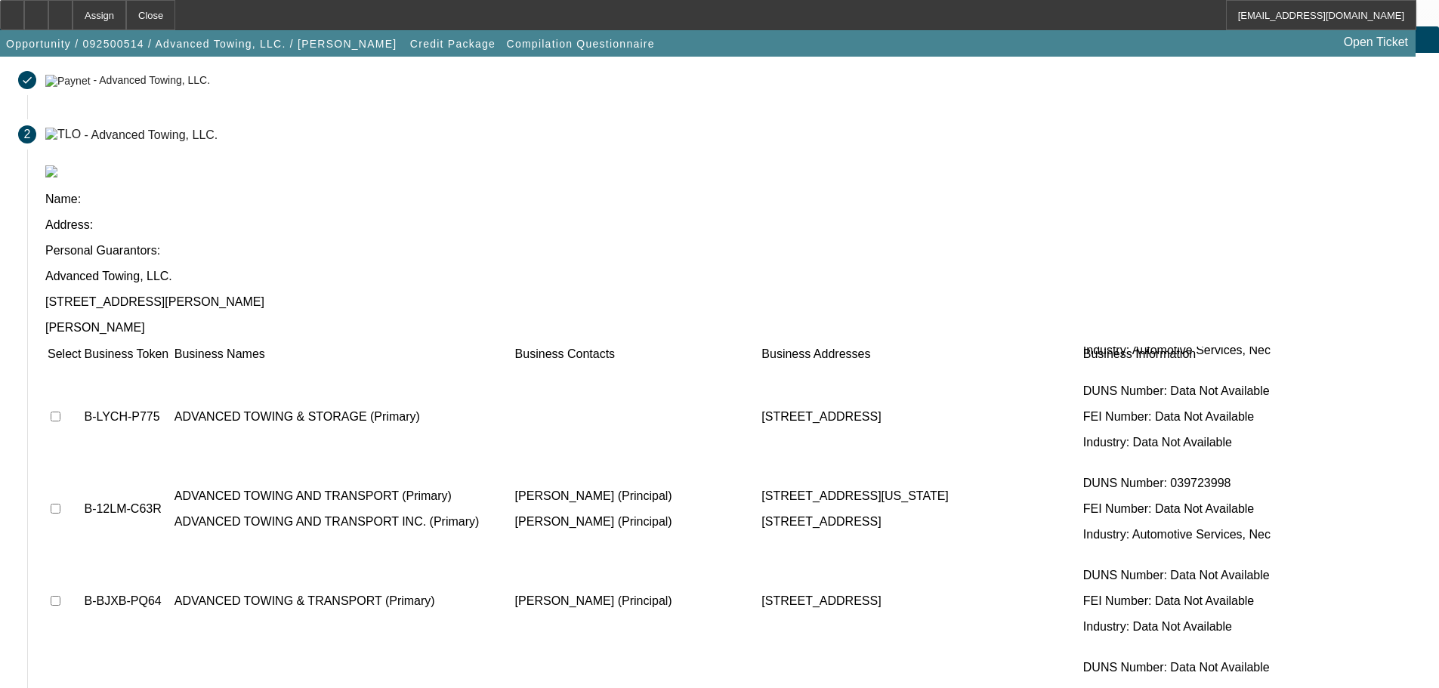
scroll to position [7098, 0]
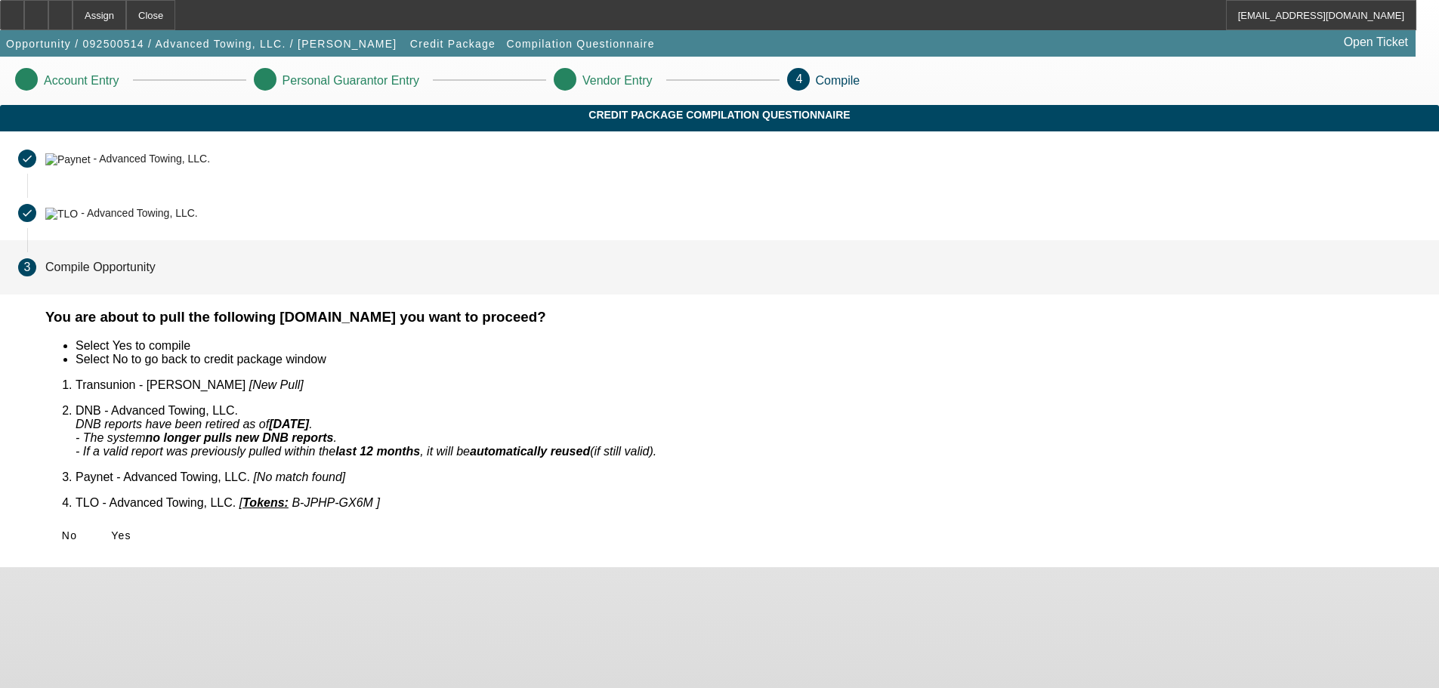
scroll to position [0, 0]
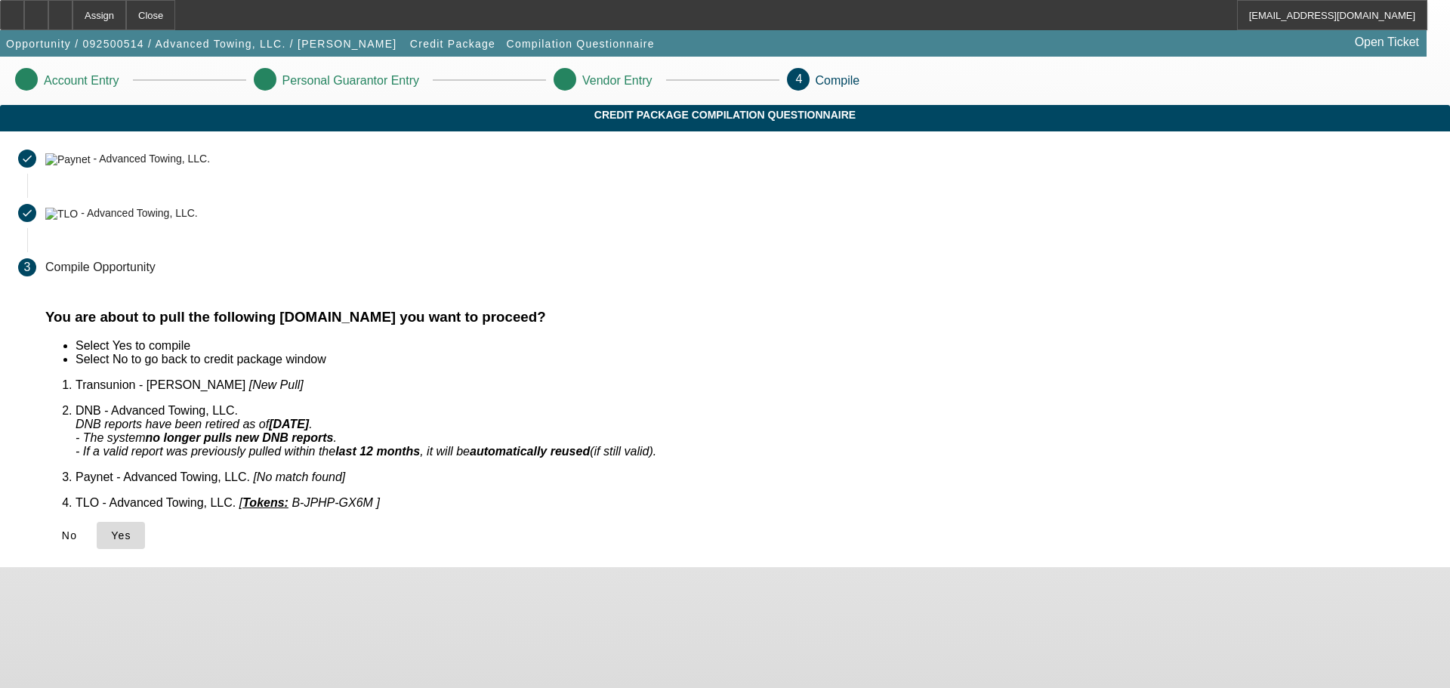
click at [111, 529] on icon at bounding box center [111, 535] width 0 height 12
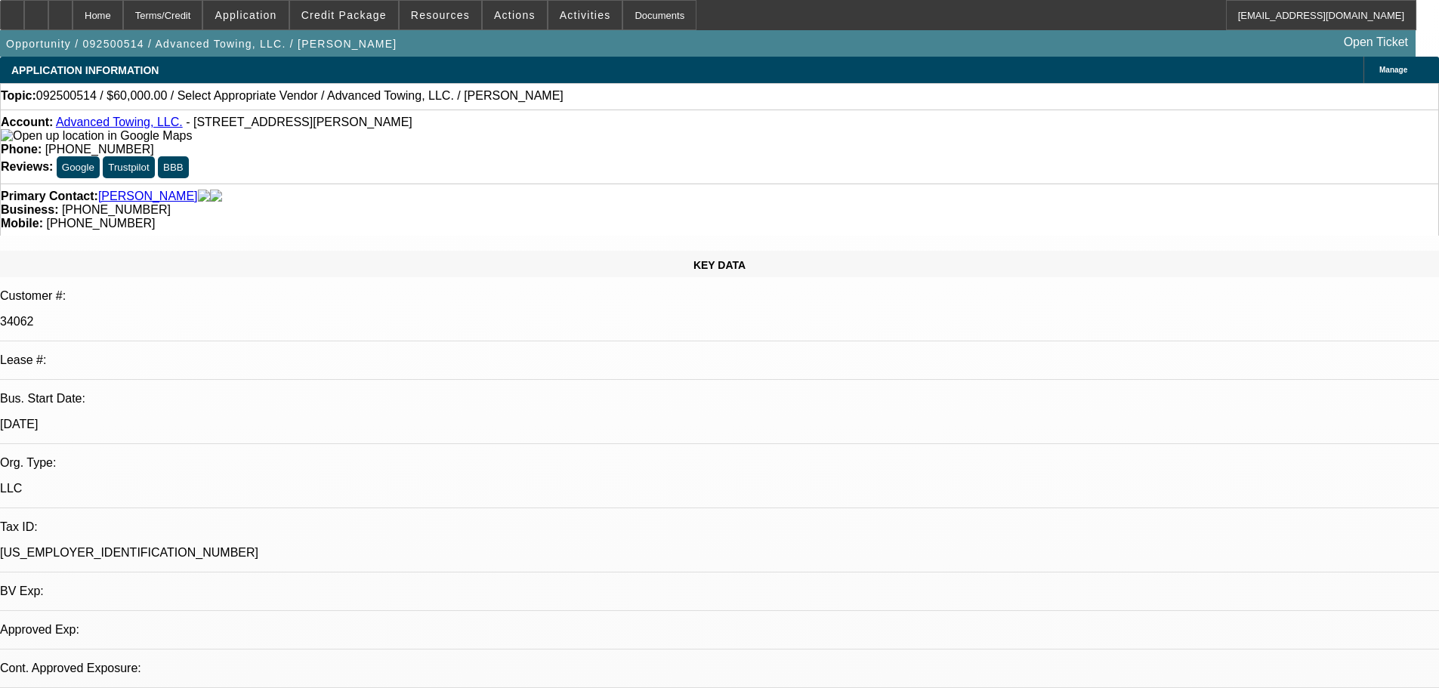
select select "0"
select select "2"
select select "0.1"
select select "4"
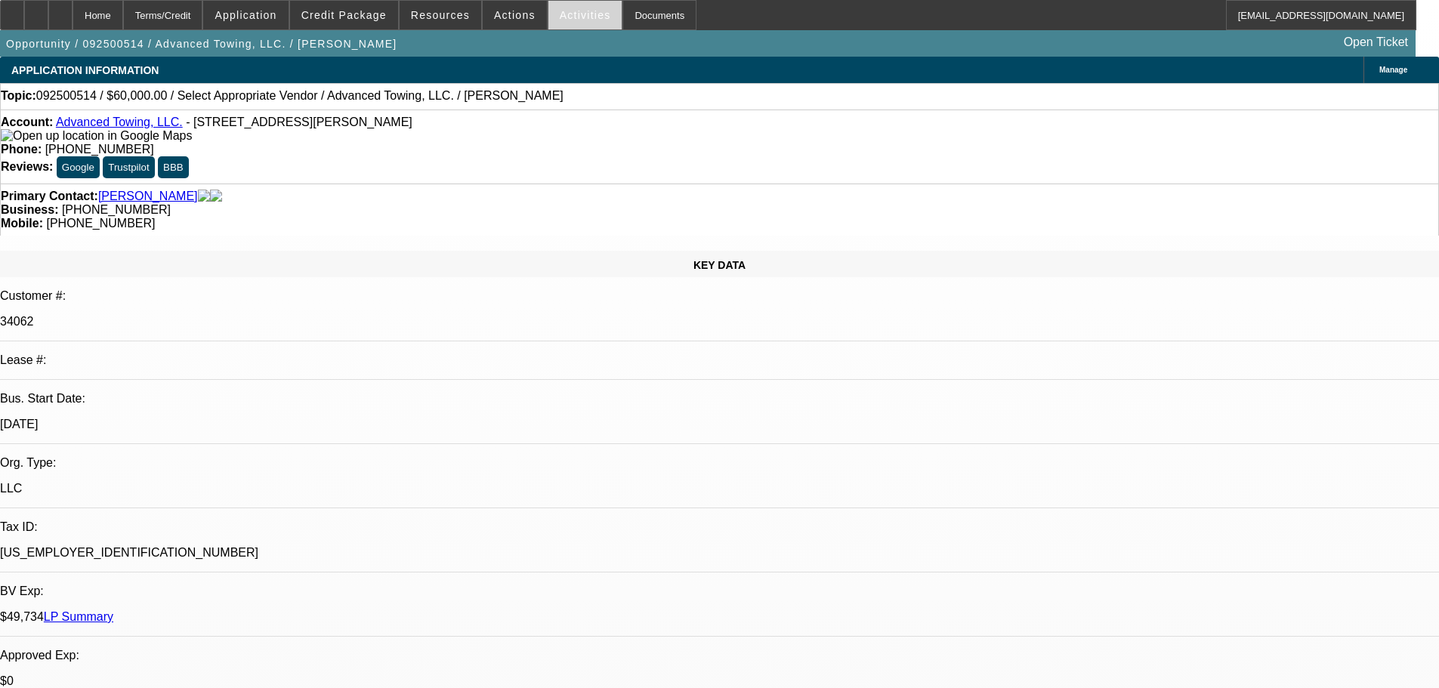
click at [560, 13] on span "Activities" at bounding box center [585, 15] width 51 height 12
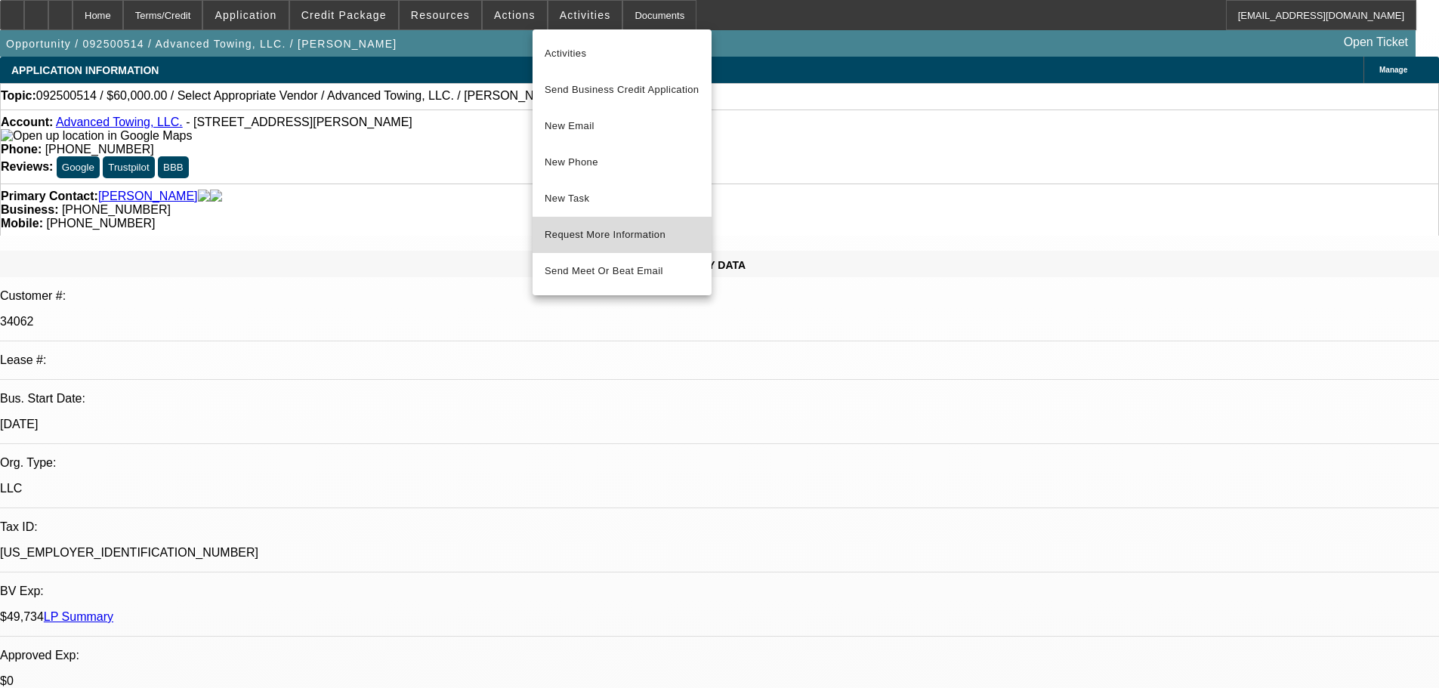
click at [584, 227] on span "Request More Information" at bounding box center [621, 235] width 155 height 18
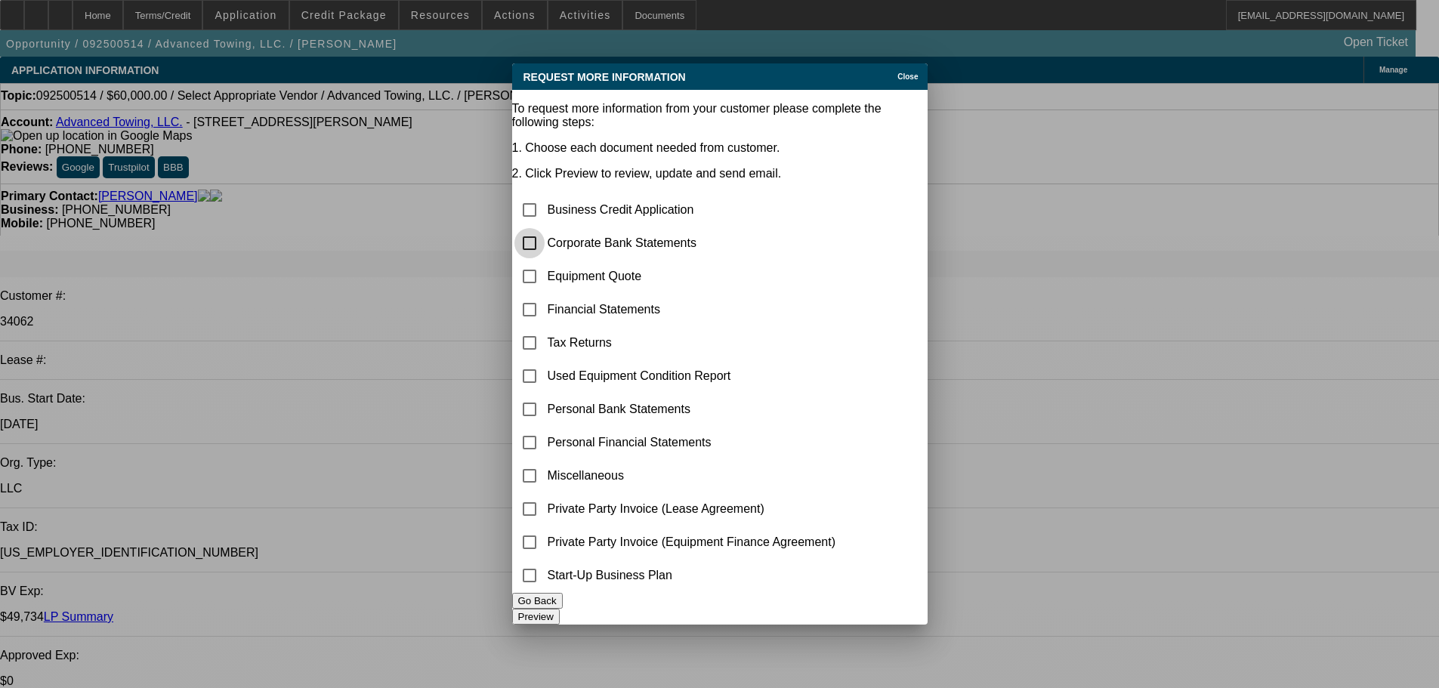
click at [544, 228] on input "checkbox" at bounding box center [529, 243] width 30 height 30
checkbox input "true"
click at [560, 609] on button "Preview" at bounding box center [536, 617] width 48 height 16
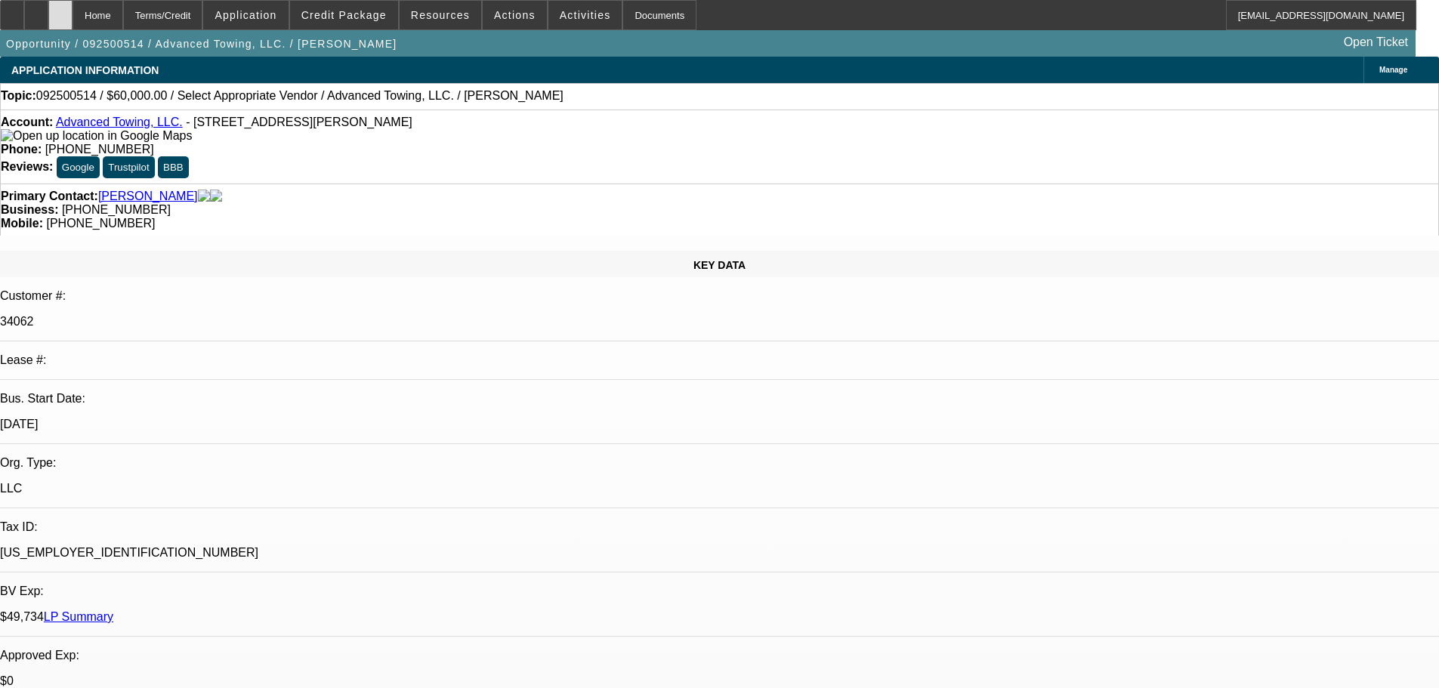
click at [60, 10] on icon at bounding box center [60, 10] width 0 height 0
select select "0"
select select "2"
select select "0.1"
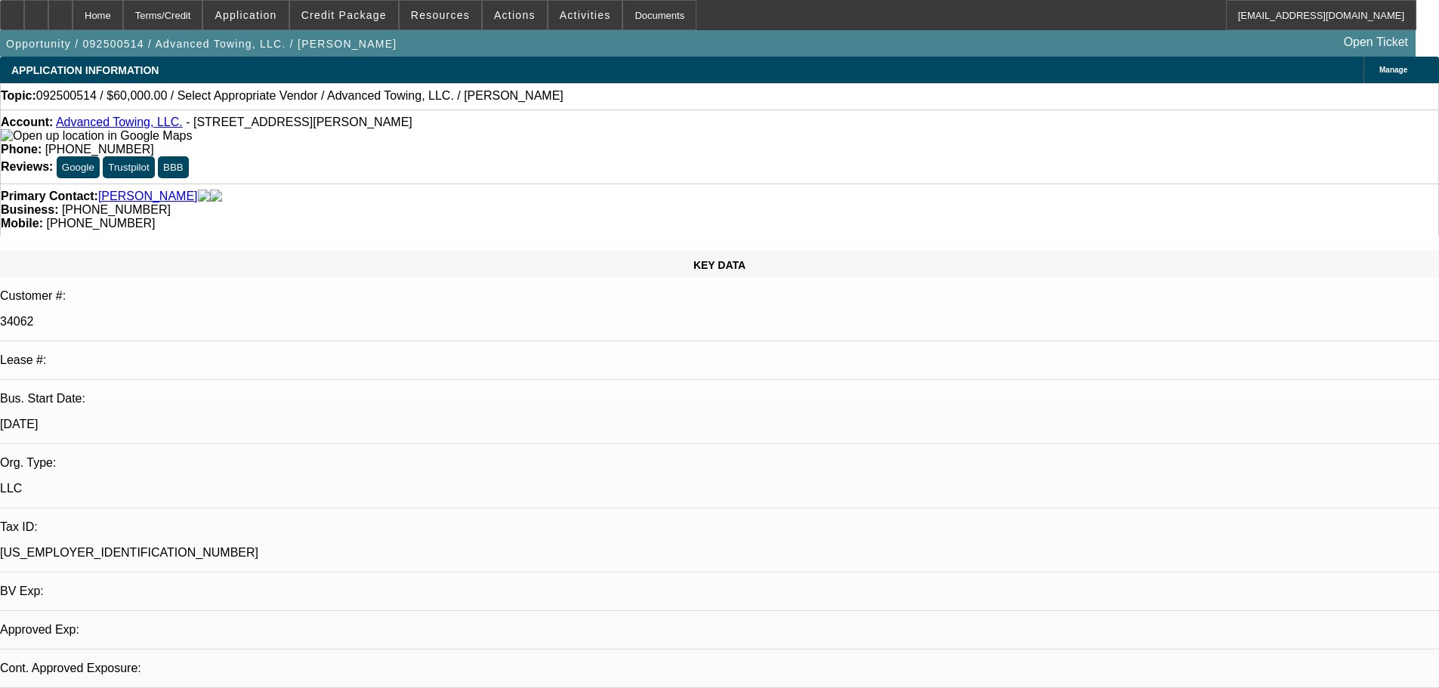
select select "4"
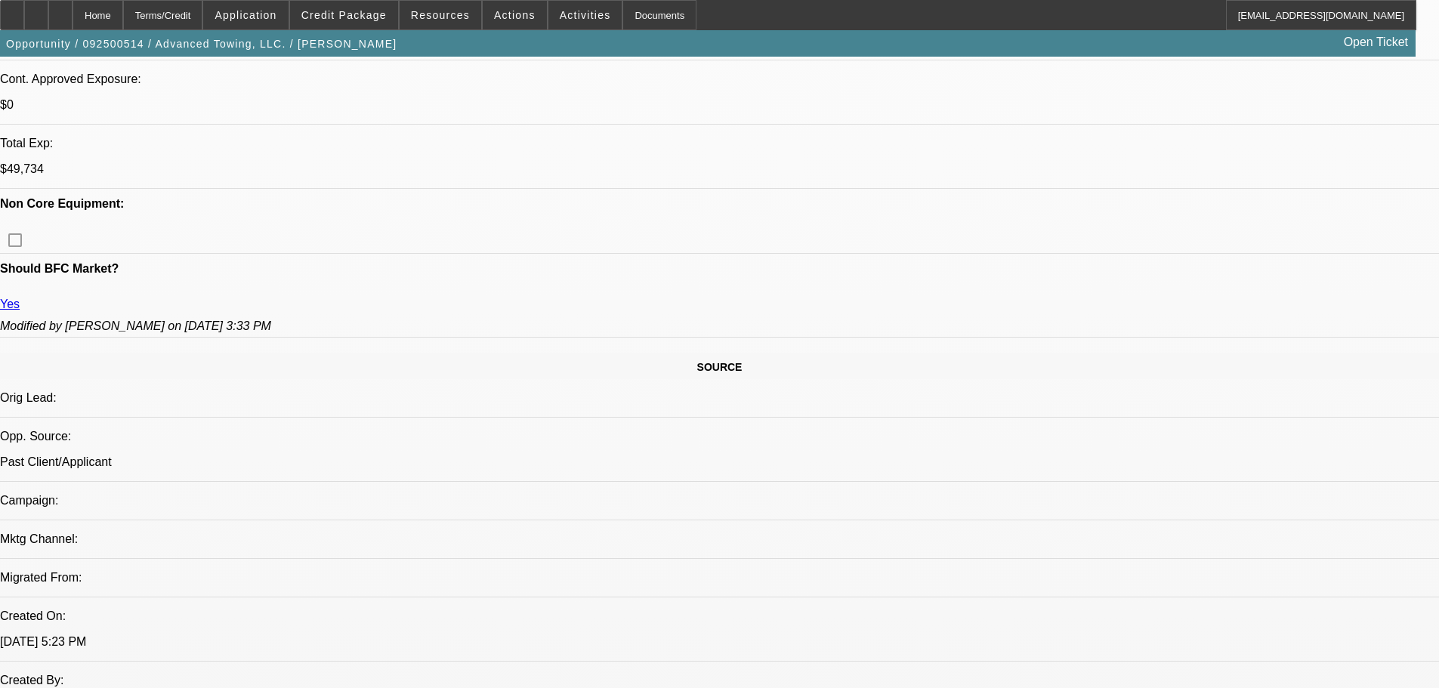
scroll to position [604, 0]
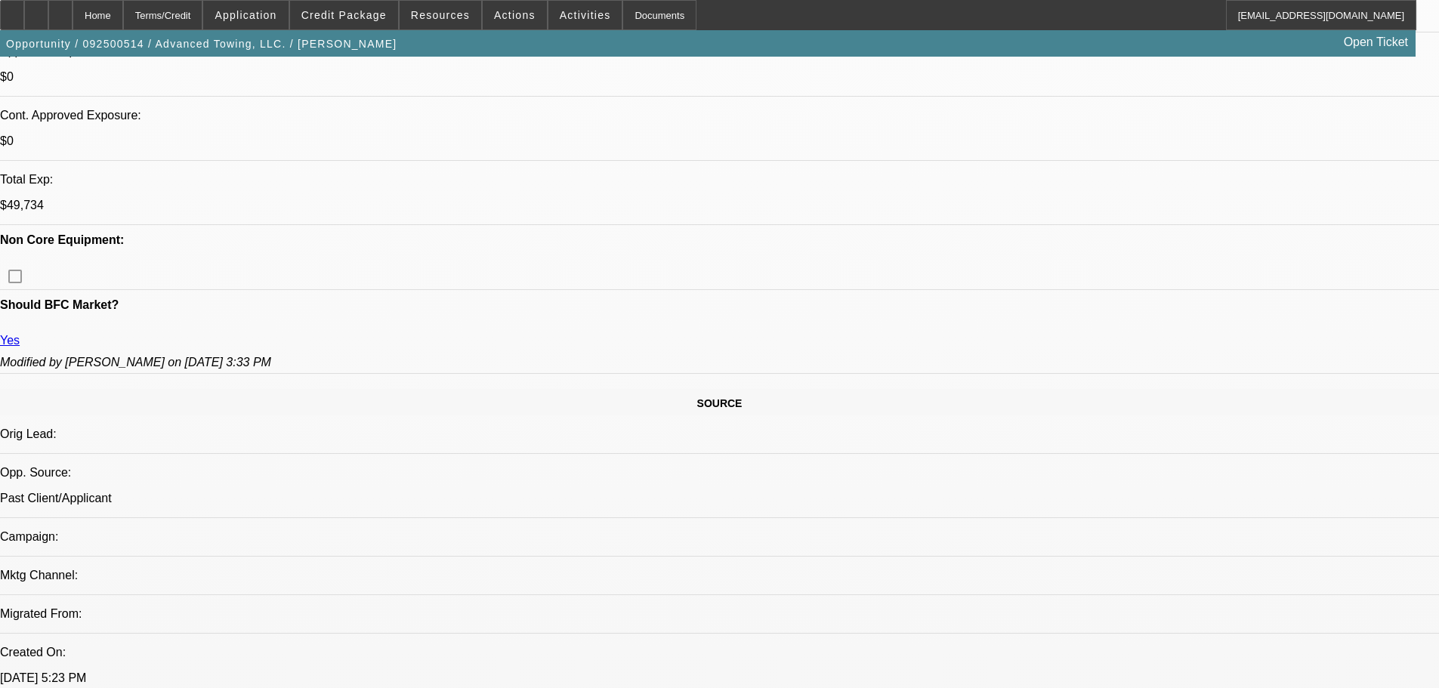
click at [557, 32] on div "Opportunity / 092500514 / Advanced Towing, LLC. / [PERSON_NAME] Open Ticket" at bounding box center [707, 43] width 1415 height 26
click at [562, 20] on span "Activities" at bounding box center [585, 15] width 51 height 12
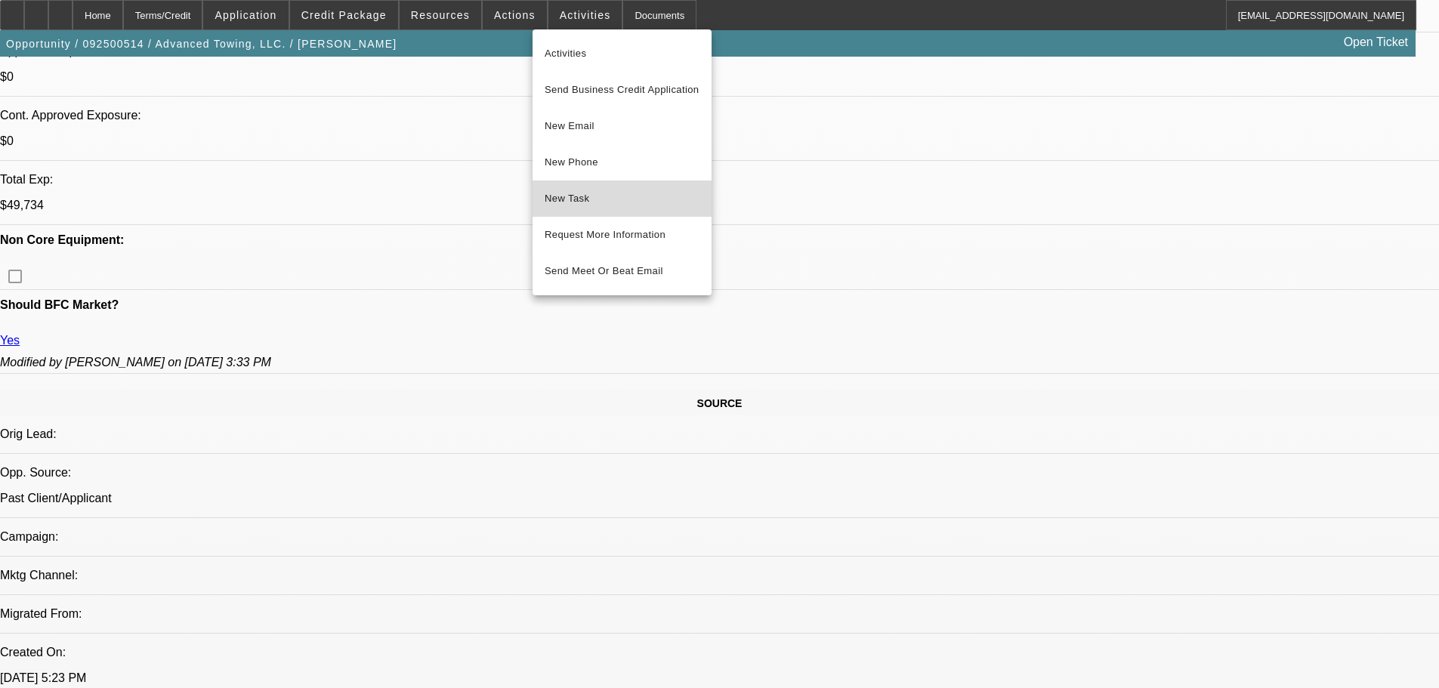
click at [602, 203] on span "New Task" at bounding box center [621, 199] width 155 height 18
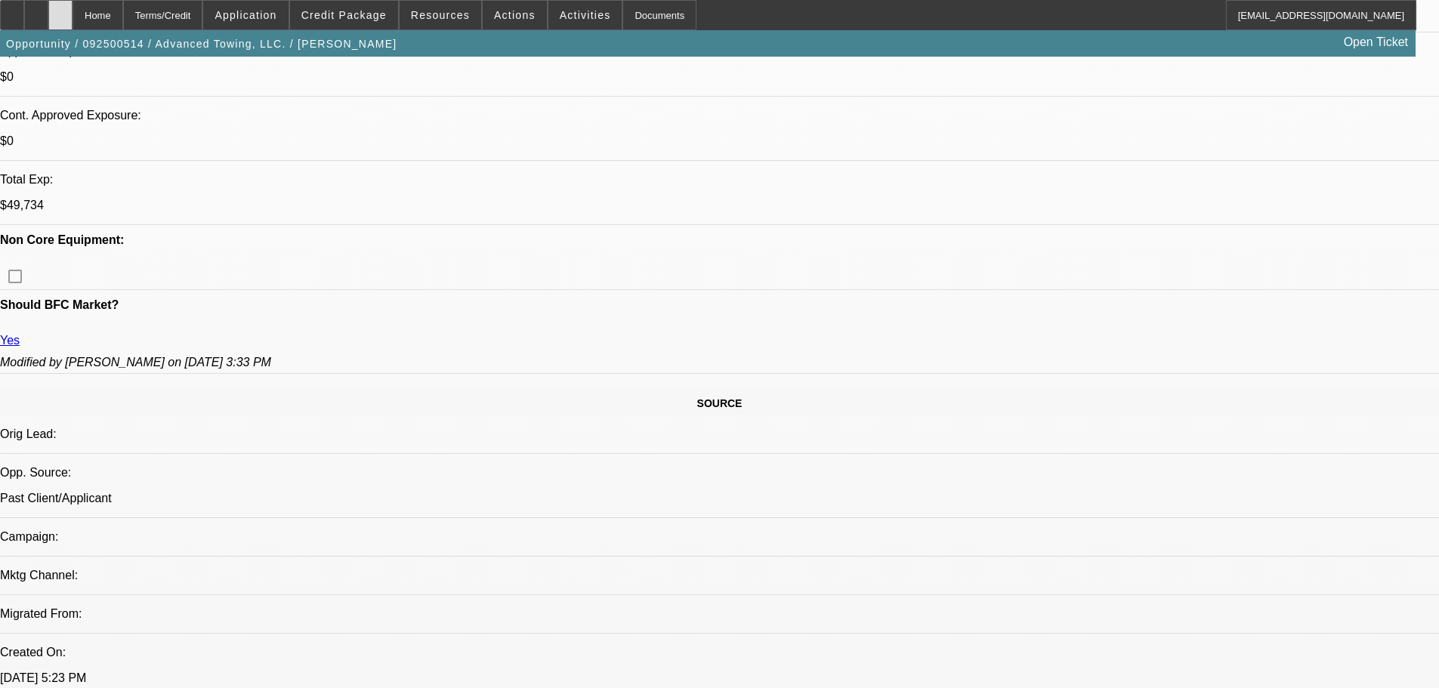
click at [72, 23] on div at bounding box center [60, 15] width 24 height 30
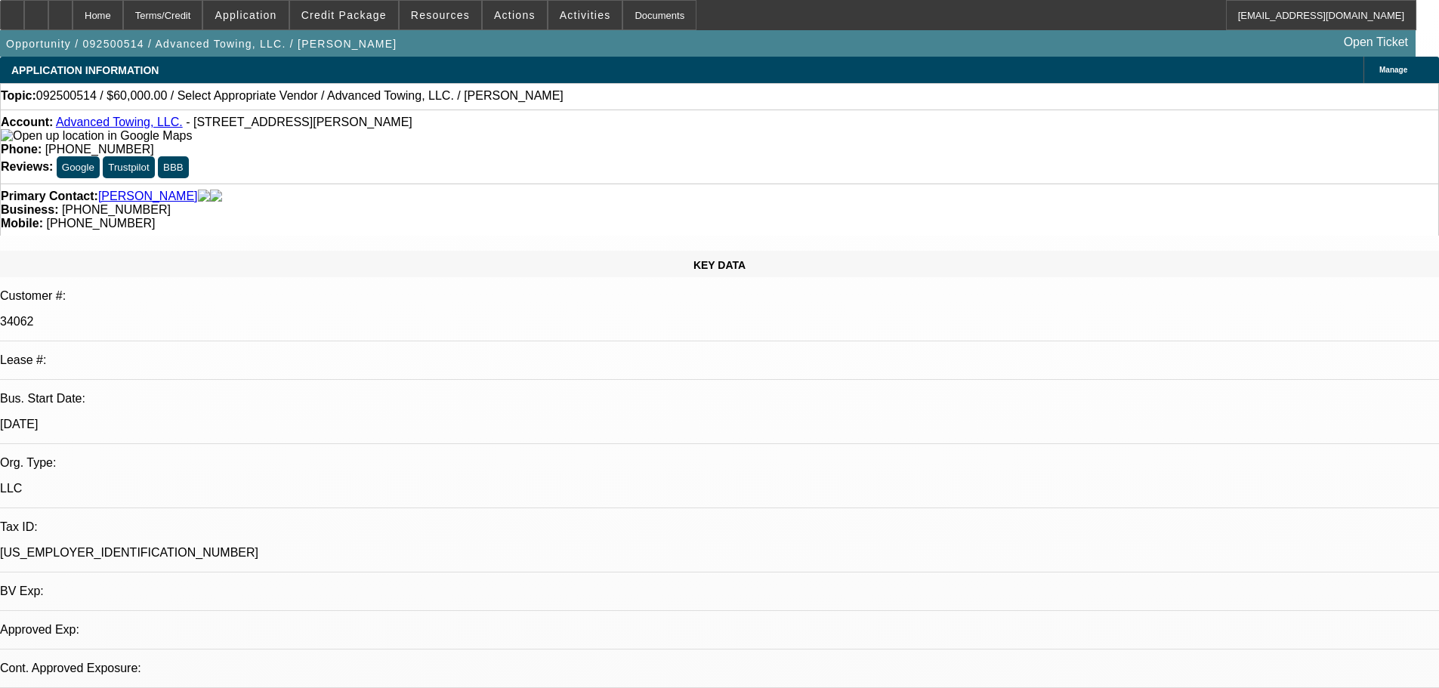
select select "0"
select select "2"
select select "0.1"
select select "4"
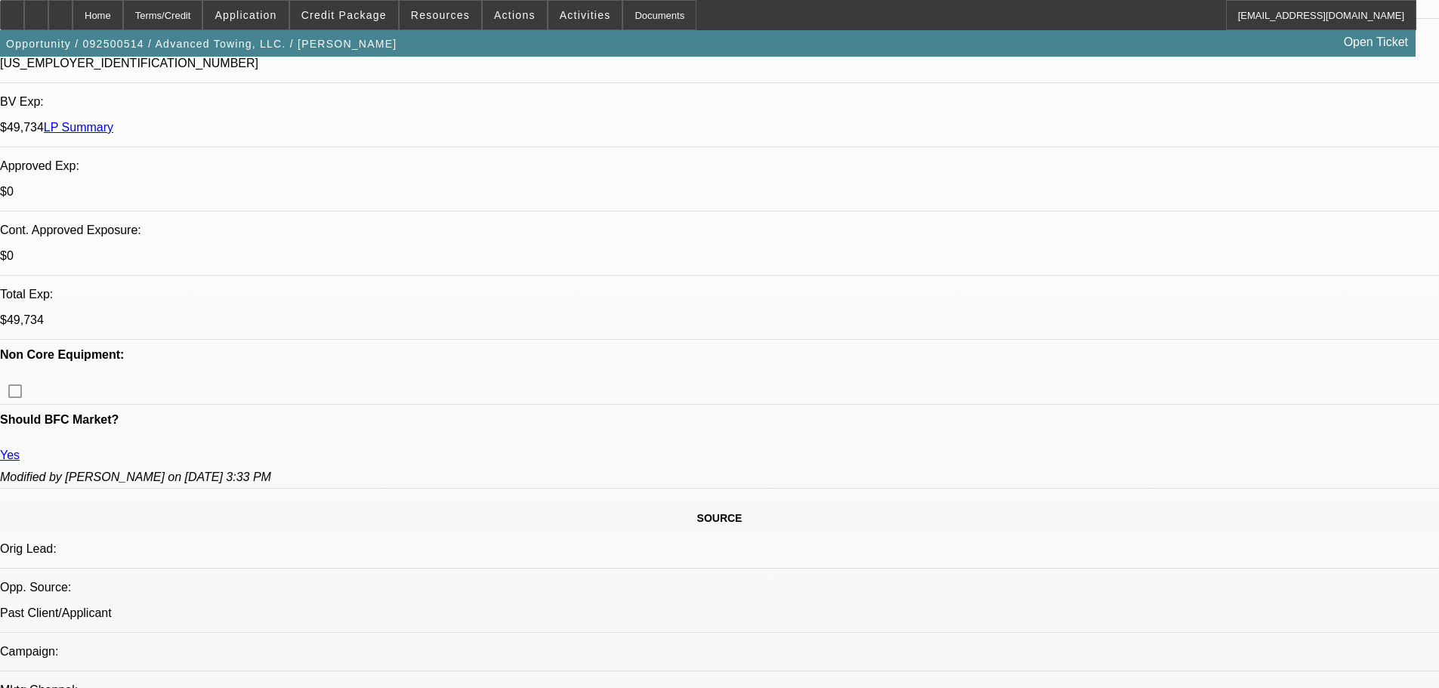
scroll to position [453, 0]
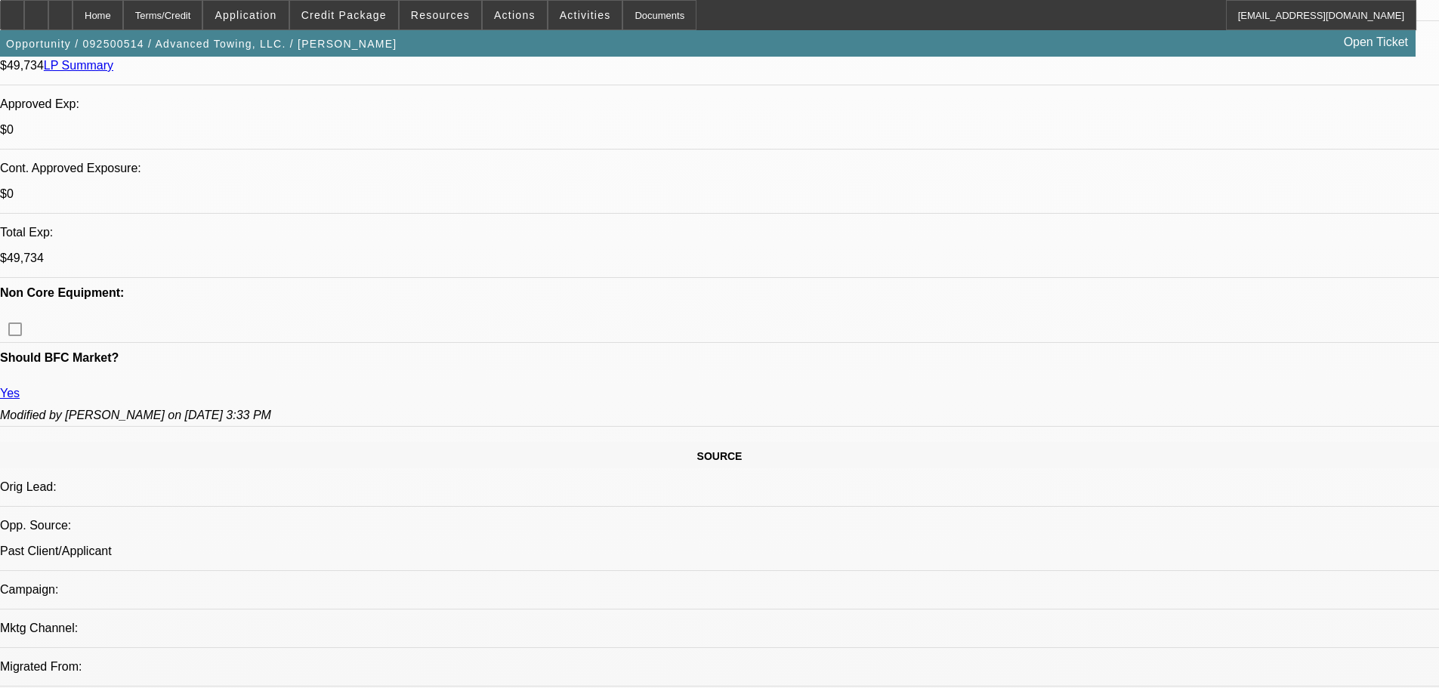
scroll to position [604, 0]
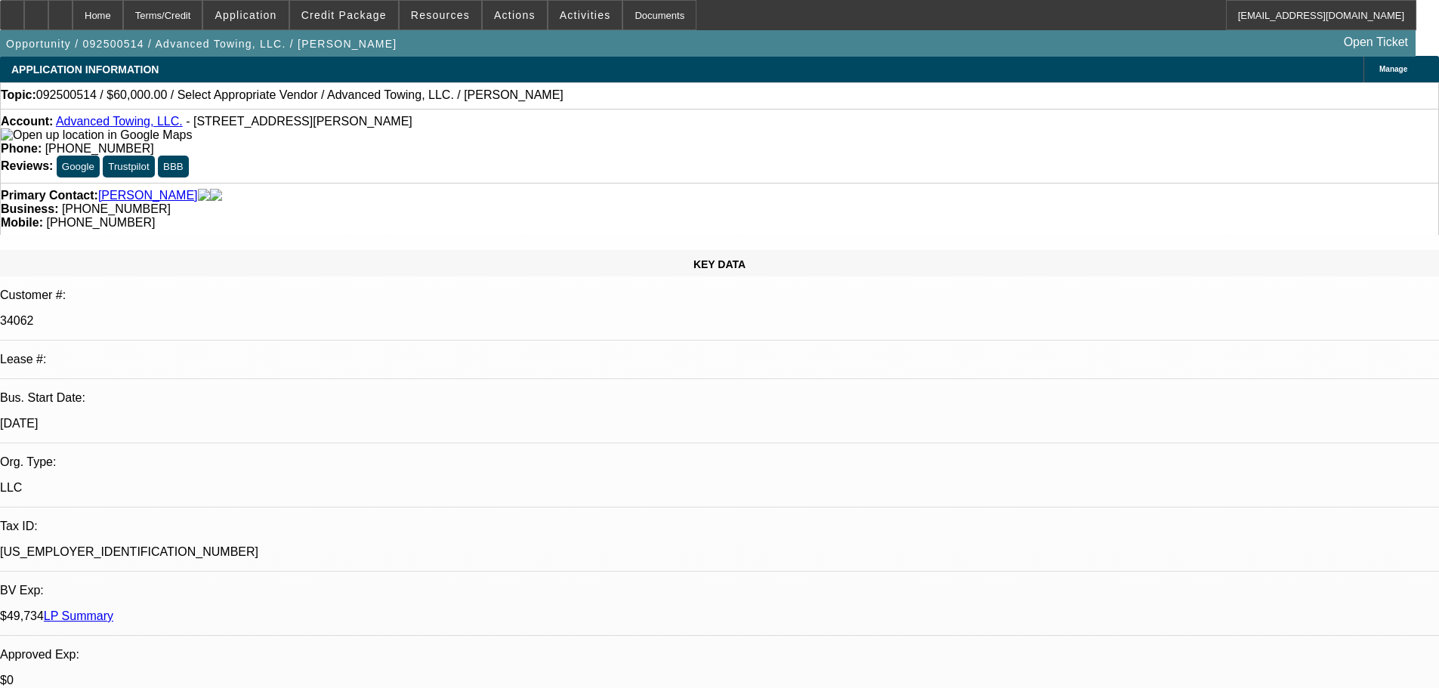
scroll to position [0, 0]
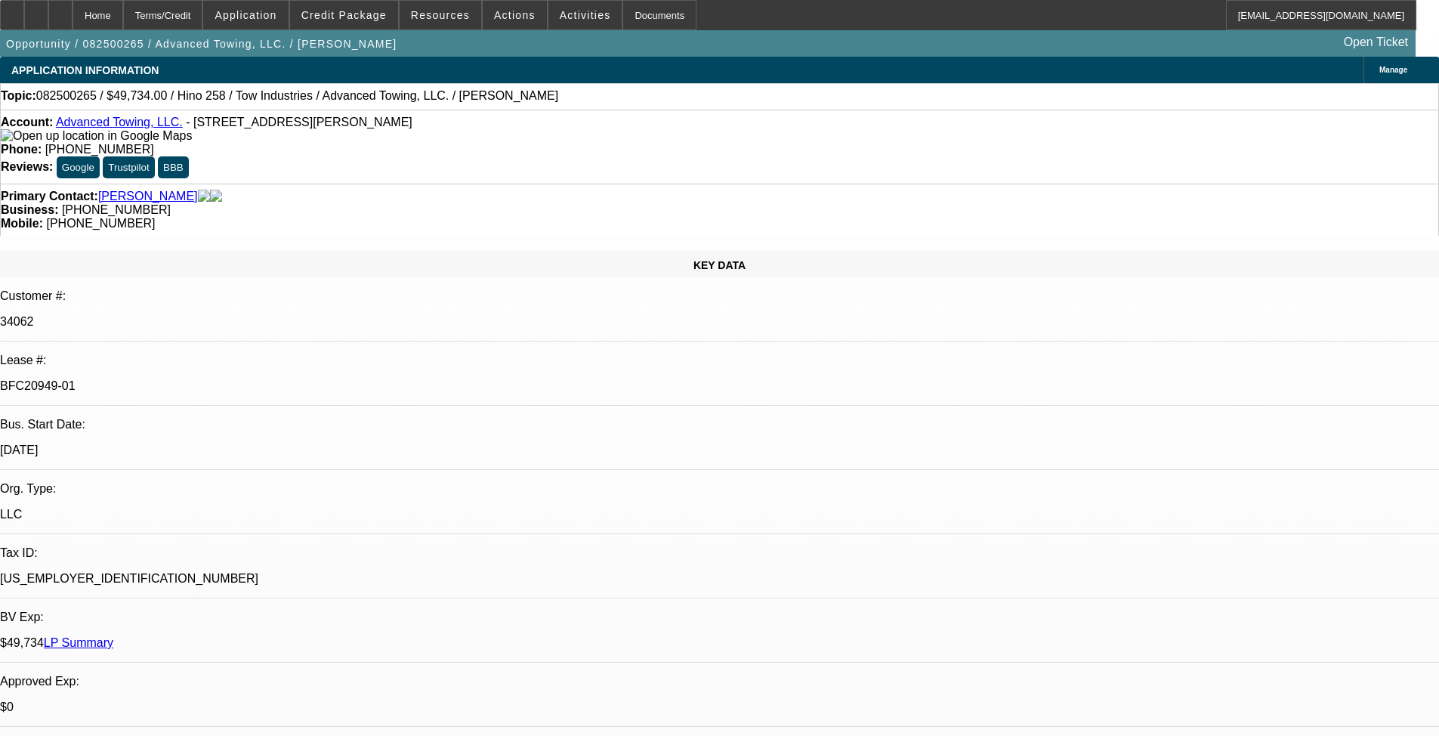
select select "0.1"
select select "2"
select select "0.1"
select select "4"
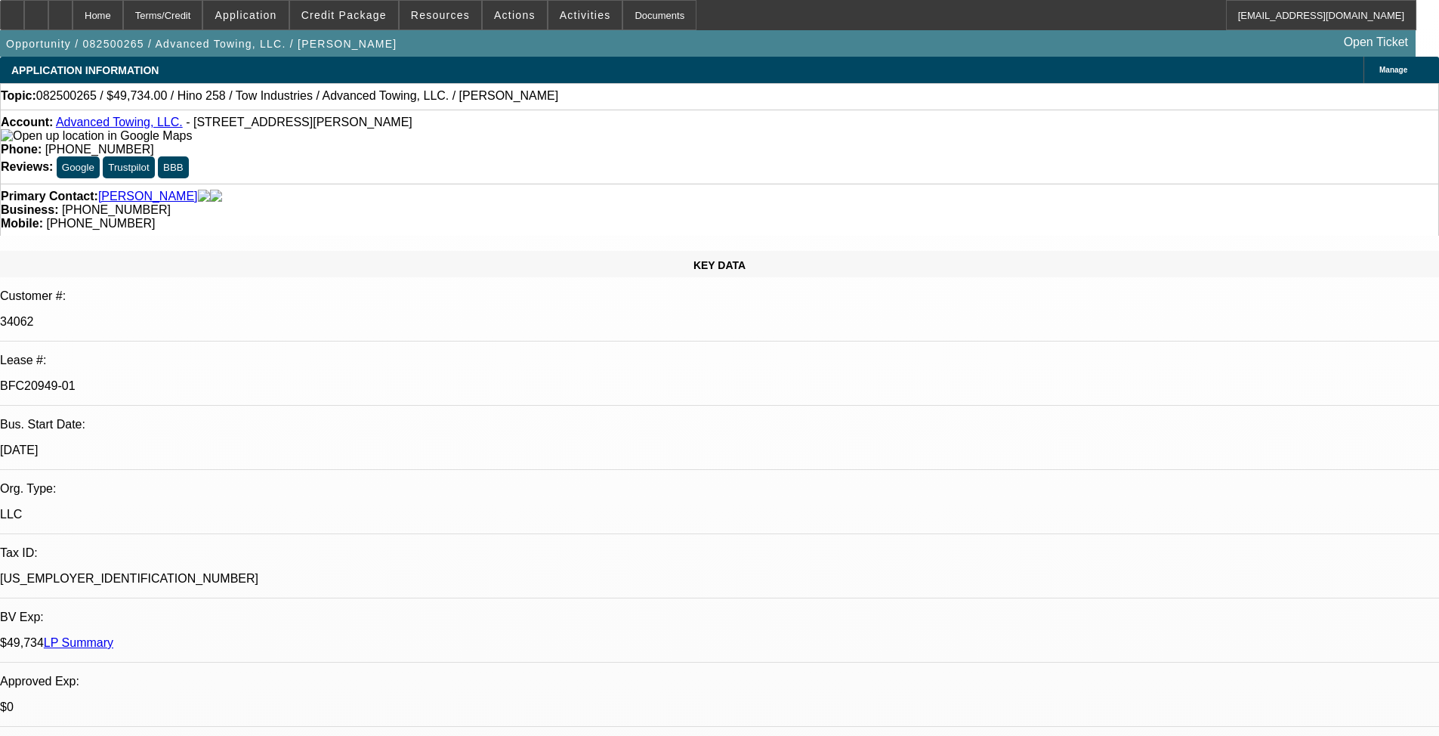
select select "0.1"
select select "2"
select select "0.1"
select select "4"
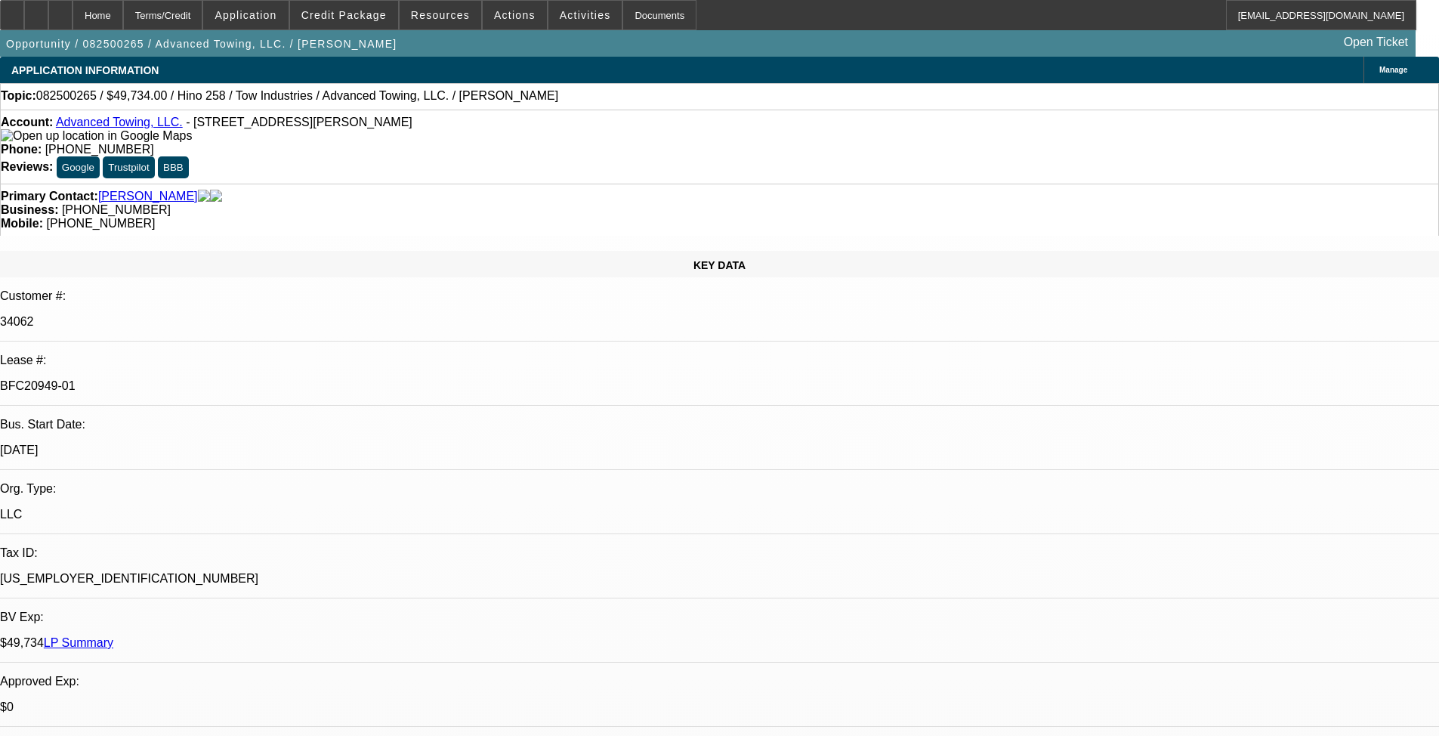
select select "0.1"
select select "2"
select select "0.1"
select select "4"
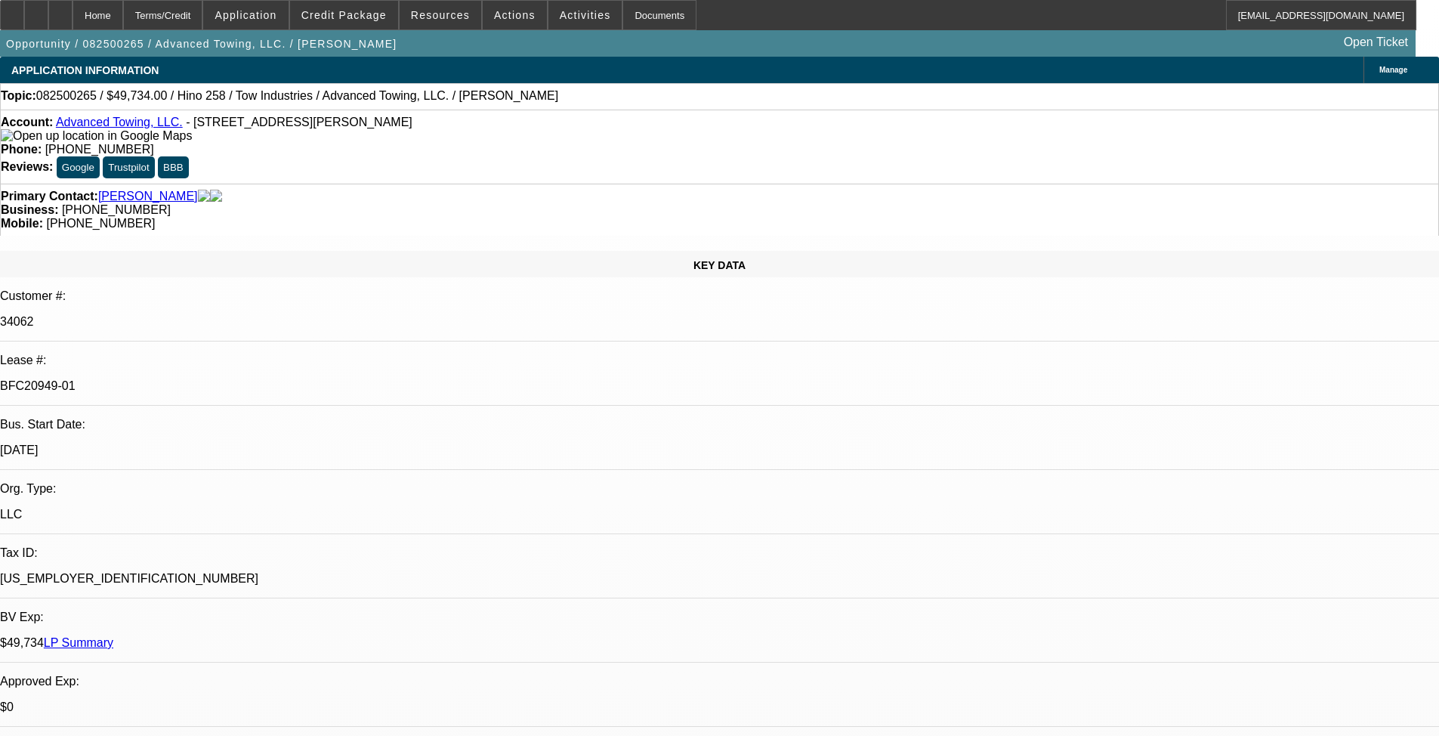
select select "2"
select select "0.1"
select select "4"
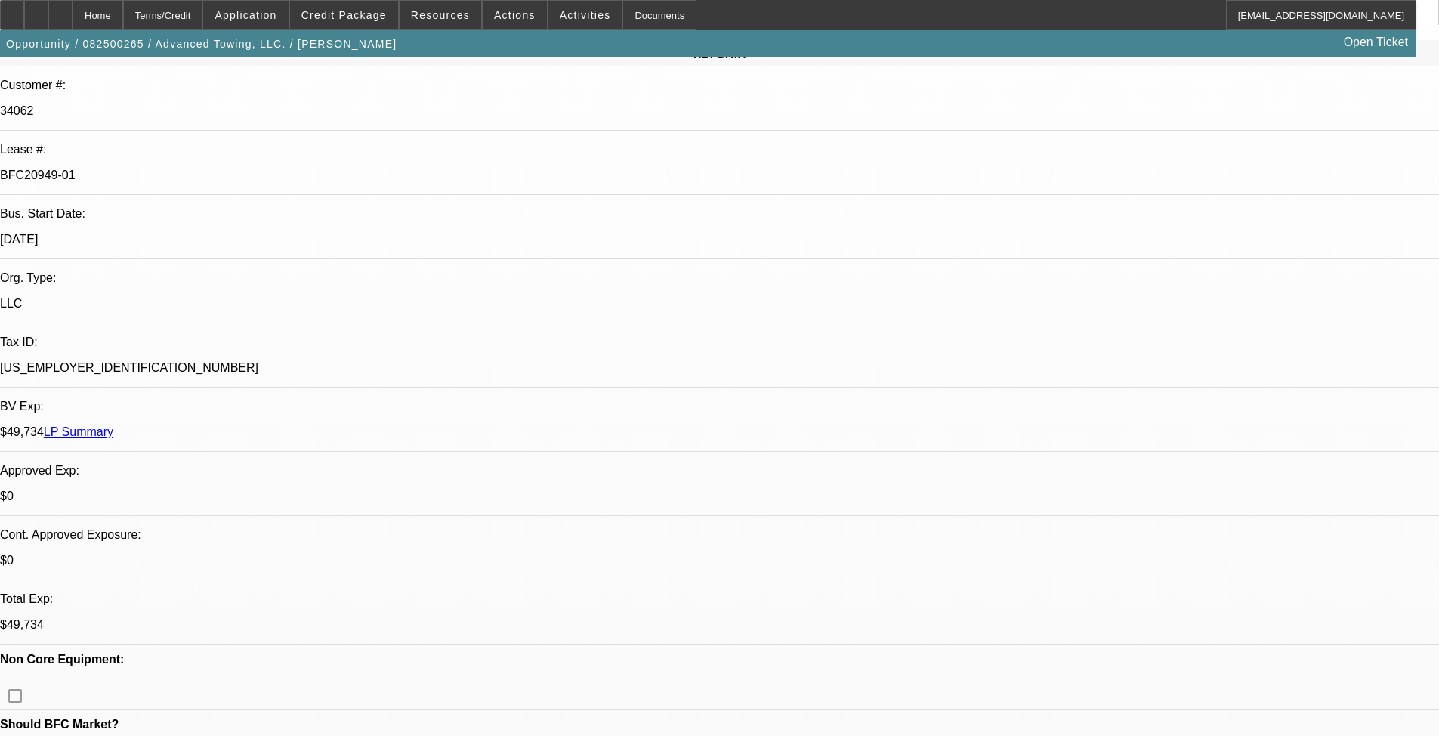
scroll to position [453, 0]
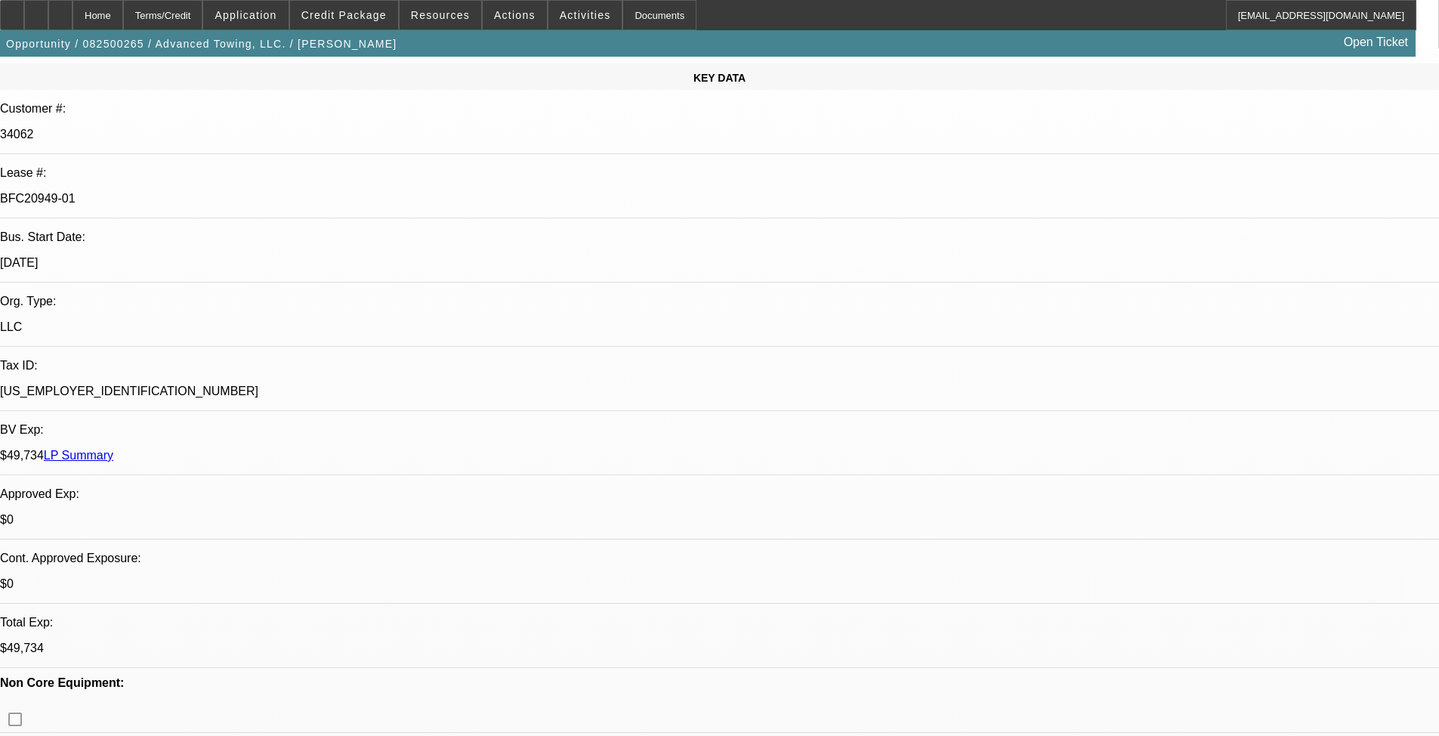
scroll to position [151, 0]
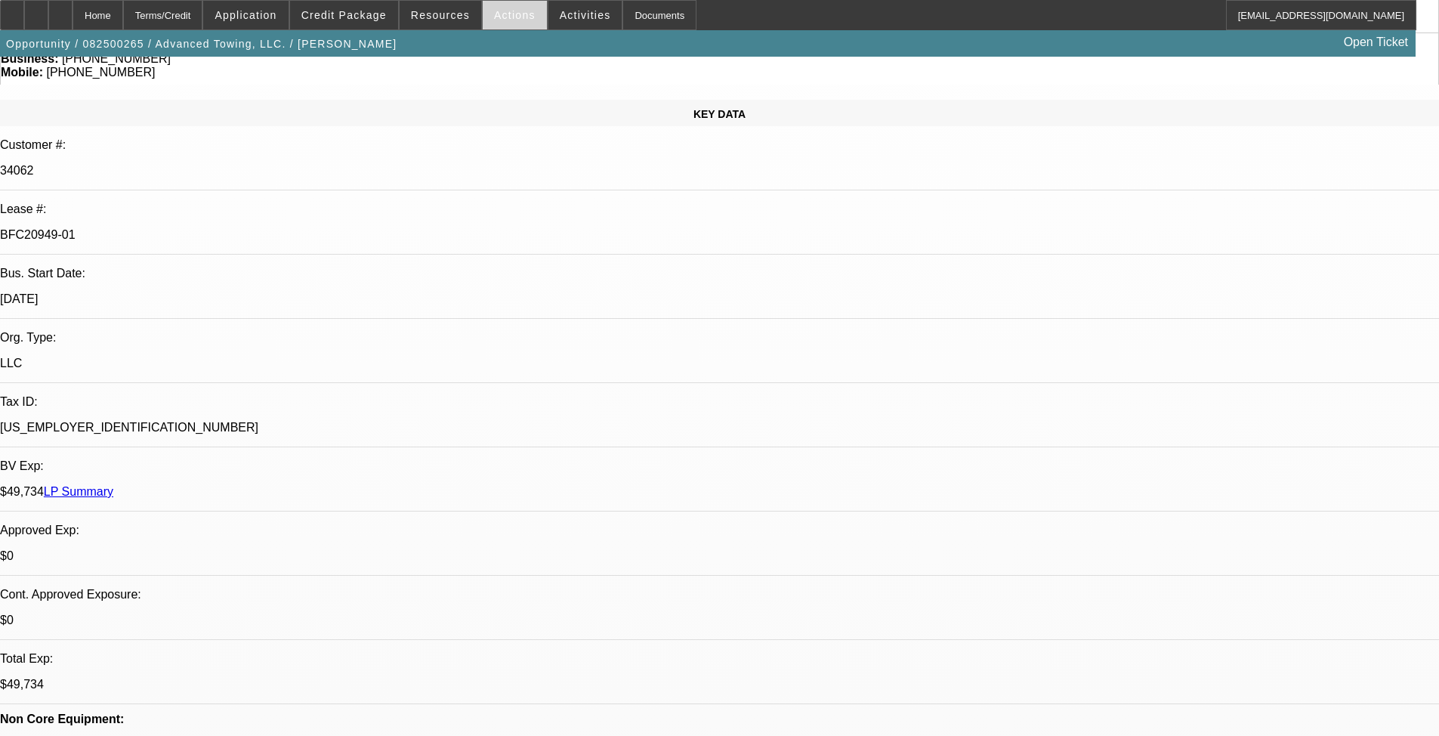
click at [506, 22] on span at bounding box center [515, 15] width 64 height 36
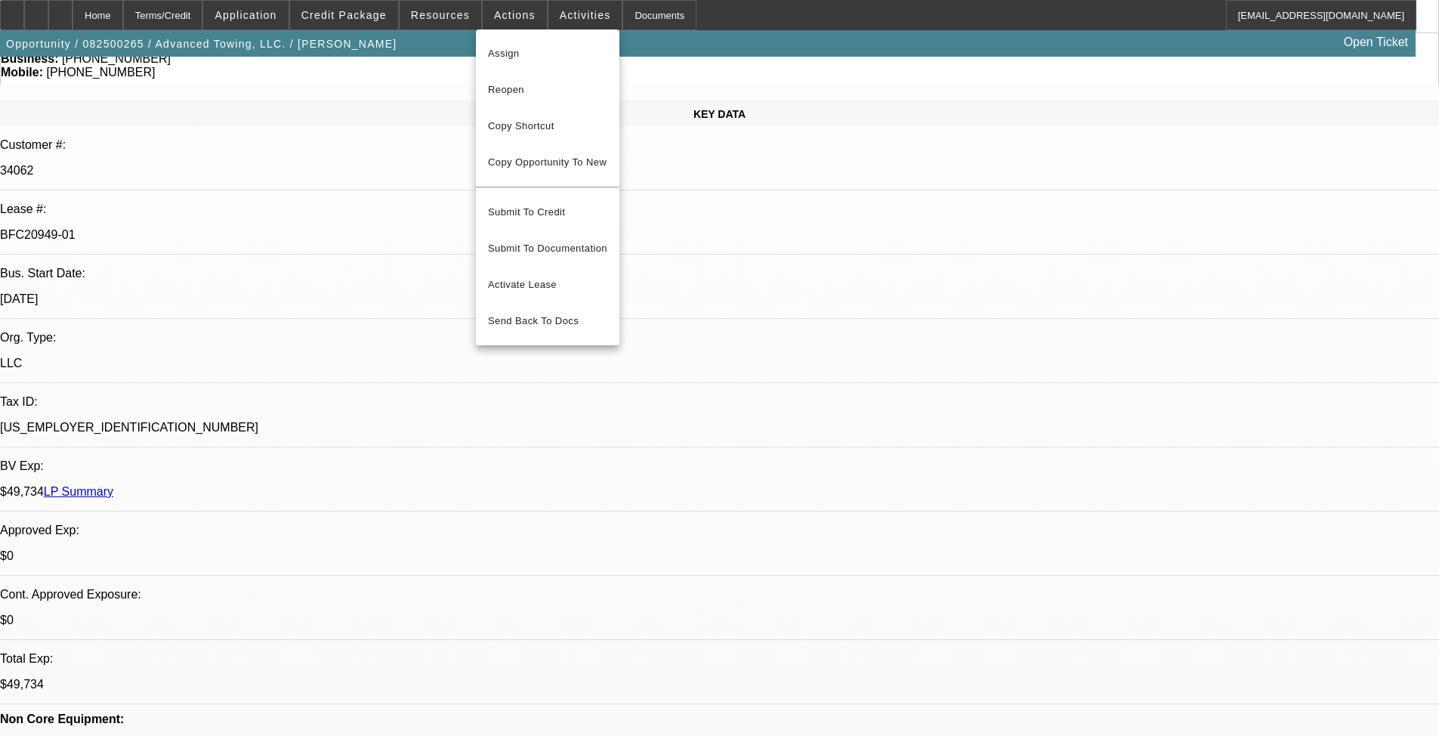
click at [449, 23] on div at bounding box center [719, 368] width 1439 height 736
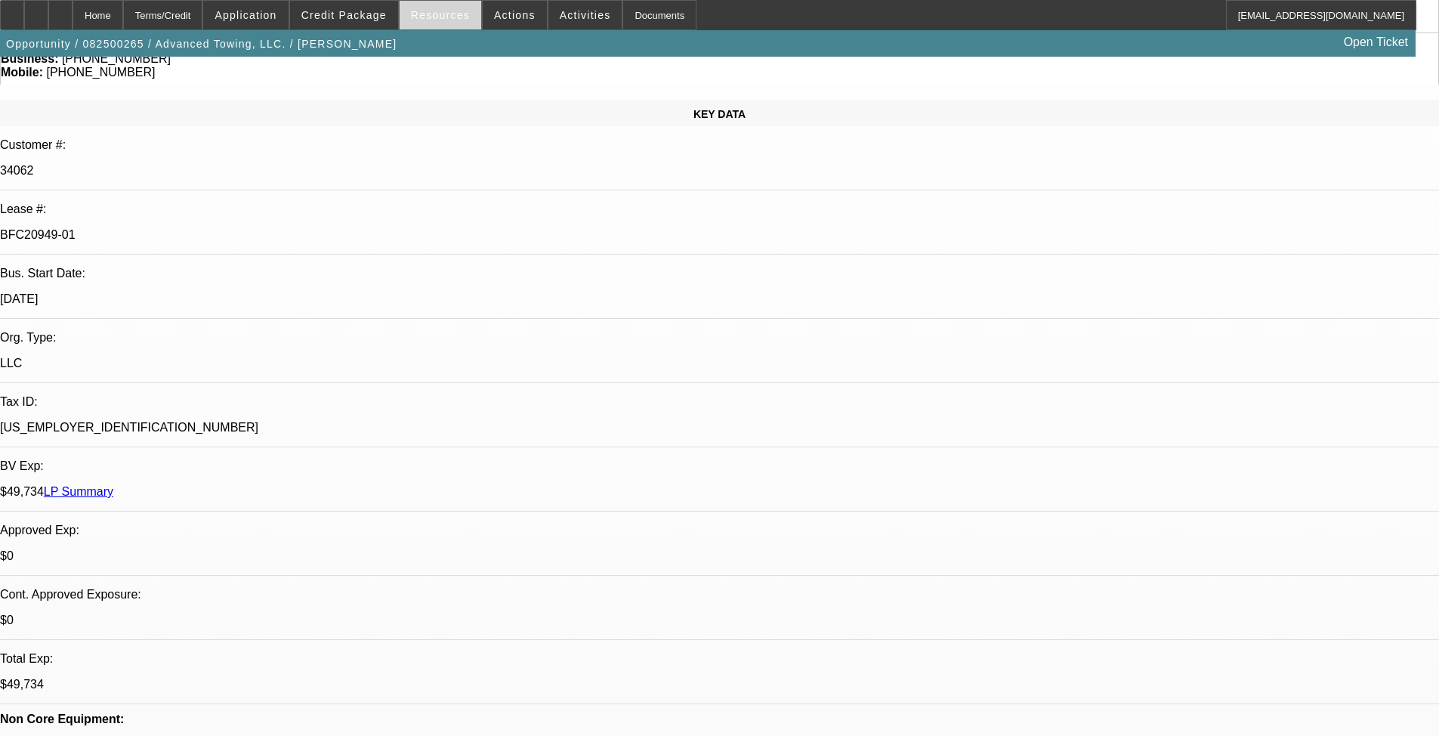
click at [449, 23] on span at bounding box center [440, 15] width 82 height 36
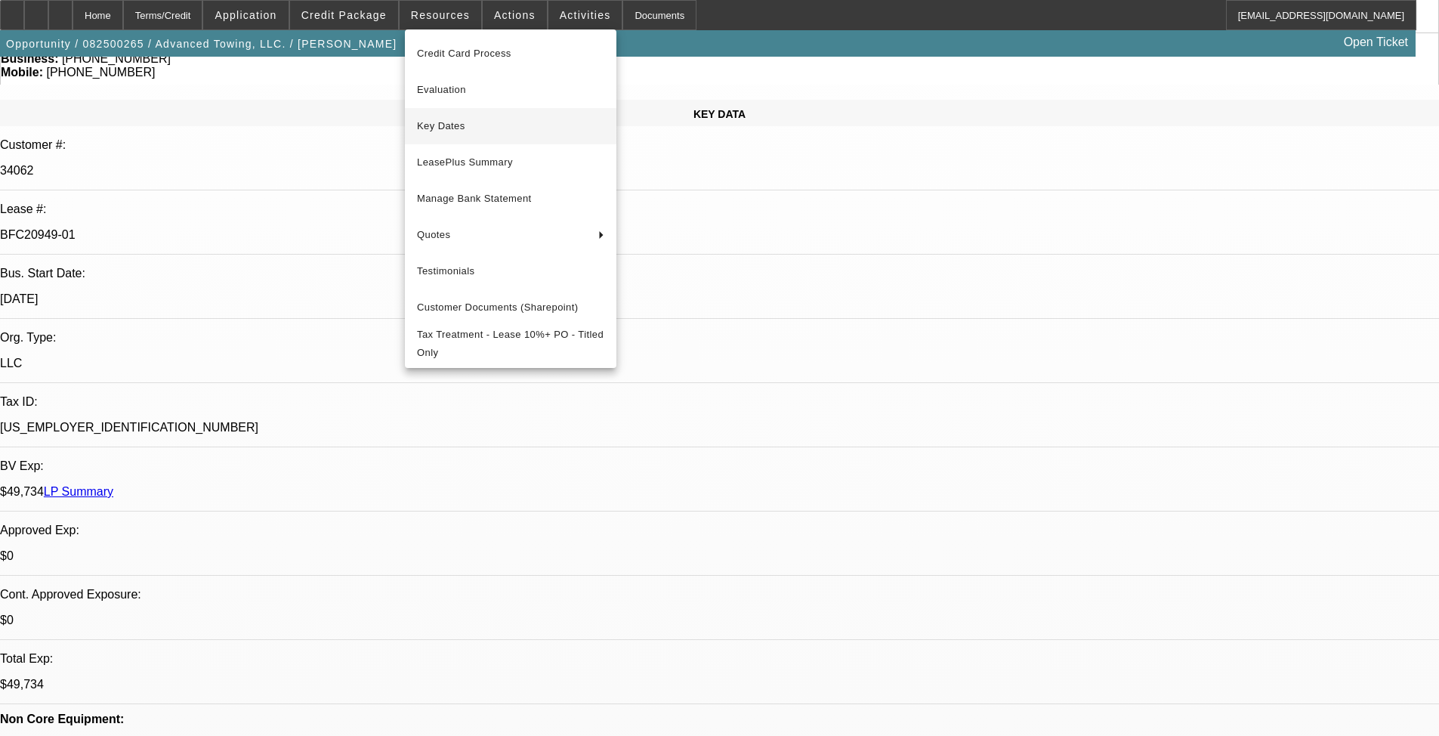
click at [491, 129] on span "Key Dates" at bounding box center [510, 126] width 187 height 18
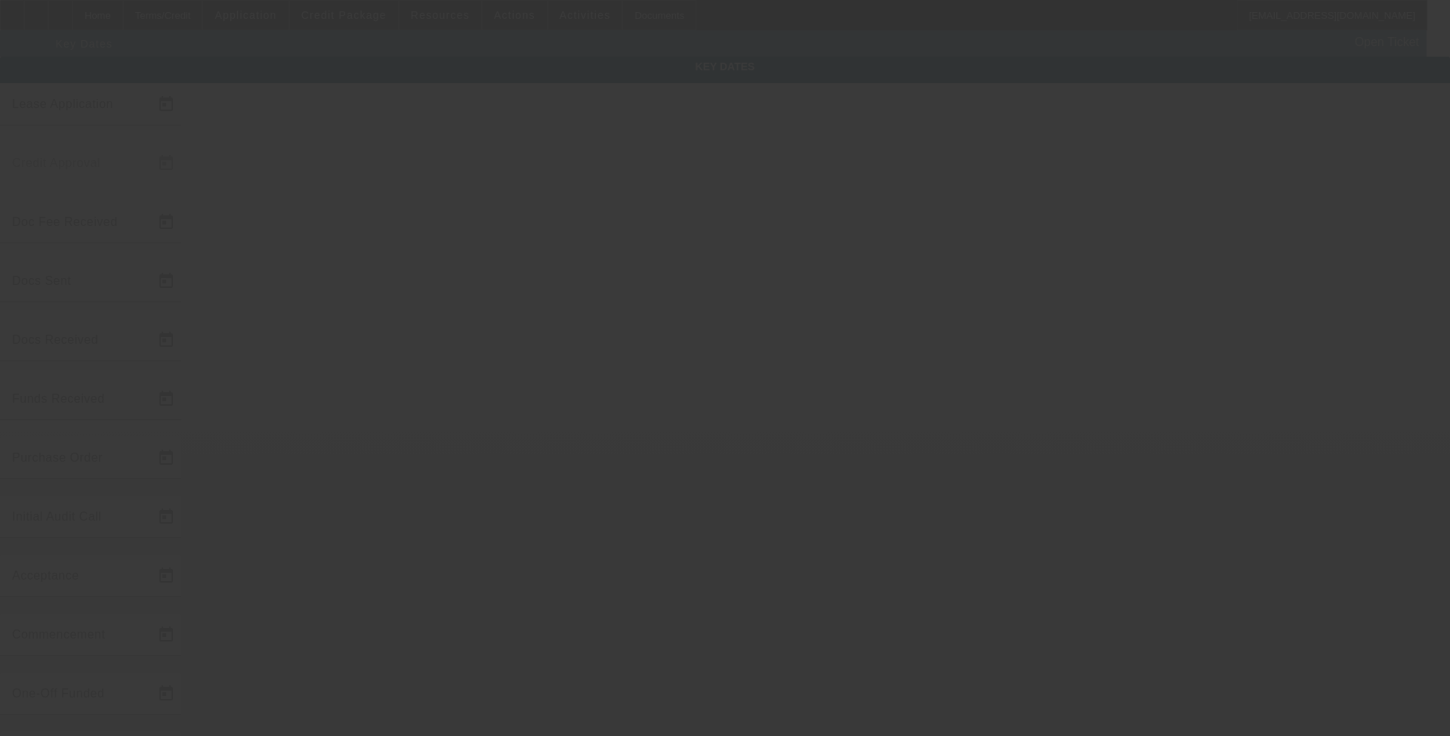
type input "[DATE]"
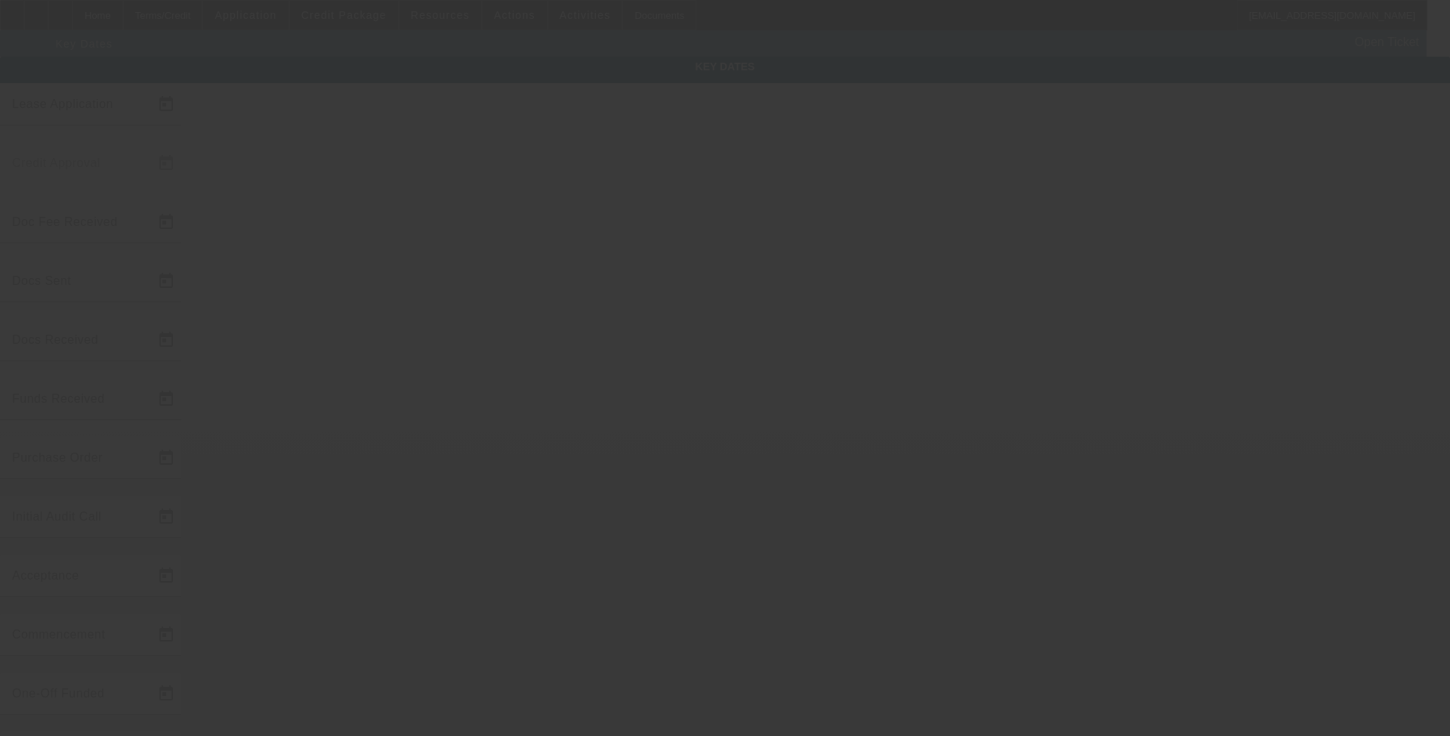
type input "[DATE]"
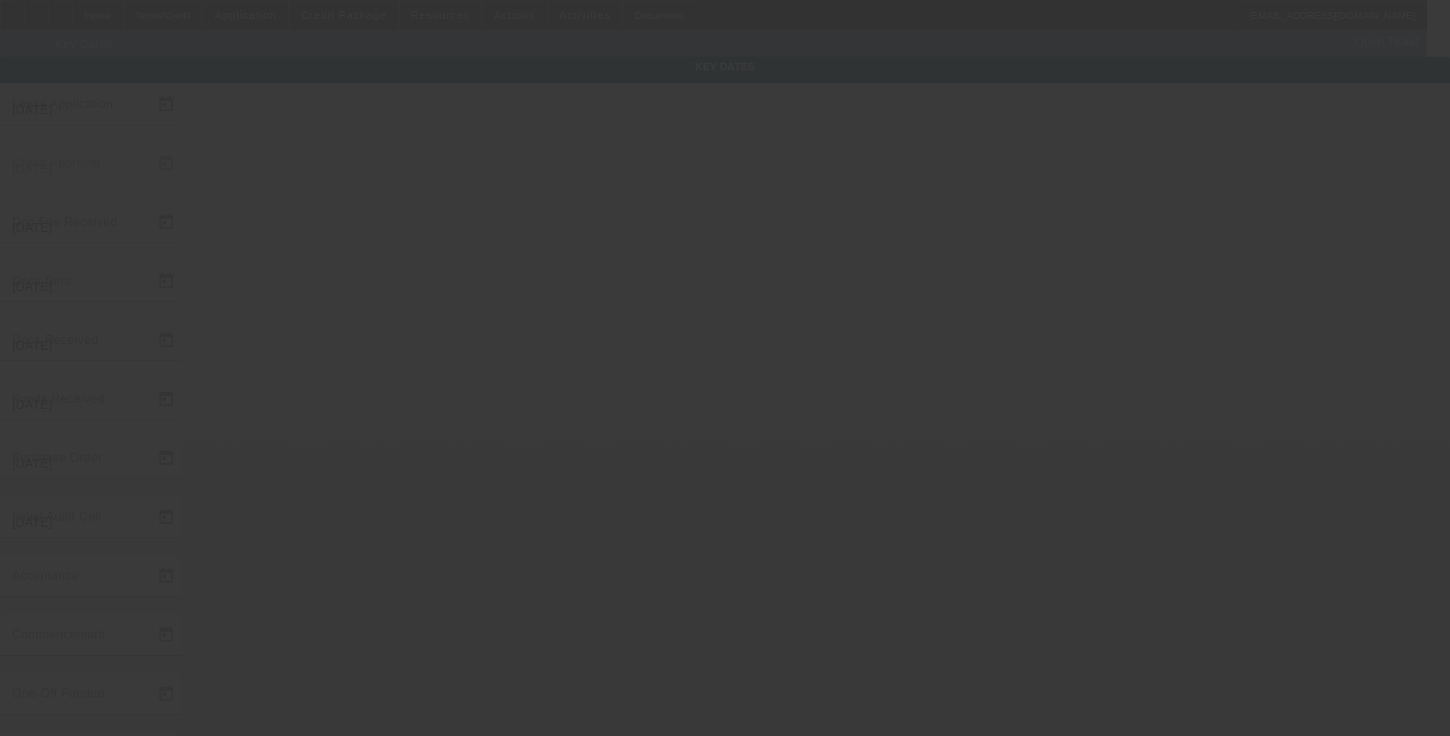
type input "[DATE]"
